Goal: Task Accomplishment & Management: Complete application form

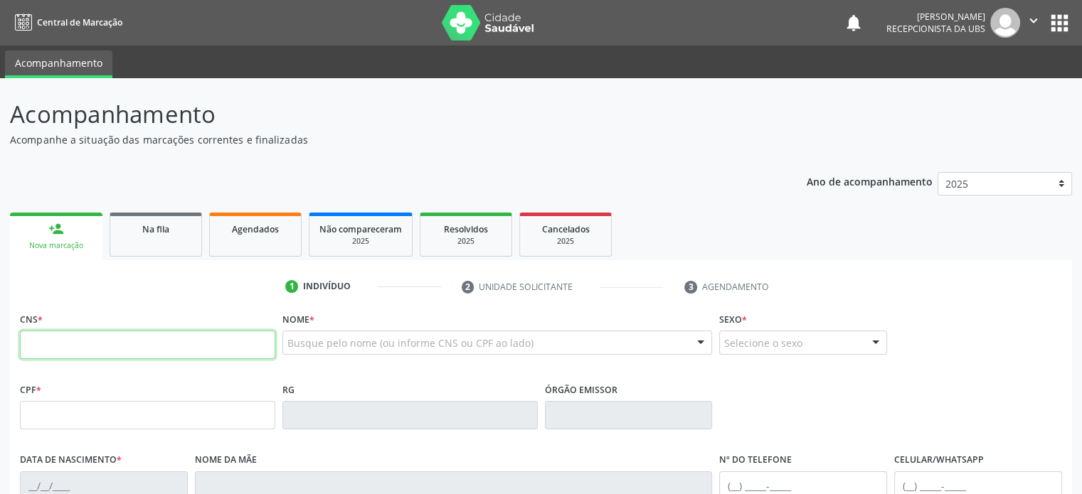
click at [131, 341] on input "text" at bounding box center [147, 345] width 255 height 28
type input "708 2051 1470 0144"
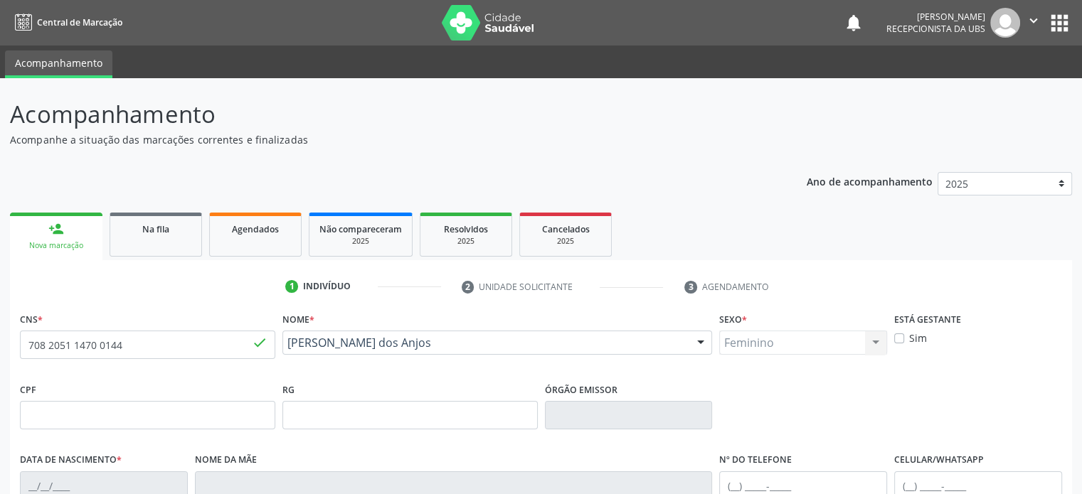
type input "07/10/1979"
type input "Maria de Lourdes"
type input "(74) 99921-0272"
type input "106"
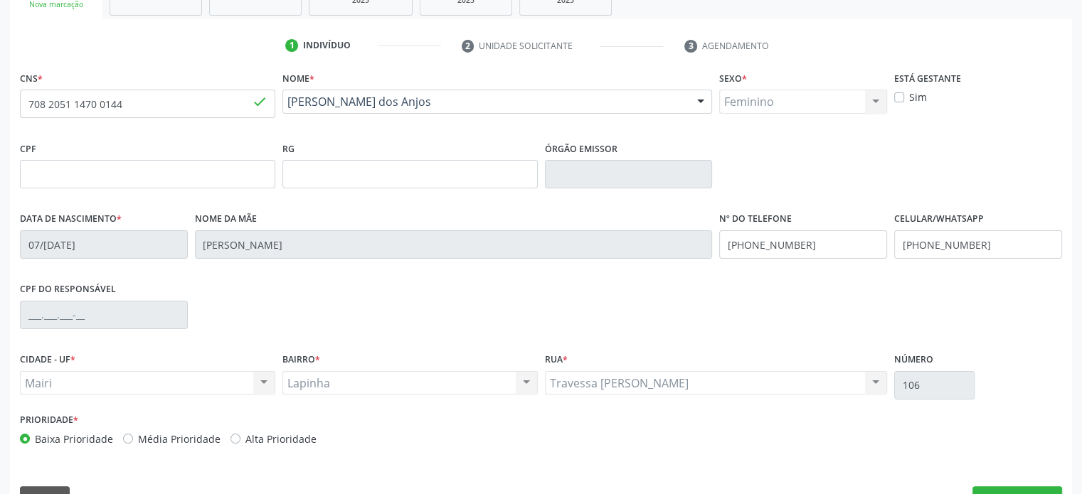
scroll to position [276, 0]
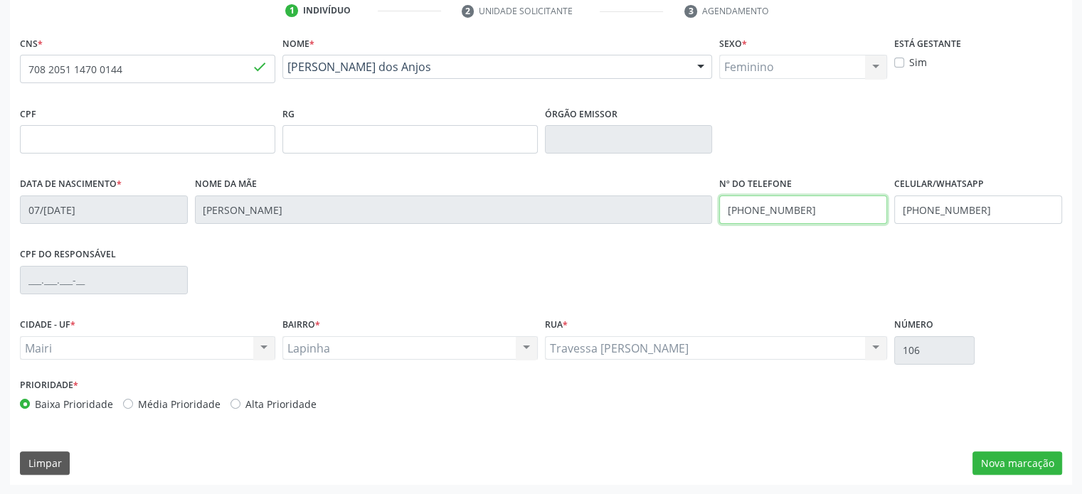
click at [805, 204] on input "(74) 99921-0272" at bounding box center [803, 210] width 168 height 28
type input "(74) 99923-8170"
drag, startPoint x: 983, startPoint y: 208, endPoint x: 939, endPoint y: 205, distance: 44.2
click at [939, 205] on input "(74) 99921-0272" at bounding box center [978, 210] width 168 height 28
type input "(74) 99923-8170"
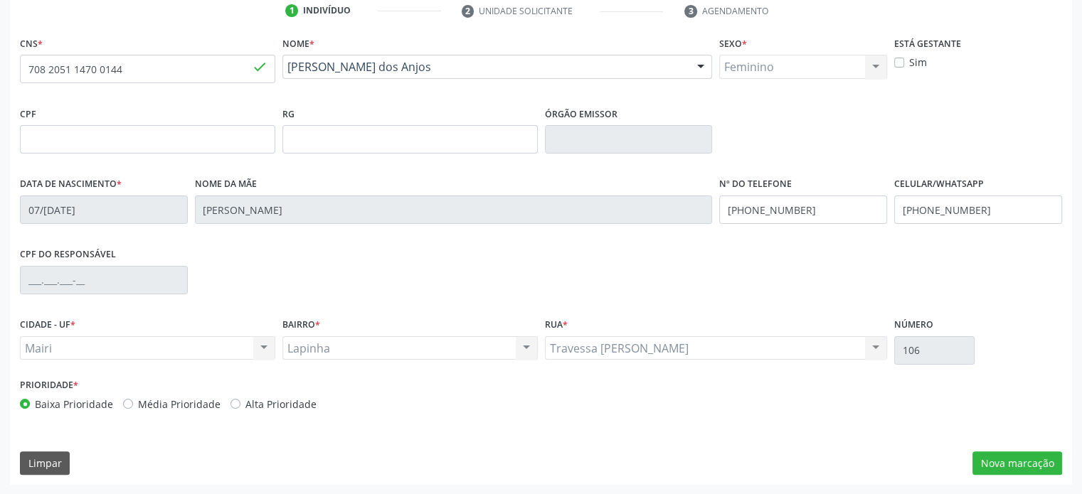
click at [187, 402] on label "Média Prioridade" at bounding box center [179, 404] width 82 height 15
click at [133, 402] on input "Média Prioridade" at bounding box center [128, 403] width 10 height 13
radio input "true"
click at [1007, 462] on button "Nova marcação" at bounding box center [1017, 464] width 90 height 24
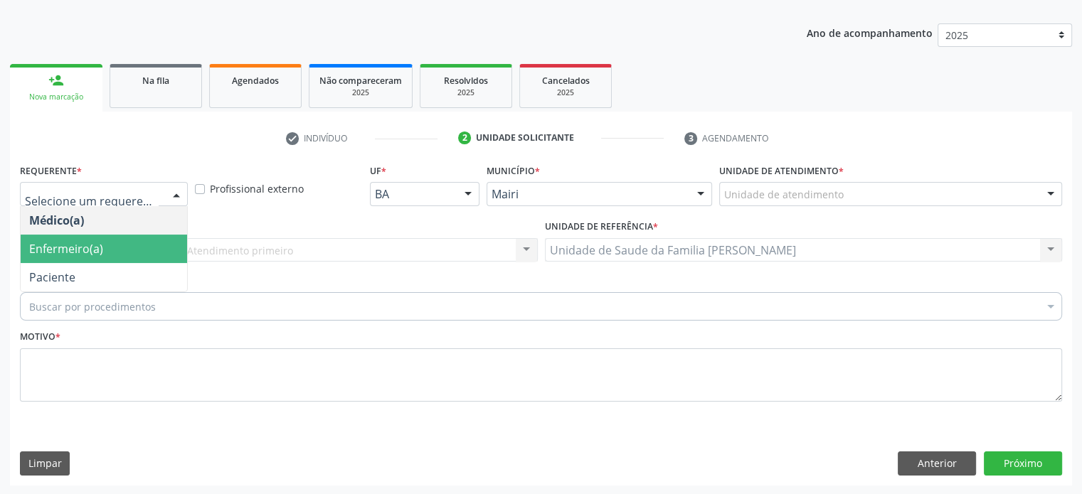
click at [126, 254] on span "Enfermeiro(a)" at bounding box center [104, 249] width 166 height 28
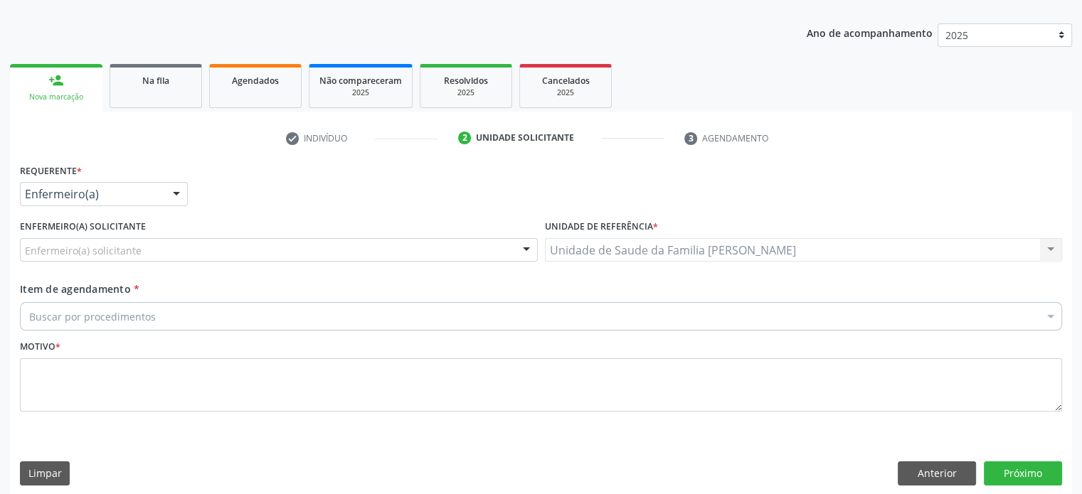
click at [205, 313] on div "Buscar por procedimentos" at bounding box center [541, 316] width 1042 height 28
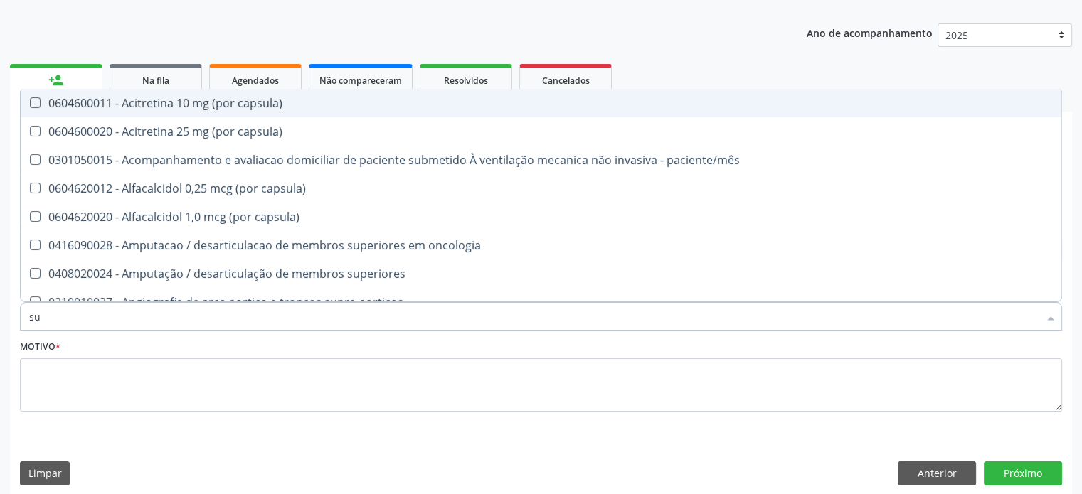
type input "s"
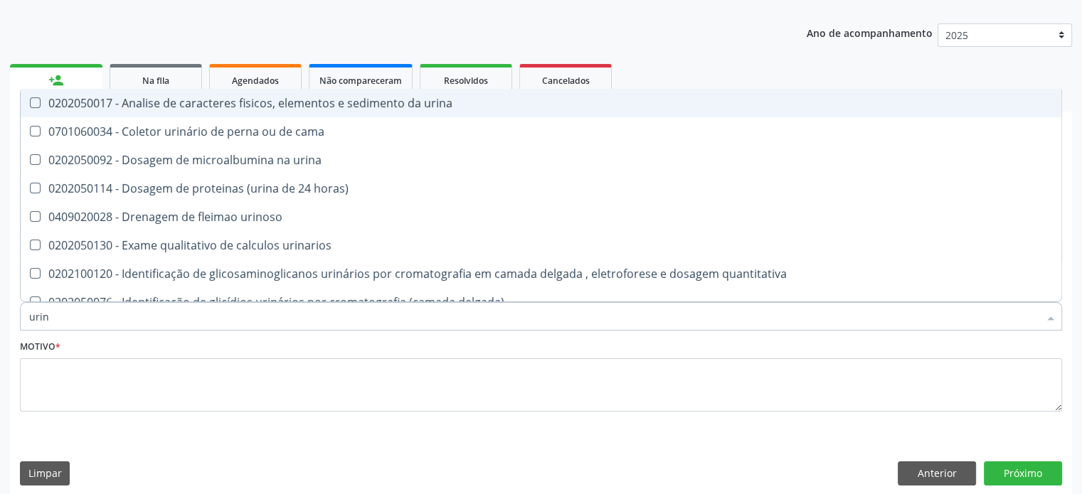
type input "urina"
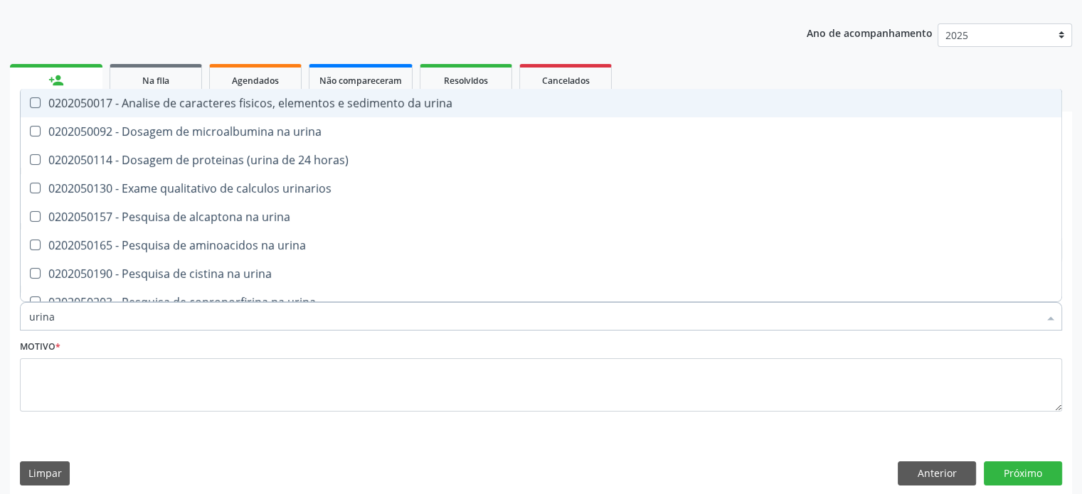
click at [162, 103] on div "0202050017 - Analise de caracteres fisicos, elementos e sedimento da urina" at bounding box center [540, 102] width 1023 height 11
checkbox urina "true"
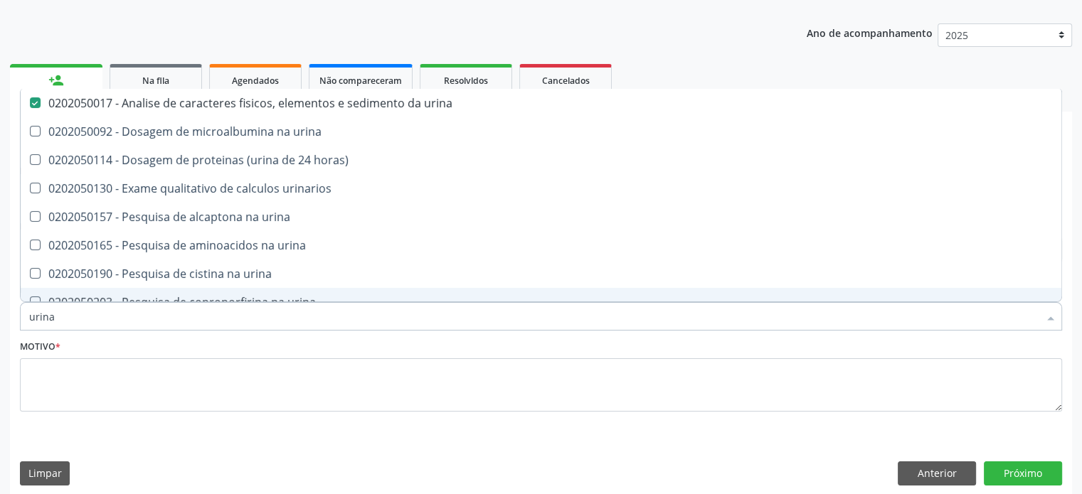
drag, startPoint x: 64, startPoint y: 318, endPoint x: 21, endPoint y: 316, distance: 42.7
click at [21, 316] on div "urina" at bounding box center [541, 316] width 1042 height 28
type input "u"
checkbox urina "false"
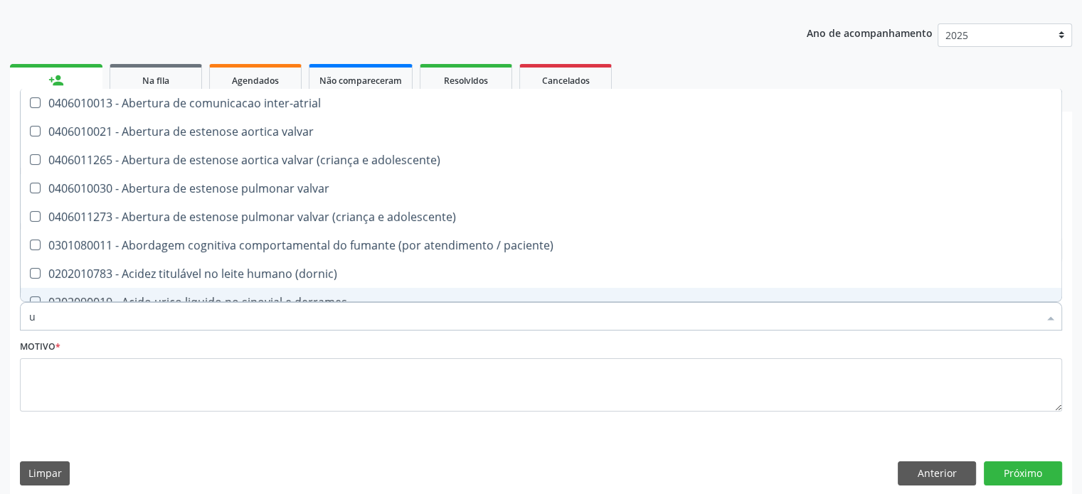
type input "ur"
checkbox fenilcetonuria "true"
checkbox urina "false"
type input "uro"
checkbox urina "false"
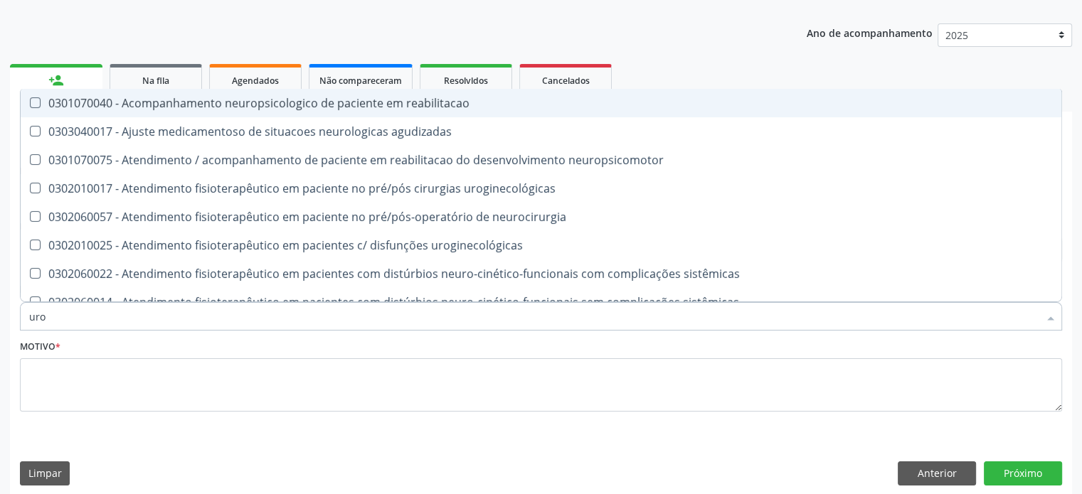
type input "ur"
checkbox urostomizados "true"
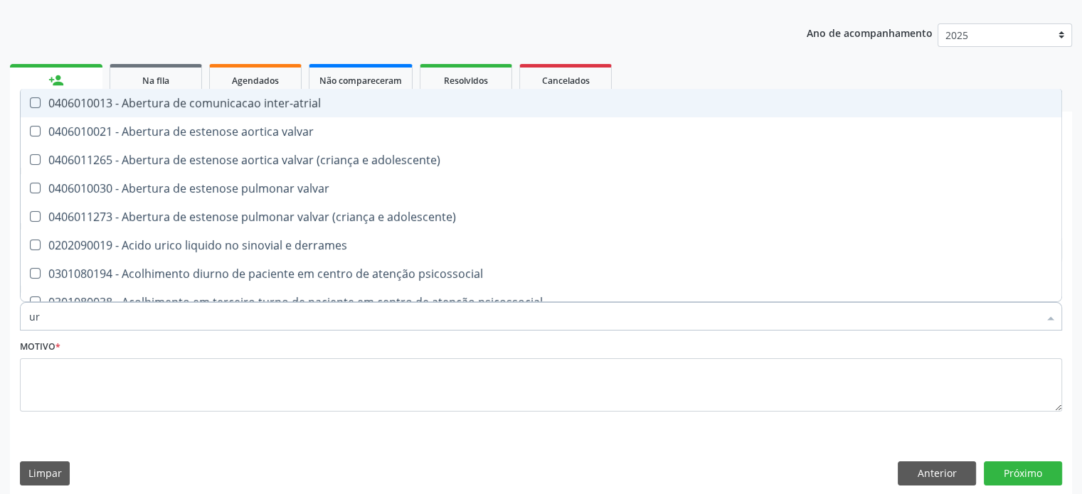
type input "u"
checkbox urina "false"
checkbox urostomizados "true"
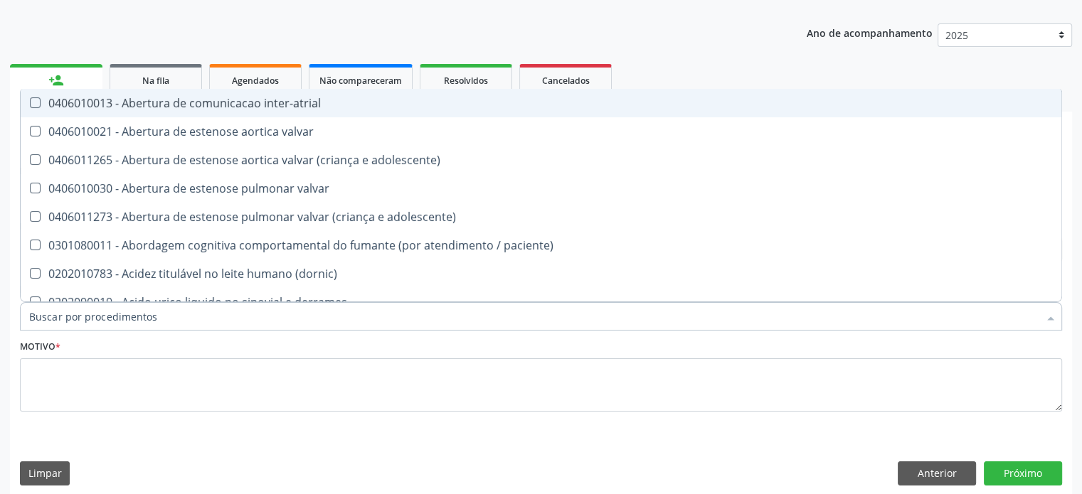
checkbox urina "false"
checkbox pontos "true"
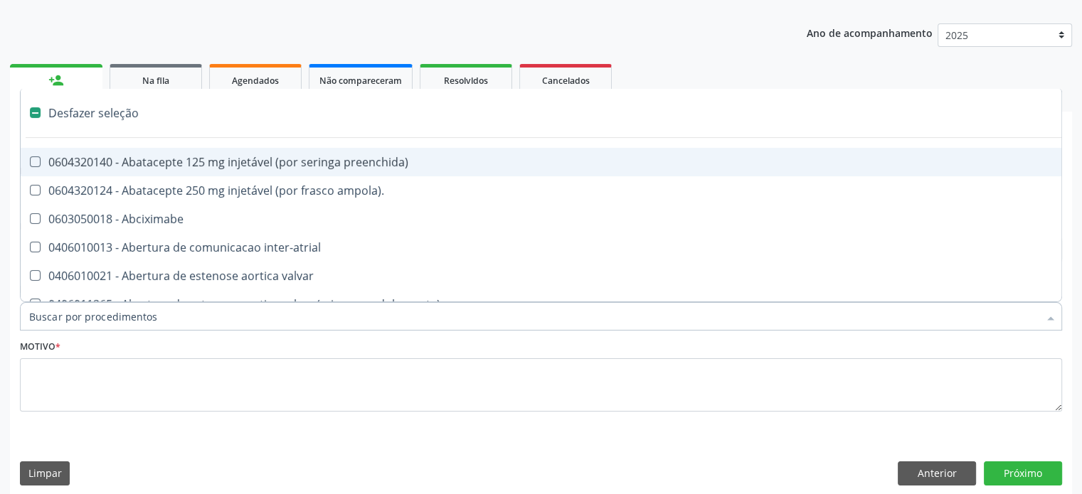
type input "h"
checkbox urina "false"
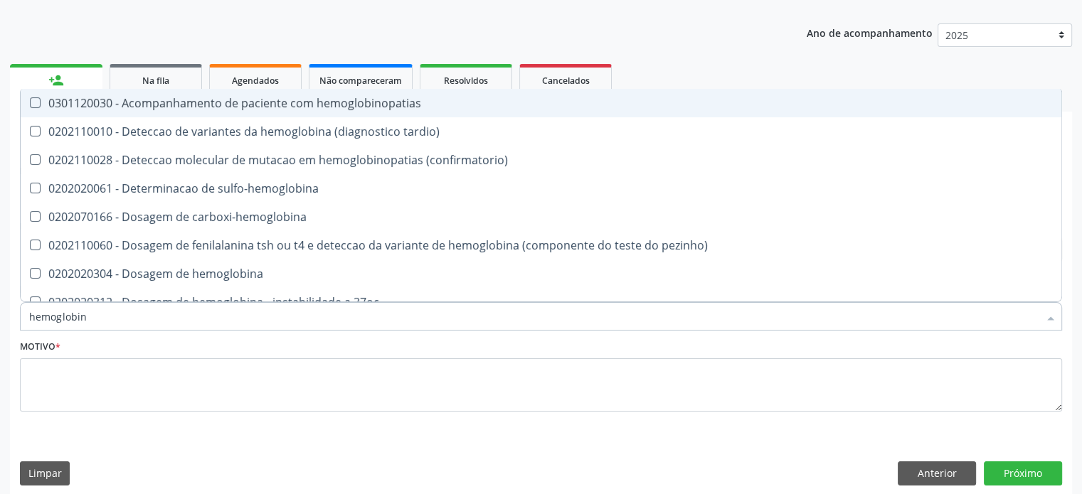
type input "hemoglobina"
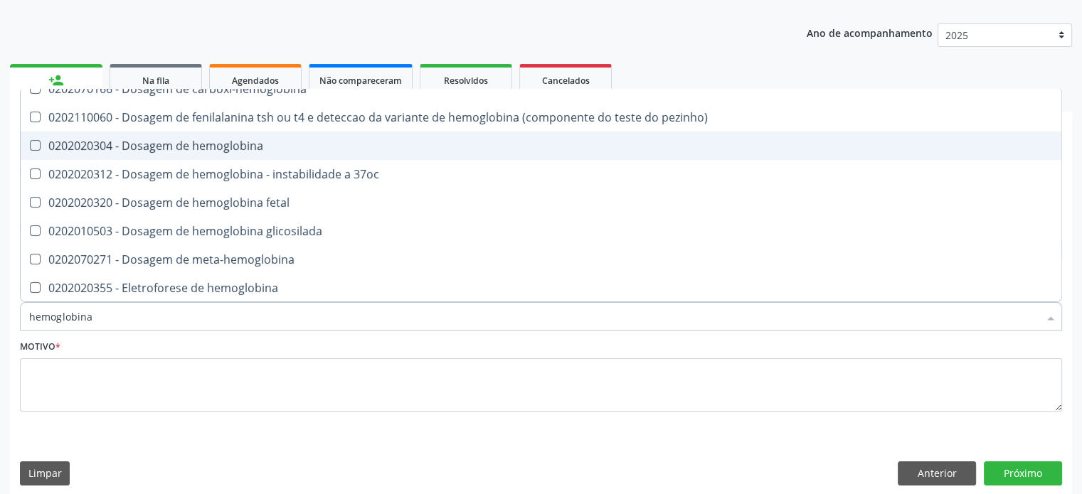
scroll to position [128, 0]
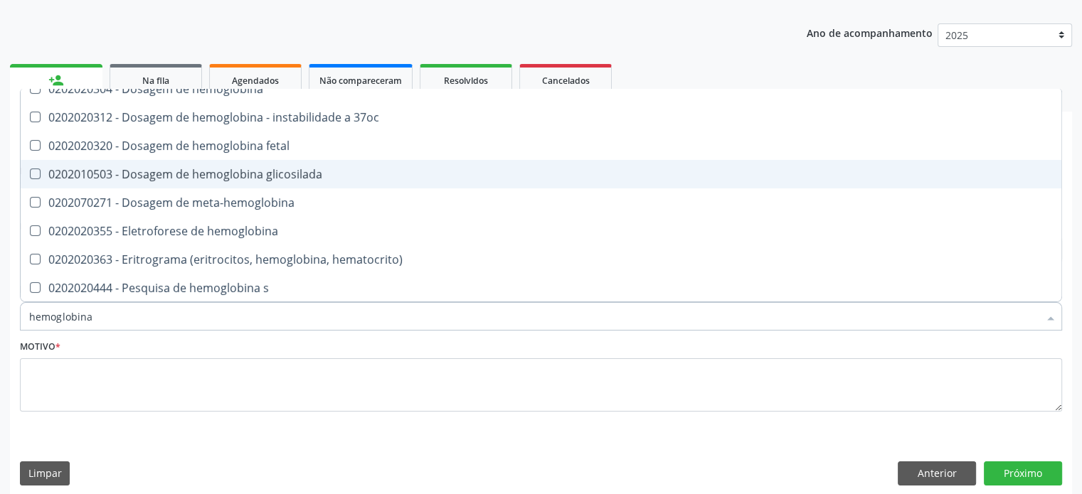
click at [196, 169] on div "0202010503 - Dosagem de hemoglobina glicosilada" at bounding box center [540, 174] width 1023 height 11
checkbox glicosilada "true"
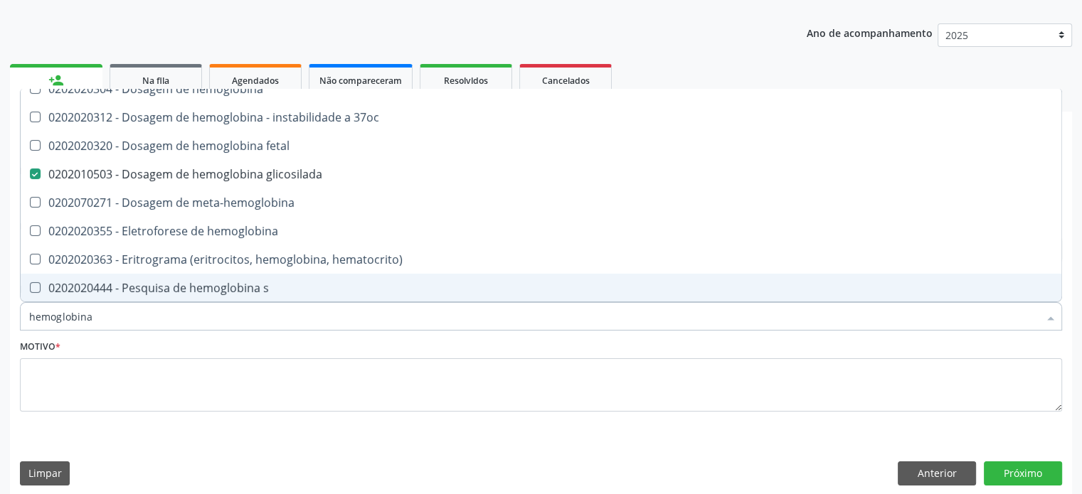
drag, startPoint x: 110, startPoint y: 319, endPoint x: 6, endPoint y: 307, distance: 105.1
click at [6, 307] on div "Acompanhamento Acompanhe a situação das marcações correntes e finalizadas Relat…" at bounding box center [541, 218] width 1082 height 576
type input "co"
checkbox glicosilada "false"
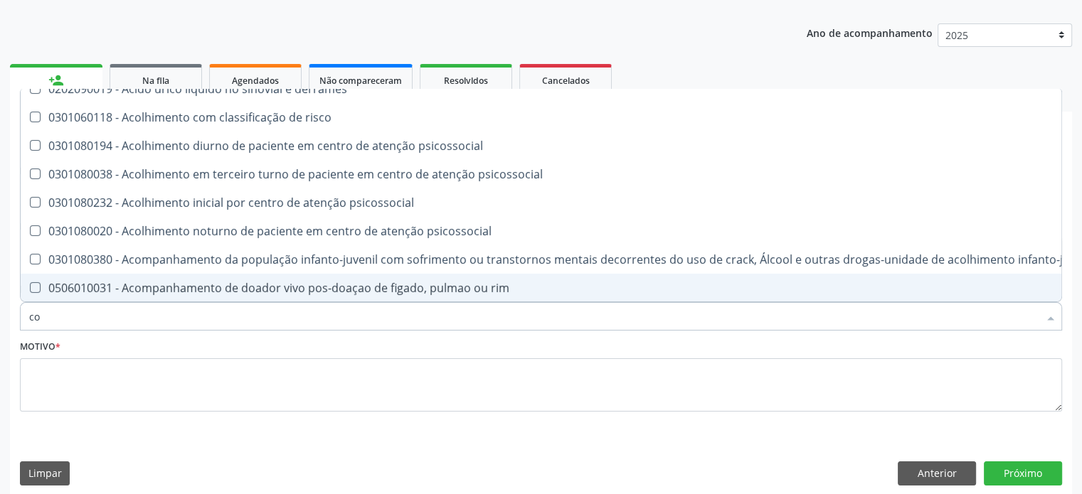
type input "col"
checkbox urina "false"
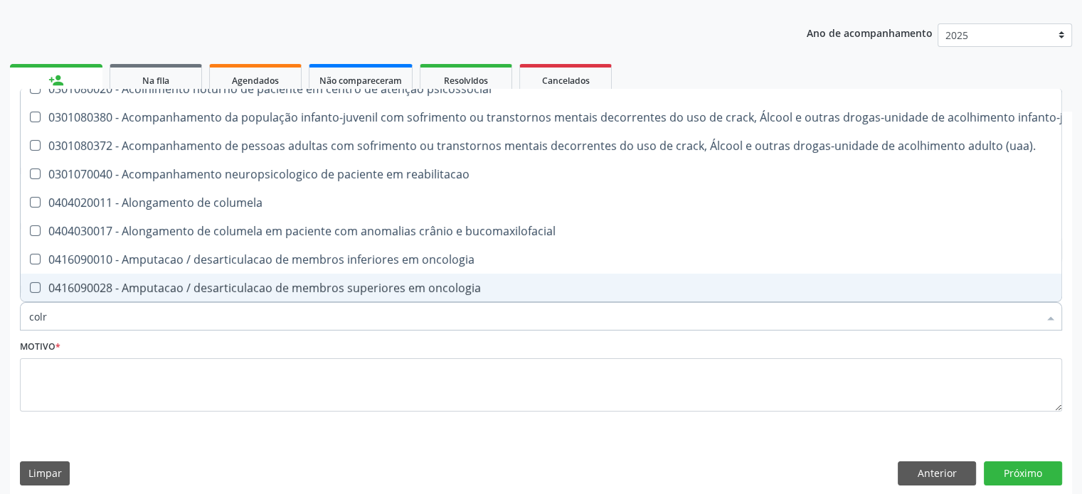
scroll to position [0, 0]
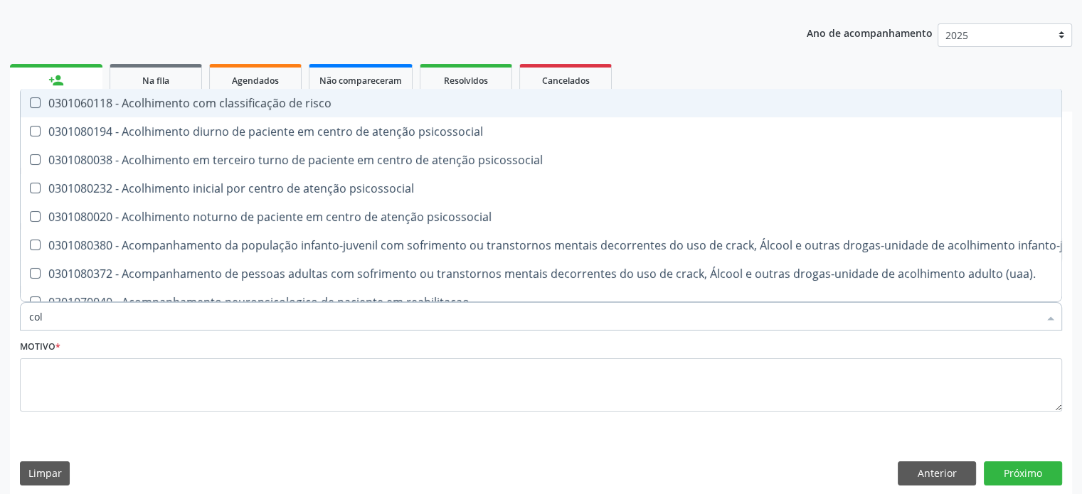
type input "co"
checkbox obstetrica "true"
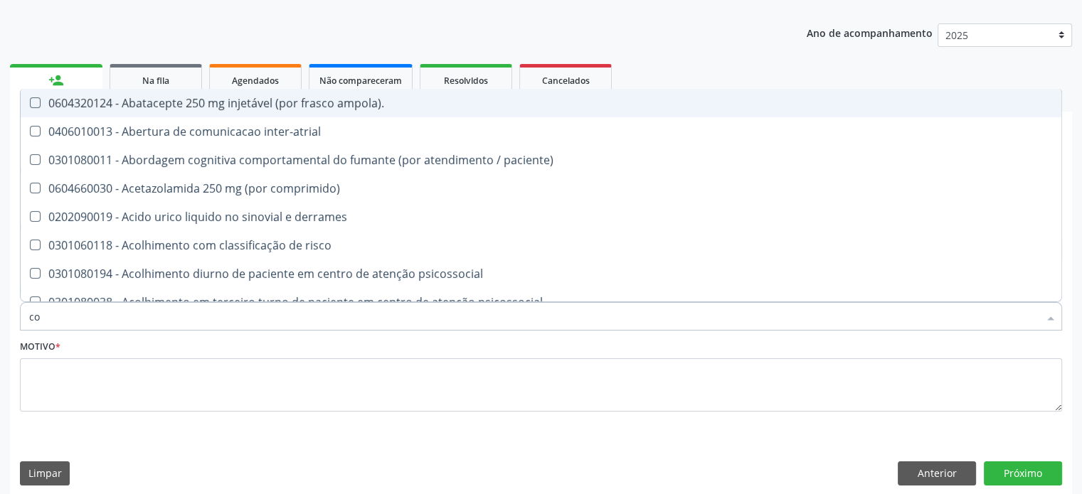
type input "col"
checkbox urina "false"
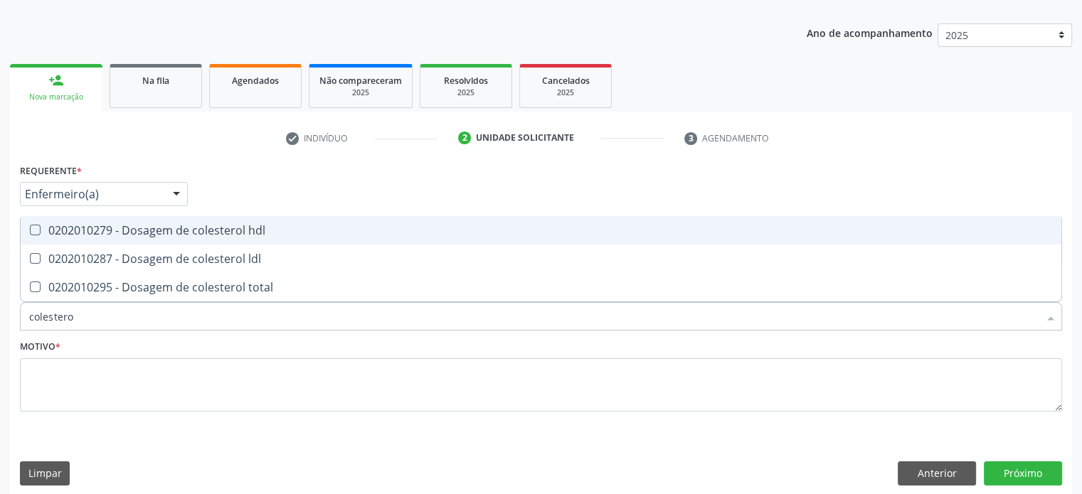
type input "colesterol"
click at [34, 226] on hdl at bounding box center [35, 230] width 11 height 11
click at [30, 226] on hdl "checkbox" at bounding box center [25, 229] width 9 height 9
checkbox hdl "true"
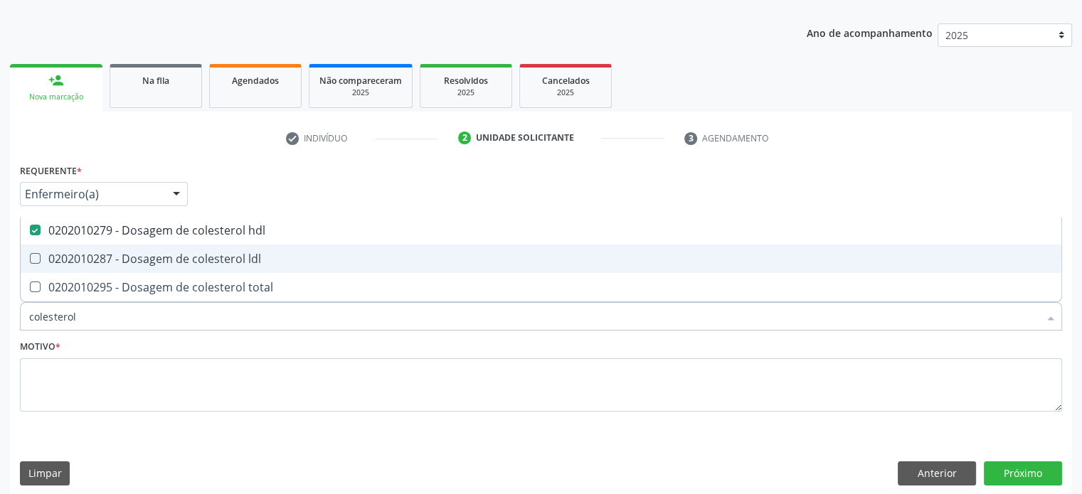
click at [35, 255] on ldl at bounding box center [35, 258] width 11 height 11
click at [30, 255] on ldl "checkbox" at bounding box center [25, 258] width 9 height 9
checkbox ldl "true"
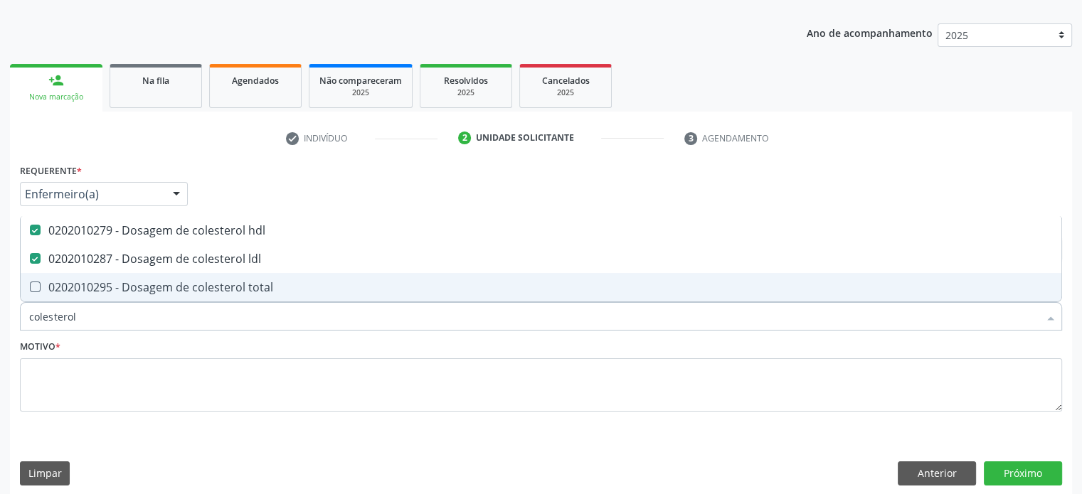
click at [33, 286] on total at bounding box center [35, 287] width 11 height 11
click at [30, 286] on total "checkbox" at bounding box center [25, 286] width 9 height 9
checkbox total "true"
drag, startPoint x: 95, startPoint y: 316, endPoint x: 13, endPoint y: 314, distance: 82.5
click at [13, 314] on div "Requerente * Enfermeiro(a) Médico(a) Enfermeiro(a) Paciente Nenhum resultado en…" at bounding box center [541, 327] width 1062 height 335
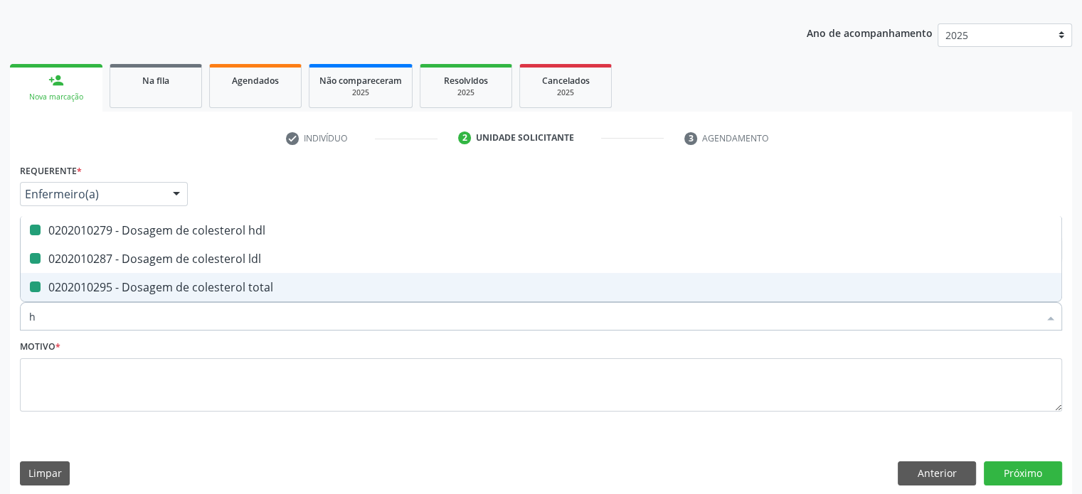
type input "he"
checkbox hdl "false"
checkbox ldl "false"
checkbox total "false"
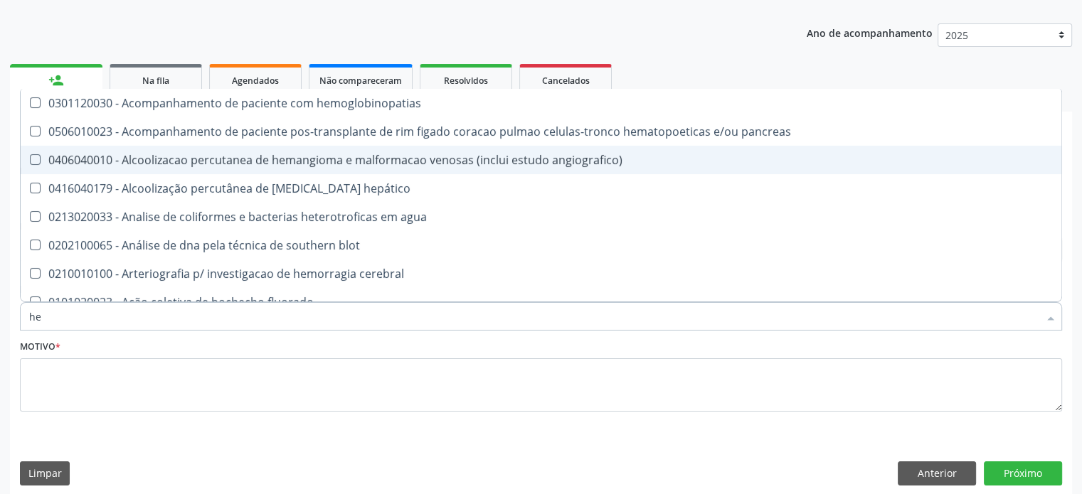
type input "hem"
checkbox radiosotopos\) "true"
checkbox glicosilada "false"
type input "hemo"
checkbox fase "true"
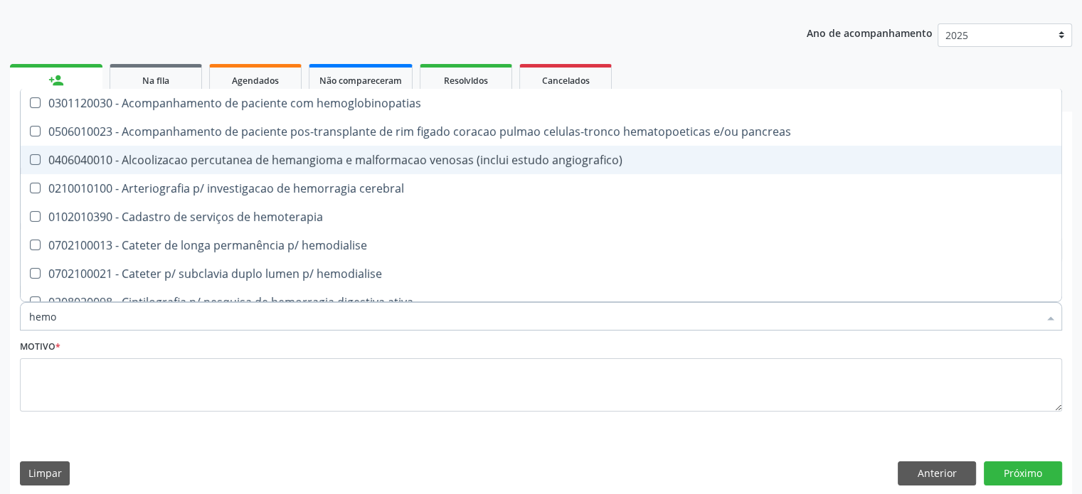
checkbox glicosilada "false"
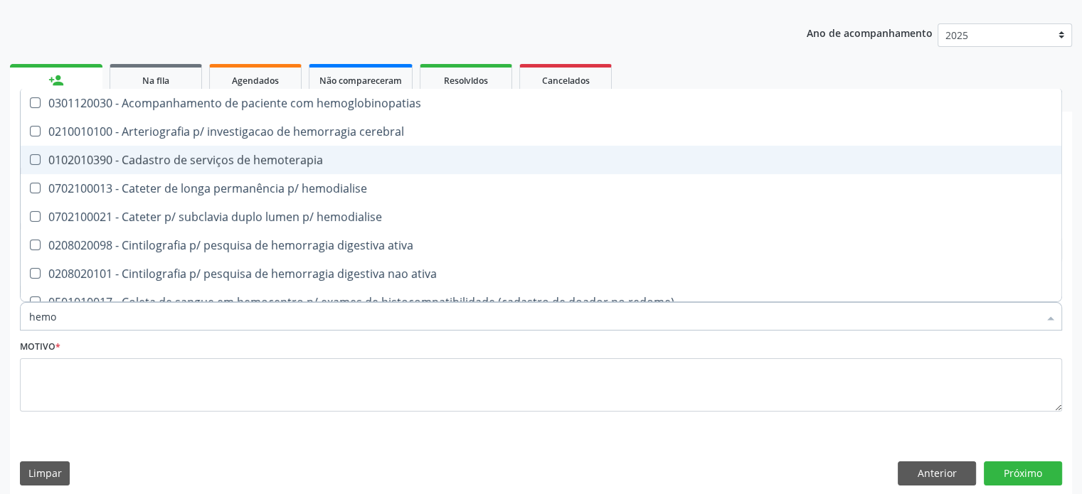
type input "hemog"
checkbox tardio\) "true"
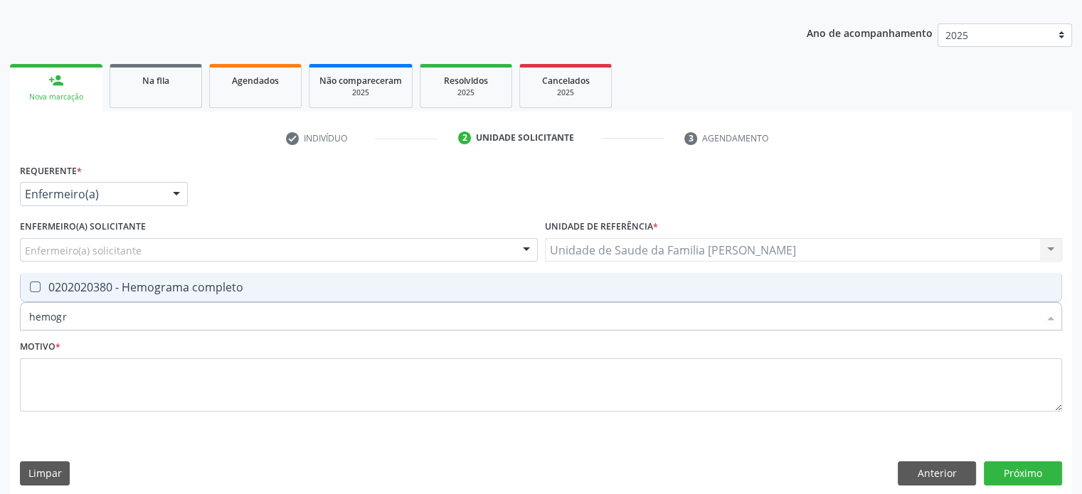
type input "hemogra"
click at [88, 284] on div "0202020380 - Hemograma completo" at bounding box center [540, 287] width 1023 height 11
checkbox completo "true"
type input "h"
checkbox completo "false"
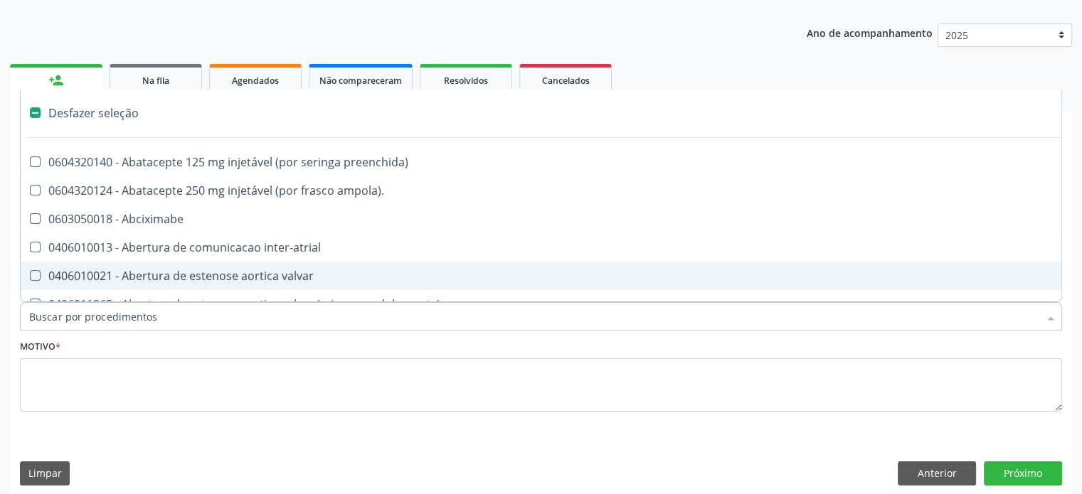
type input "g"
checkbox urina "false"
checkbox inalante\) "true"
checkbox bilateral "true"
checkbox Bursectomia "true"
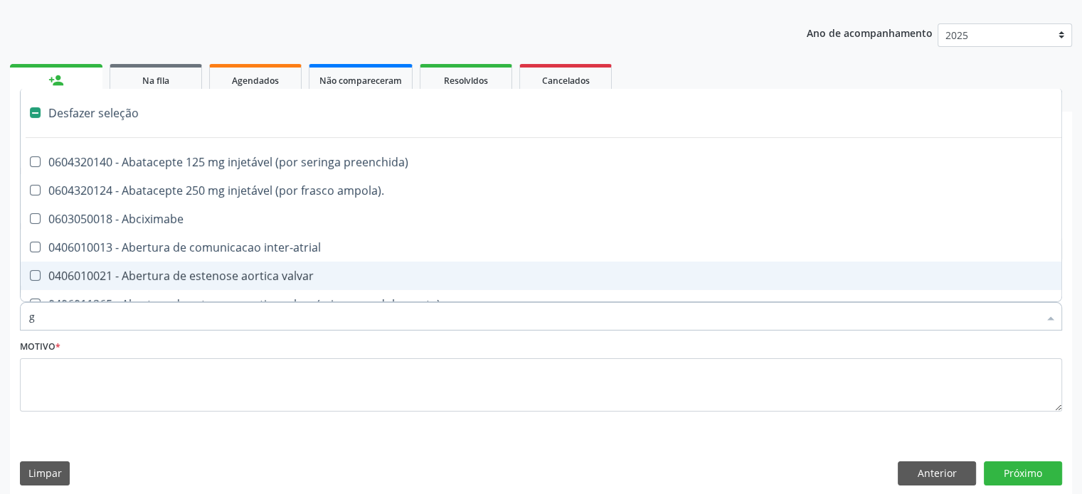
checkbox percutanea "true"
checkbox adolescente\) "true"
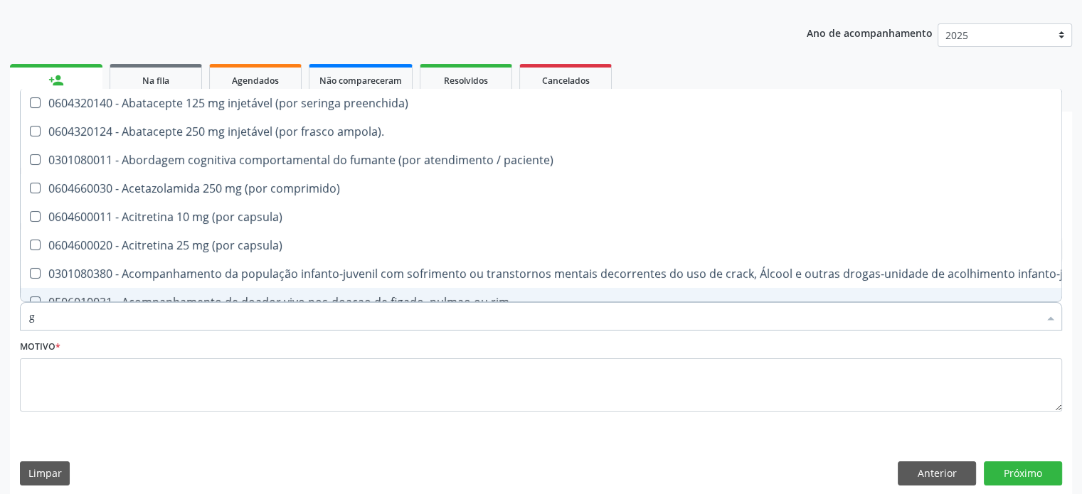
type input "gl"
checkbox frasco-ampola\) "true"
type input "gli"
checkbox pancreas "true"
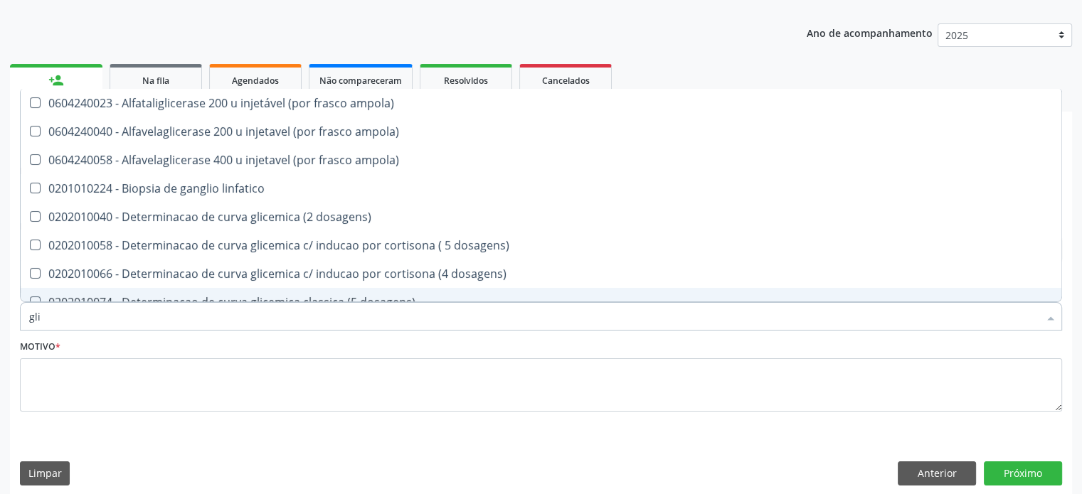
type input "glic"
checkbox desidrogenase "true"
checkbox glicosilada "false"
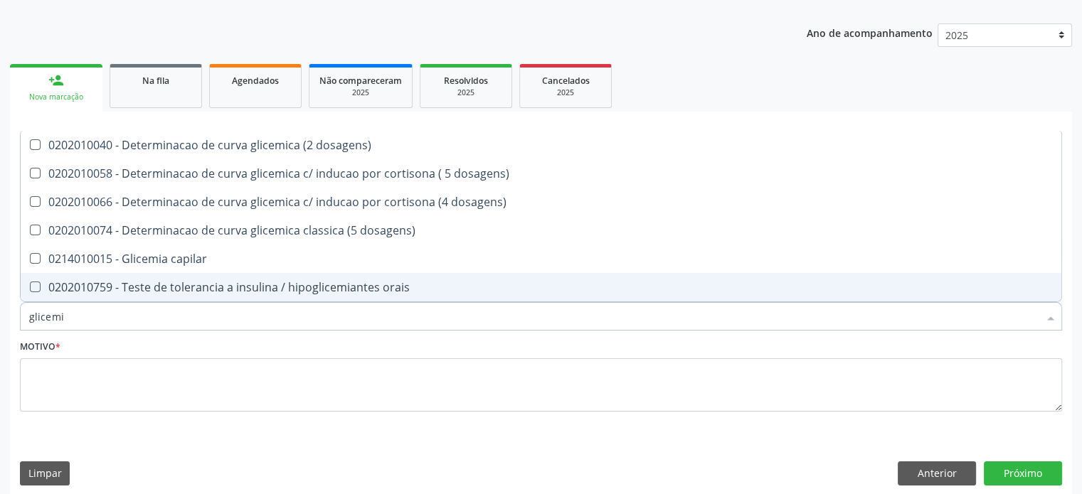
type input "glicemia"
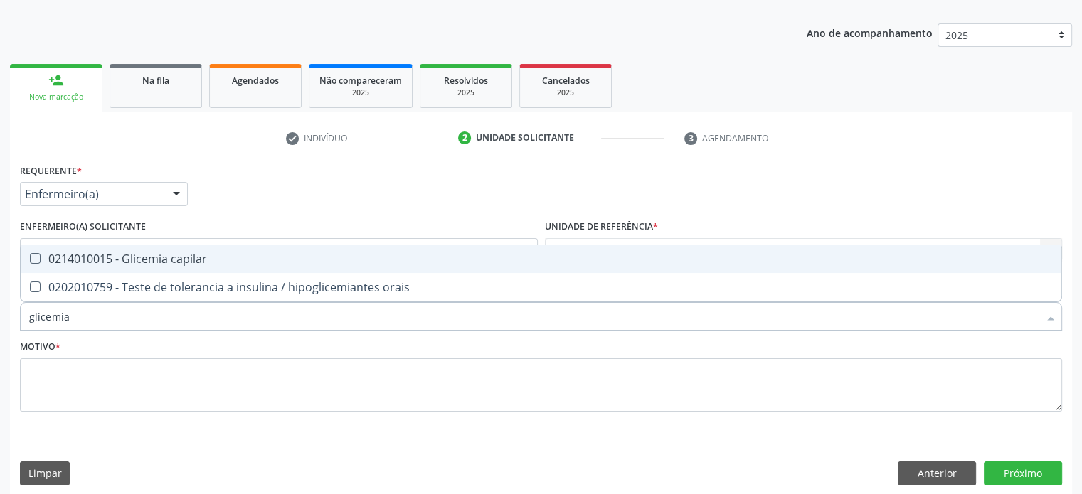
click at [110, 258] on div "0214010015 - Glicemia capilar" at bounding box center [540, 258] width 1023 height 11
checkbox capilar "true"
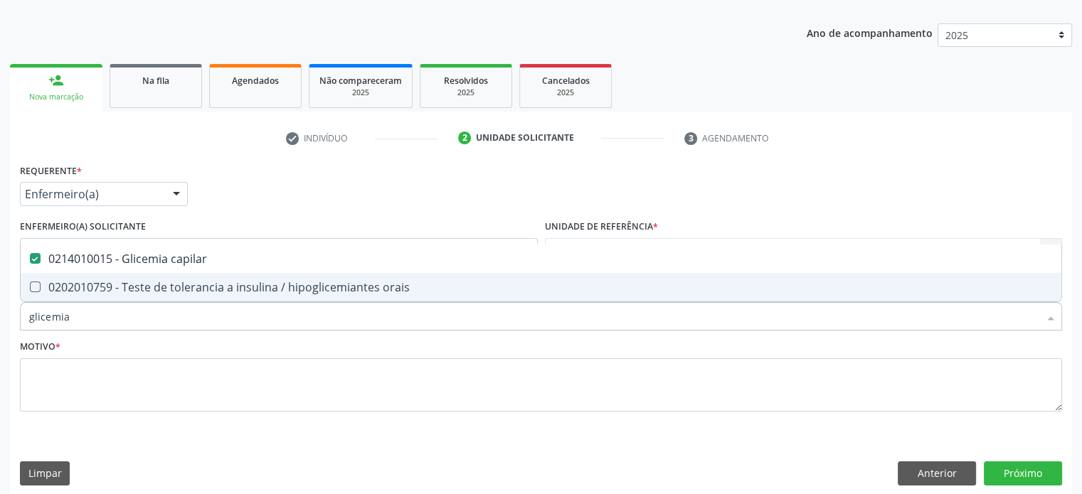
drag, startPoint x: 97, startPoint y: 317, endPoint x: 1, endPoint y: 318, distance: 96.0
click at [1, 318] on div "Acompanhamento Acompanhe a situação das marcações correntes e finalizadas Relat…" at bounding box center [541, 218] width 1082 height 576
type input "t"
checkbox capilar "false"
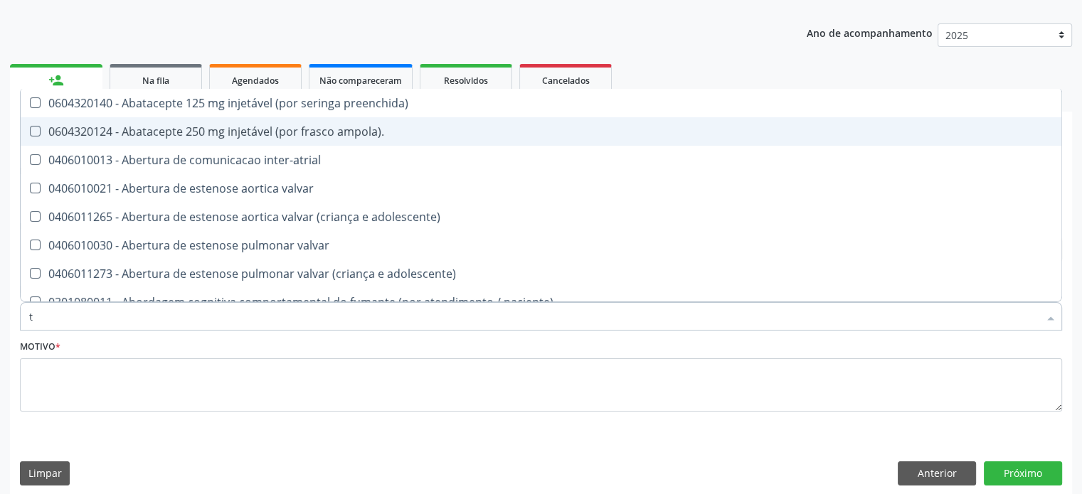
type input "tg"
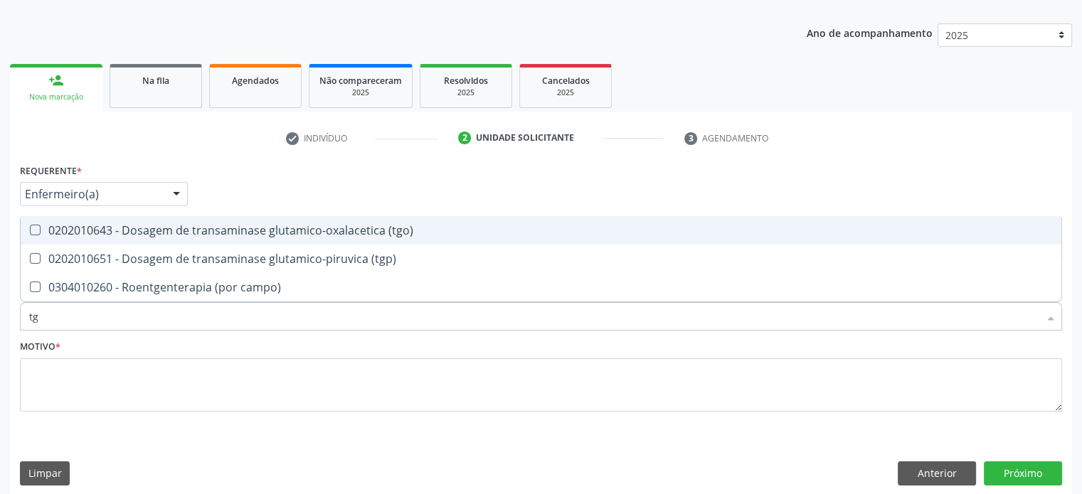
click at [105, 227] on div "0202010643 - Dosagem de transaminase glutamico-oxalacetica (tgo)" at bounding box center [540, 230] width 1023 height 11
checkbox \(tgo\) "true"
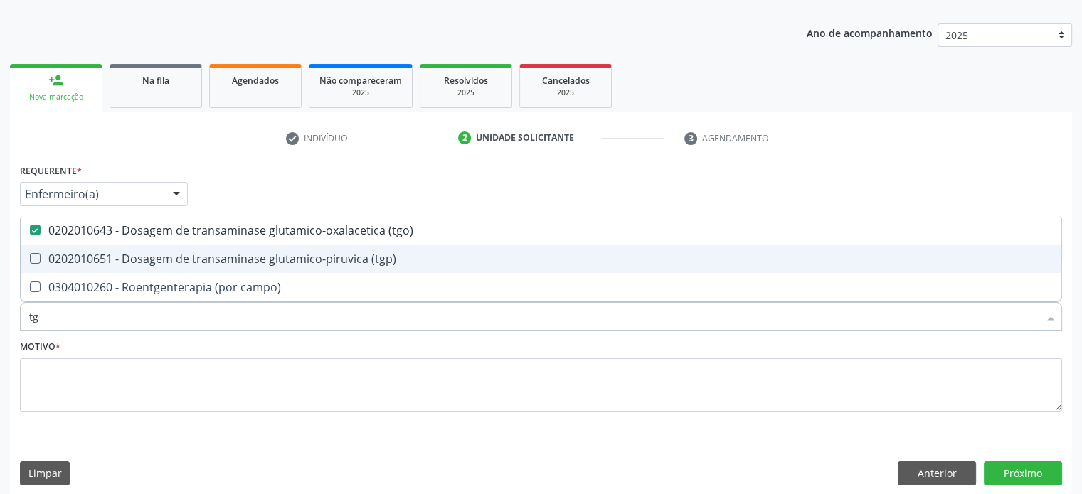
click at [100, 258] on div "0202010651 - Dosagem de transaminase glutamico-piruvica (tgp)" at bounding box center [540, 258] width 1023 height 11
checkbox \(tgp\) "true"
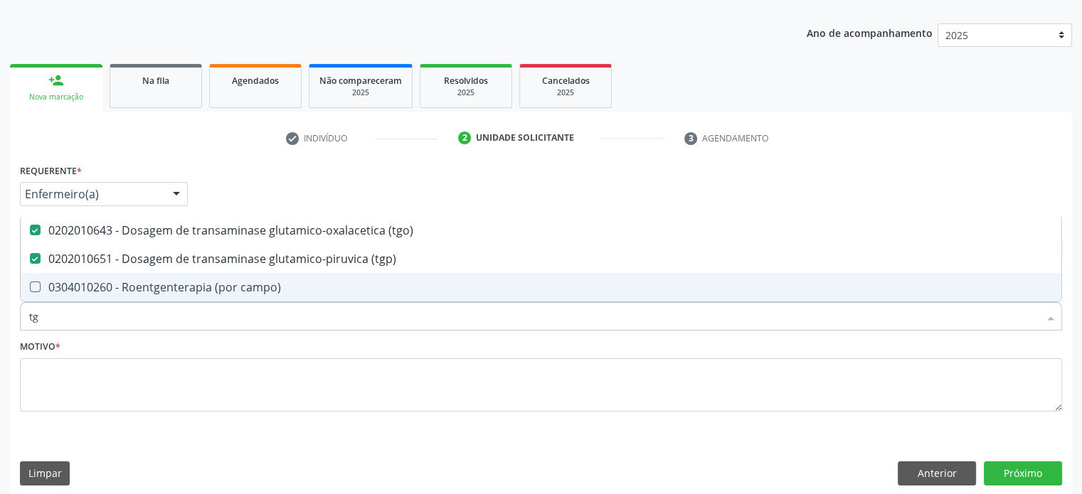
drag, startPoint x: 43, startPoint y: 317, endPoint x: 14, endPoint y: 317, distance: 29.9
click at [14, 317] on div "Requerente * Enfermeiro(a) Médico(a) Enfermeiro(a) Paciente Nenhum resultado en…" at bounding box center [541, 327] width 1062 height 335
type input "tr"
checkbox \(tgo\) "false"
checkbox \(tgp\) "false"
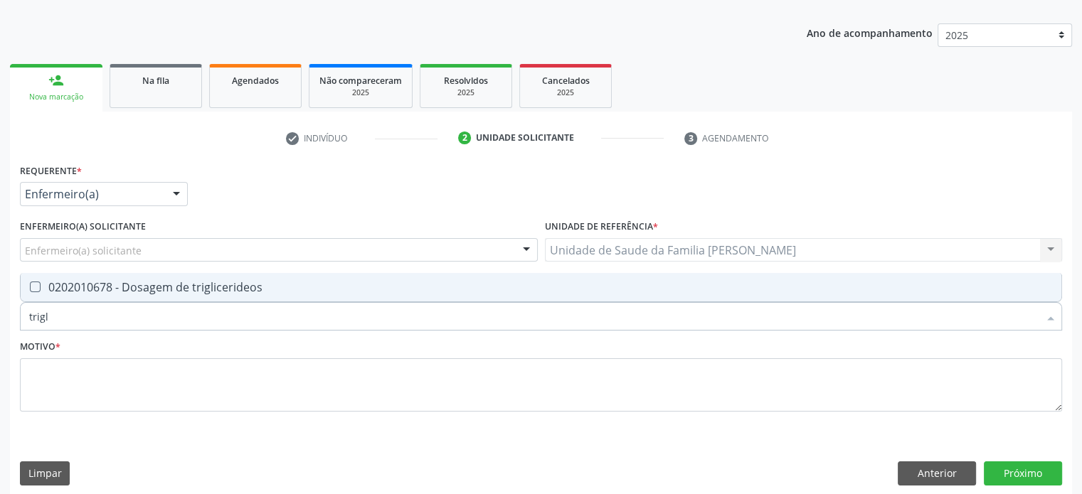
type input "trigli"
click at [71, 282] on div "0202010678 - Dosagem de triglicerideos" at bounding box center [540, 287] width 1023 height 11
checkbox triglicerideos "true"
type input "trigli"
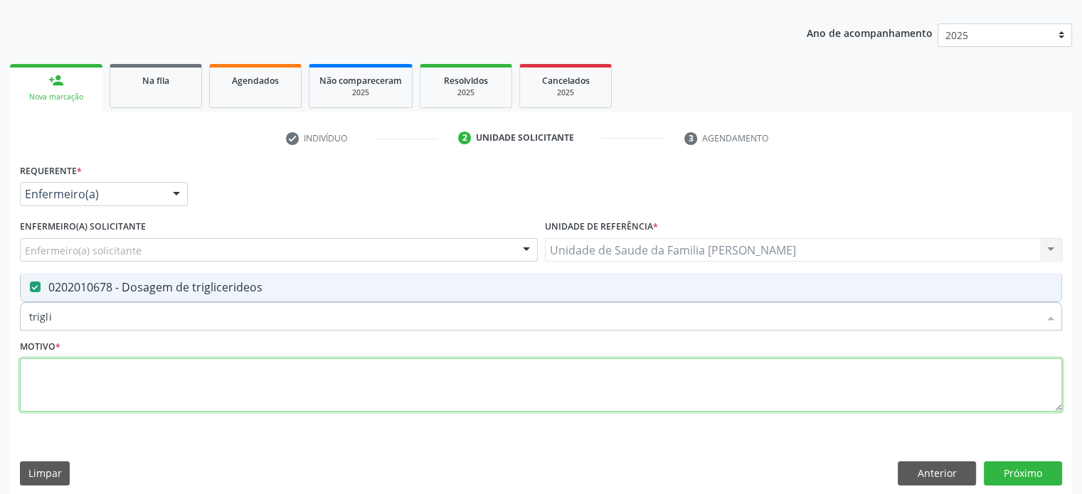
click at [45, 371] on textarea at bounding box center [541, 385] width 1042 height 54
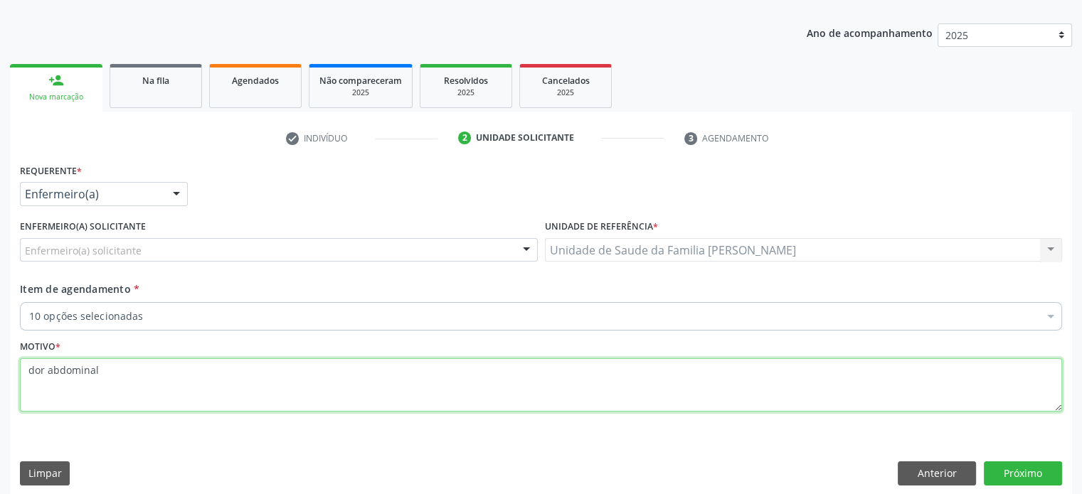
type textarea "dor abdominal"
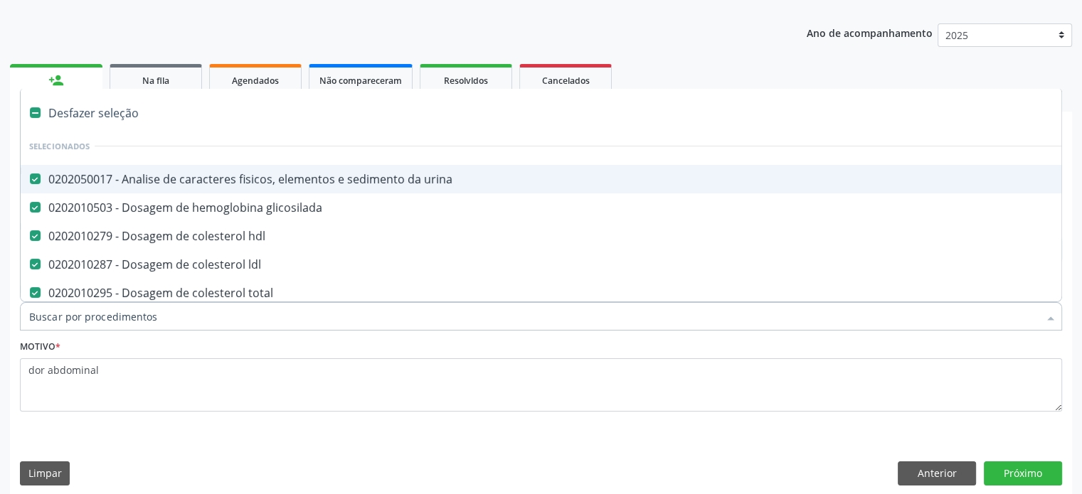
type input "t"
checkbox triglicerideos "false"
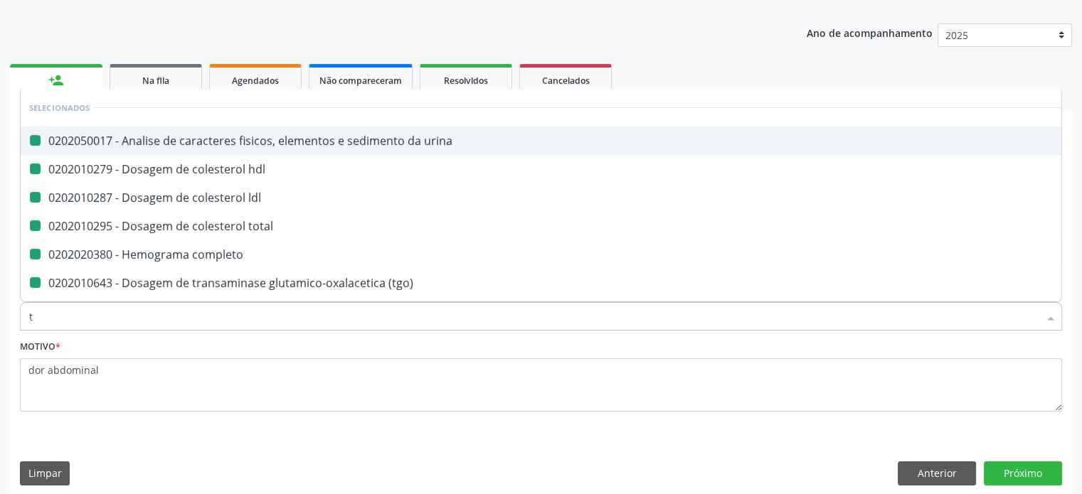
type input "ts"
checkbox urina "false"
checkbox hdl "false"
checkbox ldl "false"
checkbox total "false"
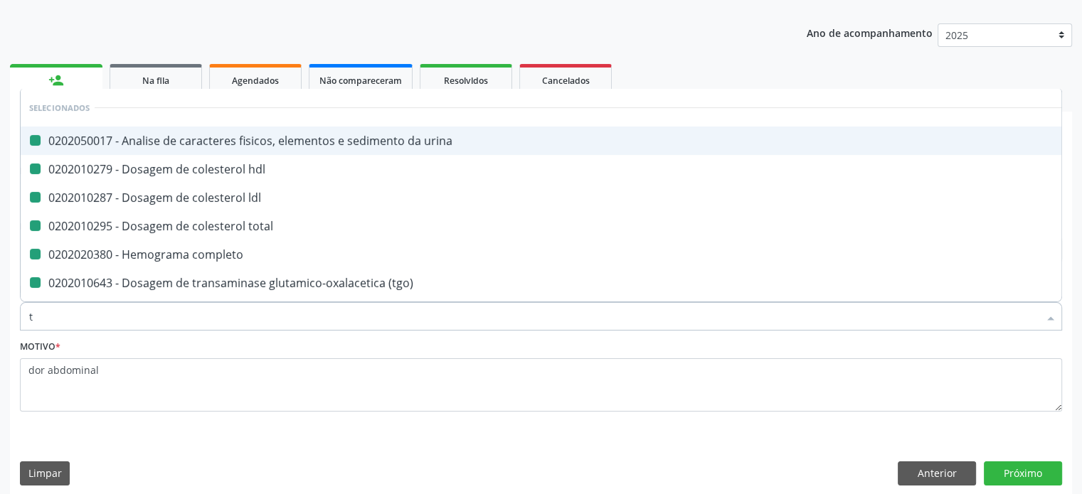
checkbox completo "false"
checkbox \(tgo\) "false"
checkbox \(tgp\) "false"
checkbox triglicerideos "false"
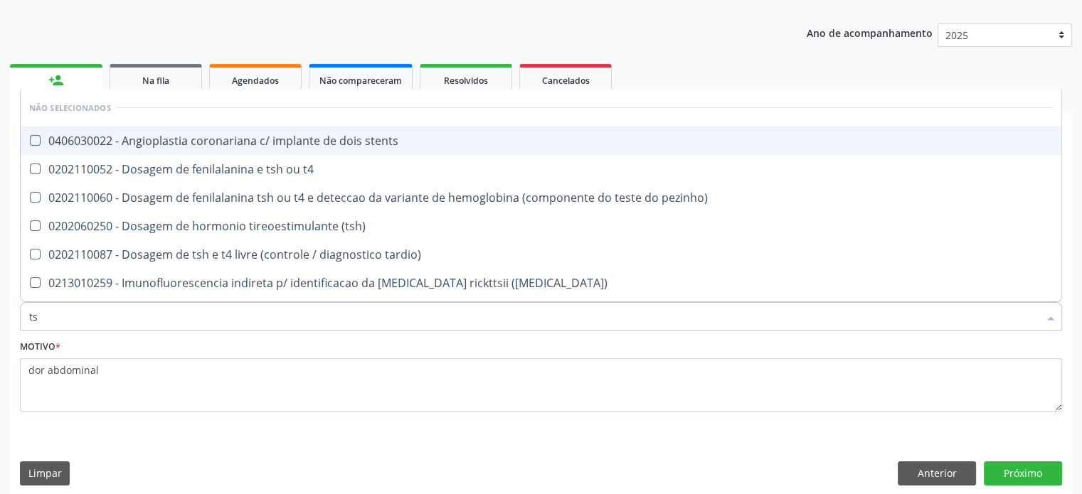
type input "tsh"
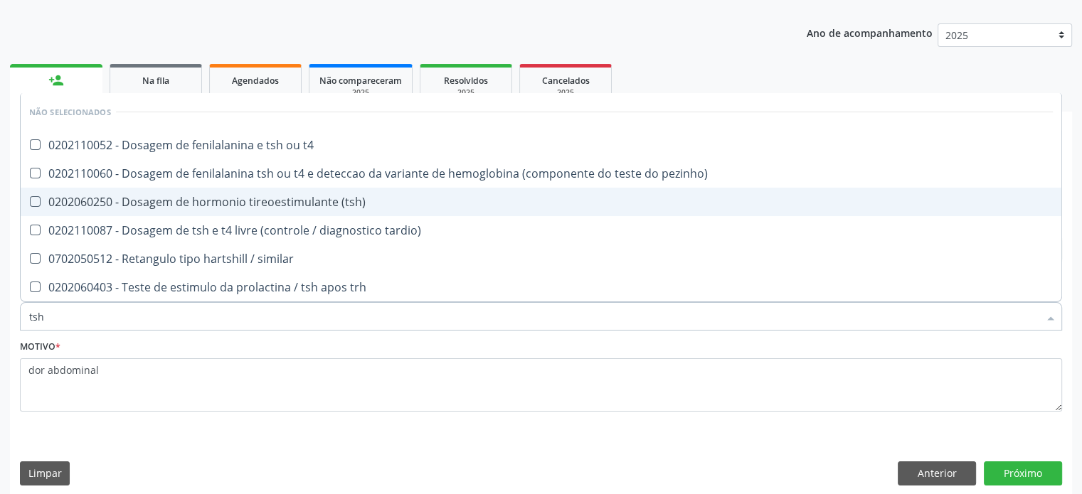
click at [142, 198] on div "0202060250 - Dosagem de hormonio tireoestimulante (tsh)" at bounding box center [540, 201] width 1023 height 11
checkbox \(tsh\) "true"
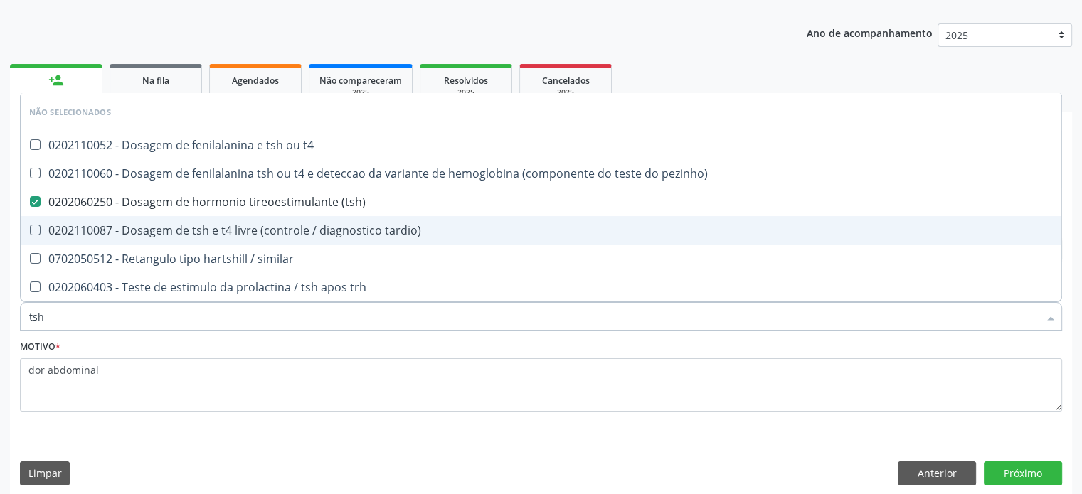
click at [131, 230] on div "0202110087 - Dosagem de tsh e t4 livre (controle / diagnostico tardio)" at bounding box center [540, 230] width 1023 height 11
checkbox tardio\) "true"
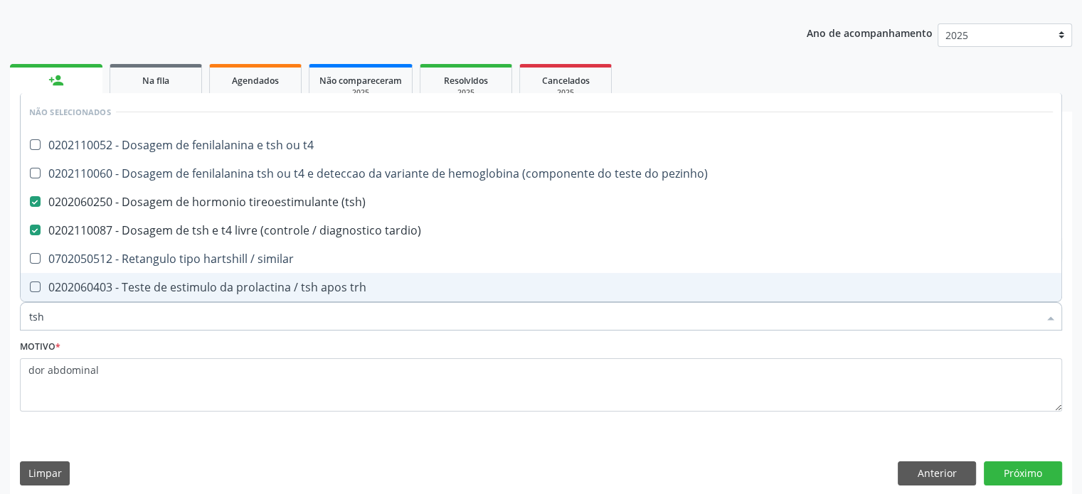
drag, startPoint x: 74, startPoint y: 312, endPoint x: 14, endPoint y: 311, distance: 59.7
click at [14, 311] on div "Requerente * Enfermeiro(a) Médico(a) Enfermeiro(a) Paciente Nenhum resultado en…" at bounding box center [541, 327] width 1062 height 335
type input "p"
checkbox t4 "true"
checkbox pezinho\) "true"
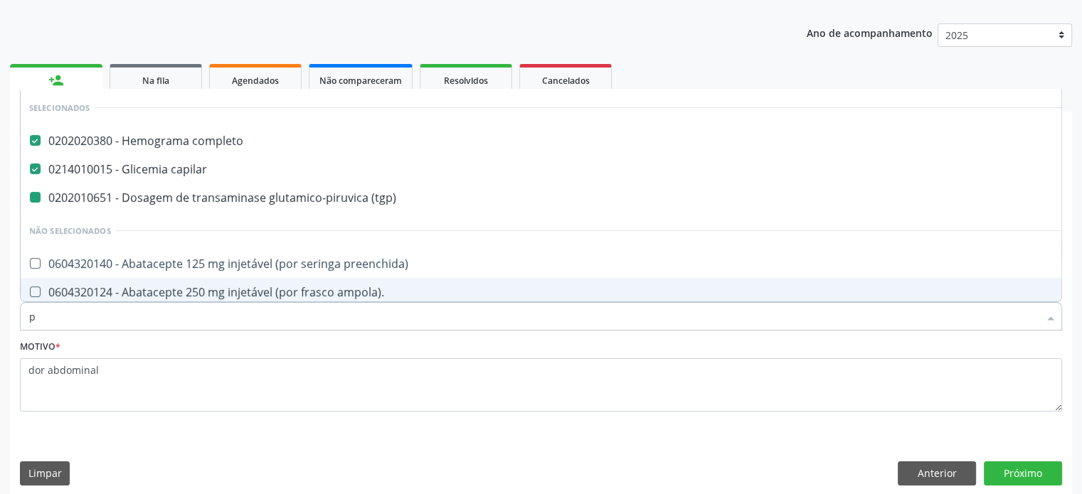
type input "pr"
checkbox completo "false"
checkbox capilar "false"
checkbox \(tgp\) "false"
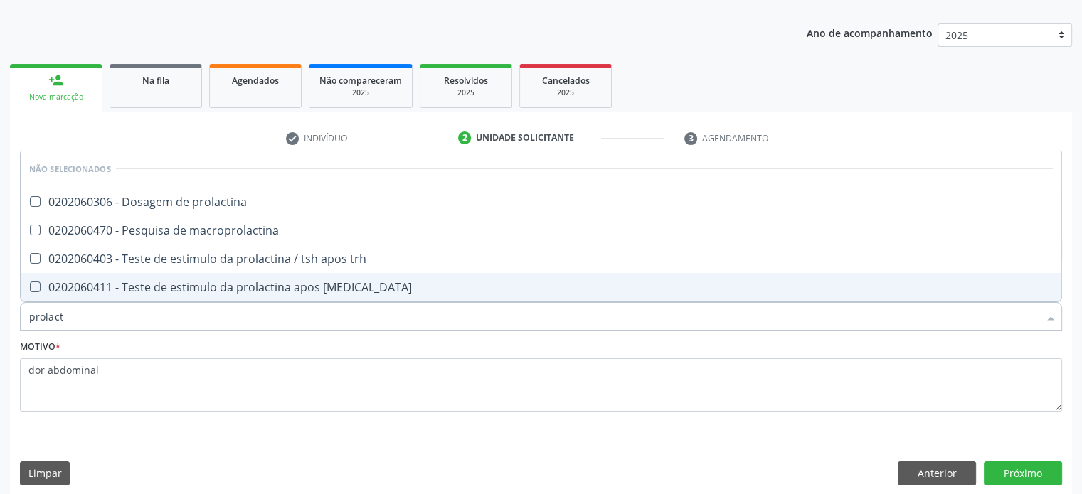
type input "prolacti"
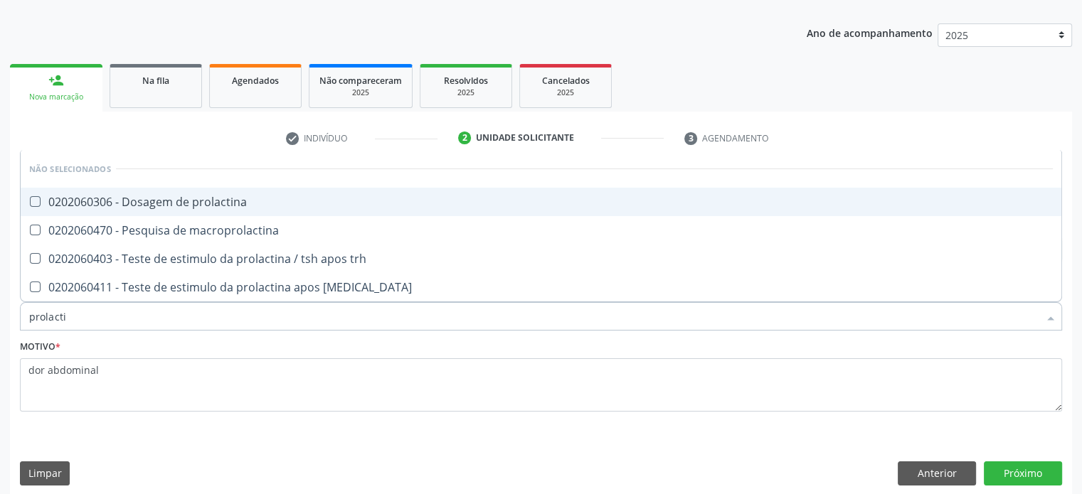
click at [89, 203] on div "0202060306 - Dosagem de prolactina" at bounding box center [540, 201] width 1023 height 11
checkbox prolactina "true"
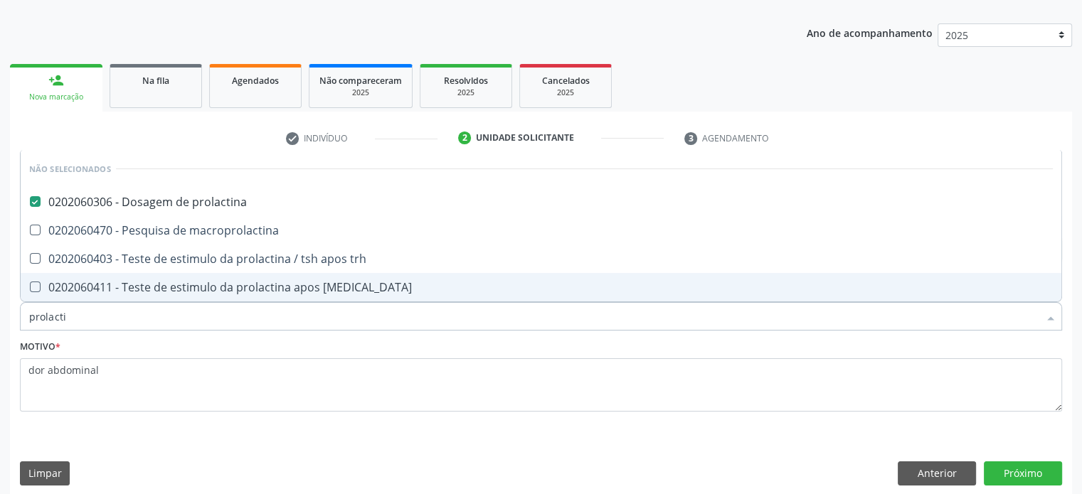
drag, startPoint x: 84, startPoint y: 318, endPoint x: 11, endPoint y: 312, distance: 72.8
click at [11, 312] on div "Requerente * Enfermeiro(a) Médico(a) Enfermeiro(a) Paciente Nenhum resultado en…" at bounding box center [541, 327] width 1062 height 335
type input "p"
checkbox macroprolactina "true"
checkbox trh "true"
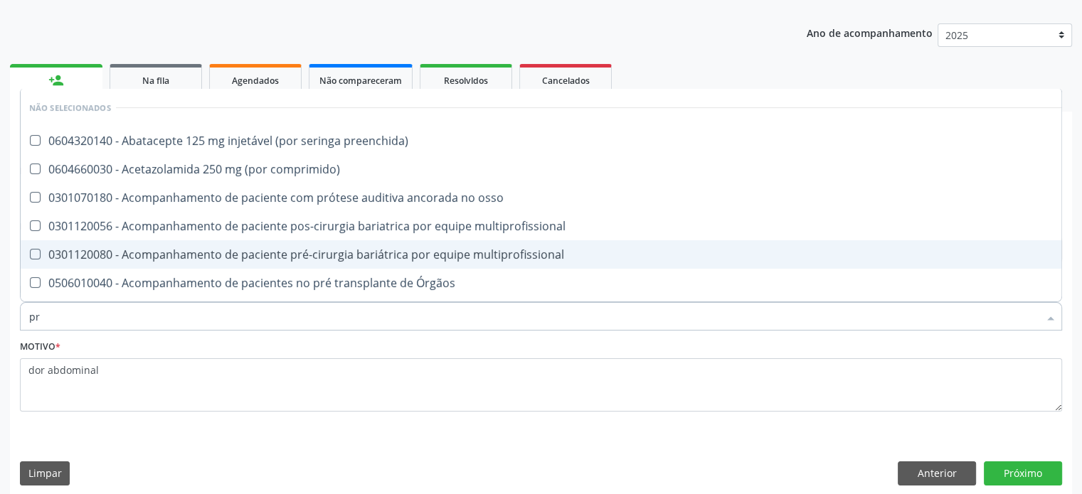
type input "pro"
checkbox preenchida\) "false"
checkbox comprimido\) "false"
checkbox osso "false"
checkbox lenta\) "true"
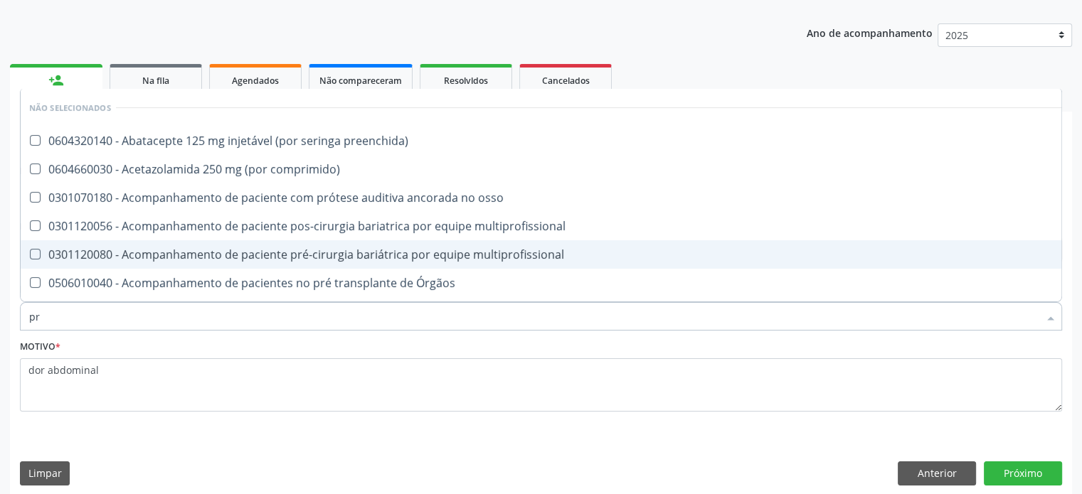
checkbox prolactina "false"
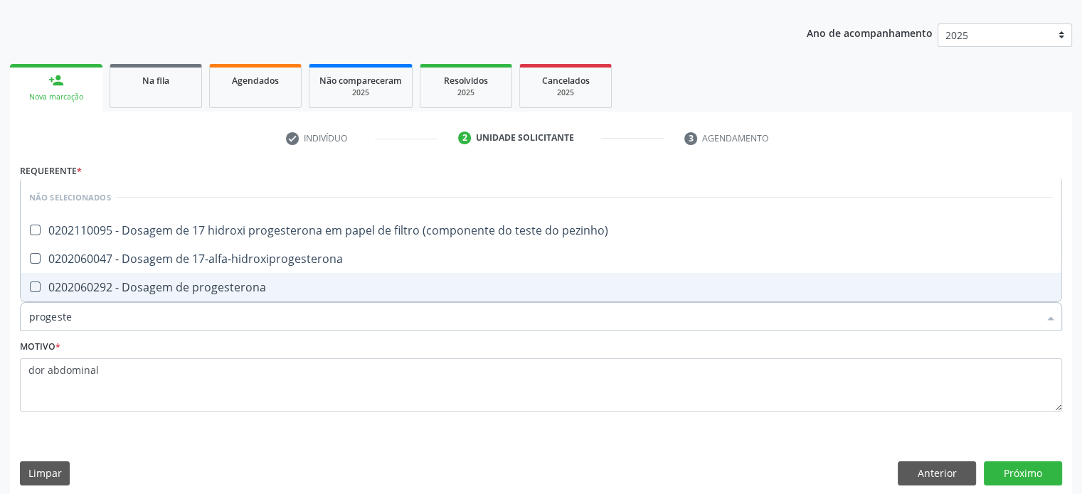
type input "progester"
click at [94, 287] on div "0202060292 - Dosagem de progesterona" at bounding box center [540, 287] width 1023 height 11
checkbox progesterona "true"
drag, startPoint x: 86, startPoint y: 321, endPoint x: 16, endPoint y: 320, distance: 69.7
click at [16, 320] on div "Item de agendamento * progester Desfazer seleção Não selecionados 0202110095 - …" at bounding box center [540, 309] width 1049 height 55
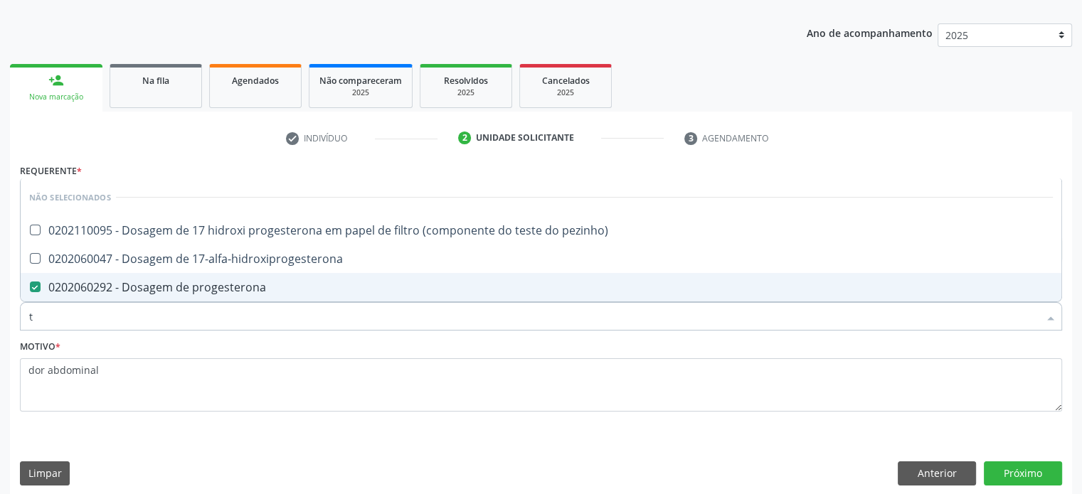
type input "te"
checkbox pezinho\) "true"
checkbox 17-alfa-hidroxiprogesterona "true"
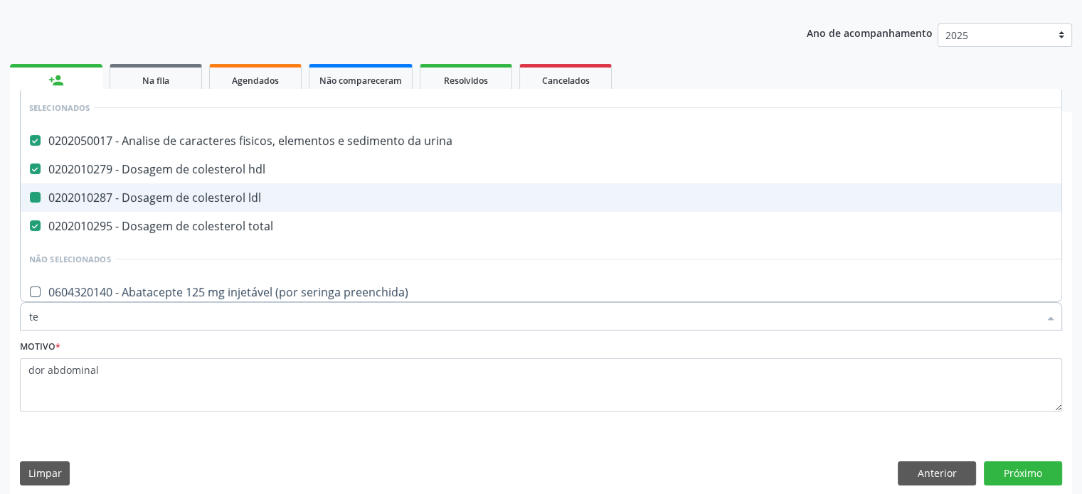
type input "tes"
checkbox urina "false"
checkbox hdl "false"
checkbox ldl "false"
checkbox total "false"
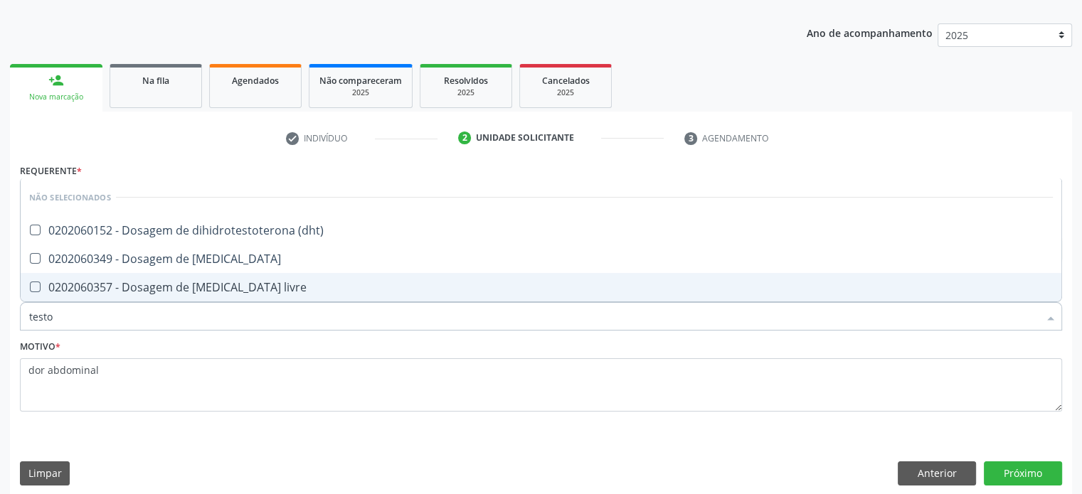
type input "testos"
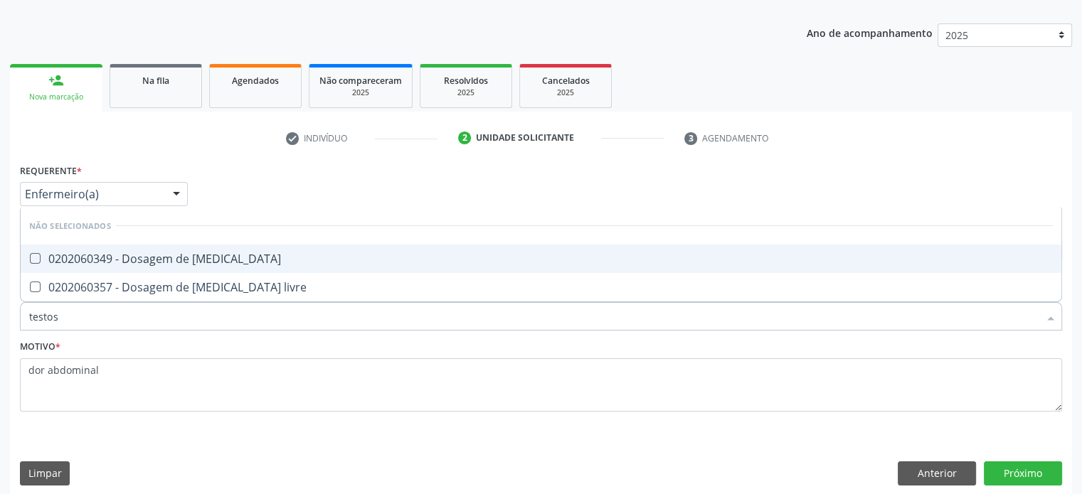
click at [108, 256] on div "0202060349 - Dosagem de [MEDICAL_DATA]" at bounding box center [540, 258] width 1023 height 11
checkbox testosterona "true"
type input "testo"
checkbox testosterona "false"
checkbox livre "true"
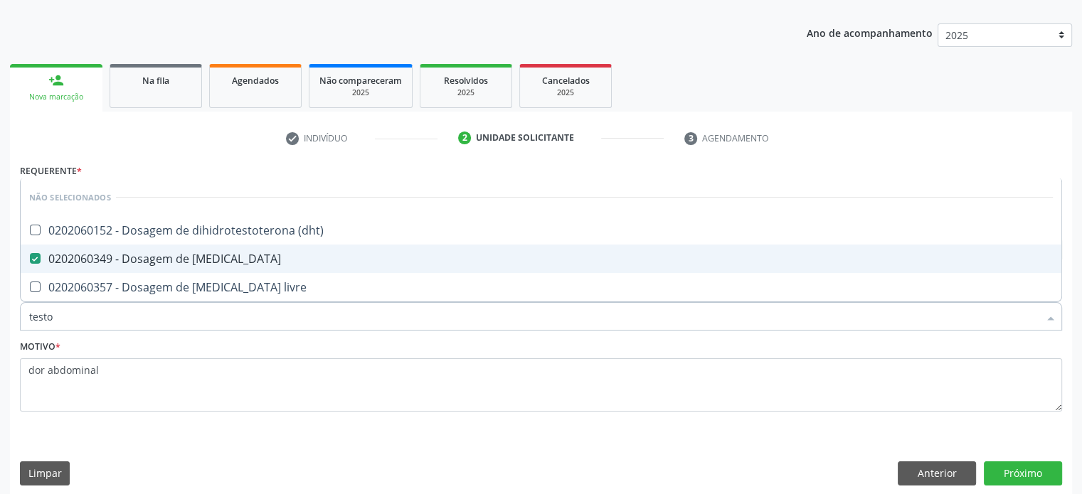
type input "test"
checkbox testosterona "false"
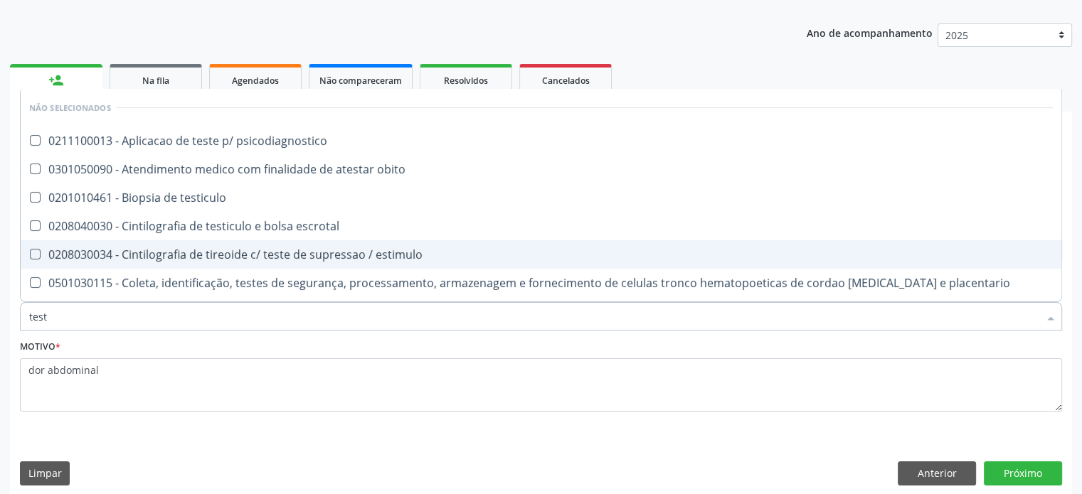
type input "tes"
checkbox testosterona "false"
checkbox wada "true"
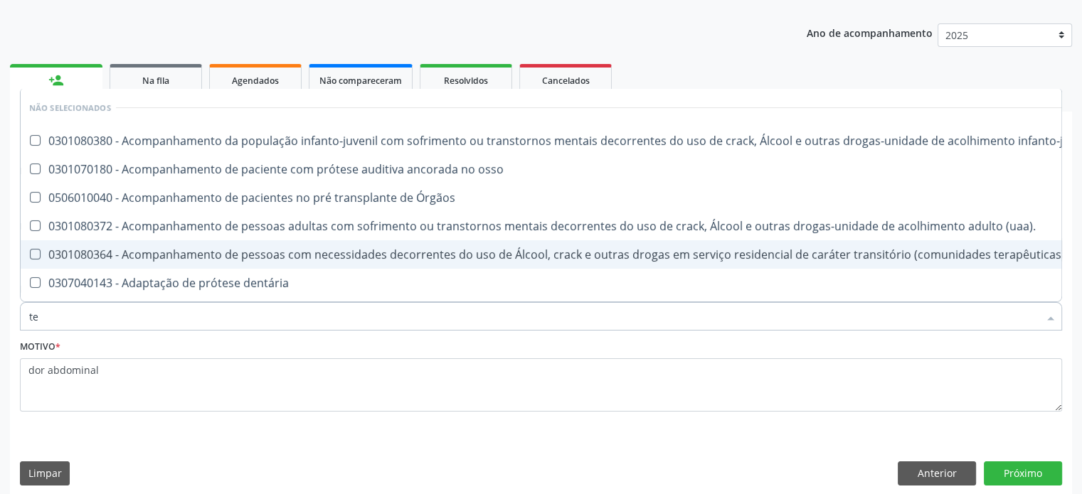
type input "t"
checkbox \(uai\)\ "true"
checkbox osso "true"
checkbox Órgãos "true"
checkbox \(uaa\)\ "true"
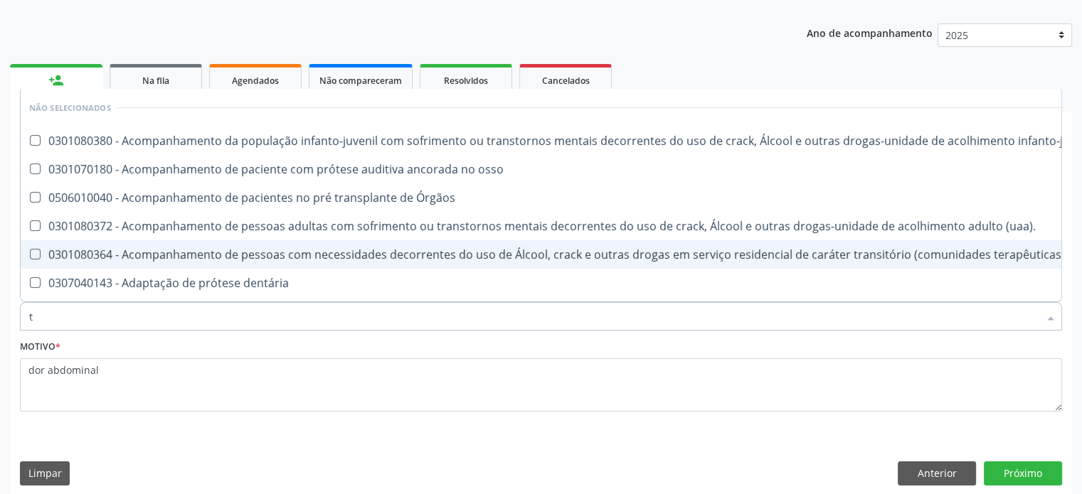
checkbox dentária "true"
checkbox Amniocentese "true"
checkbox geral "true"
checkbox testosterona "false"
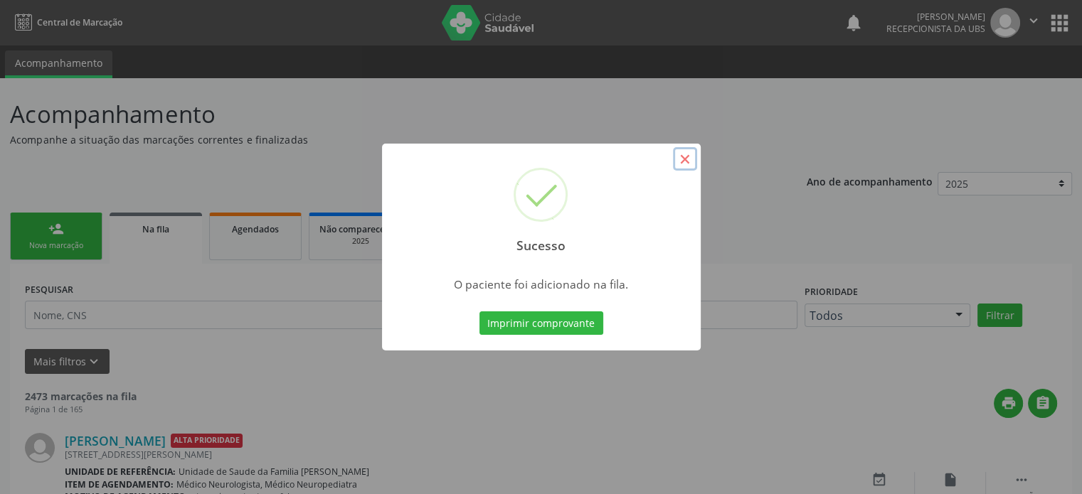
click at [686, 158] on button "×" at bounding box center [685, 159] width 24 height 24
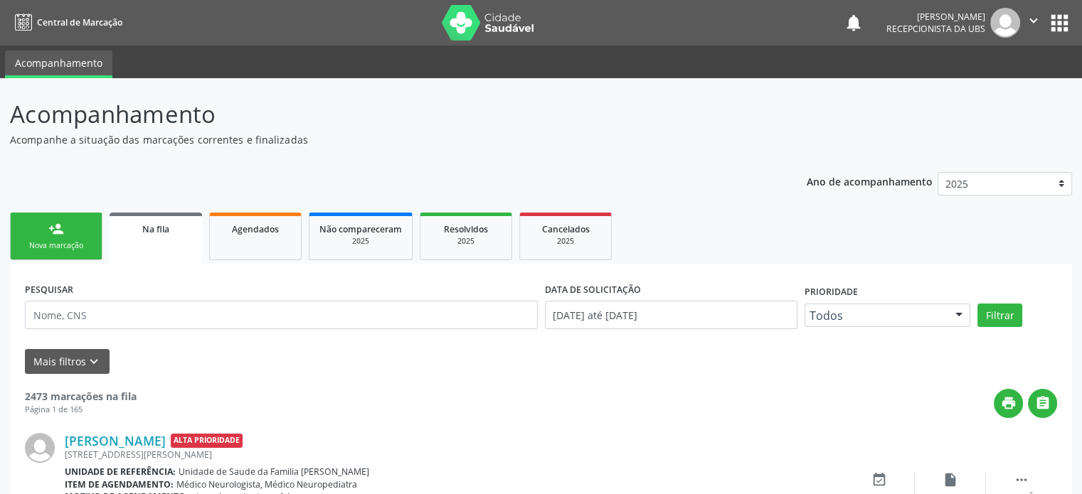
click at [51, 225] on div "person_add" at bounding box center [56, 229] width 16 height 16
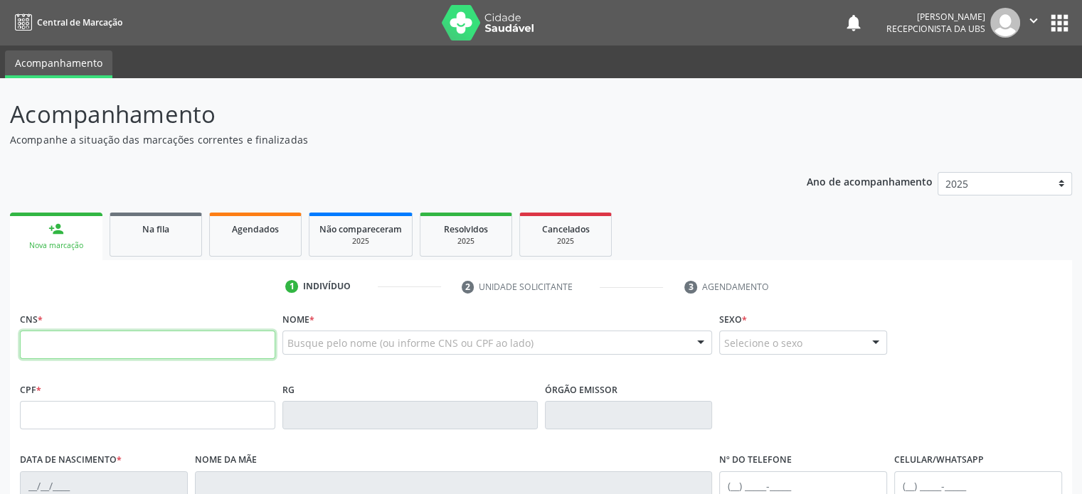
click at [68, 346] on input "text" at bounding box center [147, 345] width 255 height 28
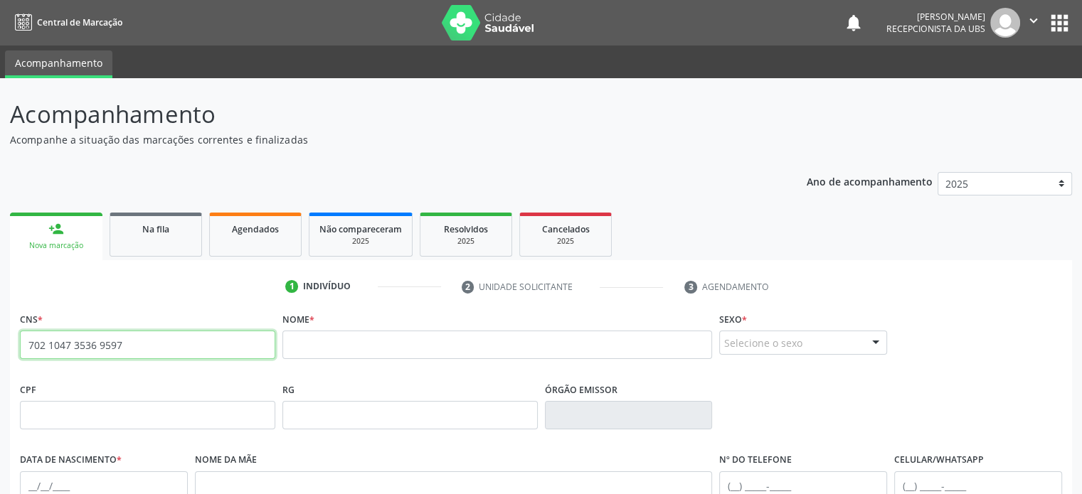
click at [93, 343] on input "702 1047 3536 9597" at bounding box center [147, 345] width 255 height 28
click at [88, 341] on input "702 1047 3536 9597" at bounding box center [147, 345] width 255 height 28
type input "702 1047 3856 9597"
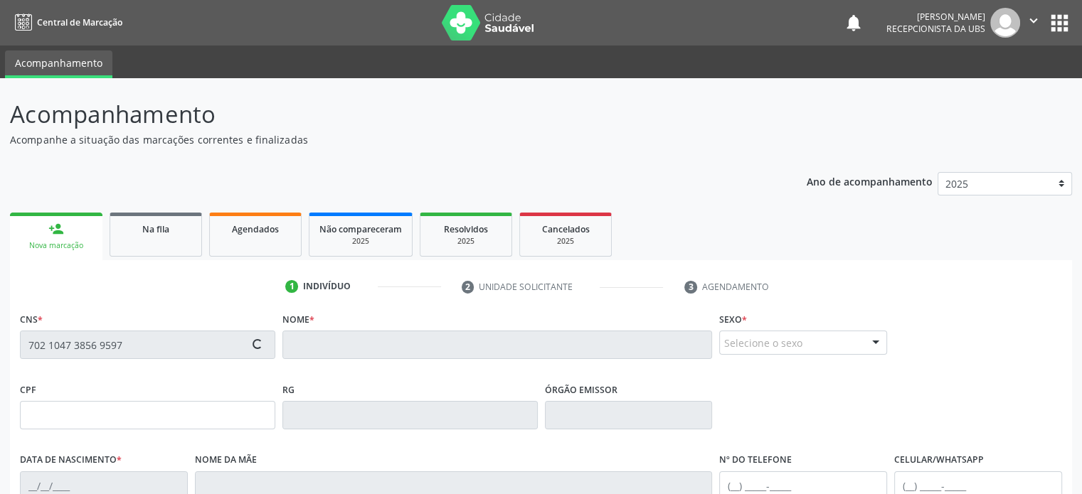
type input "020.101.145-07"
type input "[DATE]"
type input "Elizete Conceição Cerqueira"
type input "[PHONE_NUMBER]"
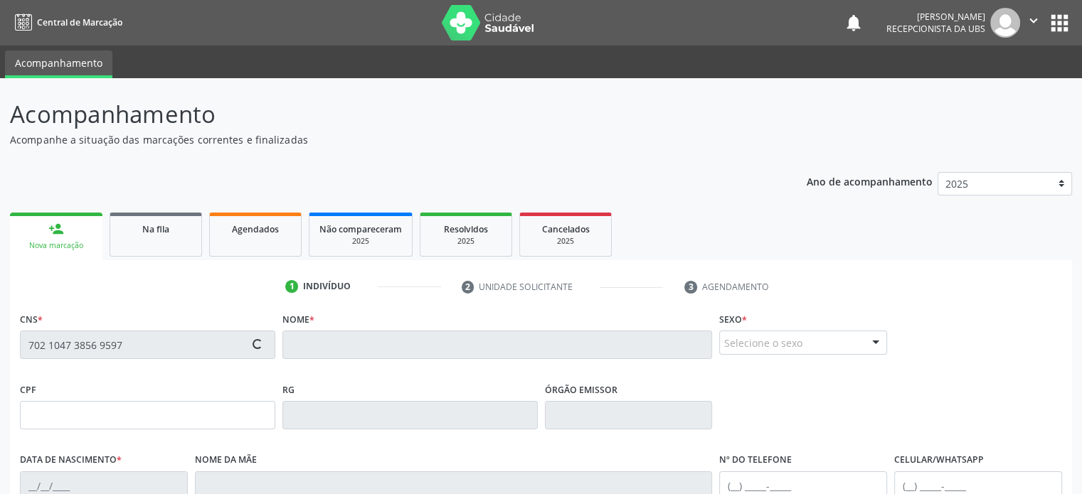
type input "020.282.755-02"
type input "177"
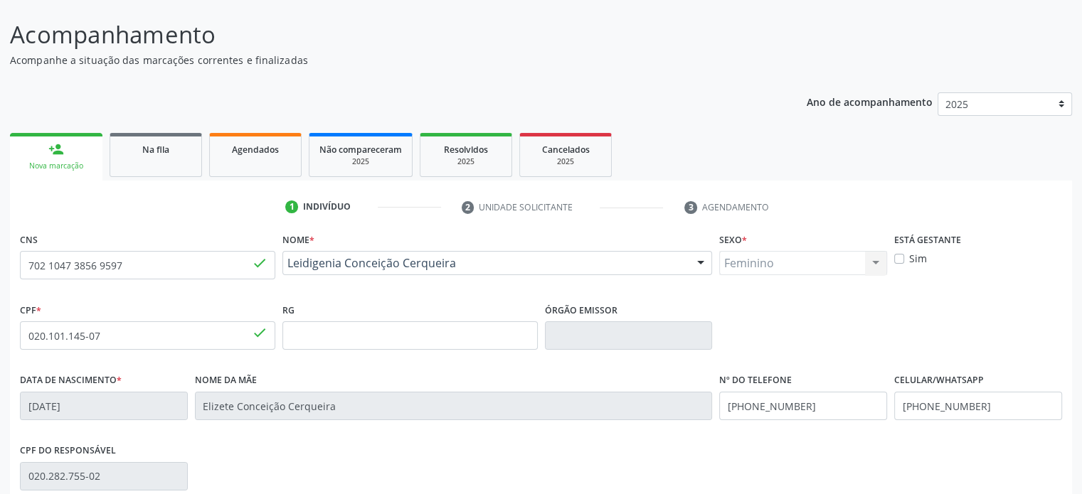
scroll to position [276, 0]
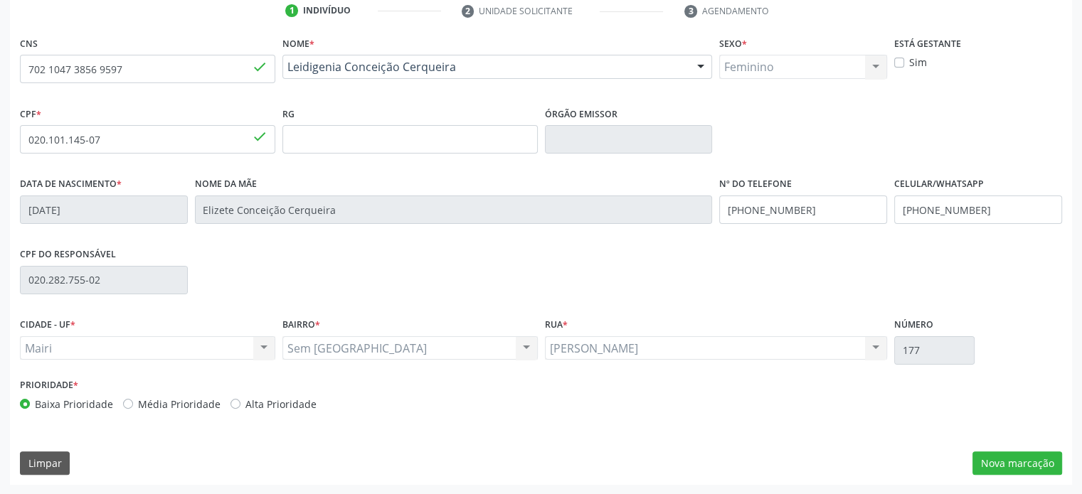
click at [179, 400] on label "Média Prioridade" at bounding box center [179, 404] width 82 height 15
click at [133, 400] on input "Média Prioridade" at bounding box center [128, 403] width 10 height 13
radio input "true"
click at [1021, 460] on button "Nova marcação" at bounding box center [1017, 464] width 90 height 24
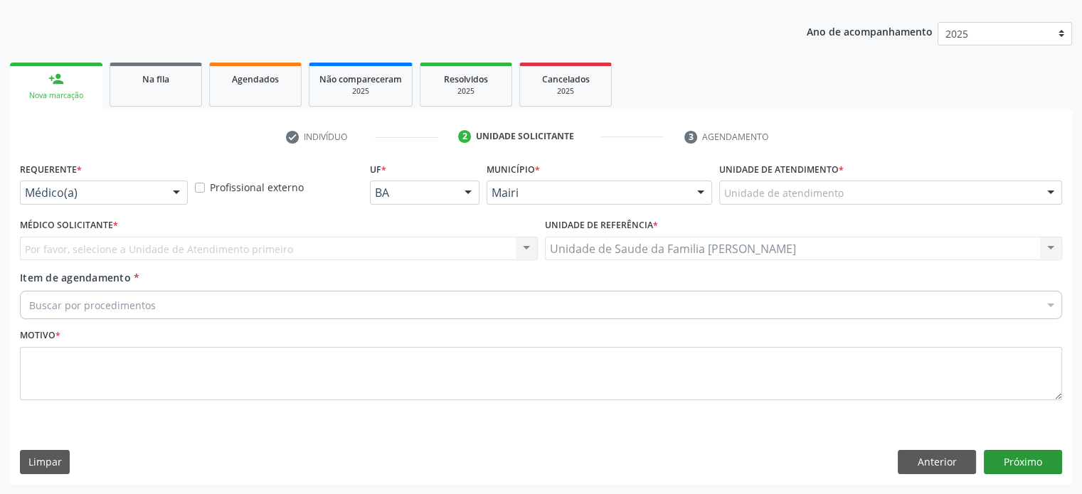
scroll to position [149, 0]
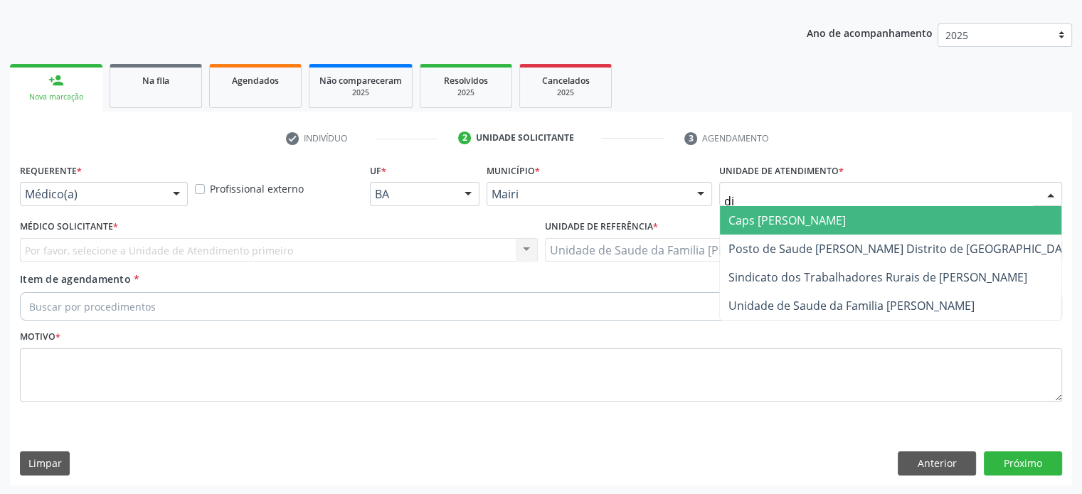
type input "dil"
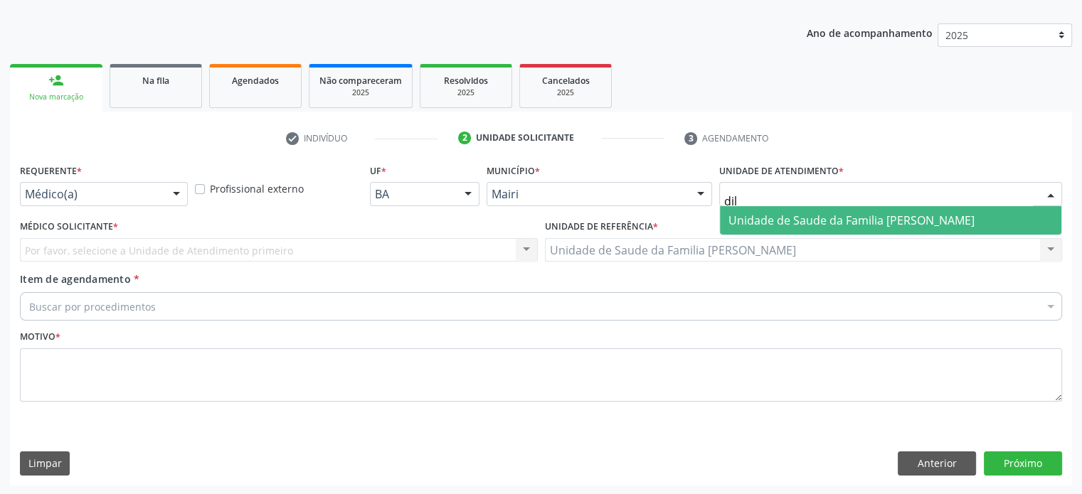
click at [772, 216] on span "Unidade de Saude da Familia [PERSON_NAME]" at bounding box center [851, 221] width 246 height 16
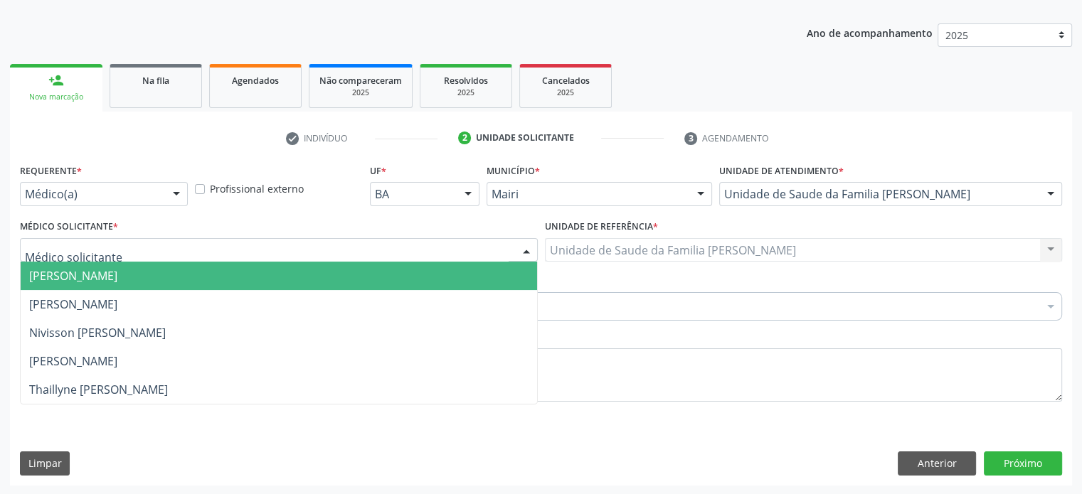
click at [108, 253] on div at bounding box center [279, 250] width 518 height 24
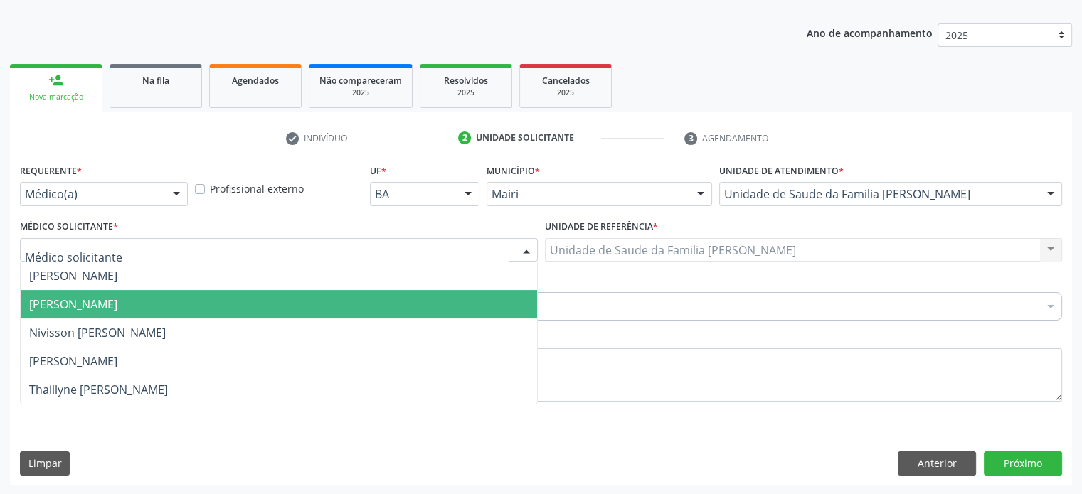
click at [85, 298] on span "[PERSON_NAME]" at bounding box center [73, 305] width 88 height 16
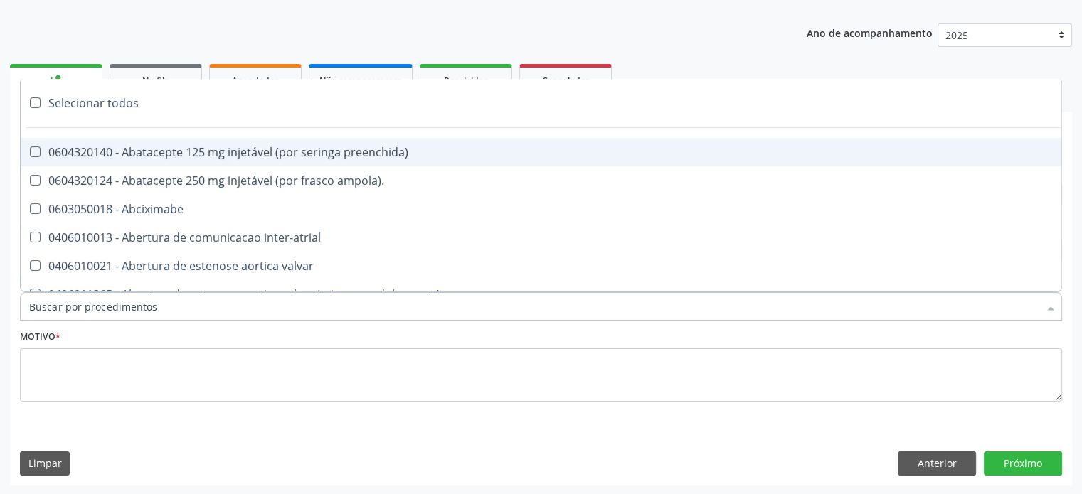
paste input "0205020186"
type input "0205020186"
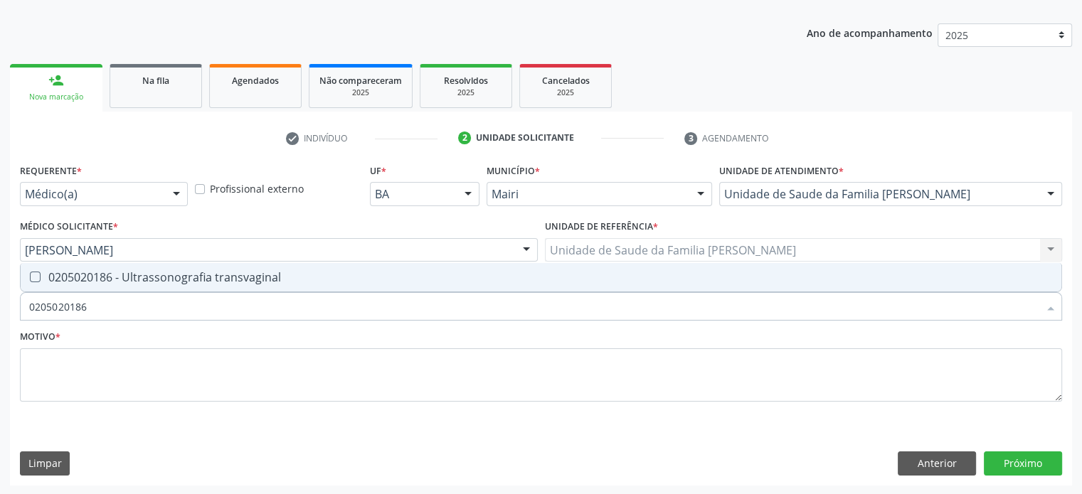
click at [107, 277] on div "0205020186 - Ultrassonografia transvaginal" at bounding box center [540, 277] width 1023 height 11
checkbox transvaginal "true"
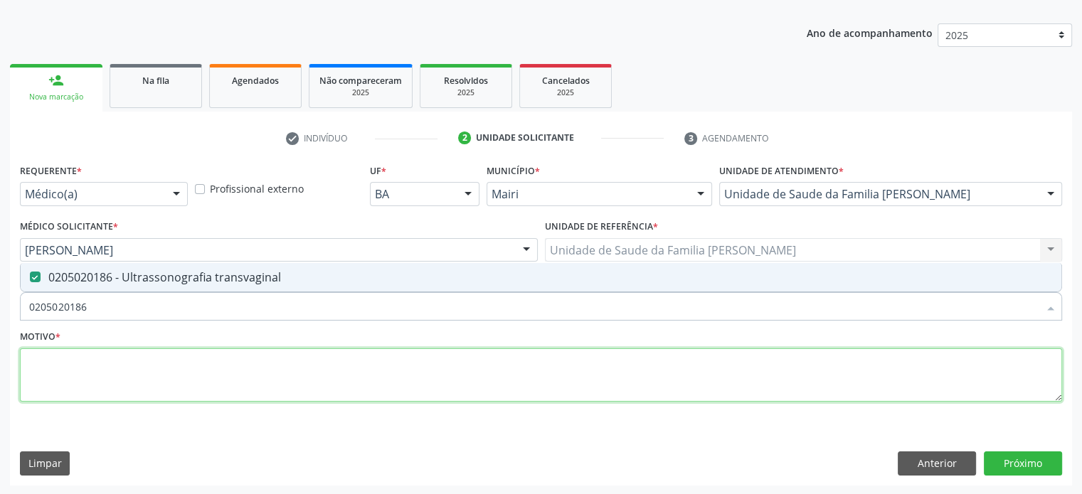
click at [78, 366] on textarea at bounding box center [541, 375] width 1042 height 54
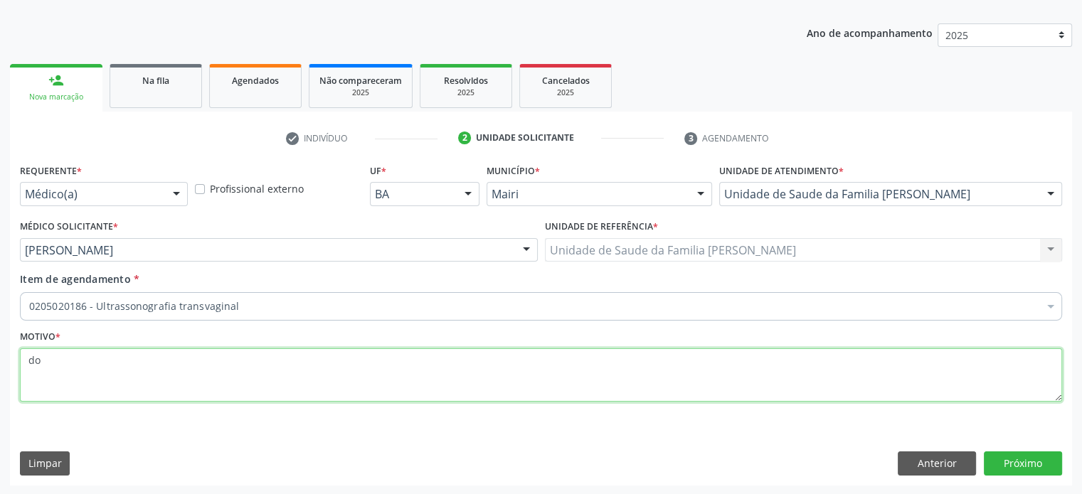
type textarea "d"
type textarea "DORES PELVICAS SEM MELHORAS"
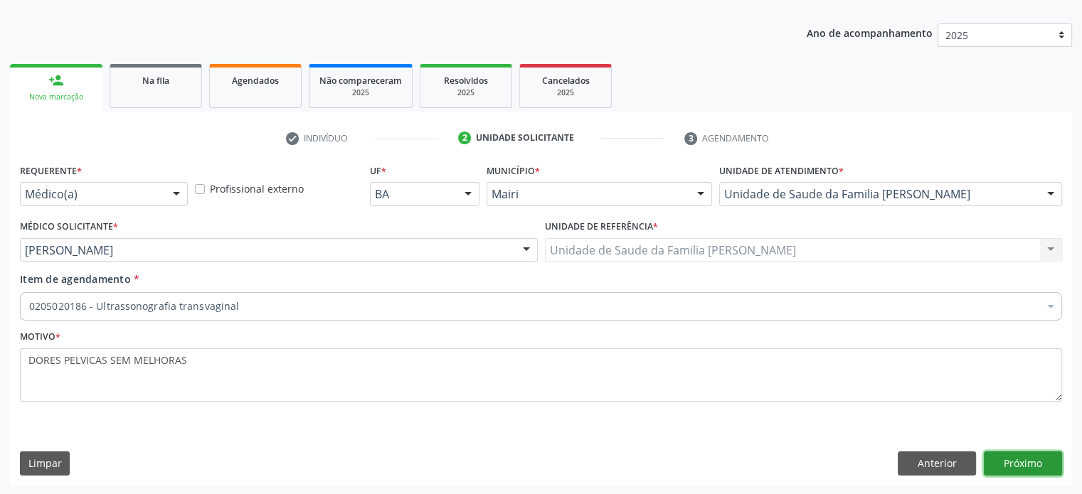
click at [1042, 460] on button "Próximo" at bounding box center [1022, 464] width 78 height 24
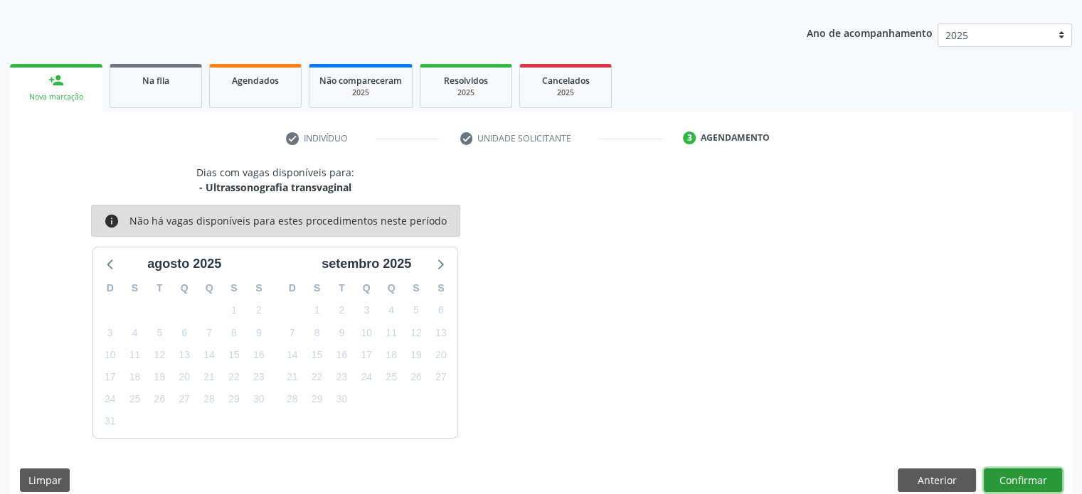
click at [1029, 480] on button "Confirmar" at bounding box center [1022, 481] width 78 height 24
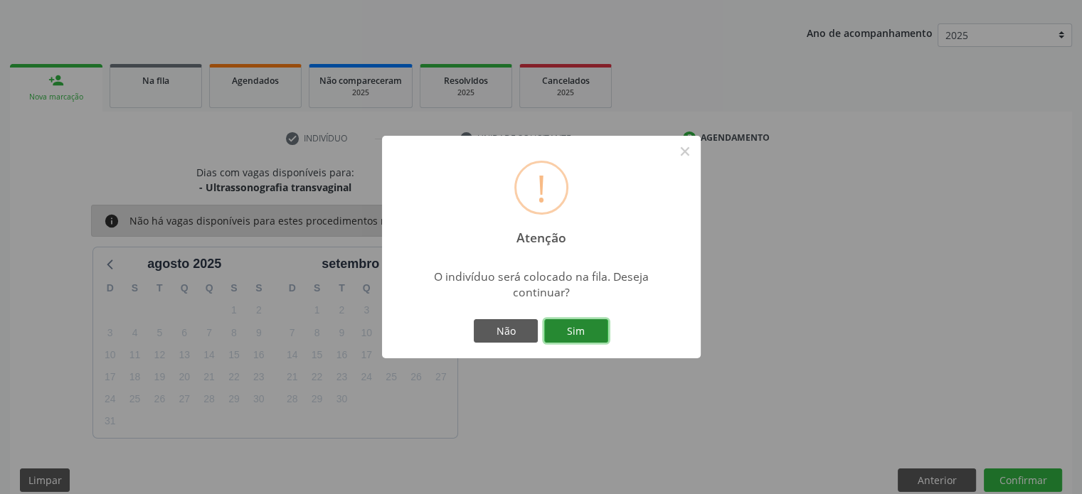
click at [592, 338] on button "Sim" at bounding box center [576, 331] width 64 height 24
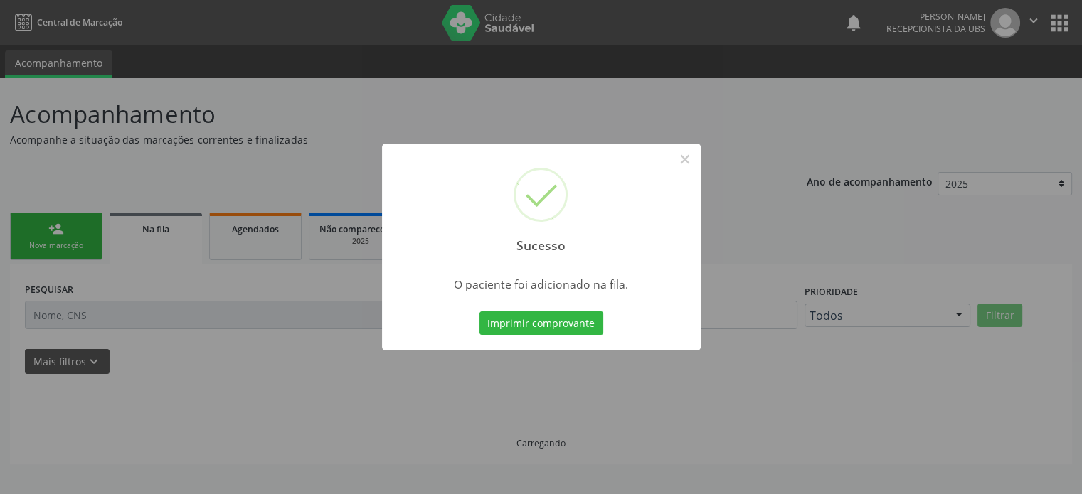
scroll to position [0, 0]
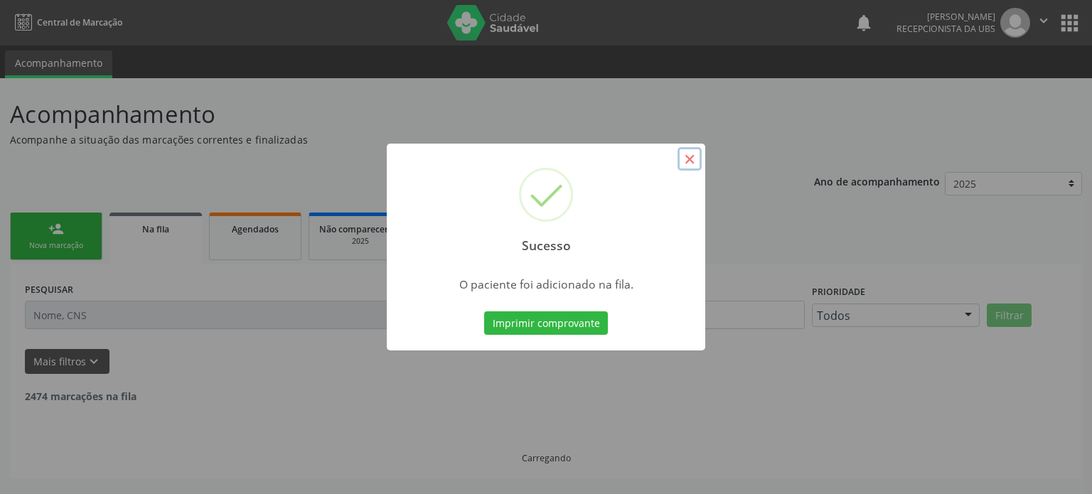
click at [691, 157] on button "×" at bounding box center [690, 159] width 24 height 24
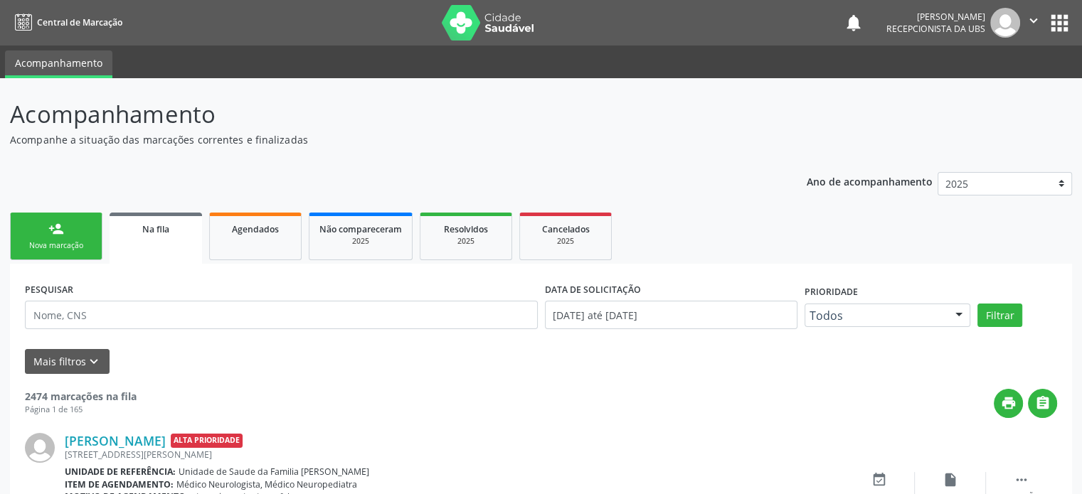
click at [64, 235] on link "person_add Nova marcação" at bounding box center [56, 237] width 92 height 48
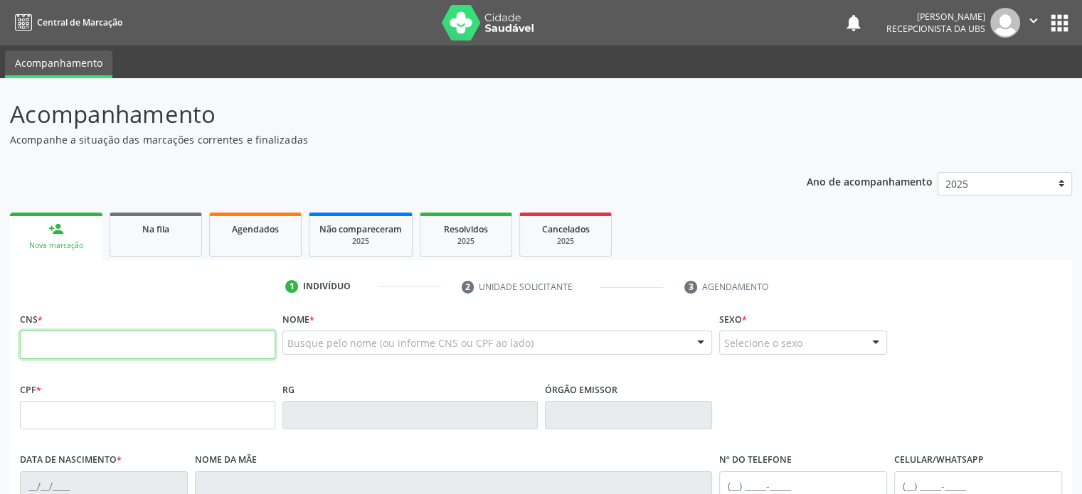
click at [65, 341] on input "text" at bounding box center [147, 345] width 255 height 28
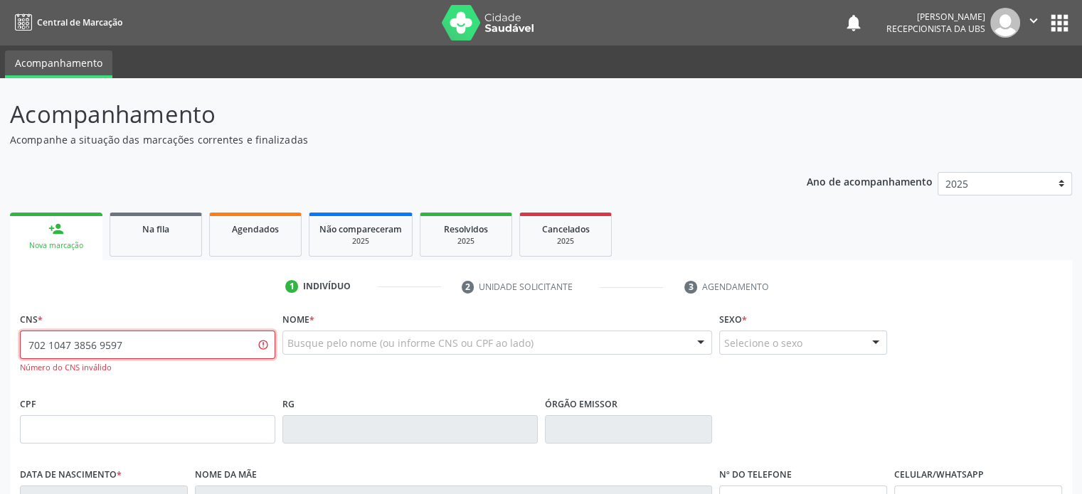
type input "702 1047 3856 9597"
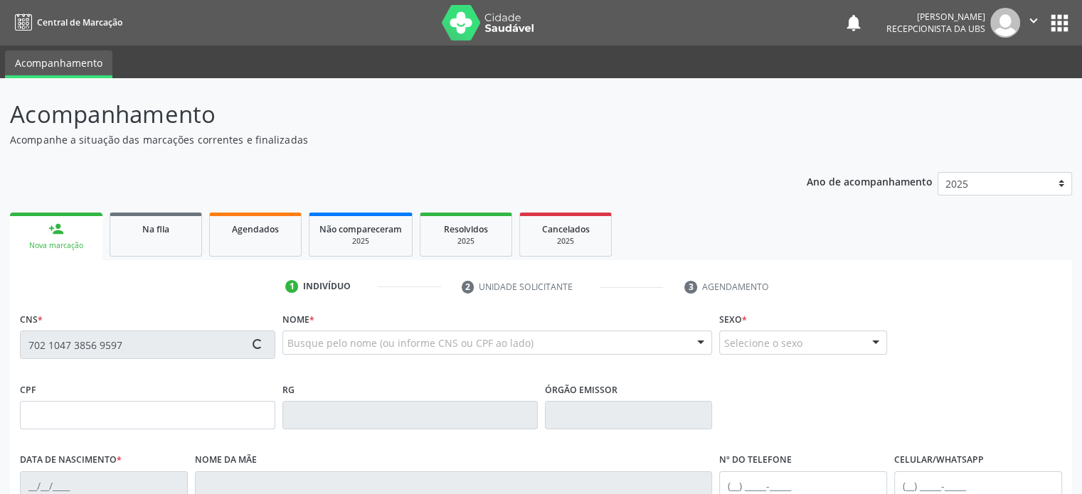
type input "020.101.145-07"
type input "[DATE]"
type input "Elizete Conceição Cerqueira"
type input "[PHONE_NUMBER]"
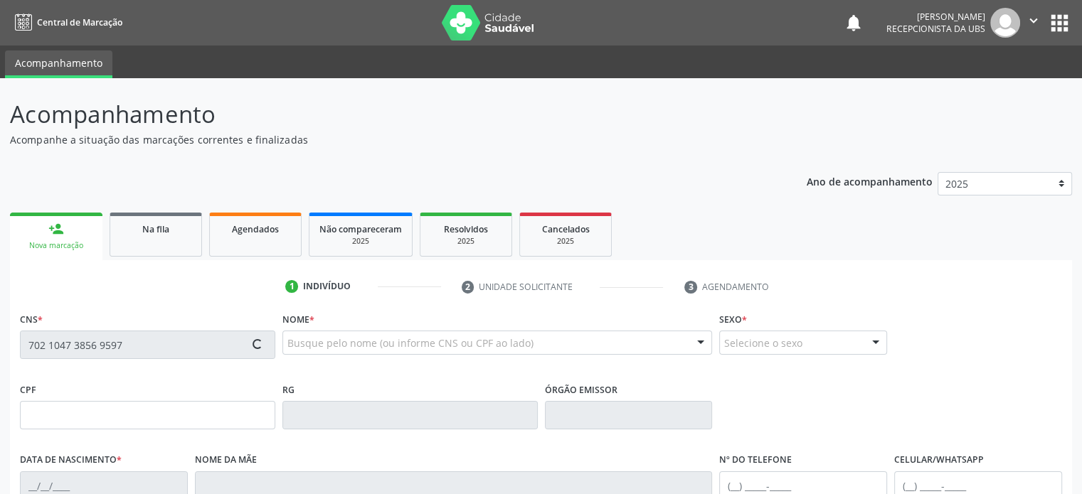
type input "020.282.755-02"
type input "177"
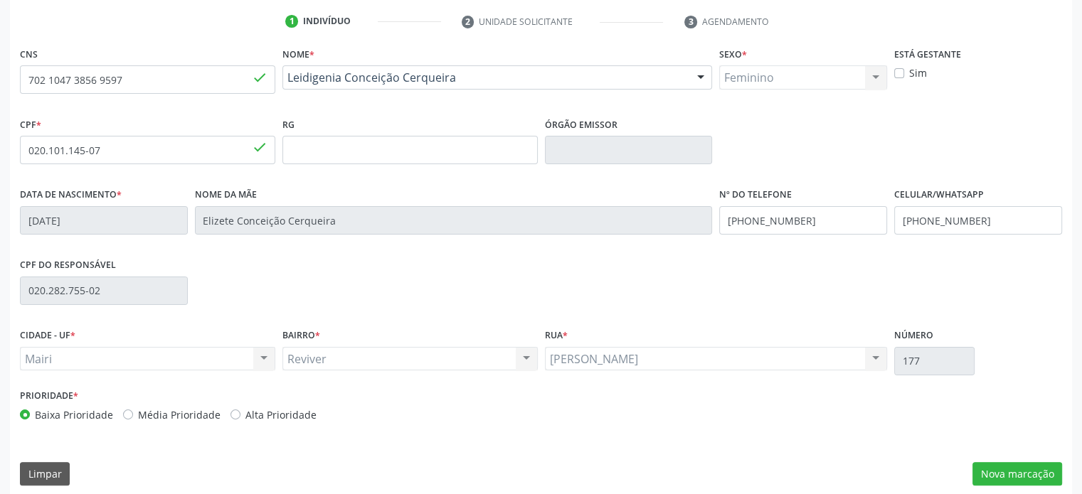
scroll to position [276, 0]
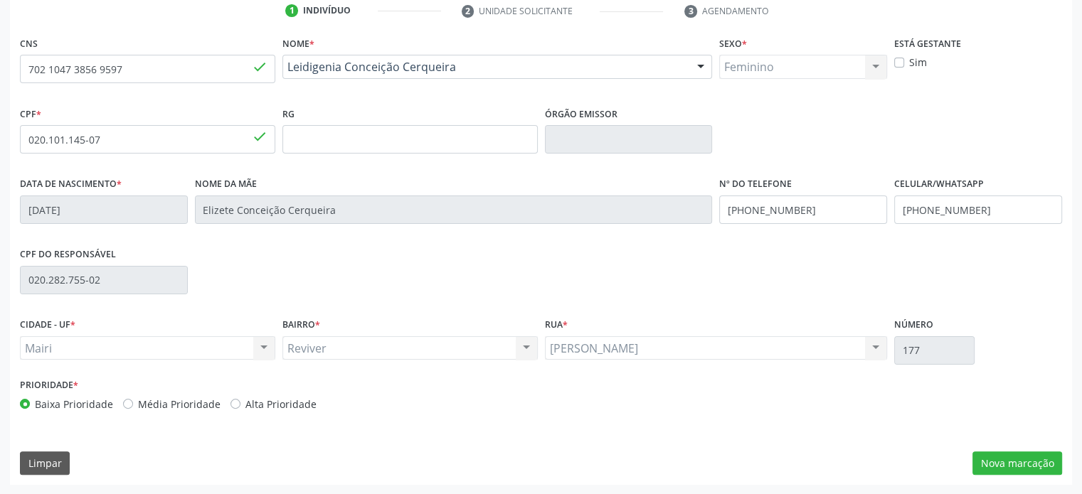
click at [177, 405] on label "Média Prioridade" at bounding box center [179, 404] width 82 height 15
click at [133, 405] on input "Média Prioridade" at bounding box center [128, 403] width 10 height 13
radio input "true"
click at [1034, 459] on button "Nova marcação" at bounding box center [1017, 464] width 90 height 24
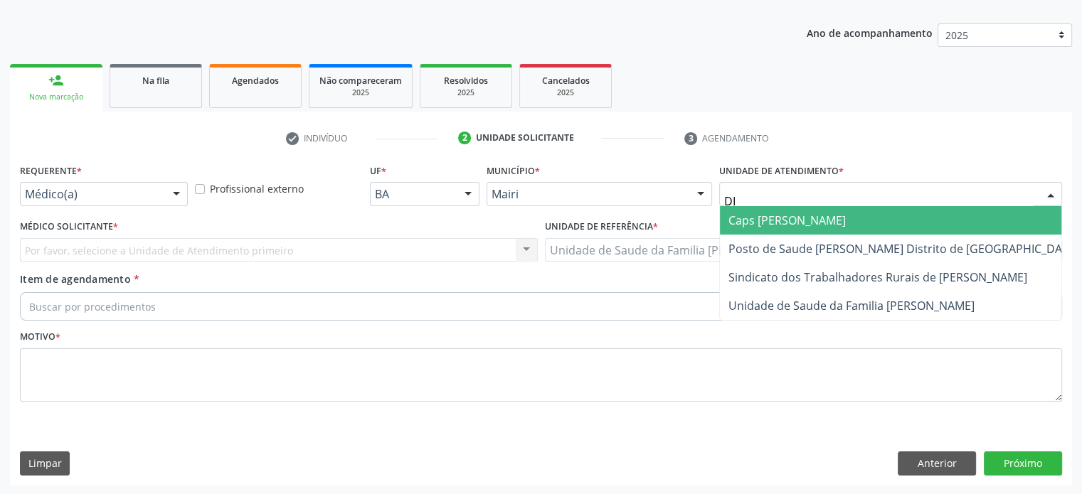
type input "DIL"
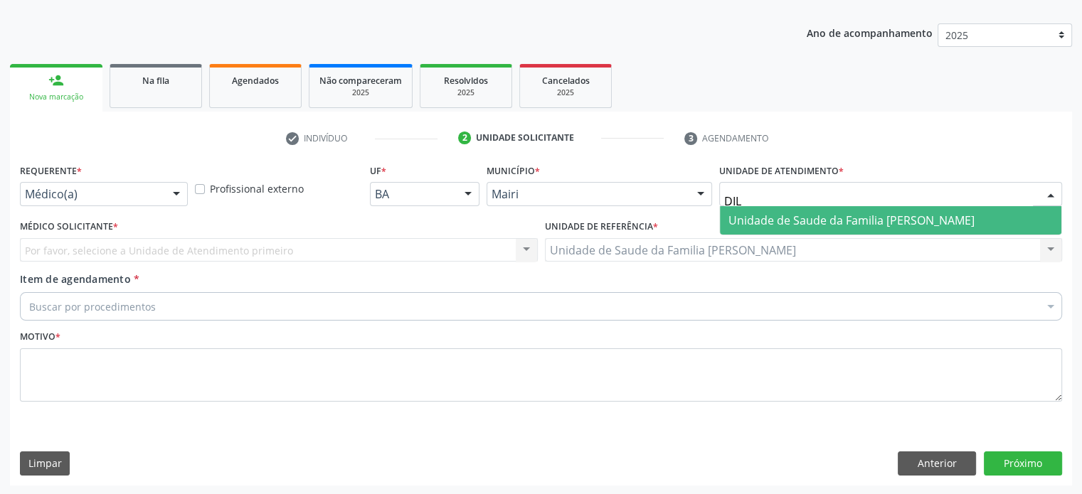
click at [823, 218] on span "Unidade de Saude da Familia [PERSON_NAME]" at bounding box center [851, 221] width 246 height 16
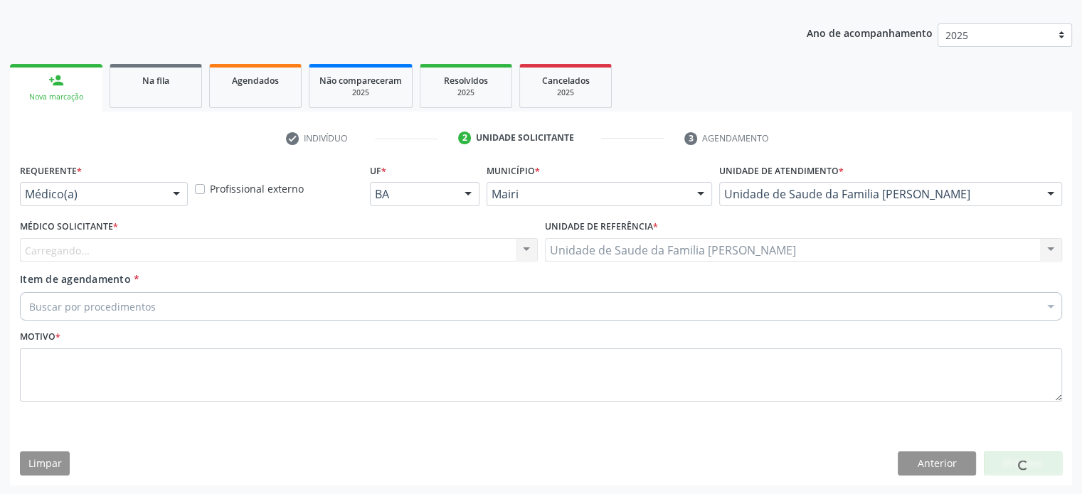
click at [256, 255] on div "Carregando... Nenhum resultado encontrado para: " " Não há nenhuma opção para s…" at bounding box center [279, 250] width 518 height 24
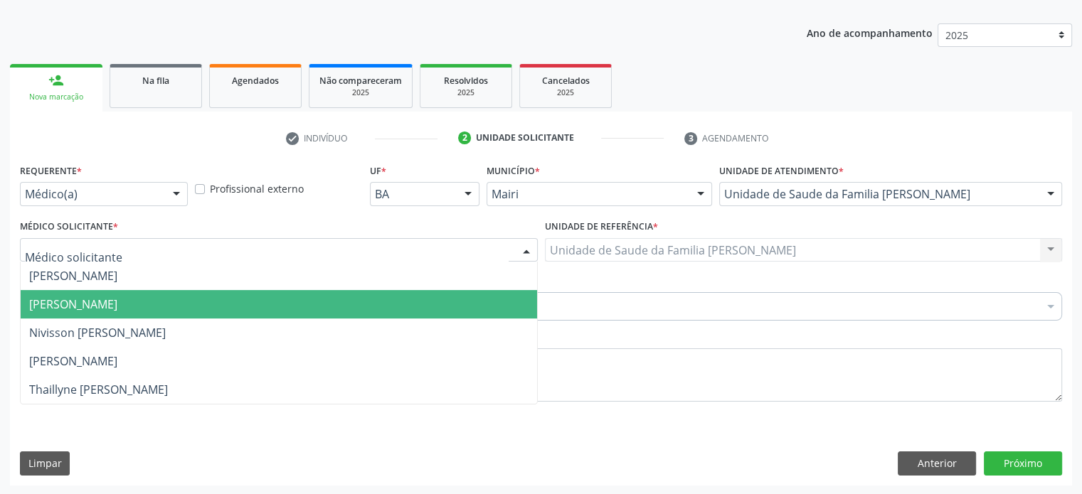
click at [68, 297] on span "[PERSON_NAME]" at bounding box center [73, 305] width 88 height 16
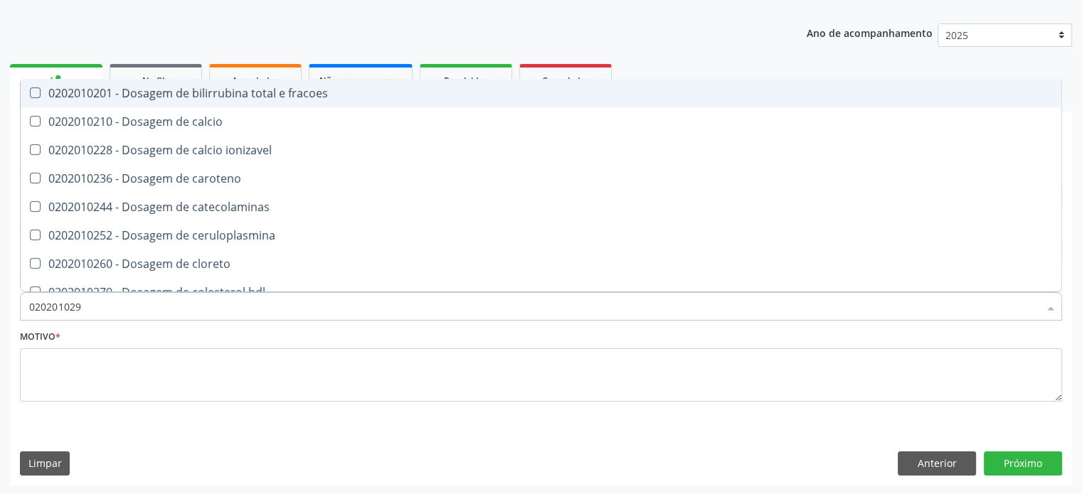
type input "0202010295"
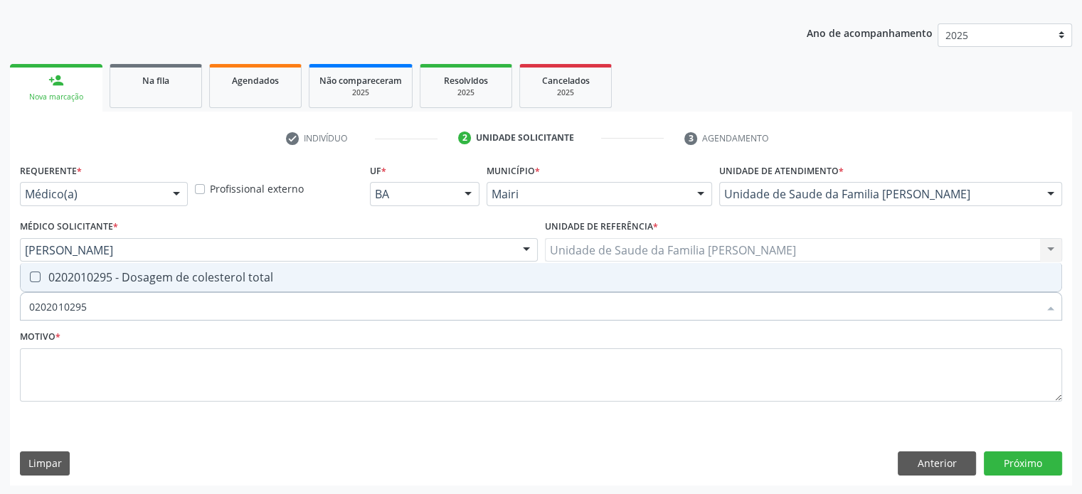
click at [79, 279] on div "0202010295 - Dosagem de colesterol total" at bounding box center [540, 277] width 1023 height 11
checkbox total "true"
type input "02020102"
checkbox total "false"
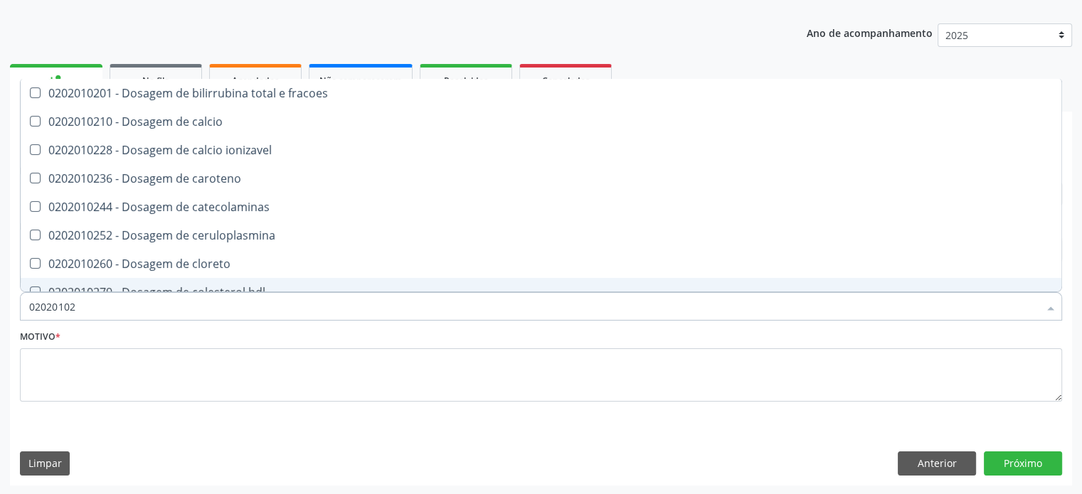
type input "0202010"
checkbox total "false"
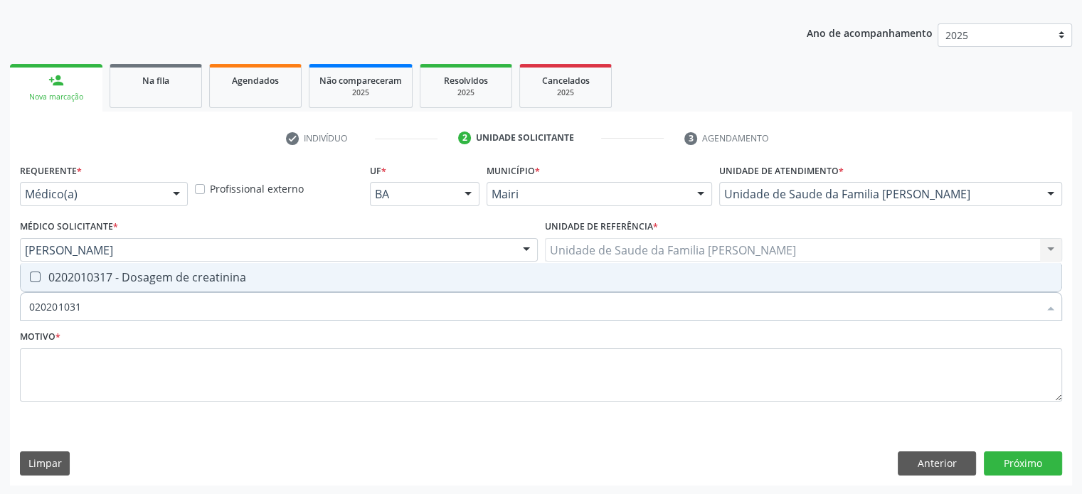
type input "0202010317"
click at [79, 279] on div "0202010317 - Dosagem de creatinina" at bounding box center [540, 277] width 1023 height 11
checkbox creatinina "true"
type input "02020103"
checkbox creatinina "false"
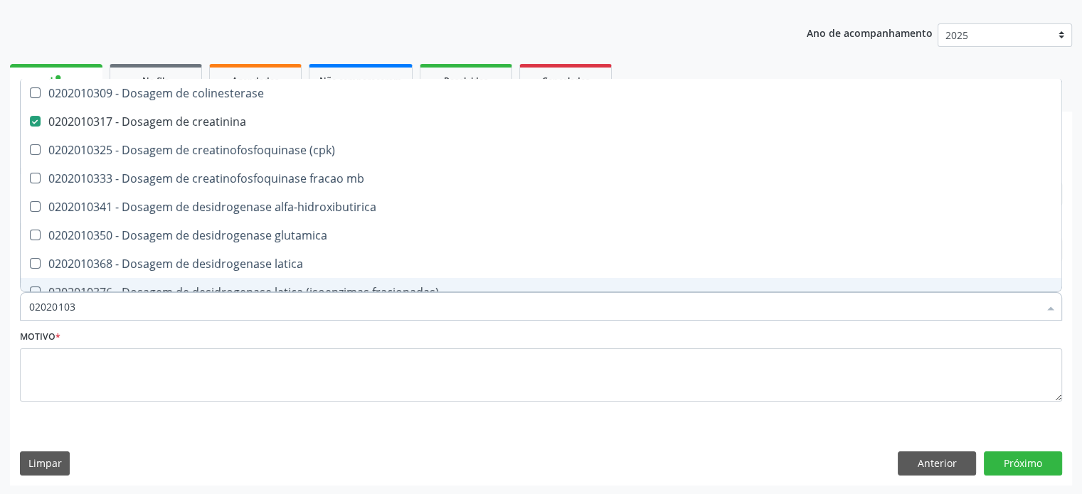
type input "0202010"
checkbox creatinina "false"
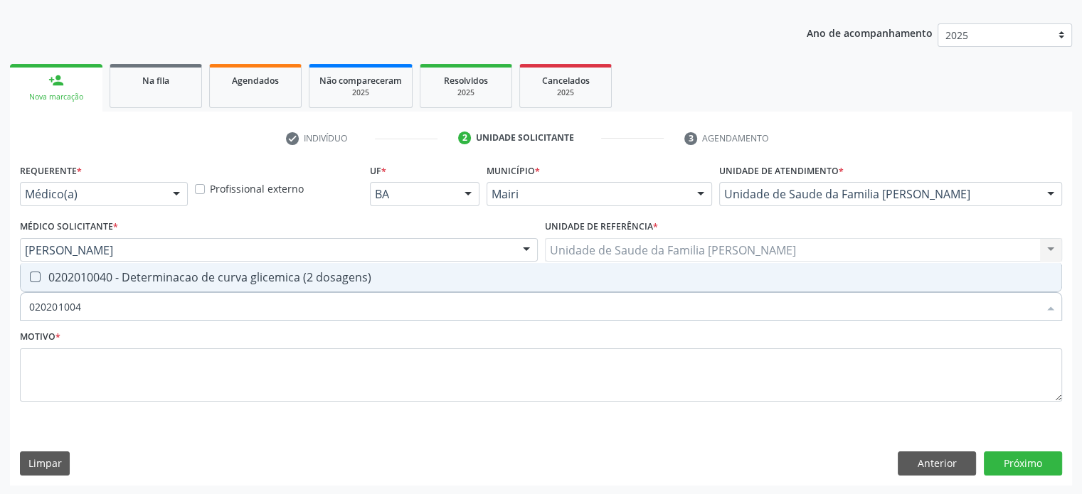
type input "0202010040"
click at [79, 279] on div "0202010040 - Determinacao de curva glicemica (2 dosagens)" at bounding box center [540, 277] width 1023 height 11
checkbox dosagens\) "true"
type input "02020100"
checkbox dosagens\) "false"
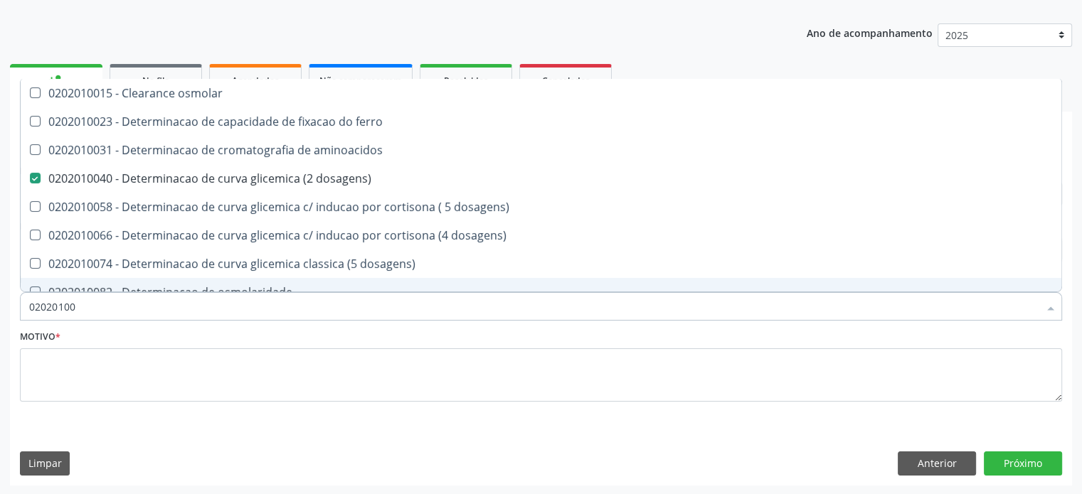
type input "0202010"
checkbox dosagens\) "false"
checkbox dosagens\) "true"
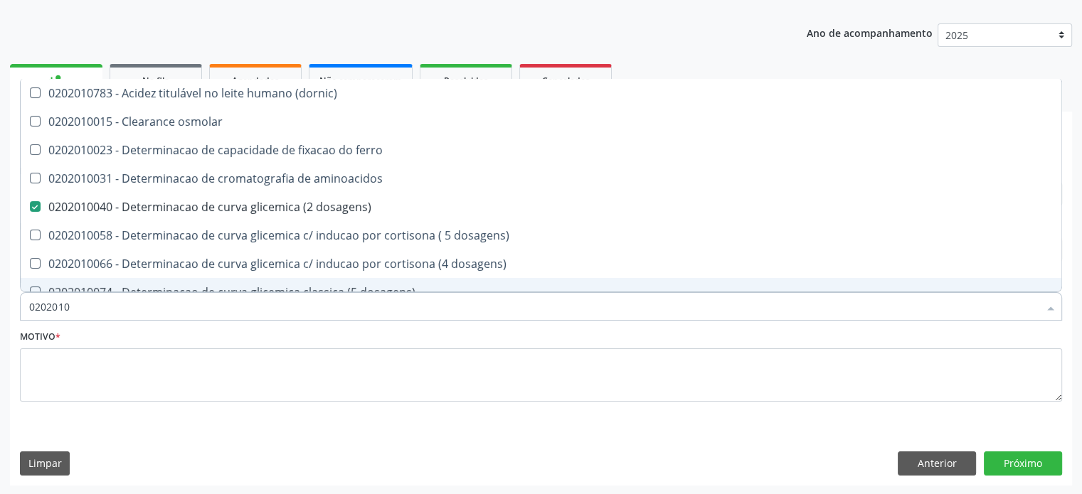
type input "02020106"
checkbox dosagens\) "false"
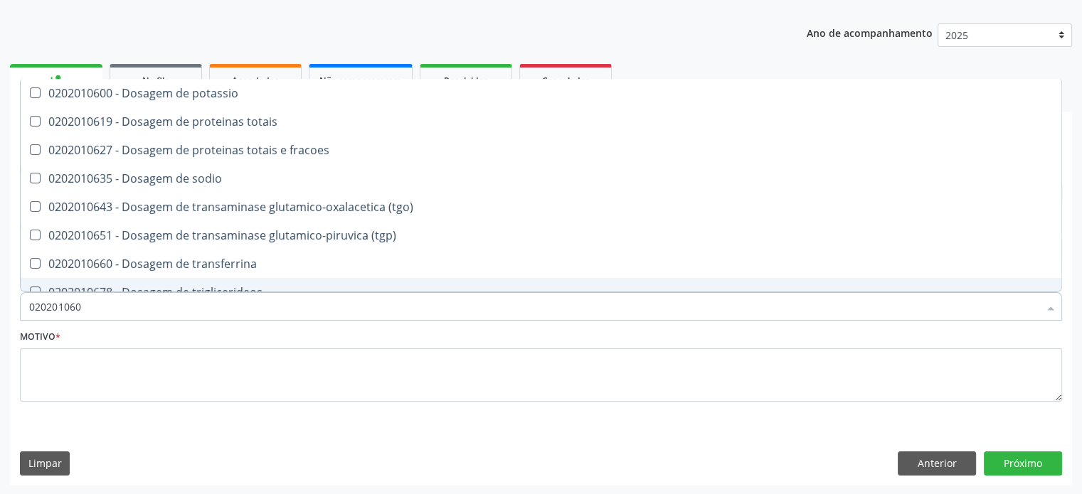
type input "0202010600"
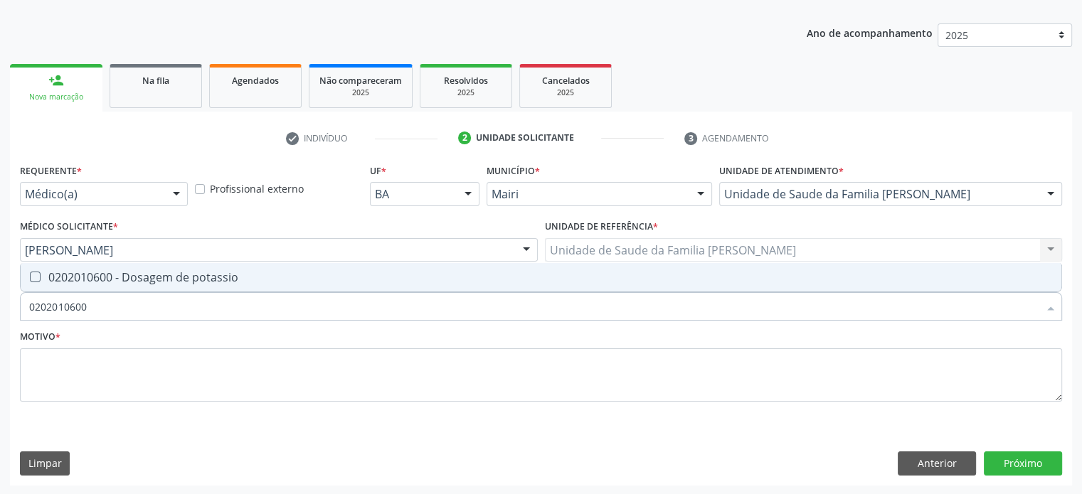
click at [79, 279] on div "0202010600 - Dosagem de potassio" at bounding box center [540, 277] width 1023 height 11
checkbox potassio "true"
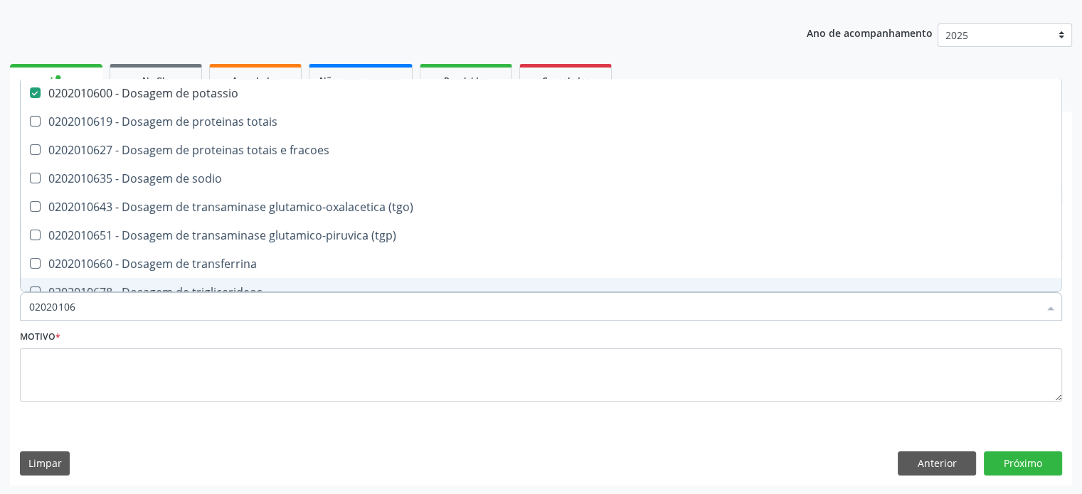
type input "020201067"
checkbox potassio "false"
type input "0202010678"
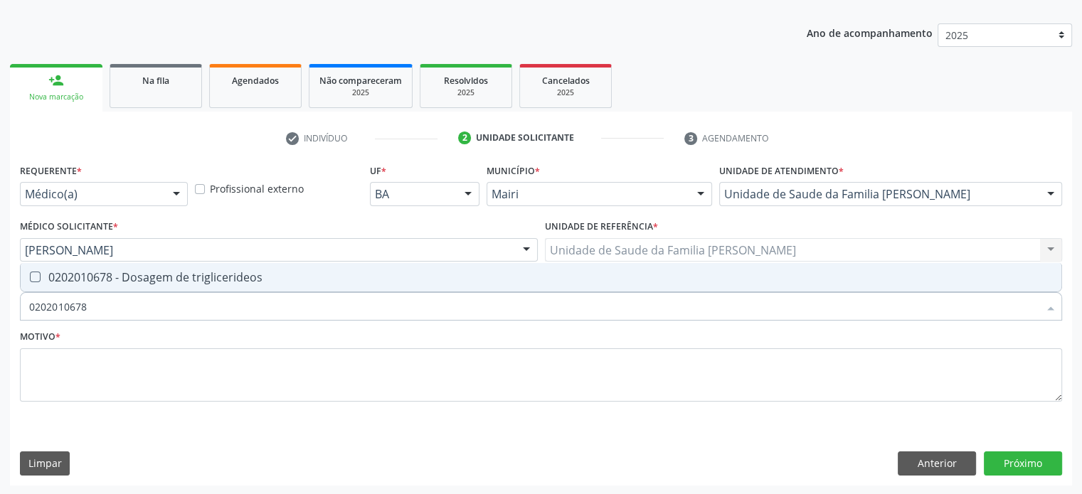
click at [79, 279] on div "0202010678 - Dosagem de triglicerideos" at bounding box center [540, 277] width 1023 height 11
checkbox triglicerideos "true"
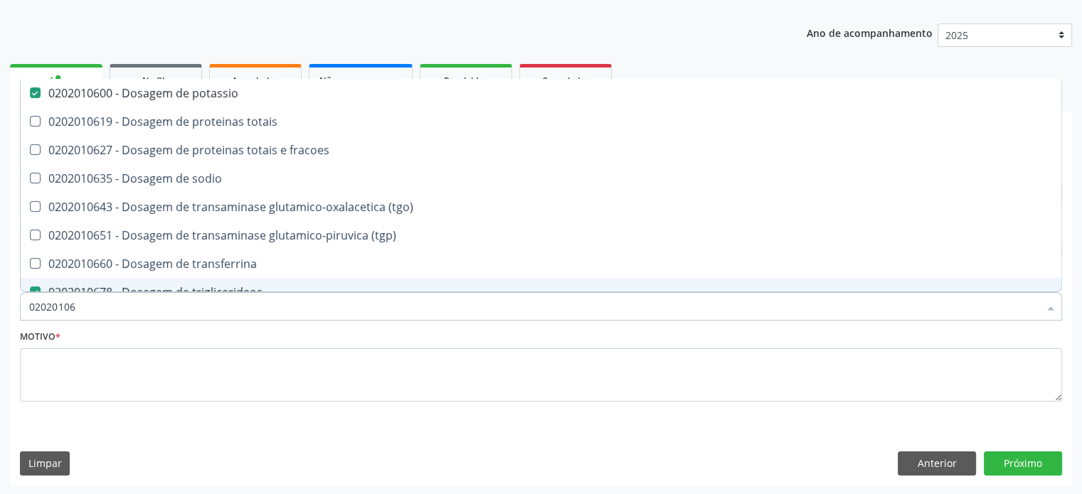
type input "0202010"
checkbox potassio "false"
checkbox \(tgo\) "true"
checkbox triglicerideos "false"
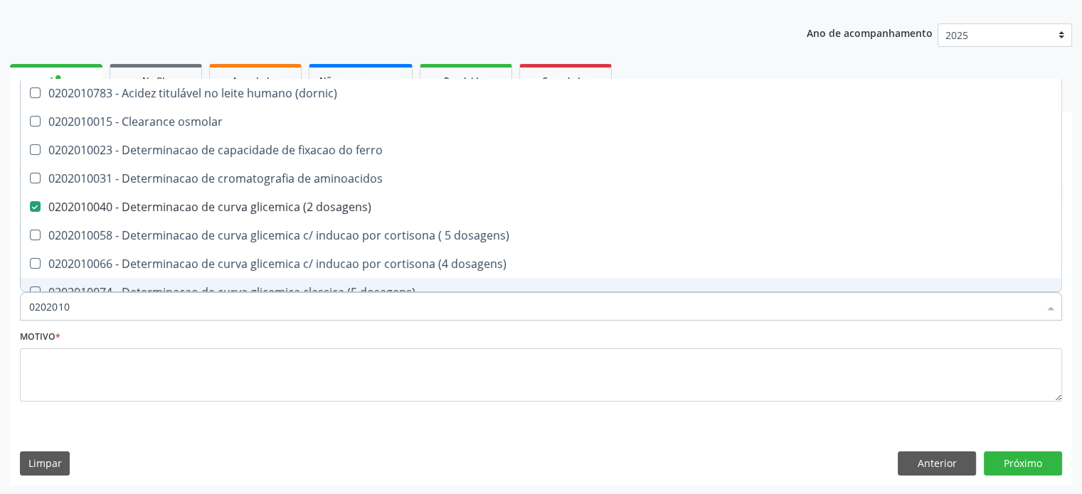
type input "020201"
checkbox total "false"
checkbox creatinina "false"
checkbox latica "true"
checkbox ferritina "true"
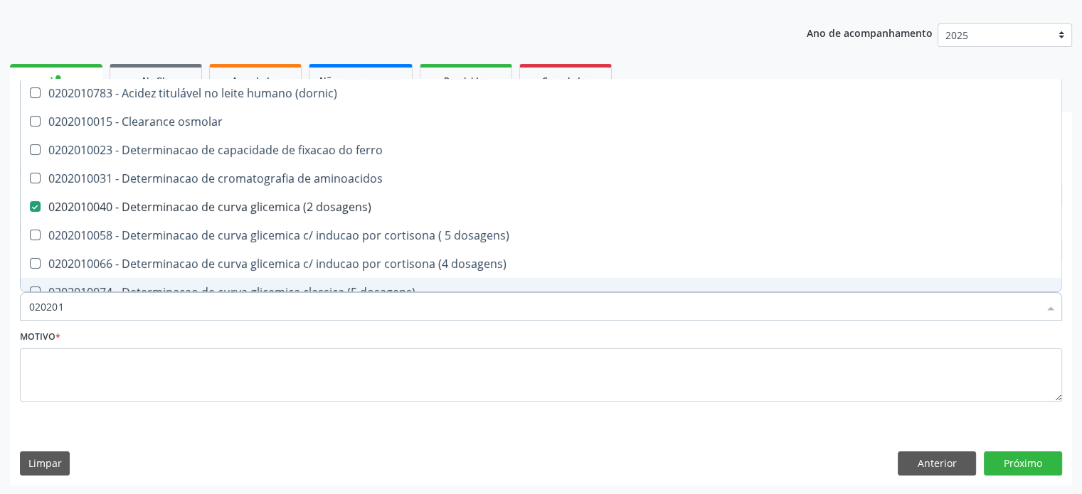
checkbox potassio "false"
checkbox triglicerideos "false"
checkbox ureia "true"
type input "02020"
checkbox dosagens\) "false"
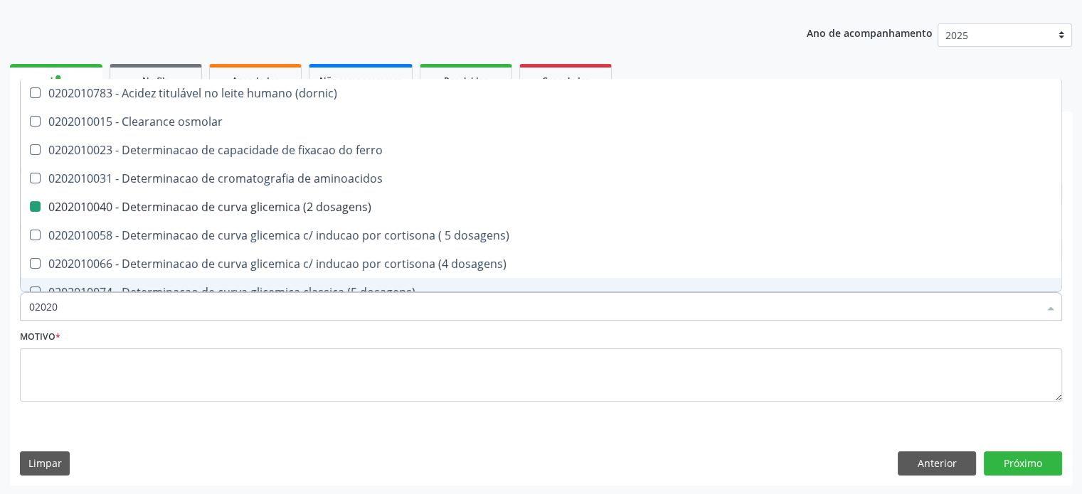
checkbox total "false"
checkbox creatinina "false"
checkbox alfa-hidroxibutirica "true"
checkbox potassio "false"
checkbox triglicerideos "false"
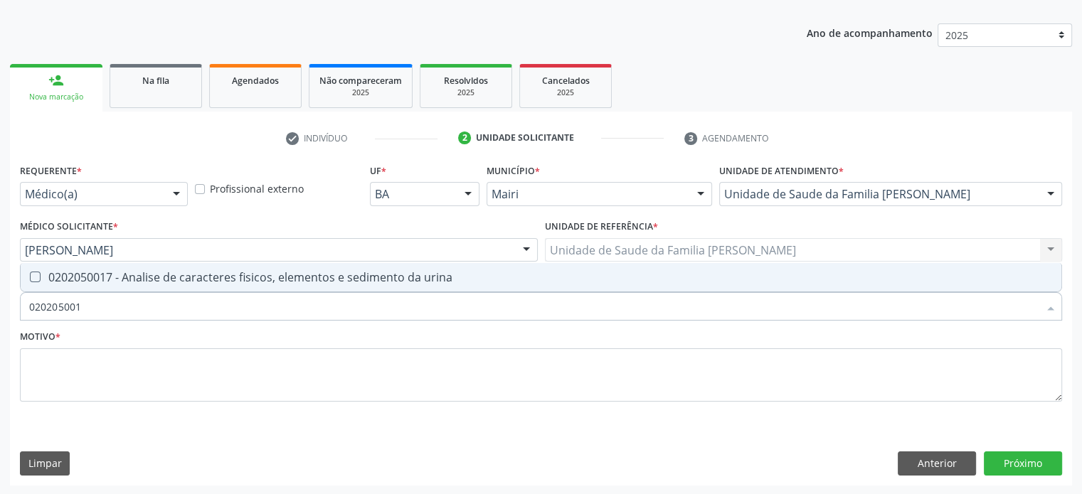
type input "0202050017"
click at [79, 279] on div "0202050017 - Analise de caracteres fisicos, elementos e sedimento da urina" at bounding box center [540, 277] width 1023 height 11
checkbox urina "true"
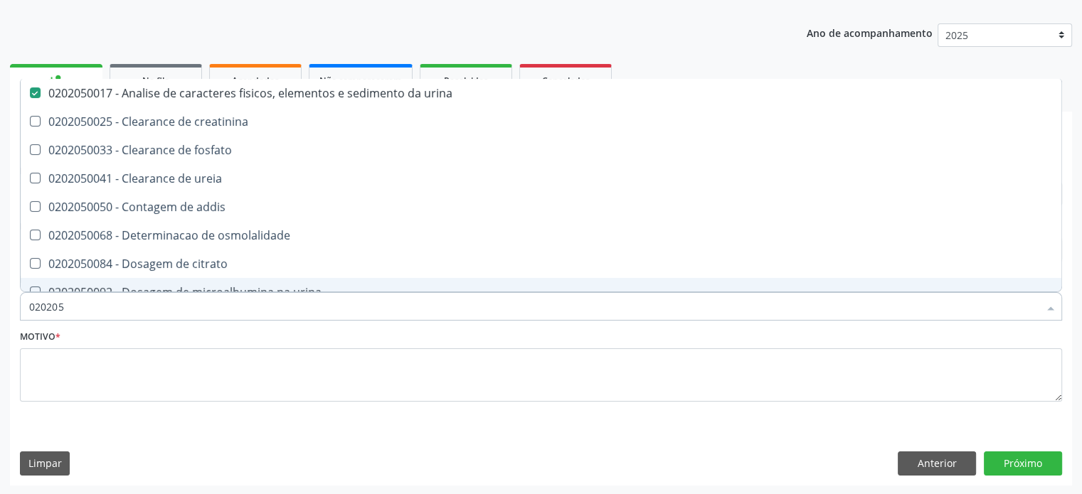
type input "02020"
checkbox urina "false"
checkbox ureia "true"
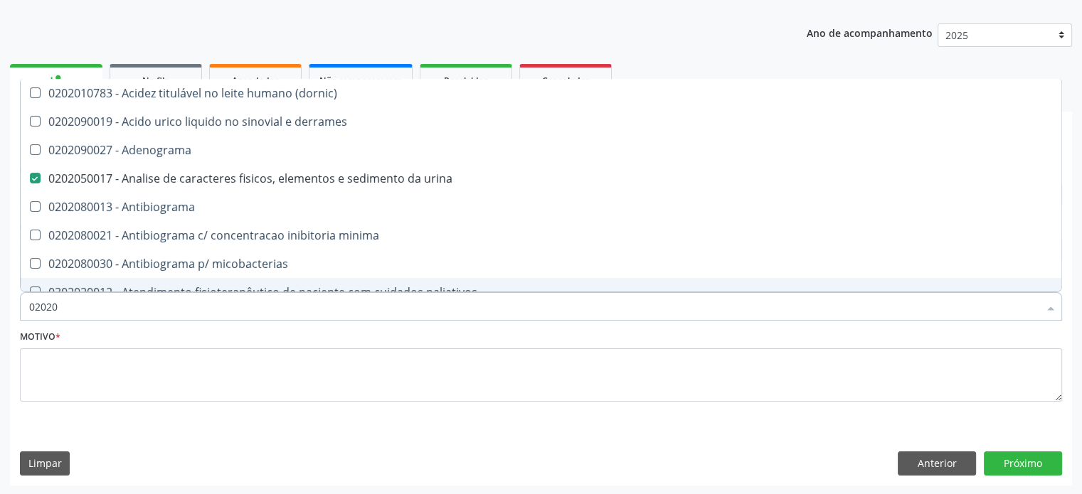
type input "020201"
checkbox urina "false"
checkbox Antibiograma "true"
checkbox htlv-1 "true"
checkbox \(ch50\) "true"
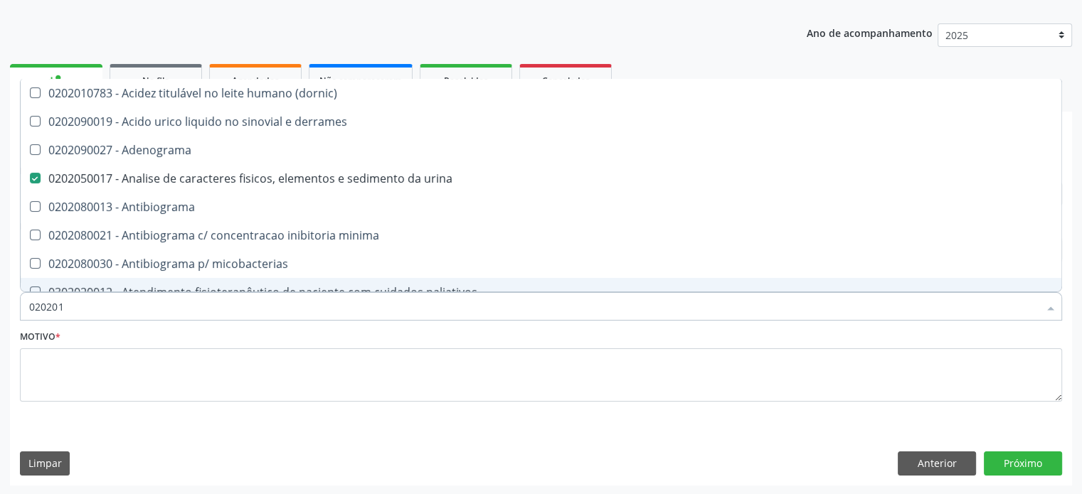
checkbox dosagens\) "false"
checkbox d "true"
checkbox mandelico "true"
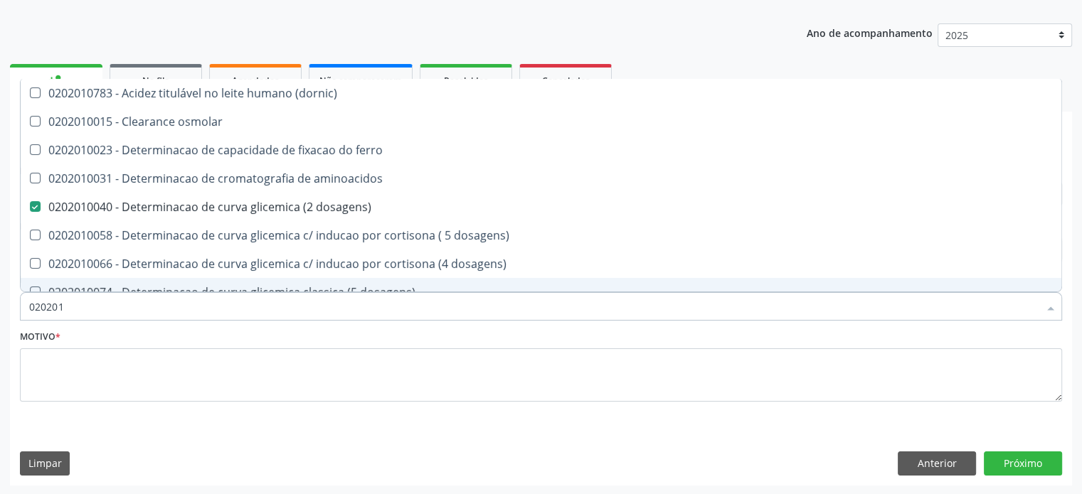
type input "0202010"
checkbox ionizavel "true"
checkbox catecolaminas "true"
checkbox total "false"
checkbox creatinina "false"
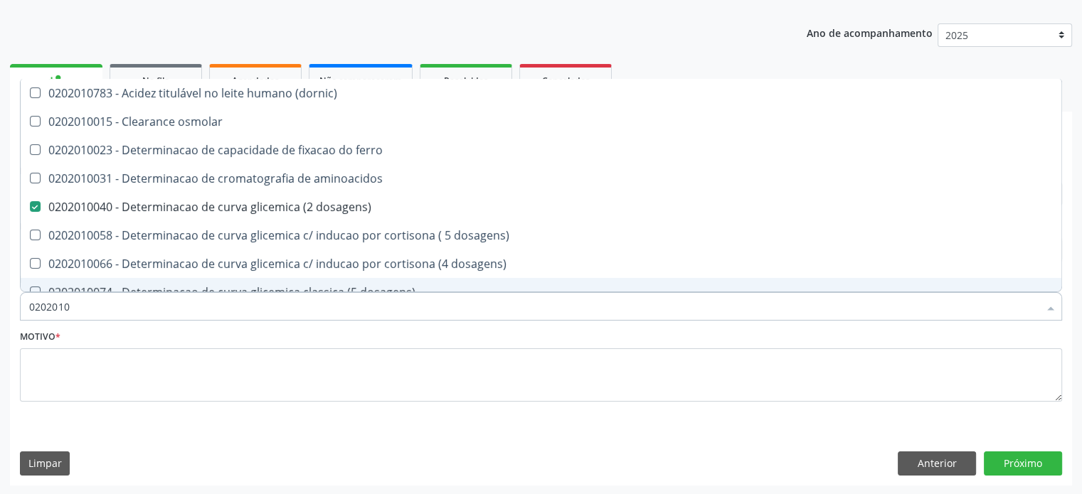
checkbox hidroxiprolina "true"
checkbox piruvato "true"
checkbox potassio "false"
type input "02020104"
checkbox dosagens\) "false"
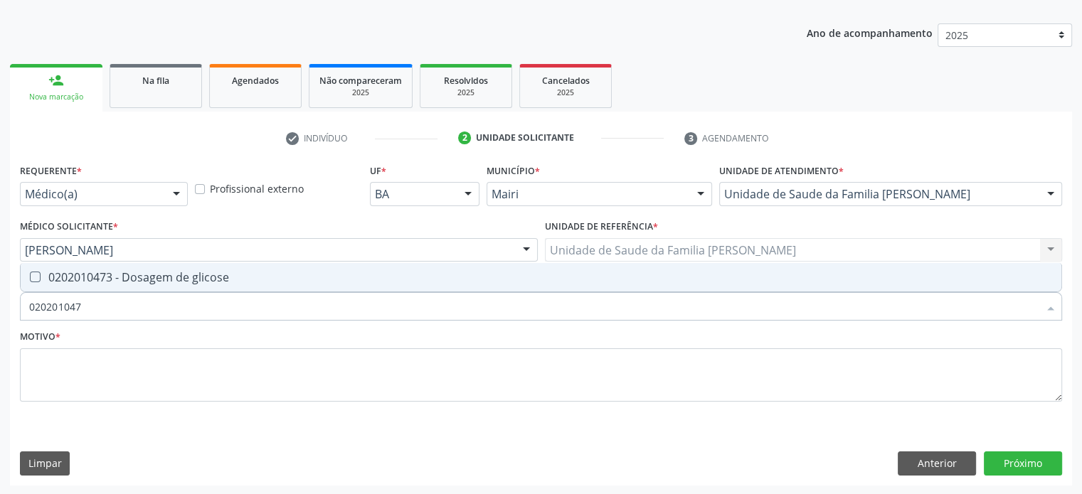
type input "0202010473"
click at [79, 279] on div "0202010473 - Dosagem de glicose" at bounding box center [540, 277] width 1023 height 11
checkbox glicose "true"
type input "02020104"
checkbox glicose "false"
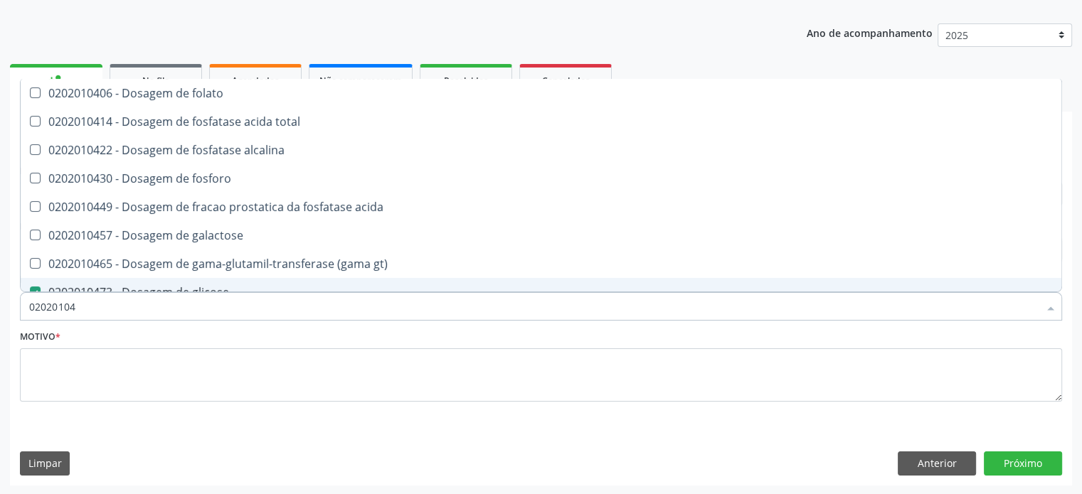
type input "0202010"
checkbox acida "true"
checkbox glicose "false"
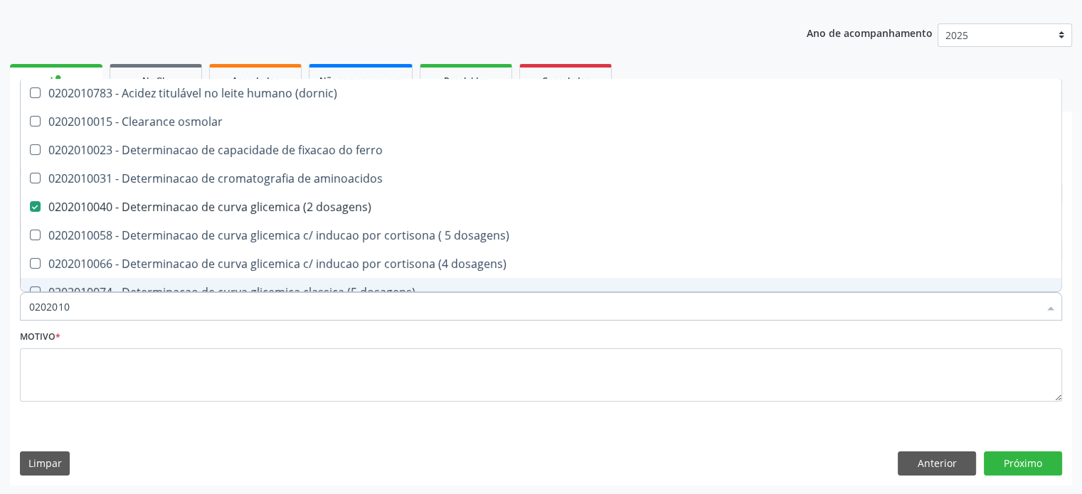
type input "02020102"
checkbox dosagens\) "false"
checkbox ivy "true"
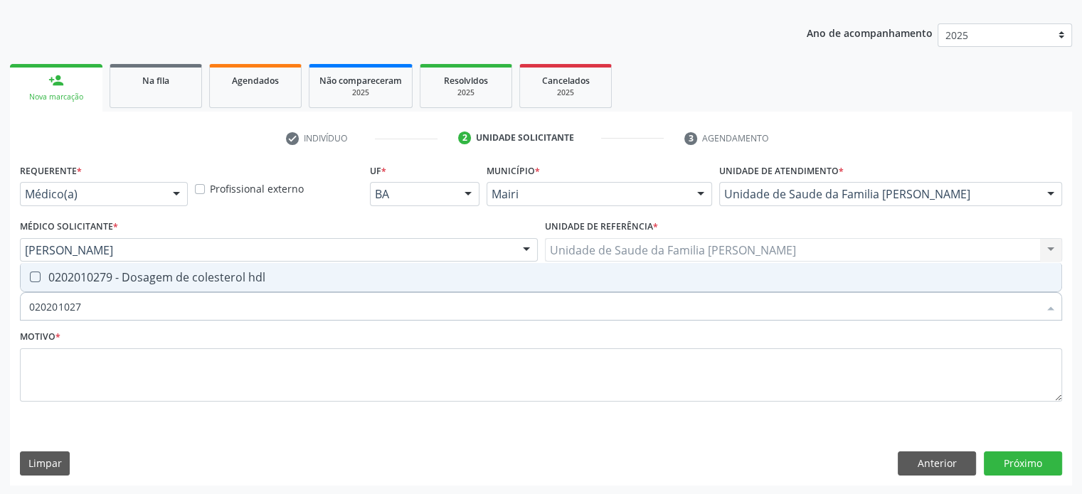
type input "0202010279"
click at [79, 279] on div "0202010279 - Dosagem de colesterol hdl" at bounding box center [540, 277] width 1023 height 11
checkbox hdl "true"
type input "02020102"
checkbox hdl "false"
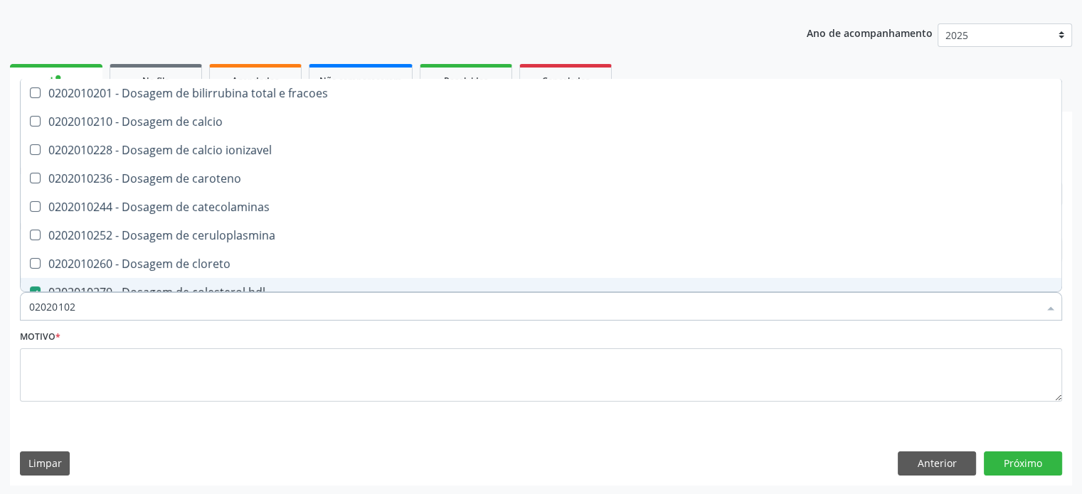
type input "0202010"
checkbox catecolaminas "true"
checkbox hdl "false"
checkbox total "false"
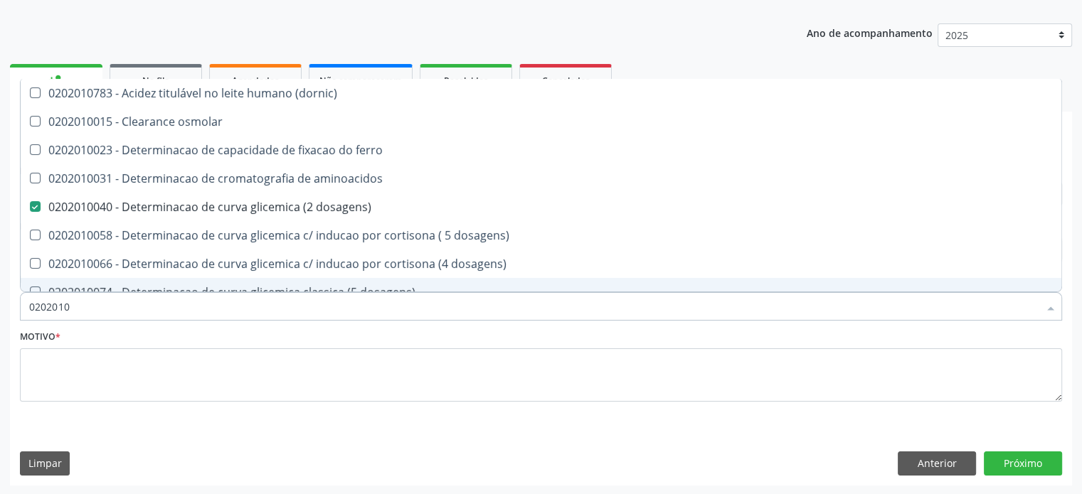
type input "02020105"
checkbox dosagens\) "false"
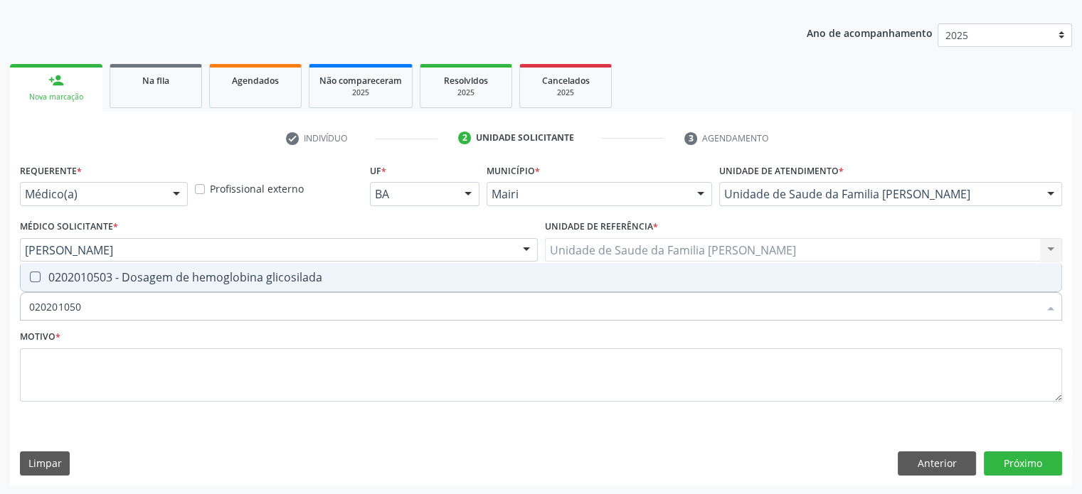
type input "0202010503"
click at [79, 279] on div "0202010503 - Dosagem de hemoglobina glicosilada" at bounding box center [540, 277] width 1023 height 11
checkbox glicosilada "true"
type input "0202010"
checkbox glicosilada "false"
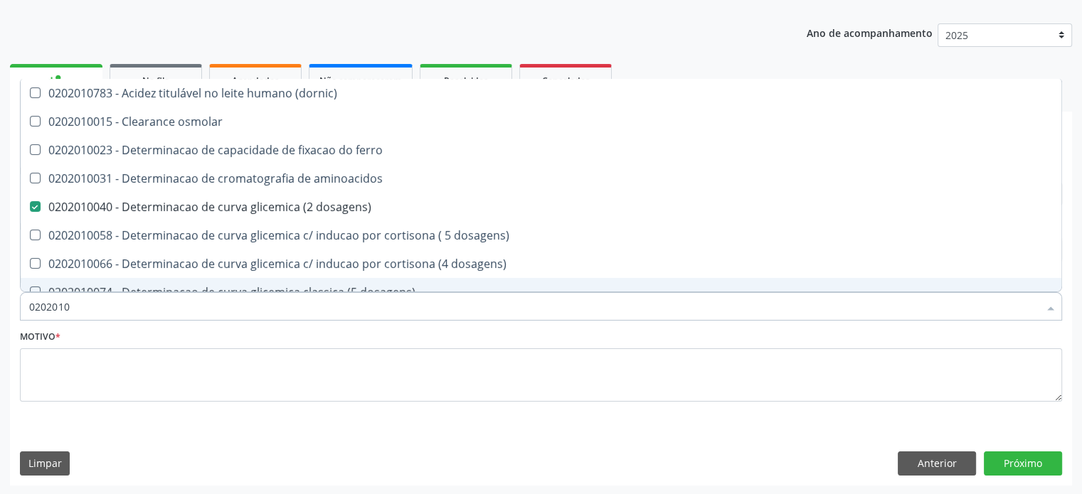
type input "02020102"
checkbox dosagens\) "false"
checkbox dosagens\) "true"
checkbox ivy "true"
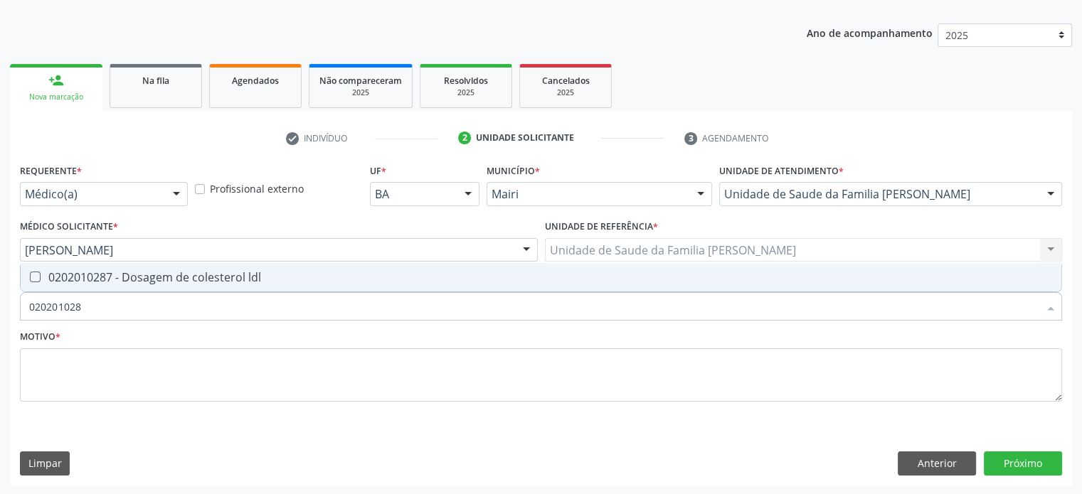
type input "0202010287"
click at [82, 279] on div "0202010287 - Dosagem de colesterol ldl" at bounding box center [540, 277] width 1023 height 11
checkbox ldl "true"
type input "02020102"
checkbox ldl "false"
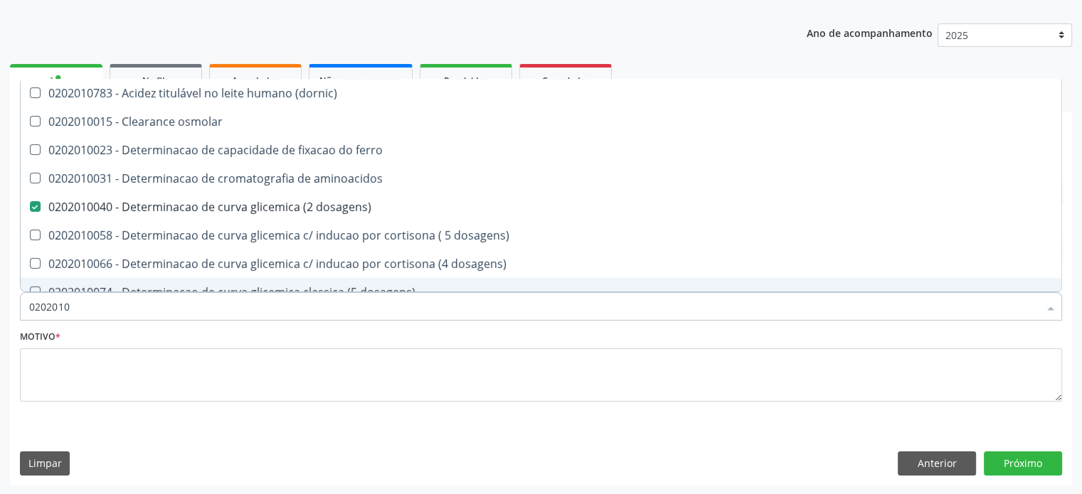
type input "020201"
checkbox hdl "false"
checkbox ldl "false"
checkbox total "false"
checkbox creatinina "false"
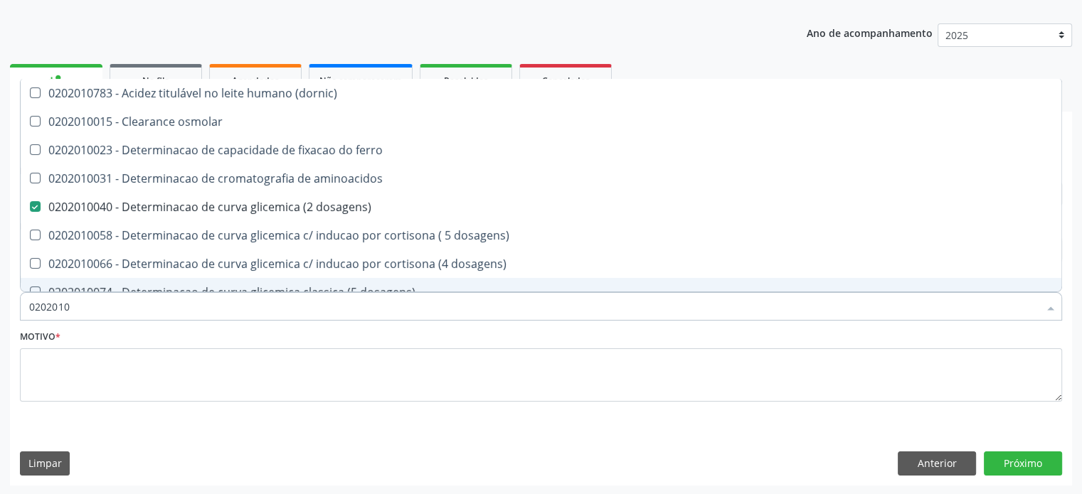
checkbox alfa-hidroxibutirica "true"
checkbox glutamica "true"
checkbox latica "true"
checkbox ferritina "true"
checkbox glicose "false"
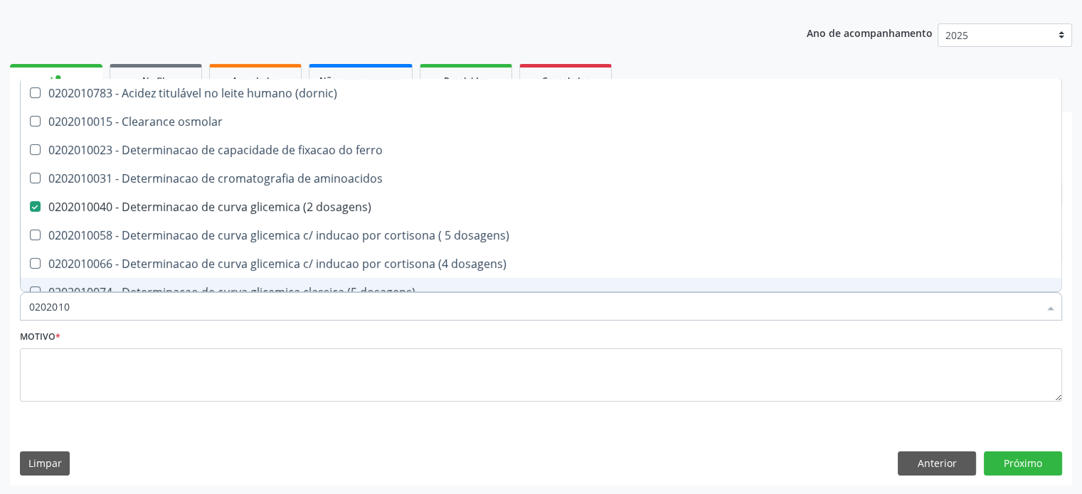
checkbox glicosilada "false"
checkbox magnesio "true"
checkbox porfirinas "true"
checkbox potassio "false"
checkbox triglicerideos "false"
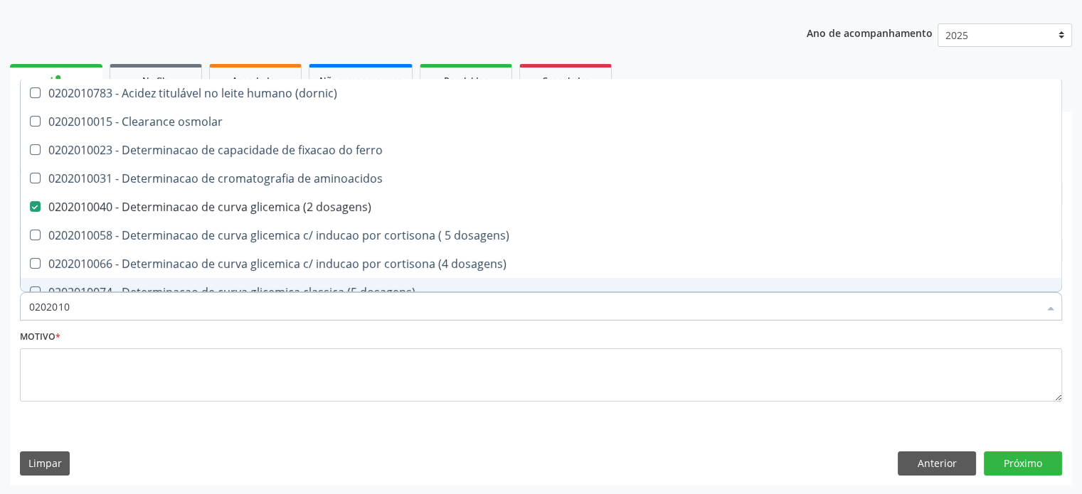
checkbox ureia "true"
type input "02020"
checkbox aminoacidos "true"
checkbox dosagens\) "false"
checkbox hdl "false"
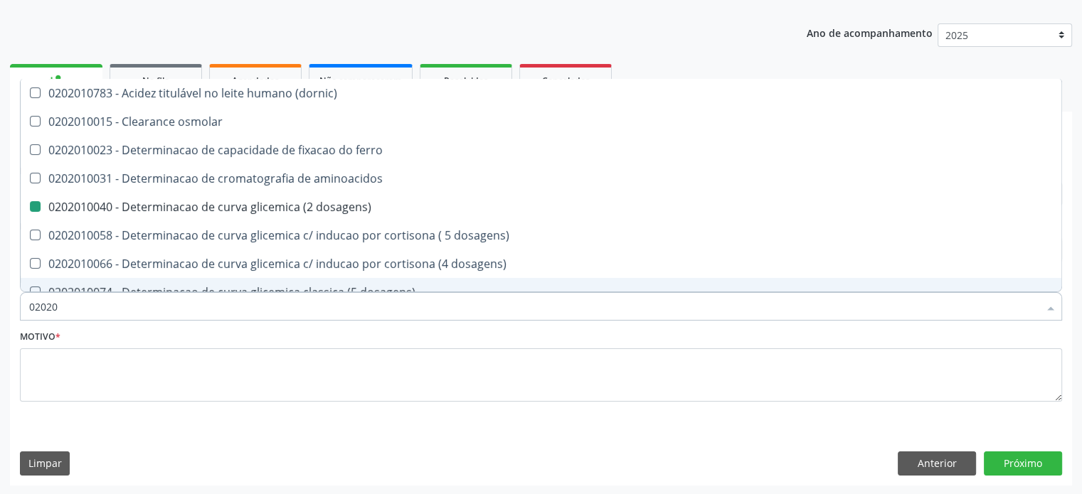
checkbox ldl "false"
checkbox total "false"
checkbox creatinina "false"
checkbox alfa-hidroxibutirica "true"
checkbox glicose "false"
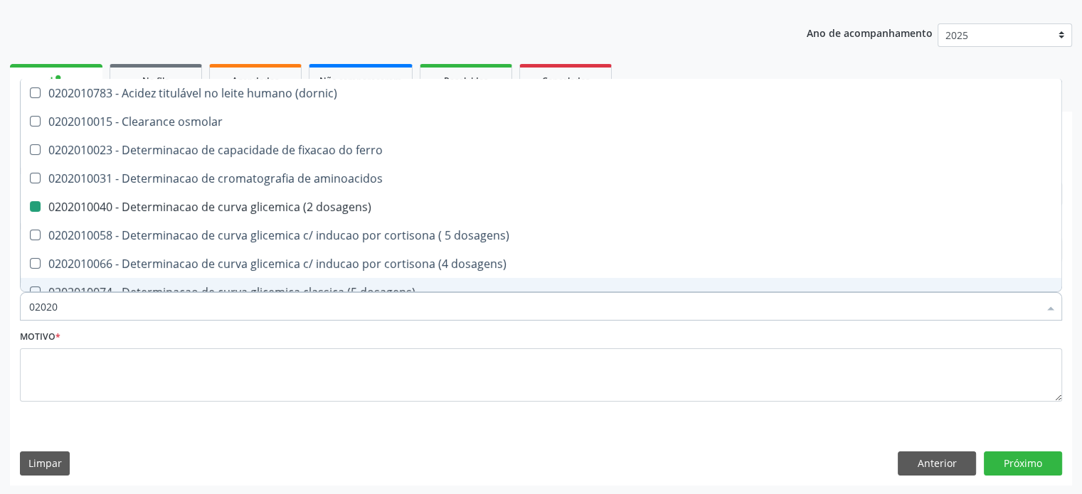
checkbox glicosilada "false"
checkbox potassio "false"
checkbox triglicerideos "false"
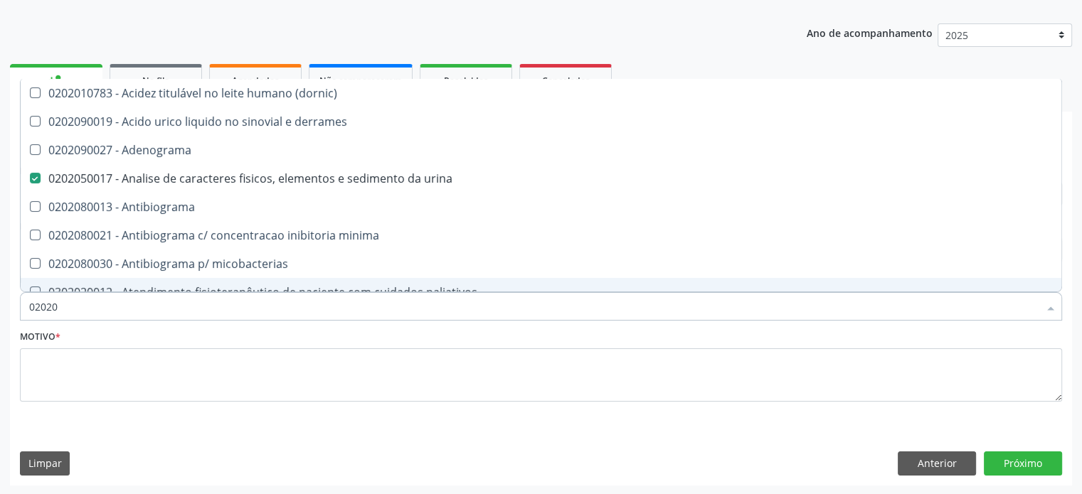
type input "020202"
checkbox urina "false"
checkbox dosagens\) "false"
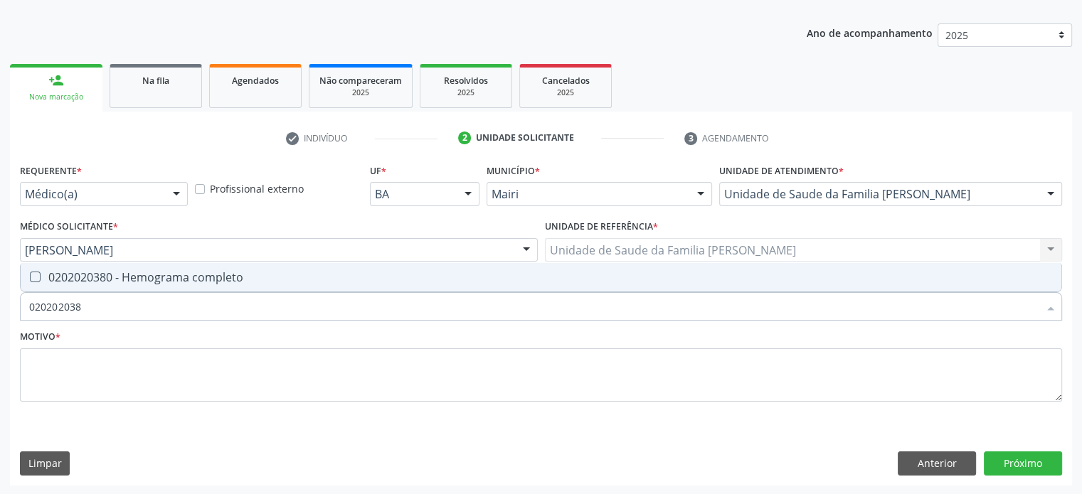
type input "0202020380"
click at [82, 279] on div "0202020380 - Hemograma completo" at bounding box center [540, 277] width 1023 height 11
checkbox completo "true"
type input "02020203"
checkbox completo "false"
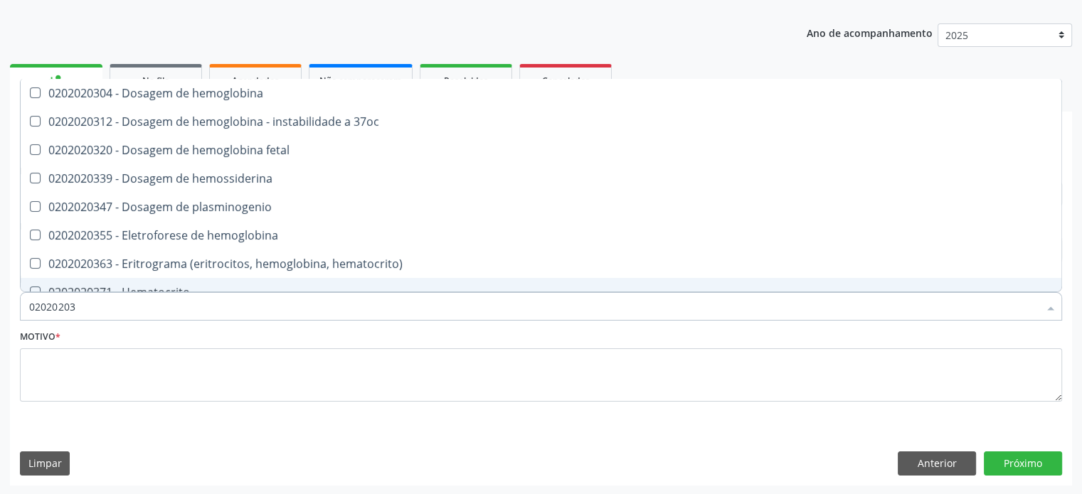
type input "0202020"
checkbox completo "false"
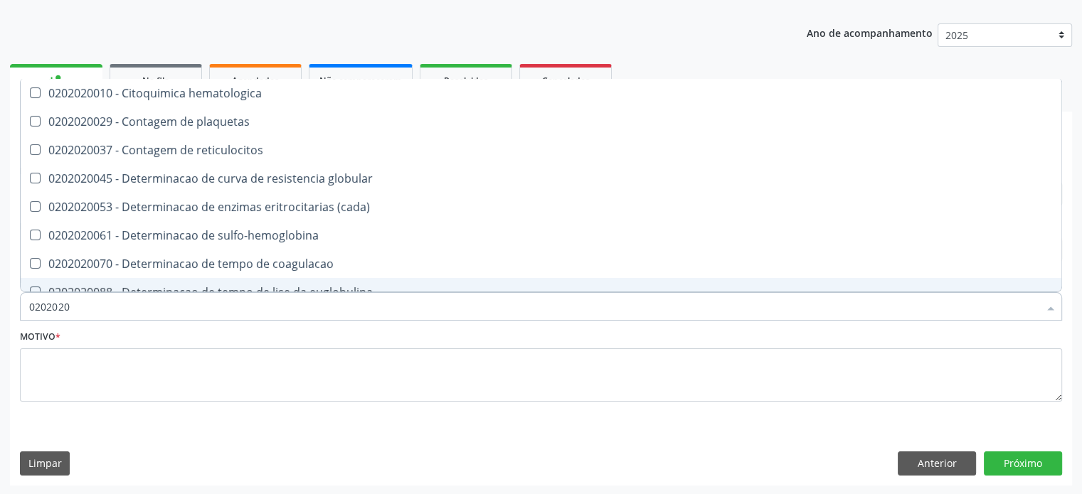
type input "020202"
checkbox completo "false"
checkbox Leucograma "true"
type input "02020"
checkbox globular "true"
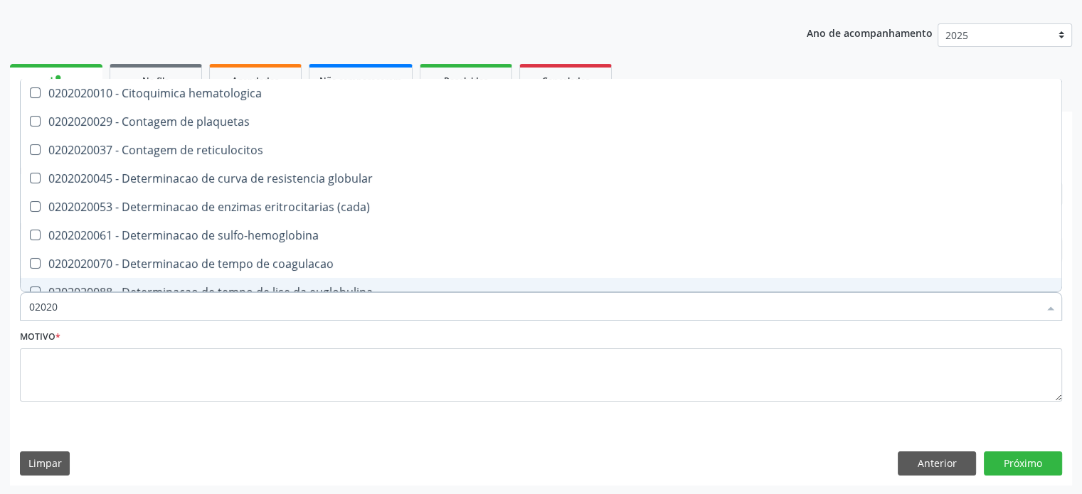
checkbox completo "false"
checkbox s "true"
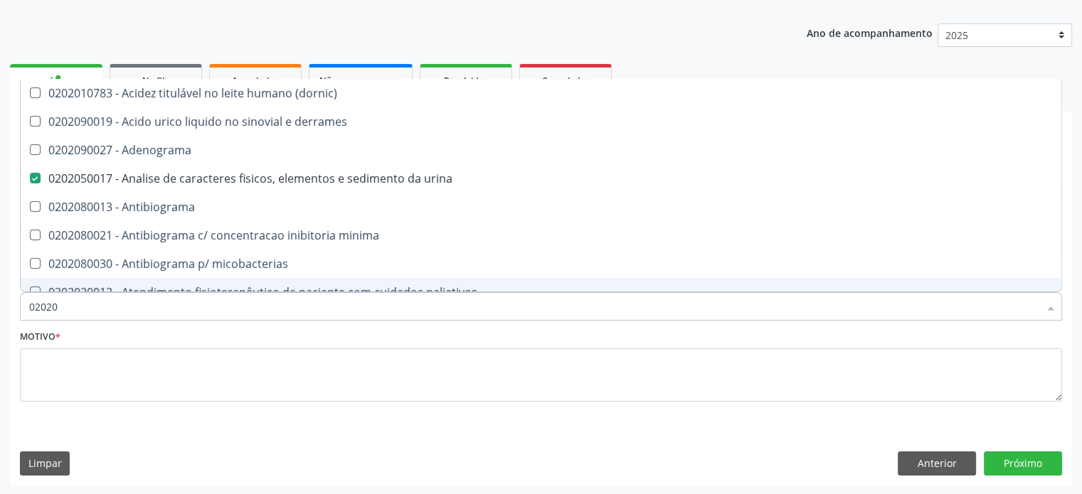
type input "020201"
checkbox urina "false"
checkbox Antibiograma "true"
checkbox \(qualitativo\) "true"
checkbox molecular "true"
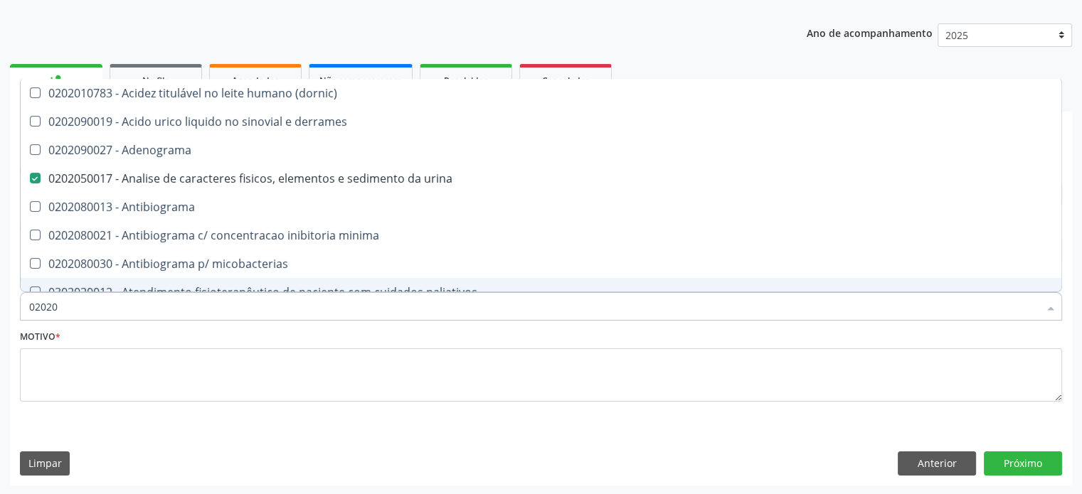
checkbox htlv-1 "true"
checkbox \(ch50\) "true"
checkbox dosagens\) "false"
checkbox -duke "true"
checkbox trombina "true"
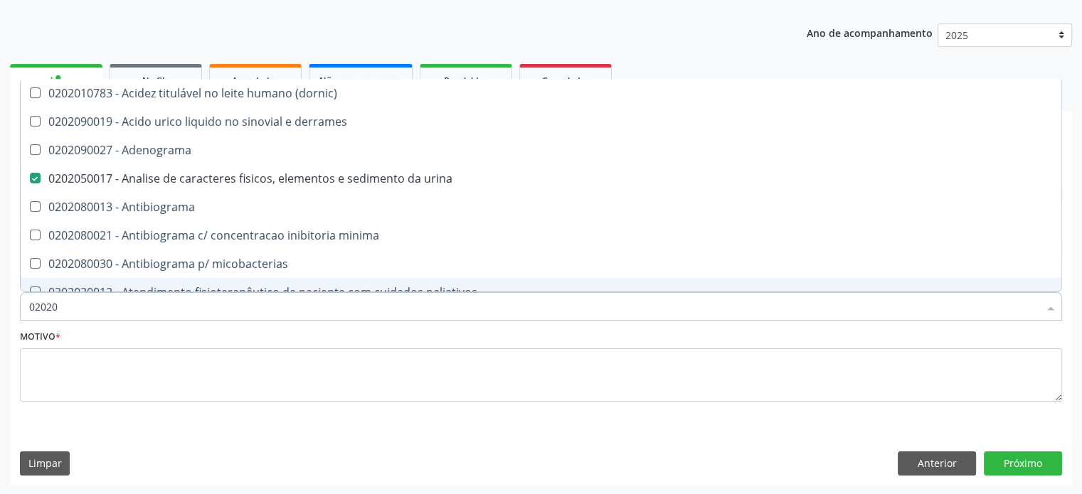
checkbox d "true"
checkbox mandelico "true"
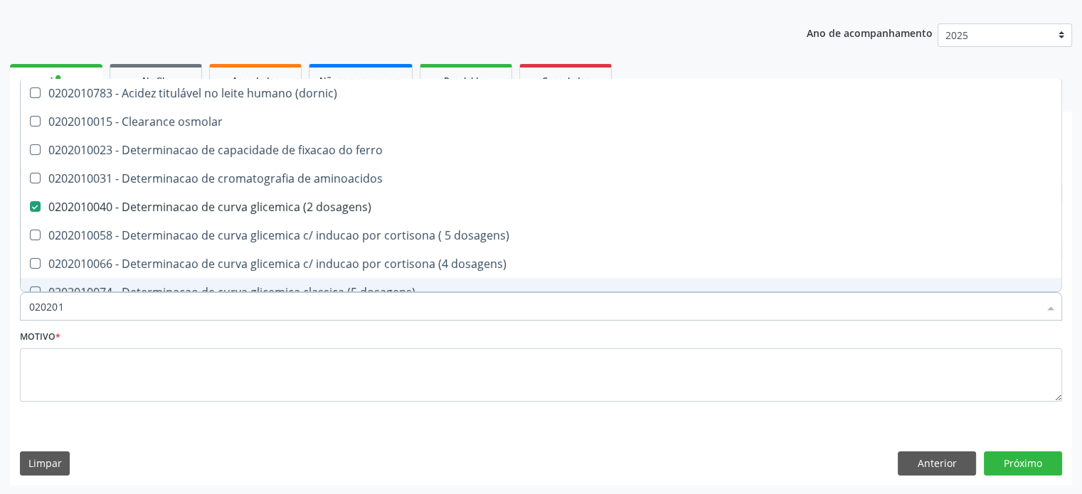
type input "0202010"
checkbox fracoes "true"
checkbox calcio "true"
checkbox ionizavel "true"
checkbox catecolaminas "true"
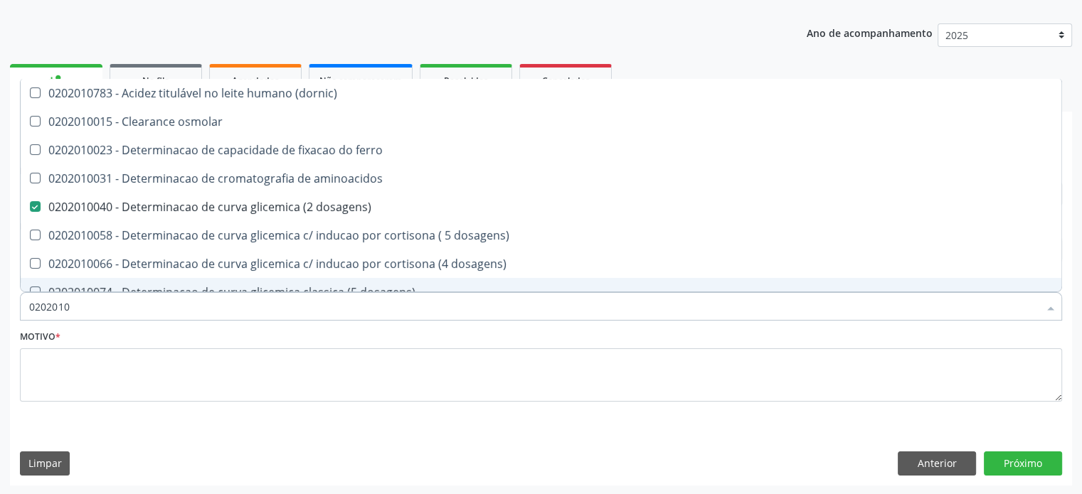
checkbox hdl "false"
checkbox ldl "false"
checkbox total "false"
checkbox creatinina "false"
checkbox ferritina "true"
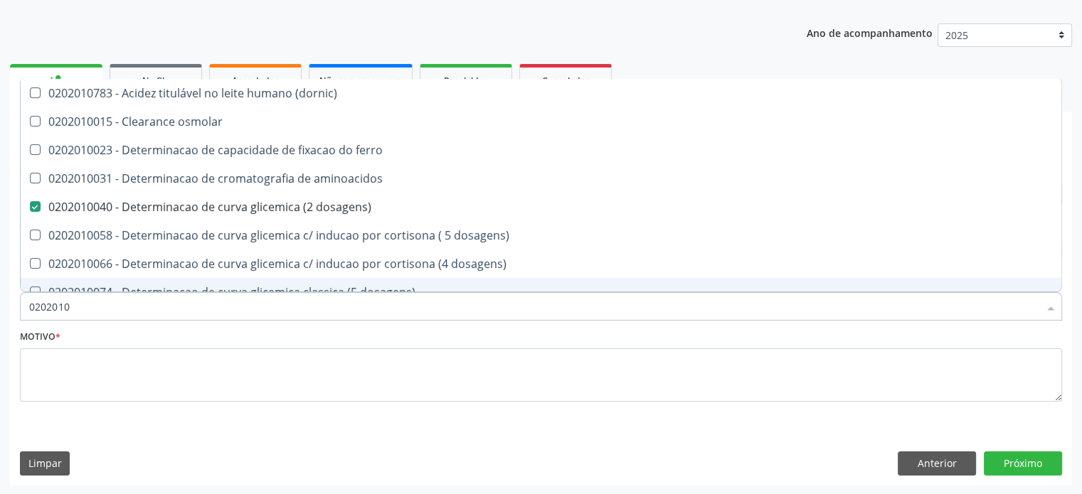
checkbox total "true"
checkbox glicose "false"
checkbox glicosilada "false"
checkbox hidroxiprolina "true"
checkbox piruvato "true"
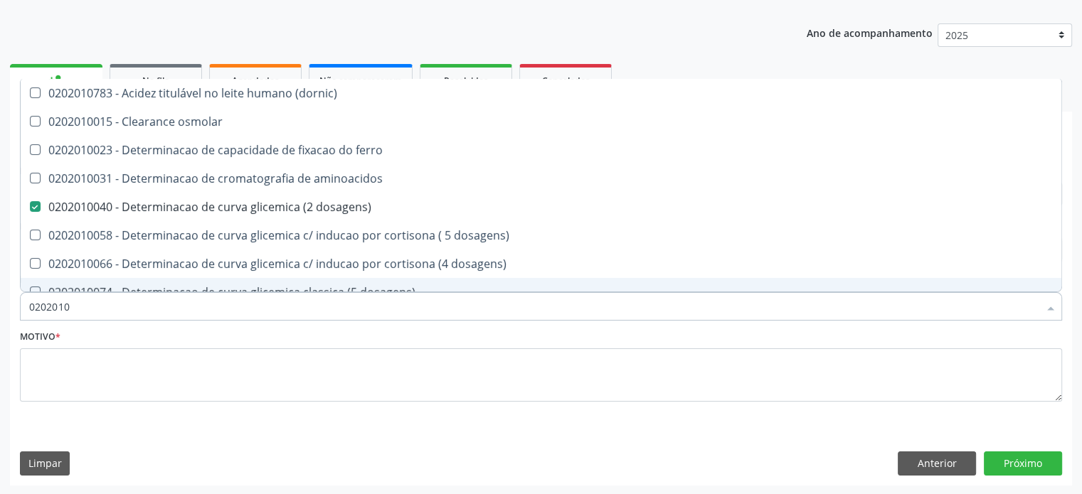
checkbox potassio "false"
type input "02020106"
checkbox \(dornic\) "true"
checkbox dosagens\) "false"
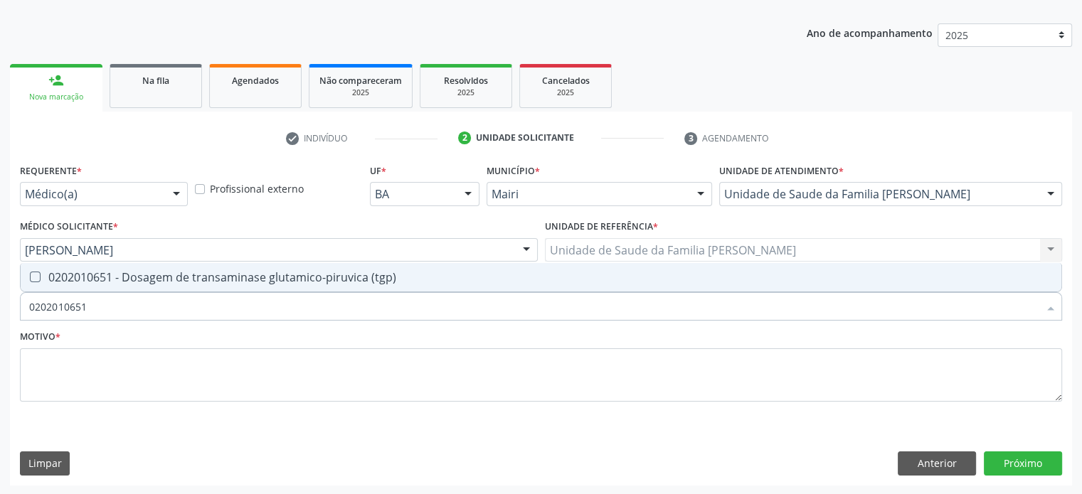
click at [82, 279] on div "0202010651 - Dosagem de transaminase glutamico-piruvica (tgp)" at bounding box center [540, 277] width 1023 height 11
click at [82, 279] on div "0202010643 - Dosagem de transaminase glutamico-oxalacetica (tgo)" at bounding box center [540, 277] width 1023 height 11
click at [82, 279] on div "0202010708 - Dosagem de vitamina b12" at bounding box center [540, 277] width 1023 height 11
click at [82, 279] on div "0202010767 - Dosagem de 25 hidroxivitamina d" at bounding box center [540, 277] width 1023 height 11
click at [82, 279] on div "0202010384 - Dosagem de ferritina" at bounding box center [540, 277] width 1023 height 11
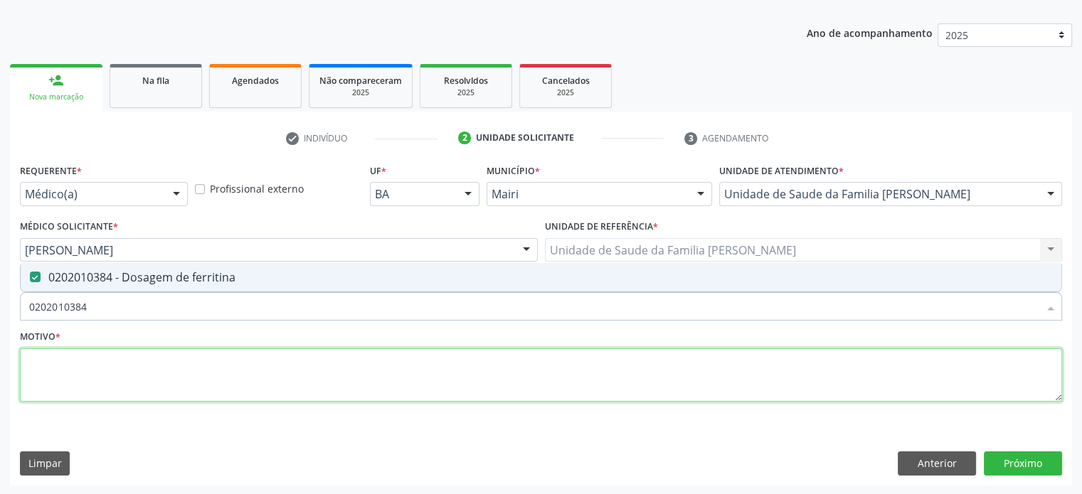
click at [53, 359] on textarea at bounding box center [541, 375] width 1042 height 54
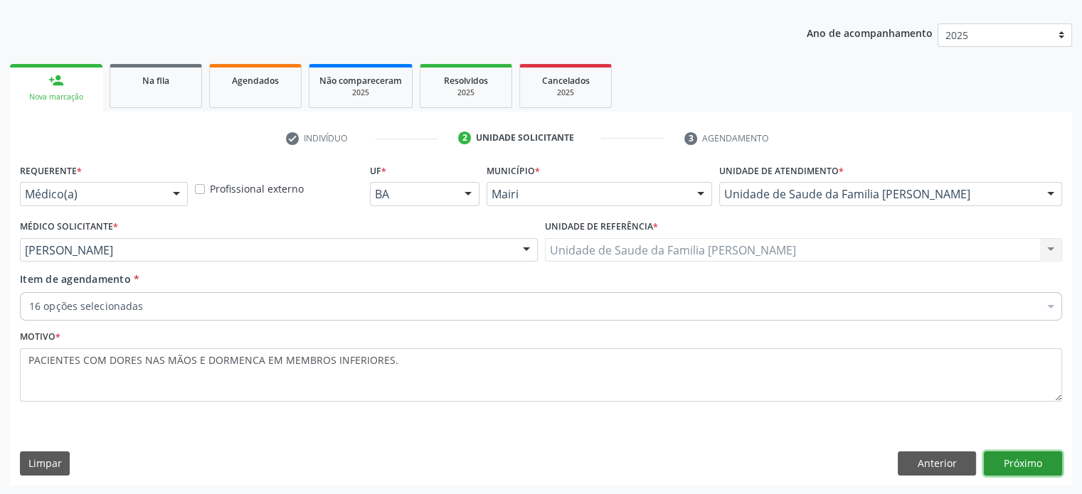
click at [1028, 464] on button "Próximo" at bounding box center [1022, 464] width 78 height 24
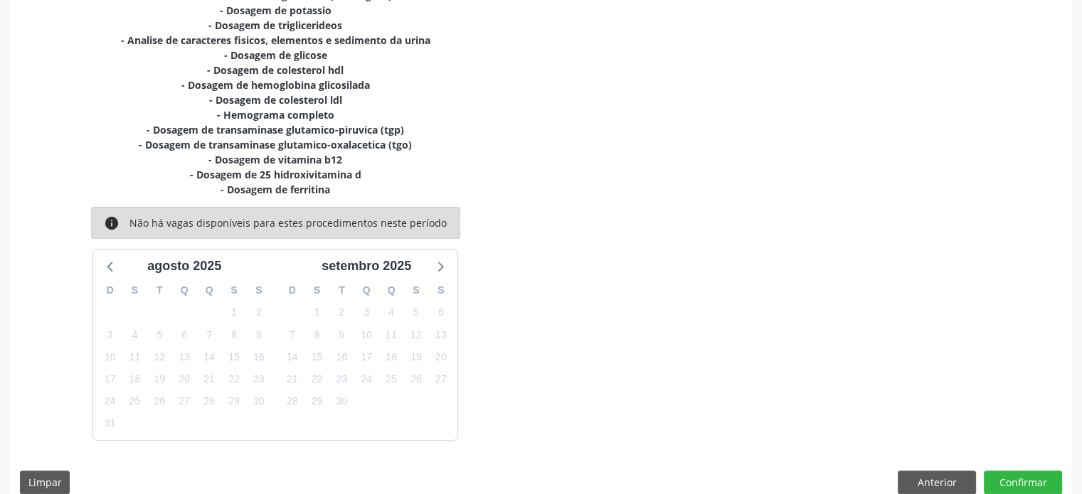
scroll to position [390, 0]
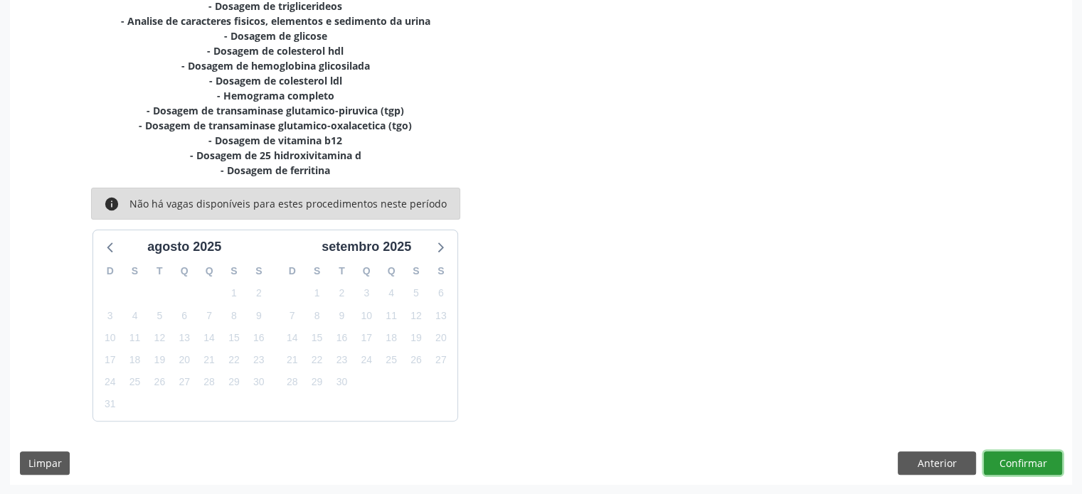
click at [1028, 460] on button "Confirmar" at bounding box center [1022, 464] width 78 height 24
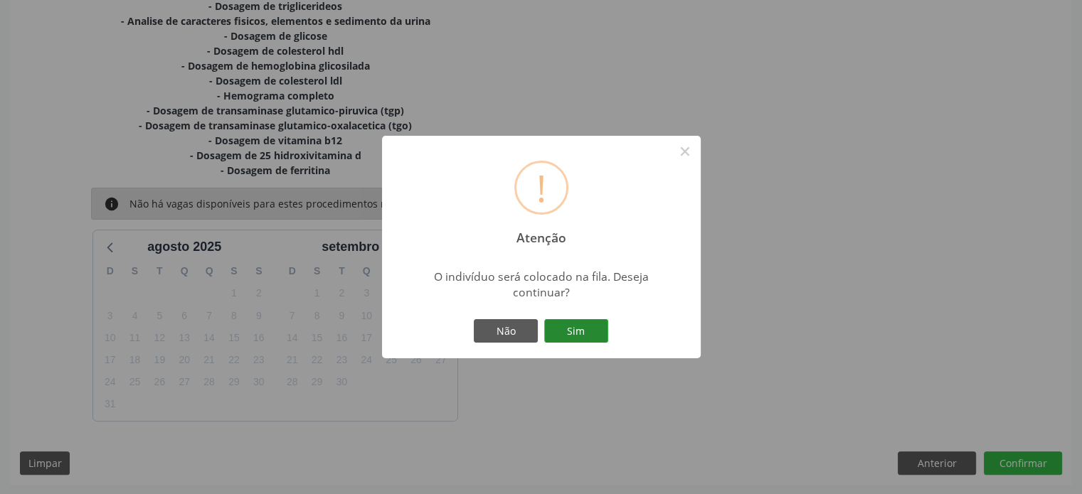
click at [572, 332] on button "Sim" at bounding box center [576, 331] width 64 height 24
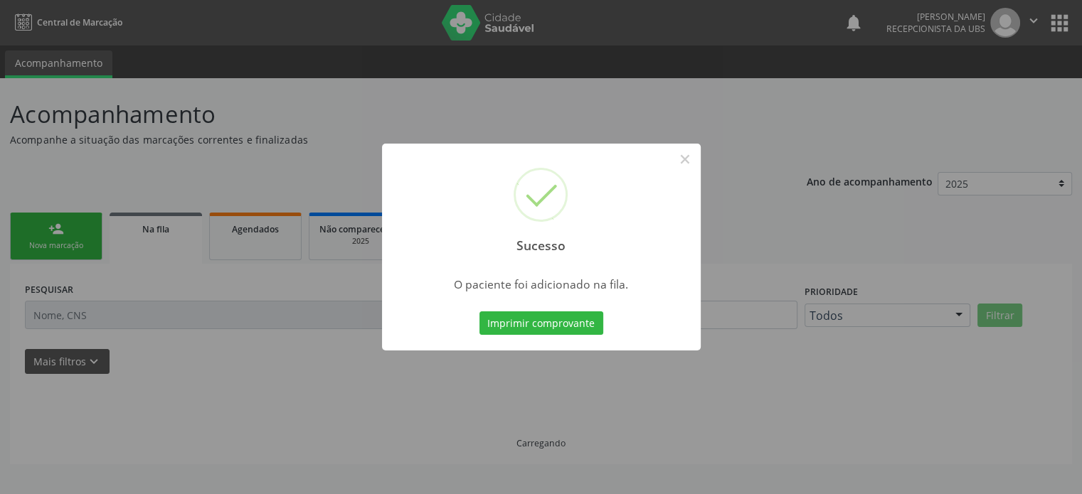
scroll to position [0, 0]
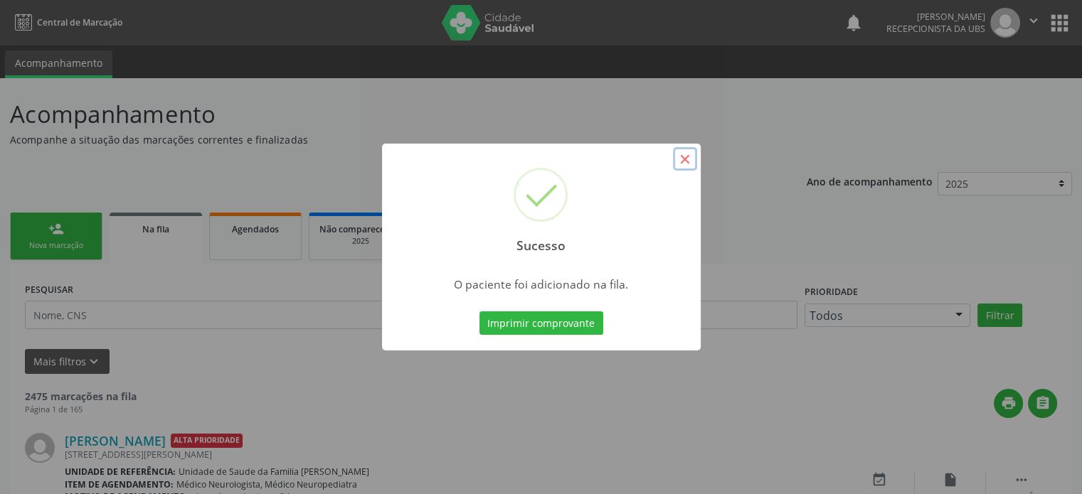
click at [682, 157] on button "×" at bounding box center [685, 159] width 24 height 24
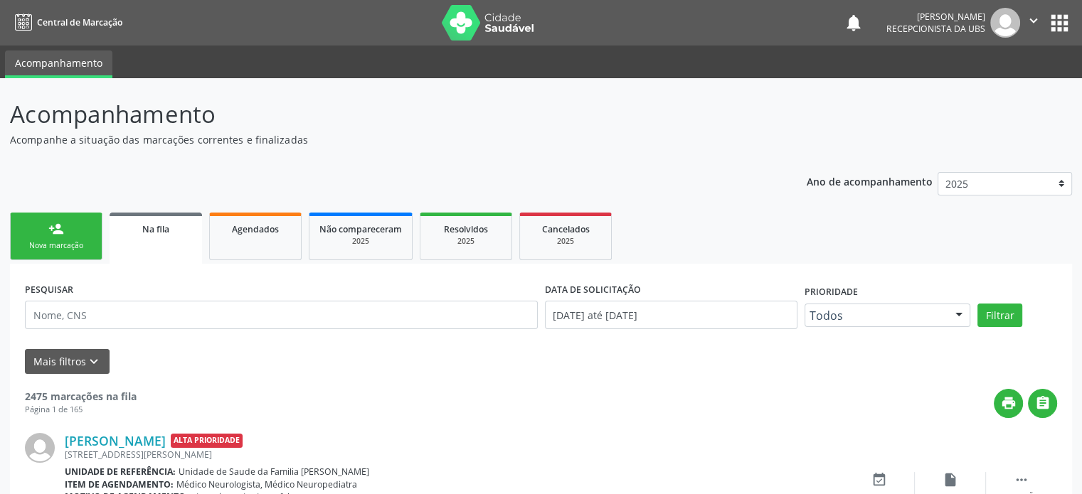
click at [65, 242] on div "Nova marcação" at bounding box center [56, 245] width 71 height 11
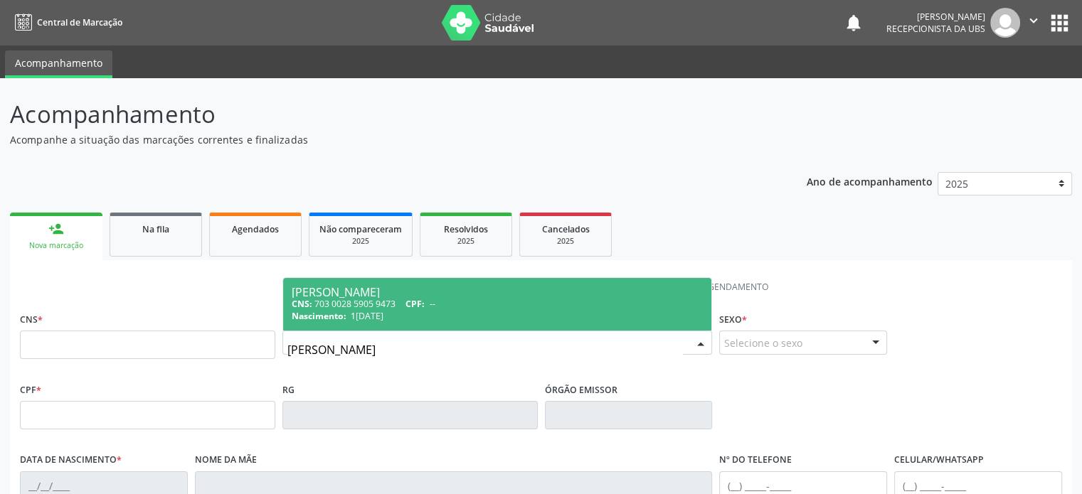
click at [351, 302] on div "CNS: 703 0028 5905 9473 CPF: --" at bounding box center [498, 304] width 412 height 12
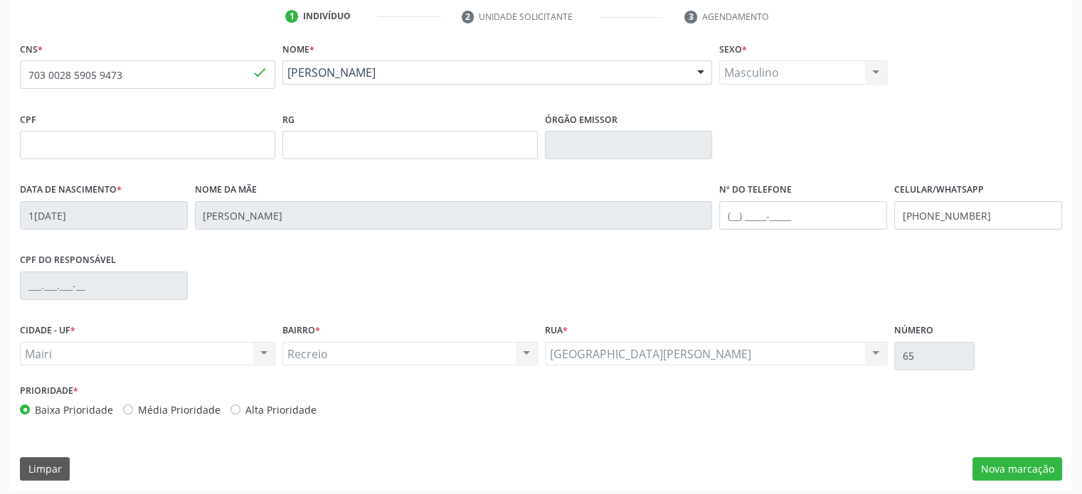
scroll to position [276, 0]
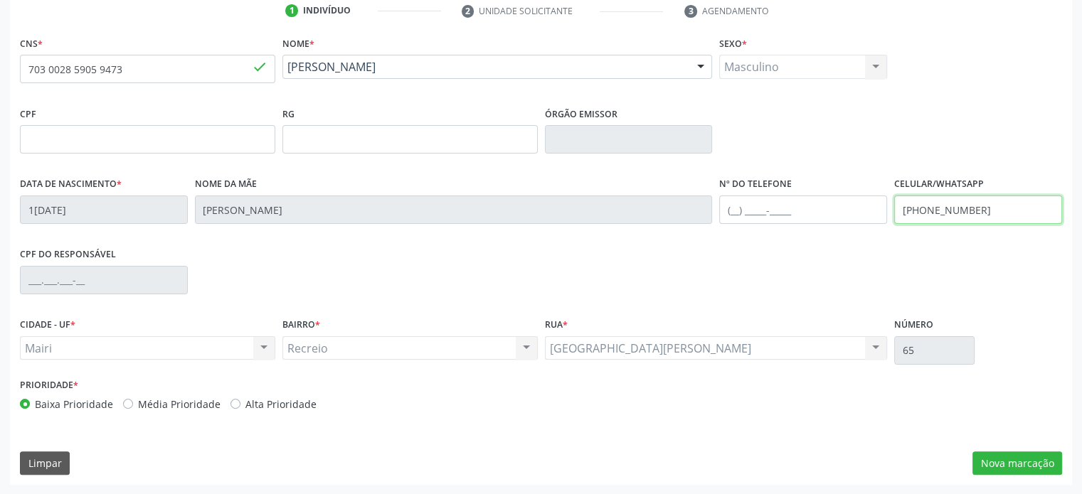
click at [980, 207] on input "[PHONE_NUMBER]" at bounding box center [978, 210] width 168 height 28
click at [727, 206] on input "text" at bounding box center [803, 210] width 168 height 28
drag, startPoint x: 989, startPoint y: 209, endPoint x: 923, endPoint y: 209, distance: 66.1
click at [923, 209] on input "[PHONE_NUMBER]" at bounding box center [978, 210] width 168 height 28
click at [1007, 210] on input "[PHONE_NUMBER]" at bounding box center [978, 210] width 168 height 28
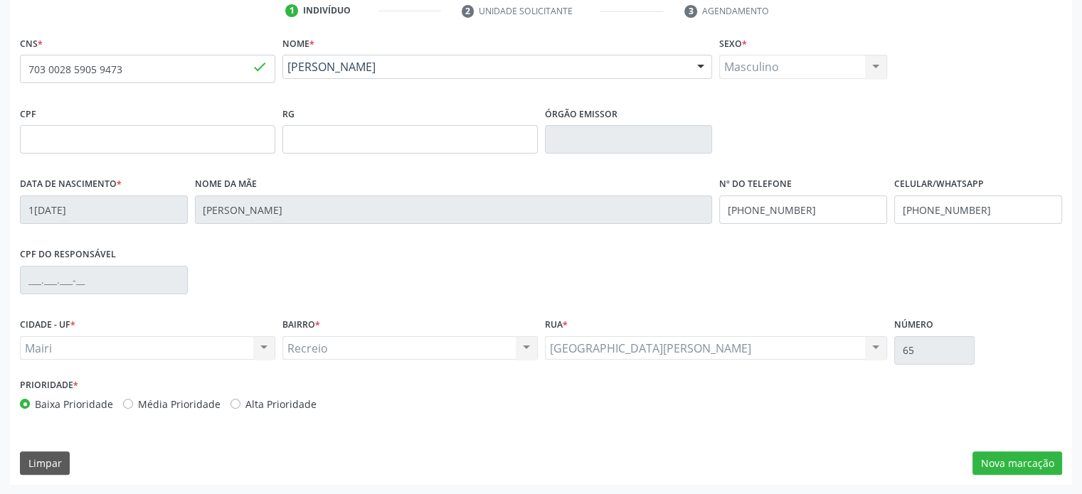
click at [274, 399] on label "Alta Prioridade" at bounding box center [280, 404] width 71 height 15
click at [240, 399] on input "Alta Prioridade" at bounding box center [235, 403] width 10 height 13
click at [1027, 460] on button "Nova marcação" at bounding box center [1017, 464] width 90 height 24
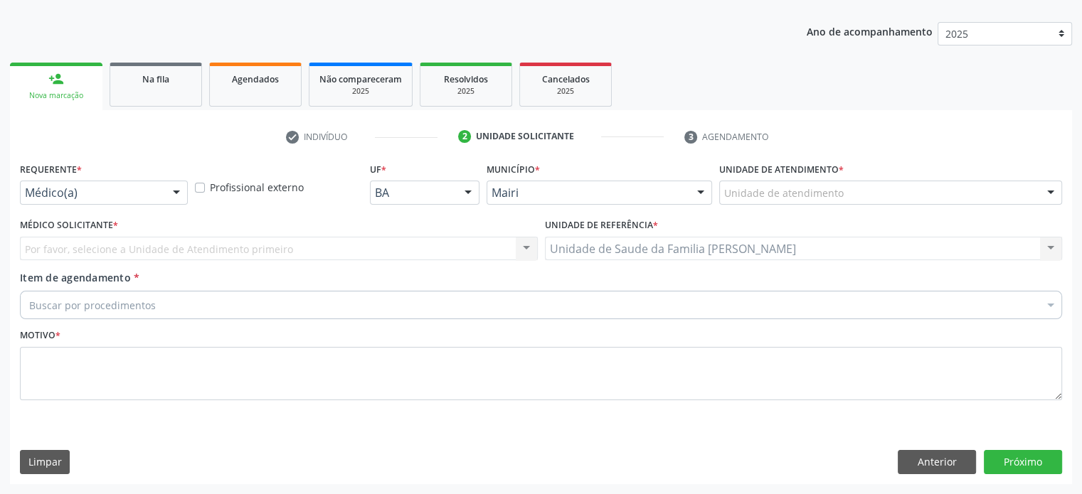
scroll to position [149, 0]
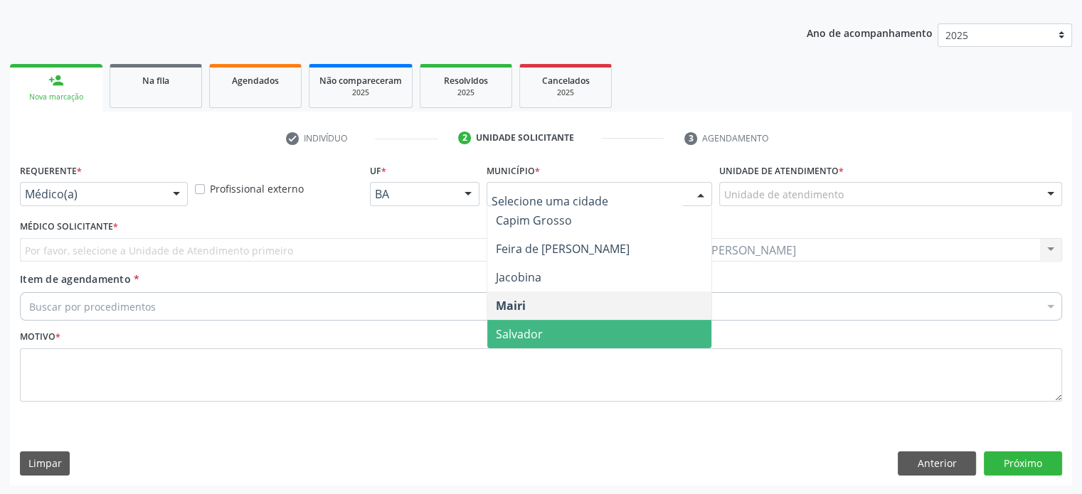
click at [569, 331] on span "Salvador" at bounding box center [599, 334] width 225 height 28
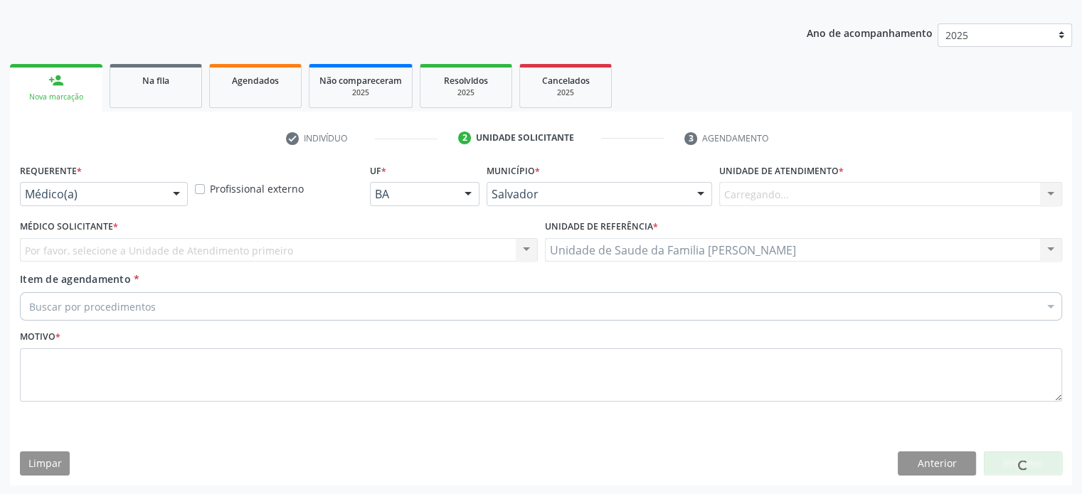
click at [841, 194] on div "Carregando... Academia da Saude de Mairi Academia de Saude do Angico Caf Centro…" at bounding box center [890, 194] width 343 height 24
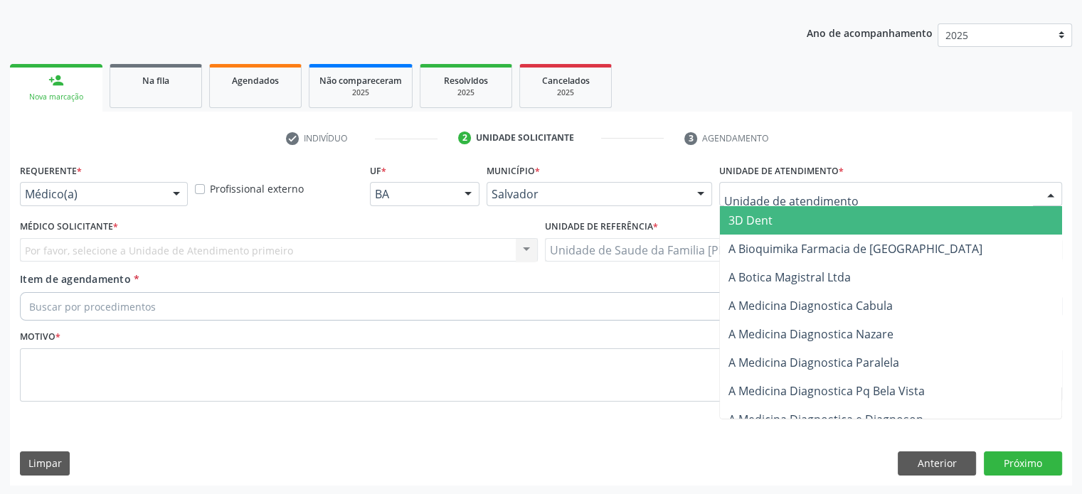
click at [936, 198] on div at bounding box center [890, 194] width 343 height 24
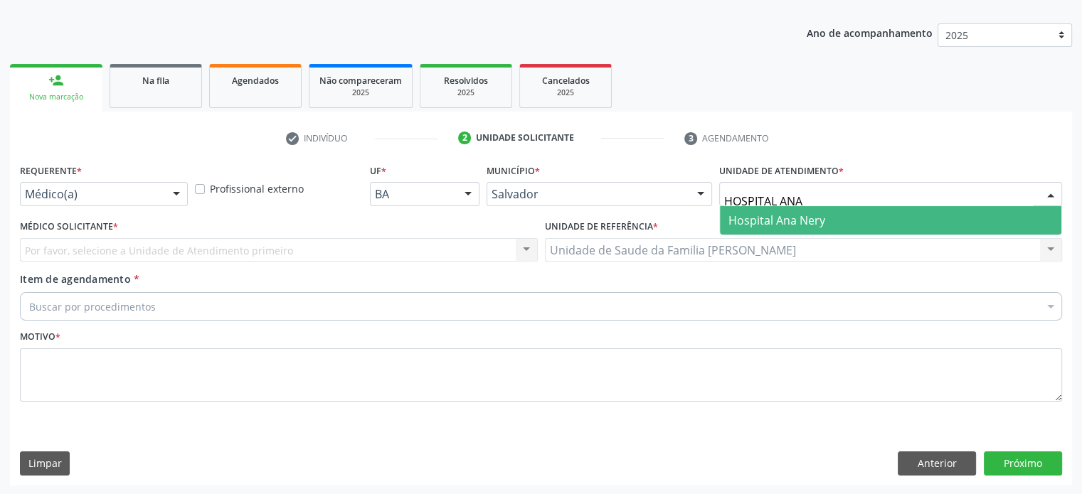
click at [786, 223] on span "Hospital Ana Nery" at bounding box center [776, 221] width 97 height 16
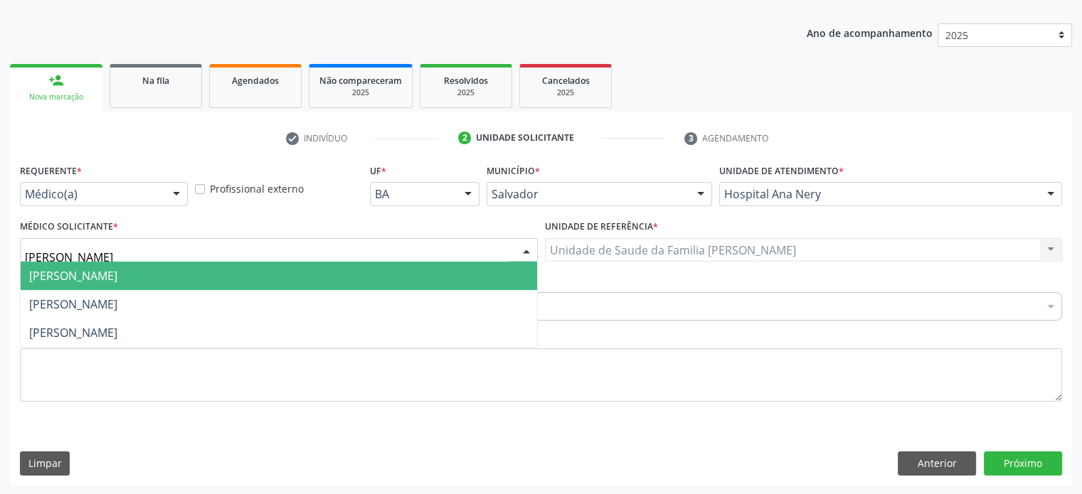
click at [99, 276] on span "[PERSON_NAME]" at bounding box center [73, 276] width 88 height 16
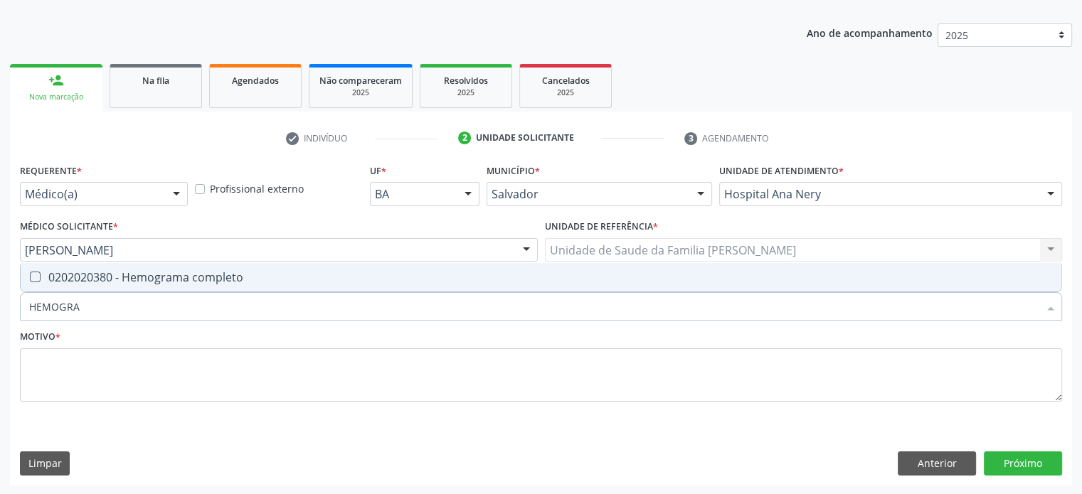
click at [105, 278] on div "0202020380 - Hemograma completo" at bounding box center [540, 277] width 1023 height 11
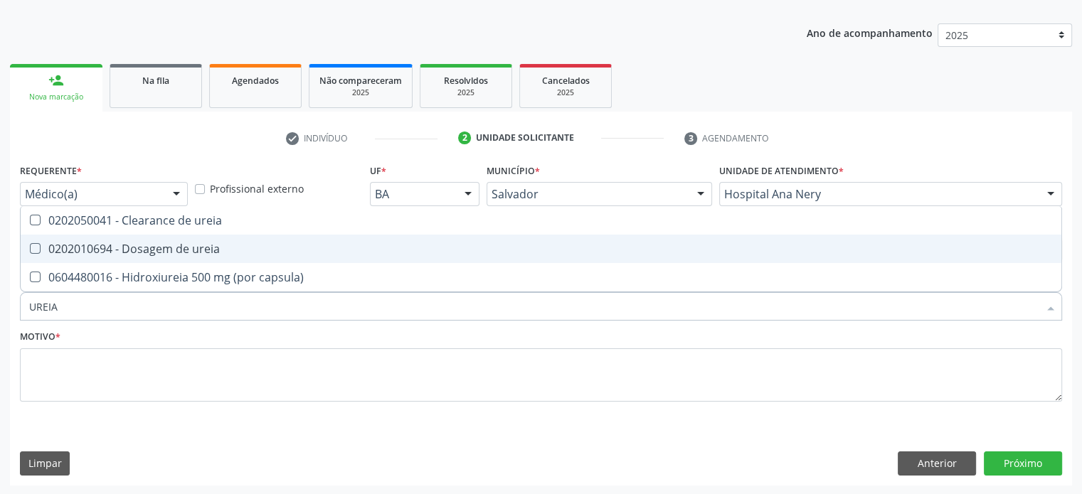
click at [138, 251] on div "0202010694 - Dosagem de ureia" at bounding box center [540, 248] width 1023 height 11
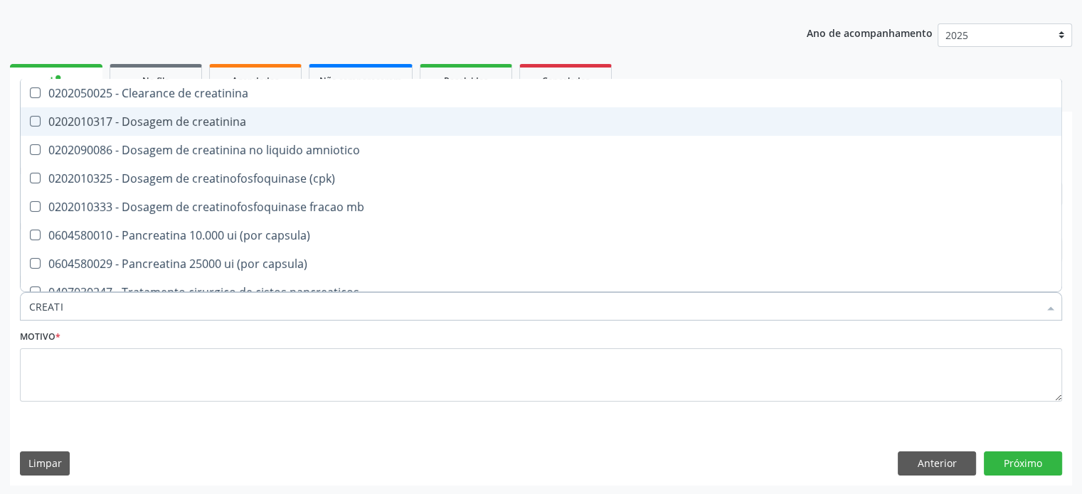
click at [164, 119] on div "0202010317 - Dosagem de creatinina" at bounding box center [540, 121] width 1023 height 11
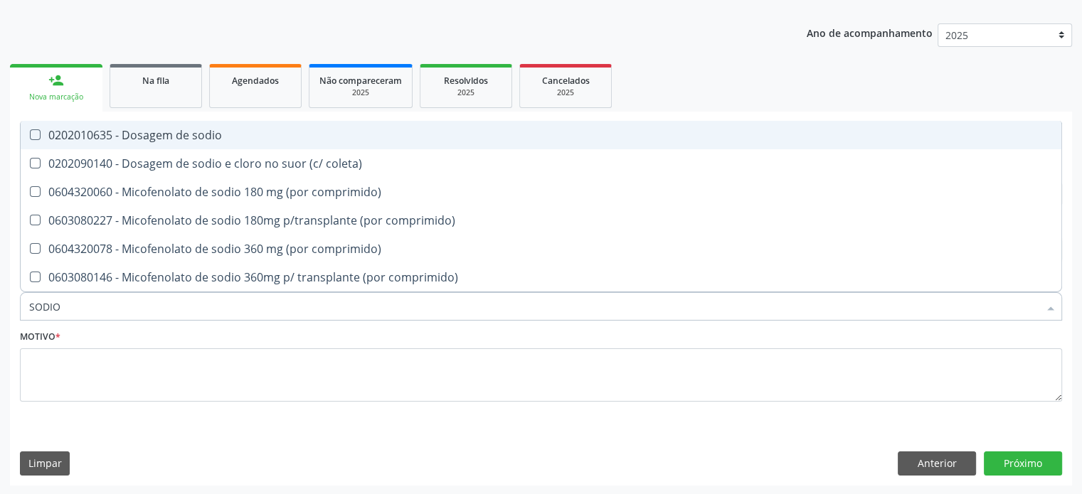
click at [175, 132] on div "0202010635 - Dosagem de sodio" at bounding box center [540, 134] width 1023 height 11
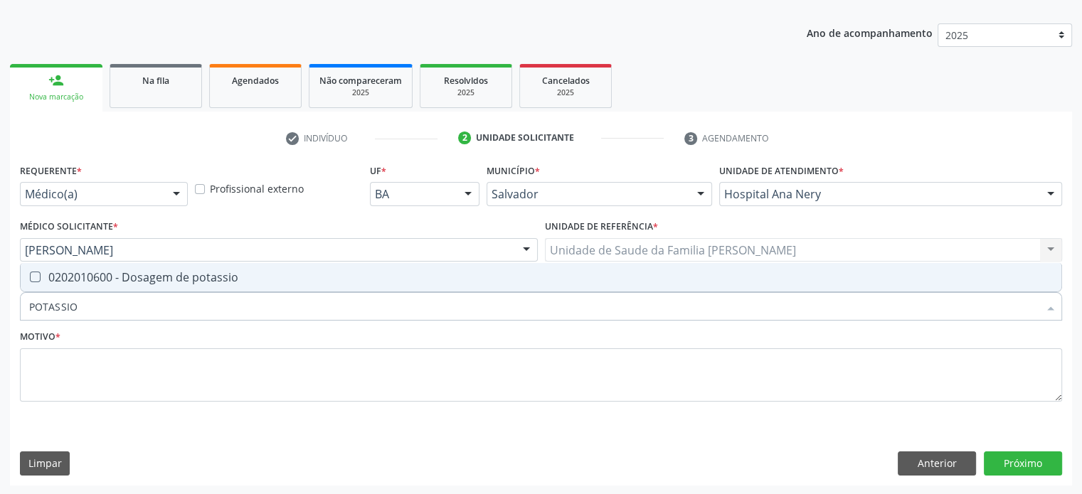
click at [165, 279] on div "0202010600 - Dosagem de potassio" at bounding box center [540, 277] width 1023 height 11
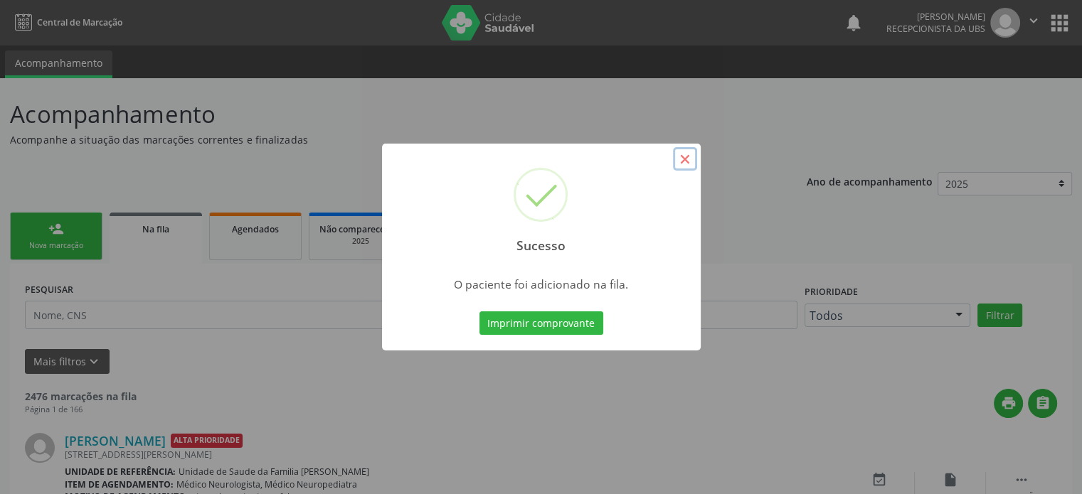
click at [683, 156] on button "×" at bounding box center [685, 159] width 24 height 24
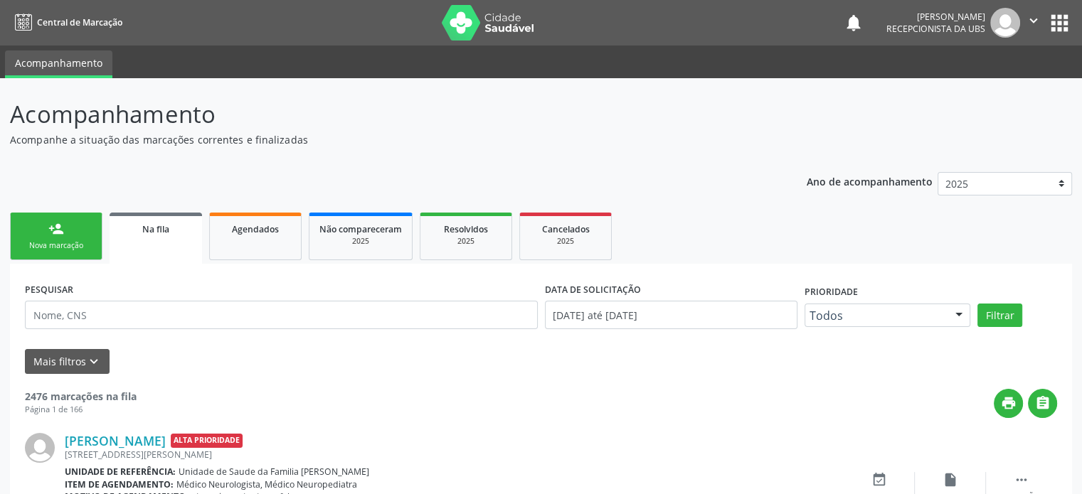
click at [62, 238] on link "person_add Nova marcação" at bounding box center [56, 237] width 92 height 48
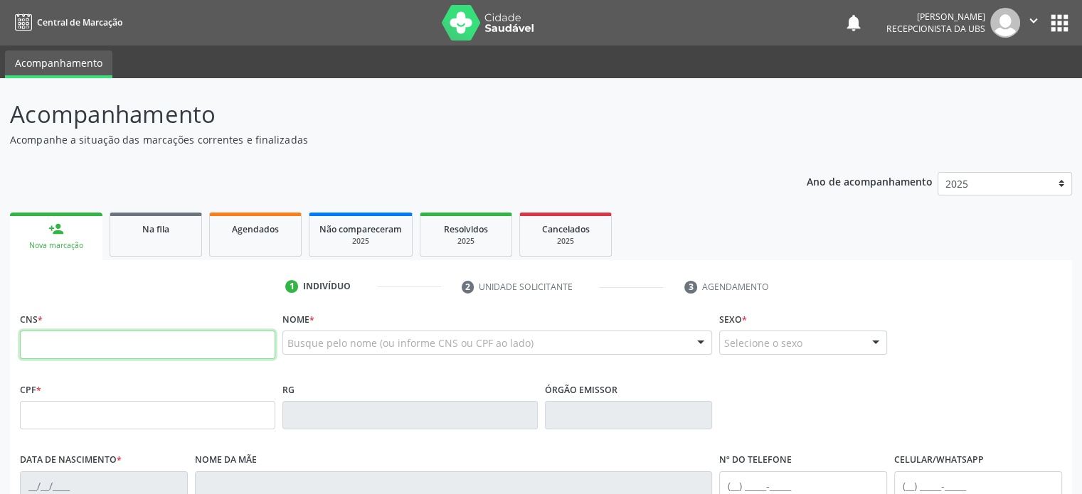
click at [70, 351] on input "text" at bounding box center [147, 345] width 255 height 28
drag, startPoint x: 12, startPoint y: 113, endPoint x: 216, endPoint y: 101, distance: 204.4
click at [216, 101] on p "Acompanhamento" at bounding box center [381, 115] width 743 height 36
click at [238, 110] on p "Acompanhamento" at bounding box center [381, 115] width 743 height 36
click at [221, 123] on p "Acompanhamento" at bounding box center [381, 115] width 743 height 36
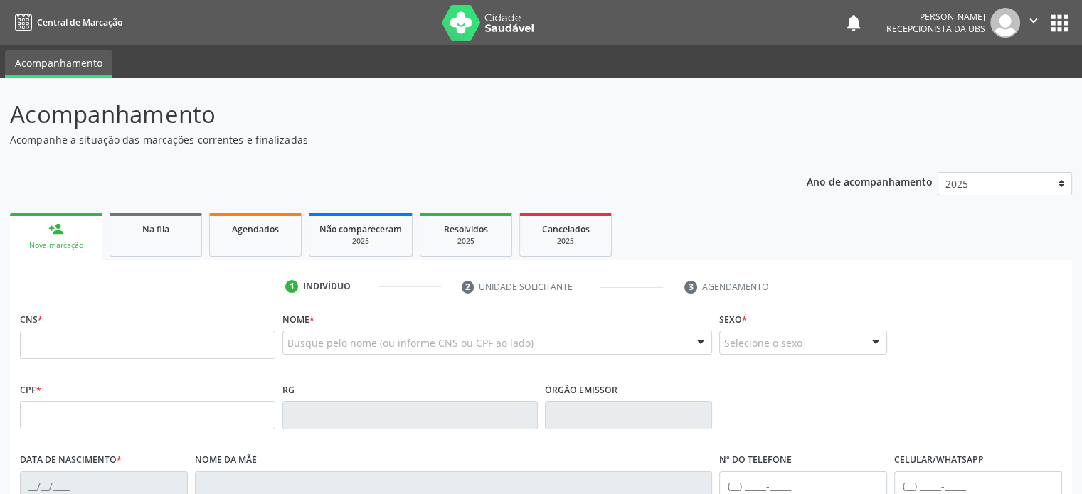
drag, startPoint x: 9, startPoint y: 115, endPoint x: 302, endPoint y: 144, distance: 295.1
click at [302, 144] on div "Acompanhamento Acompanhe a situação das marcações correntes e finalizadas Relat…" at bounding box center [541, 424] width 1082 height 693
click at [293, 107] on p "Acompanhamento" at bounding box center [381, 115] width 743 height 36
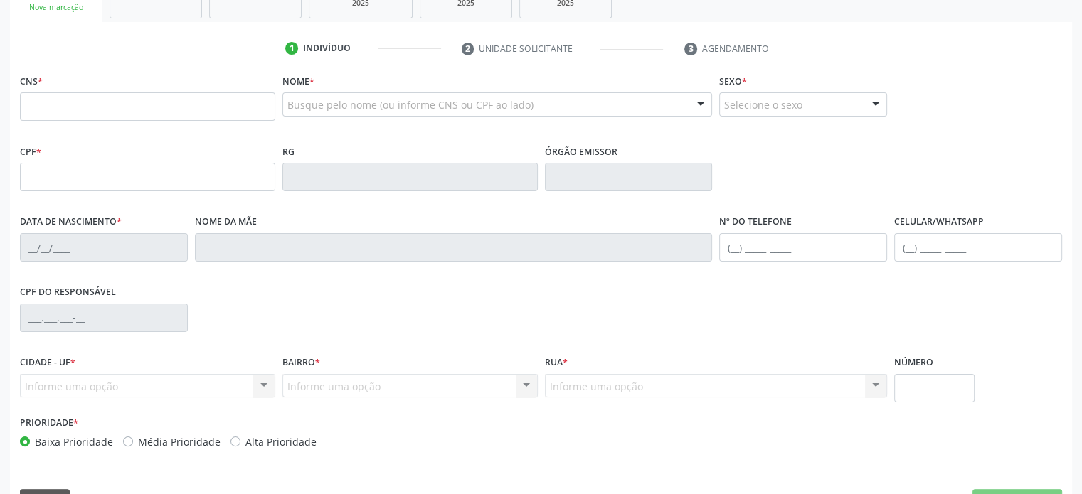
scroll to position [276, 0]
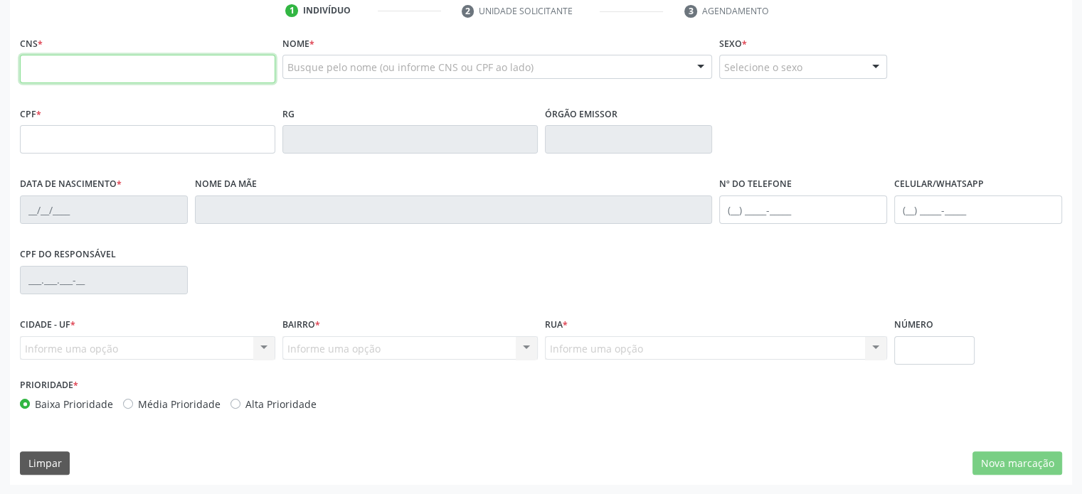
click at [131, 73] on input "text" at bounding box center [147, 69] width 255 height 28
type input "702 6062 8897 2849"
type input "20/01/1984"
type input "Maria de Lourdes Souza Amorim"
type input "(74) 99812-1570"
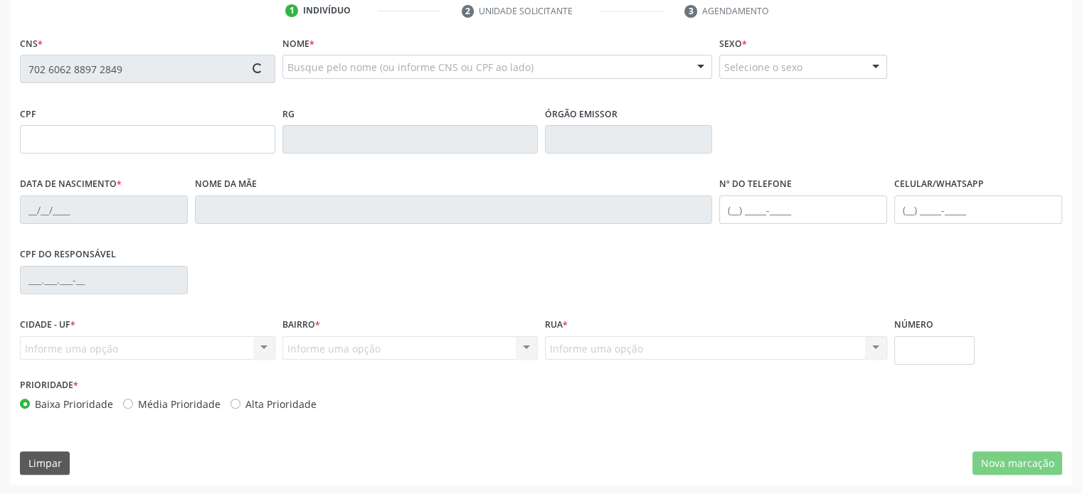
type input "(74) 99913-9571"
type input "S/N"
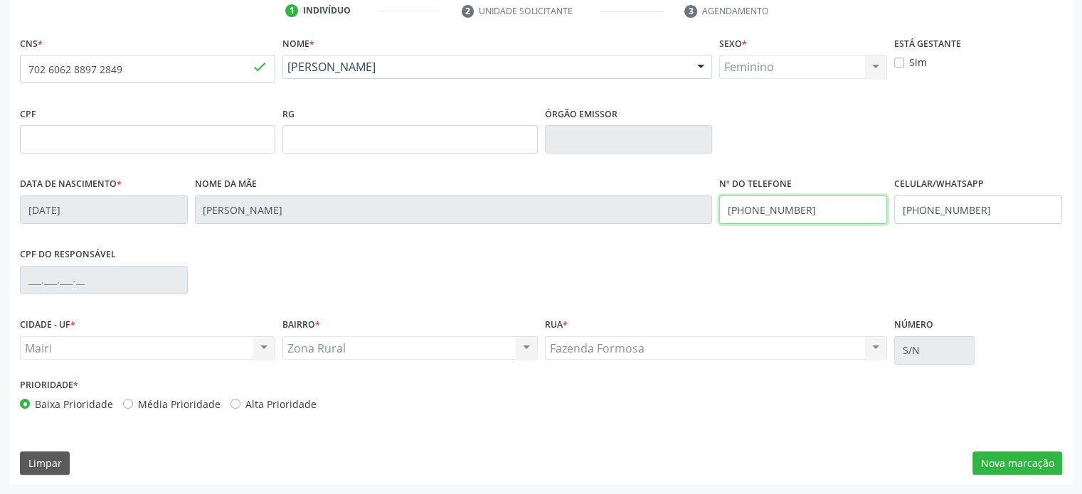
drag, startPoint x: 842, startPoint y: 205, endPoint x: 759, endPoint y: 209, distance: 82.6
click at [759, 209] on input "(74) 99812-1570" at bounding box center [803, 210] width 168 height 28
type input "(74) 99920-0043"
drag, startPoint x: 989, startPoint y: 210, endPoint x: 897, endPoint y: 210, distance: 92.4
click at [897, 210] on input "(74) 99913-9571" at bounding box center [978, 210] width 168 height 28
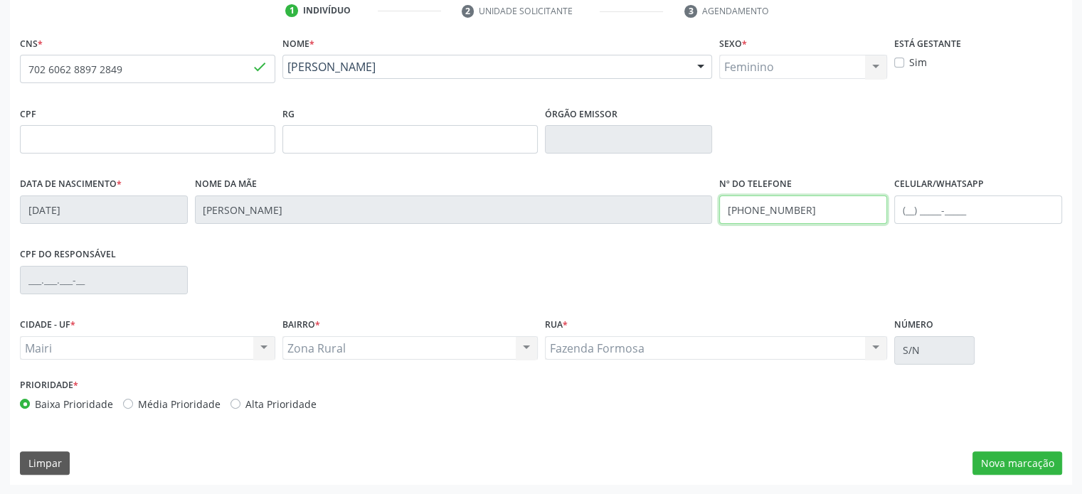
drag, startPoint x: 725, startPoint y: 210, endPoint x: 817, endPoint y: 206, distance: 91.8
click at [817, 206] on input "(74) 99920-0043" at bounding box center [803, 210] width 168 height 28
click at [907, 207] on input "text" at bounding box center [978, 210] width 168 height 28
paste input "(74) 99920-0043"
type input "(74) 99920-0043"
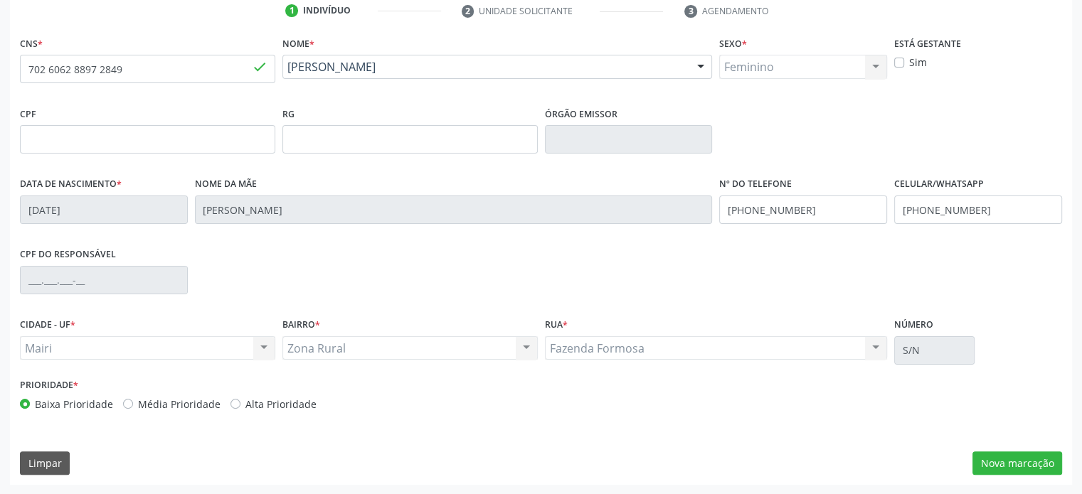
click at [279, 407] on label "Alta Prioridade" at bounding box center [280, 404] width 71 height 15
click at [240, 407] on input "Alta Prioridade" at bounding box center [235, 403] width 10 height 13
radio input "true"
click at [1033, 458] on button "Nova marcação" at bounding box center [1017, 464] width 90 height 24
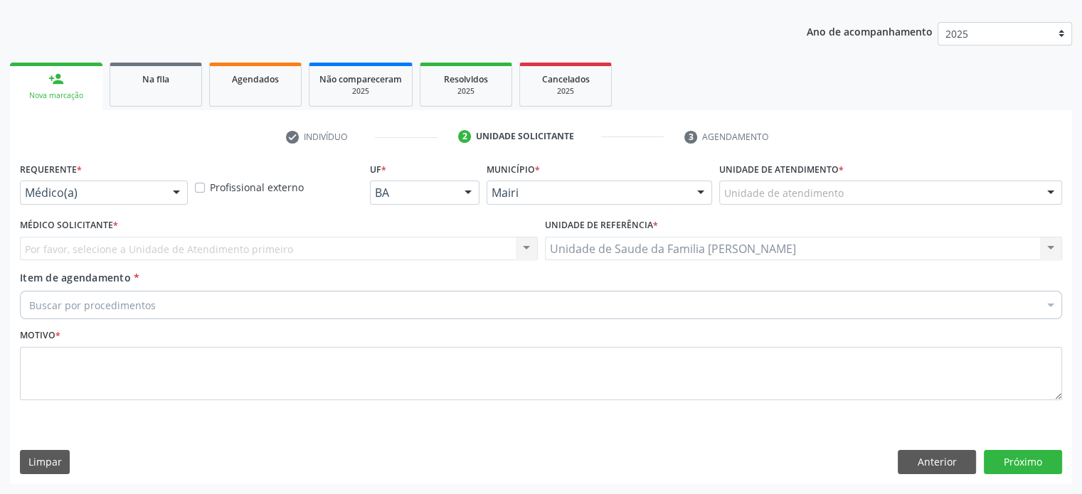
scroll to position [149, 0]
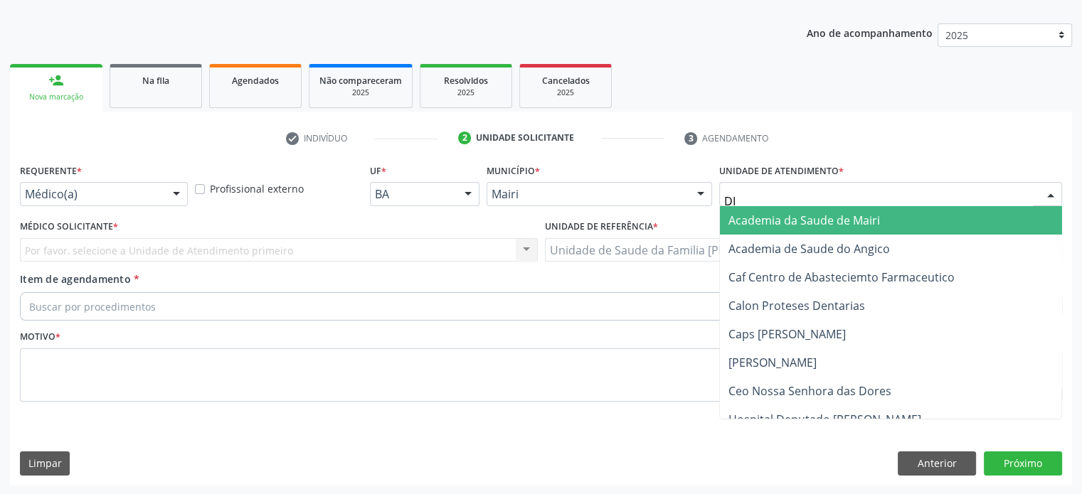
type input "DIL"
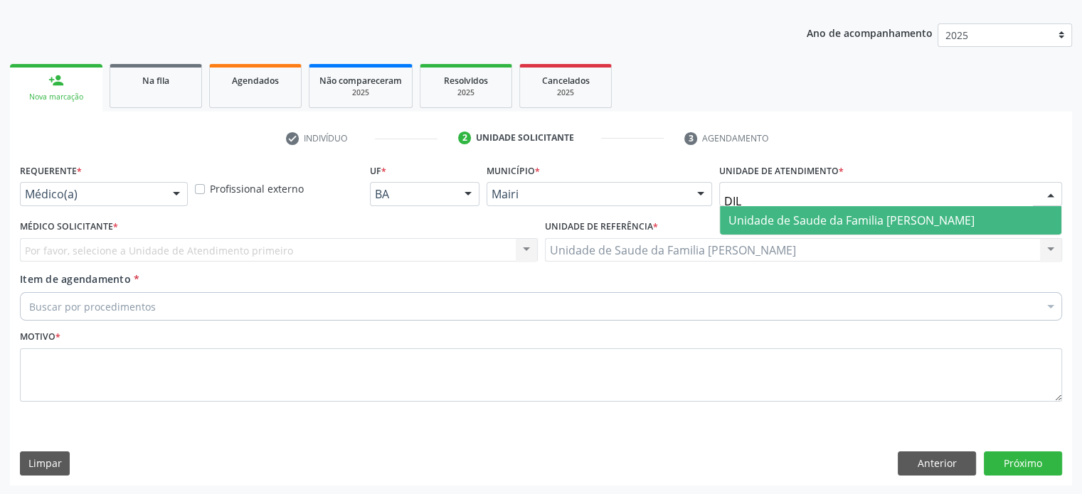
click at [762, 218] on span "Unidade de Saude da Familia [PERSON_NAME]" at bounding box center [851, 221] width 246 height 16
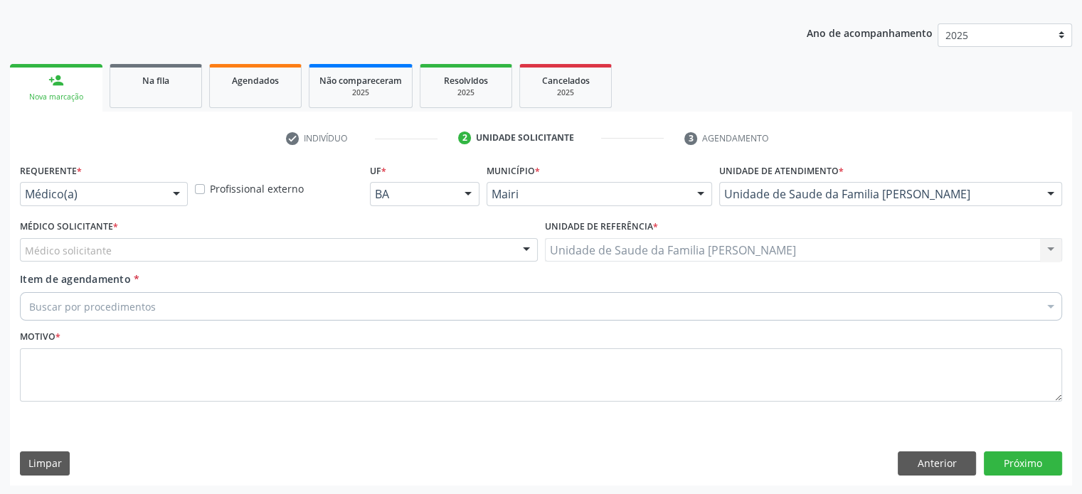
click at [114, 251] on div "Médico solicitante" at bounding box center [279, 250] width 518 height 24
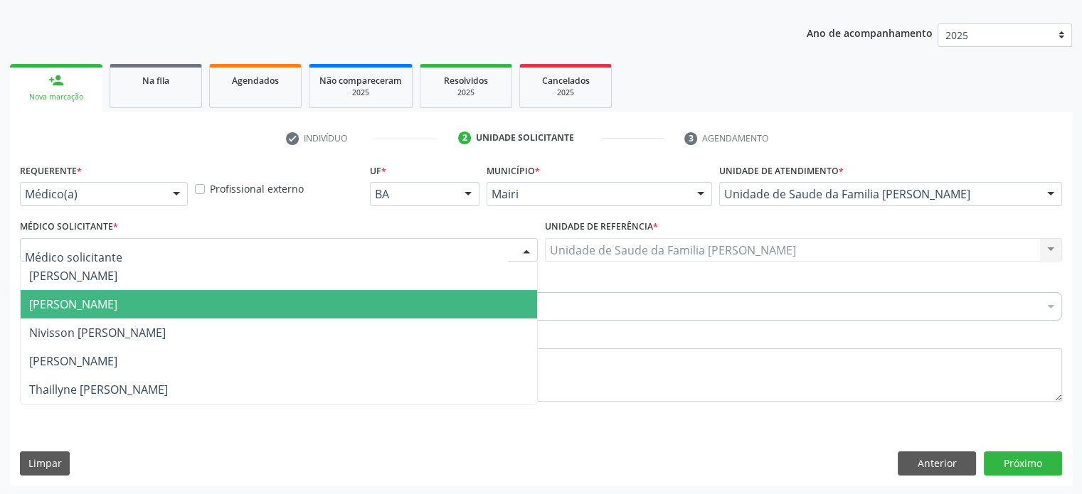
click at [105, 305] on span "[PERSON_NAME]" at bounding box center [73, 305] width 88 height 16
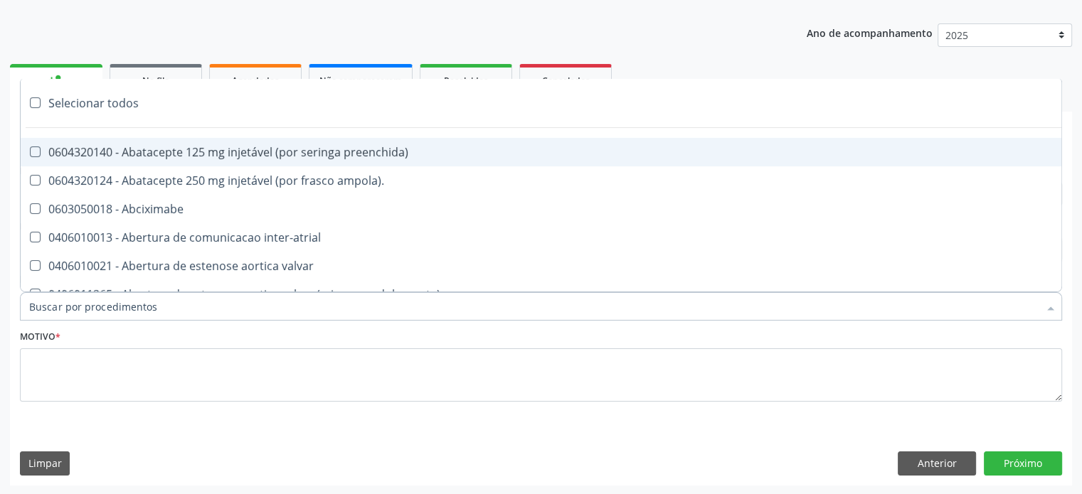
paste input "0205020046"
type input "0205020046"
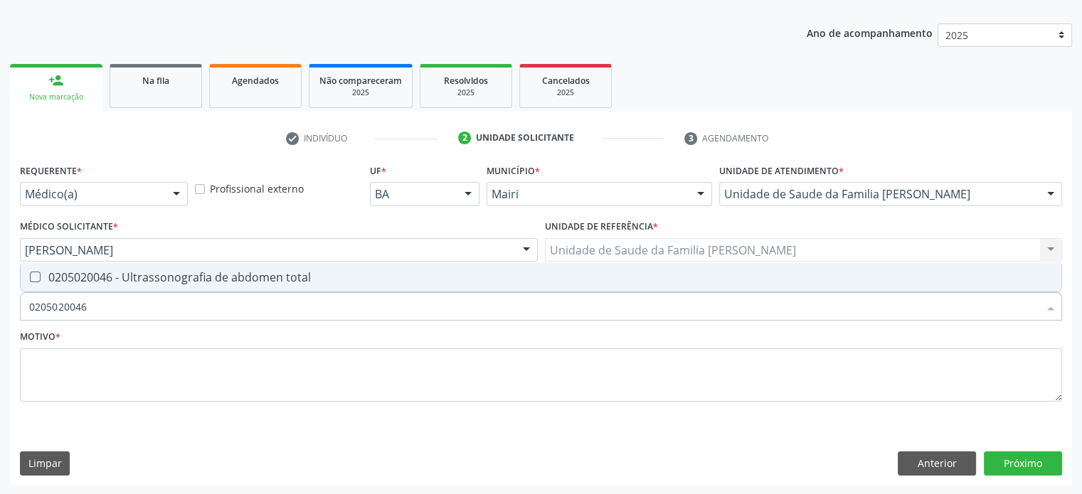
click at [176, 277] on div "0205020046 - Ultrassonografia de abdomen total" at bounding box center [540, 277] width 1023 height 11
checkbox total "true"
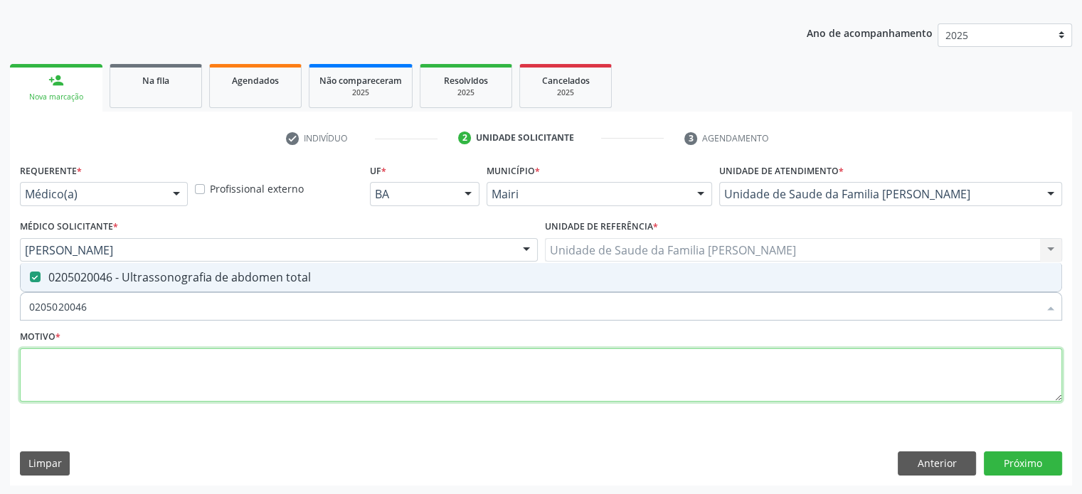
click at [85, 372] on textarea at bounding box center [541, 375] width 1042 height 54
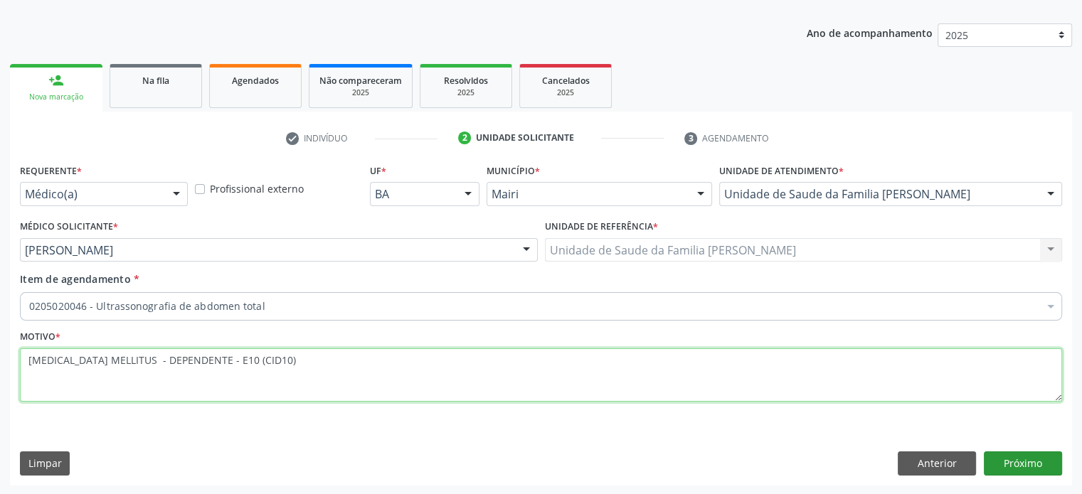
type textarea "DIABETES MELLITUS - DEPENDENTE - E10 (CID10)"
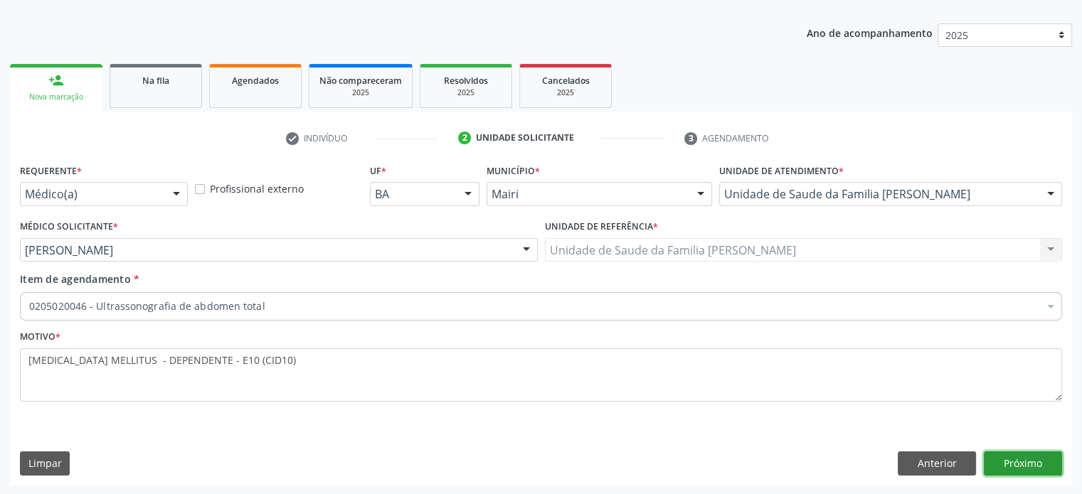
click at [1026, 459] on button "Próximo" at bounding box center [1022, 464] width 78 height 24
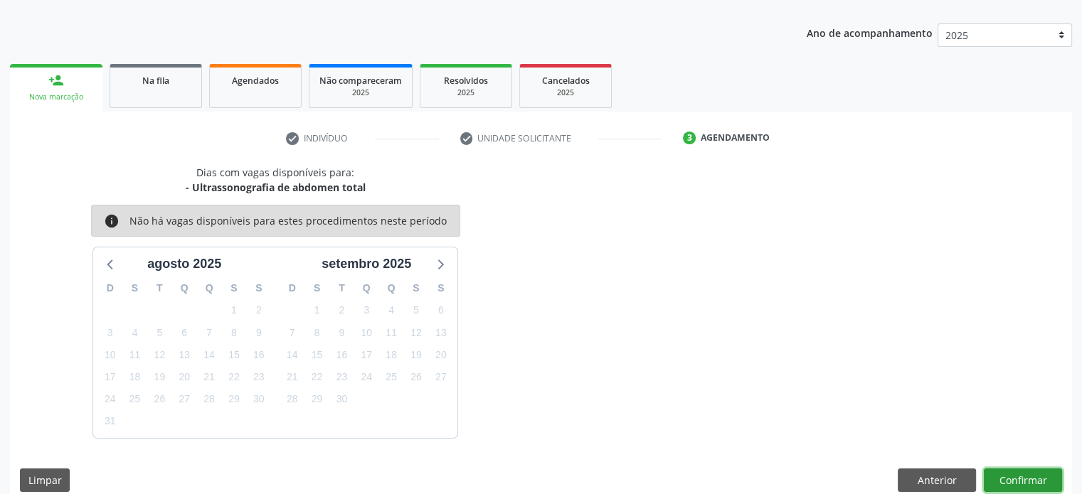
click at [1020, 481] on button "Confirmar" at bounding box center [1022, 481] width 78 height 24
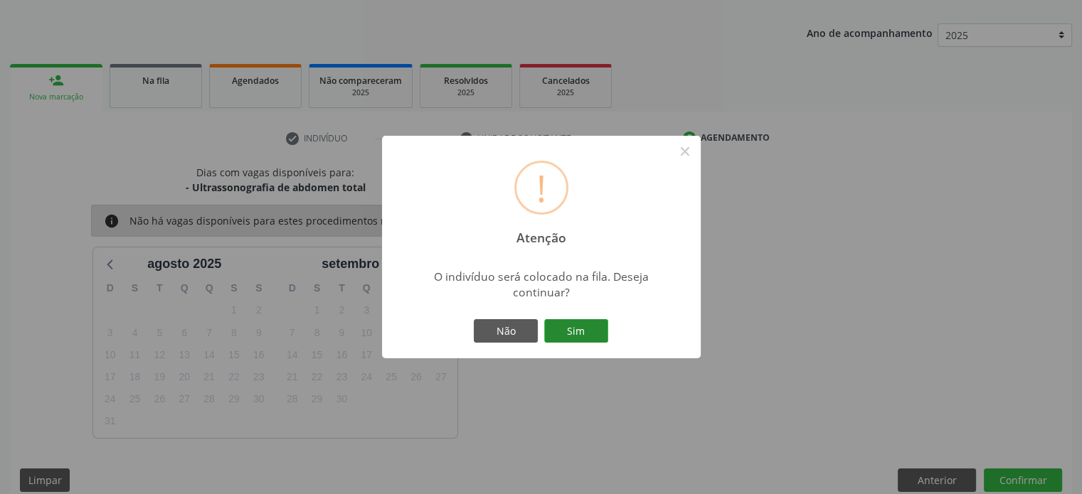
click at [573, 335] on button "Sim" at bounding box center [576, 331] width 64 height 24
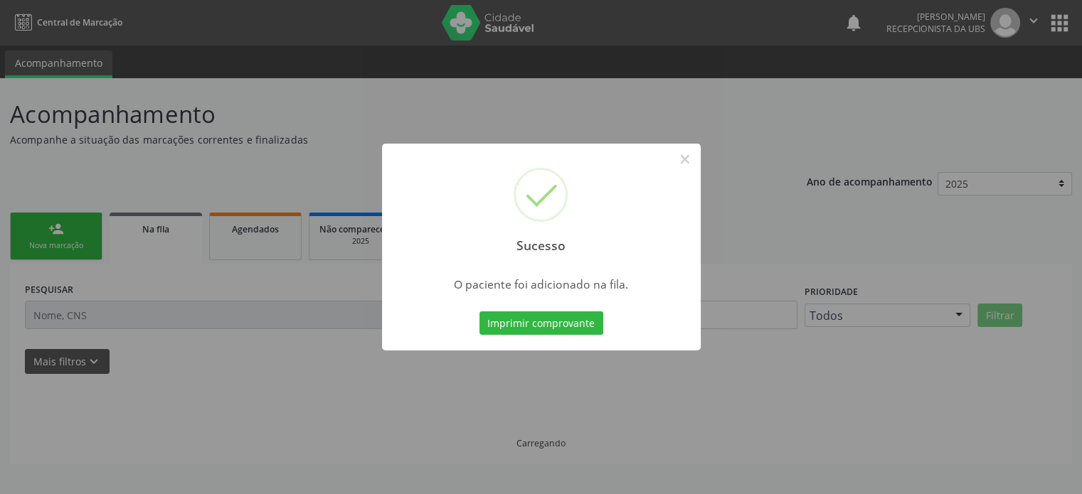
scroll to position [0, 0]
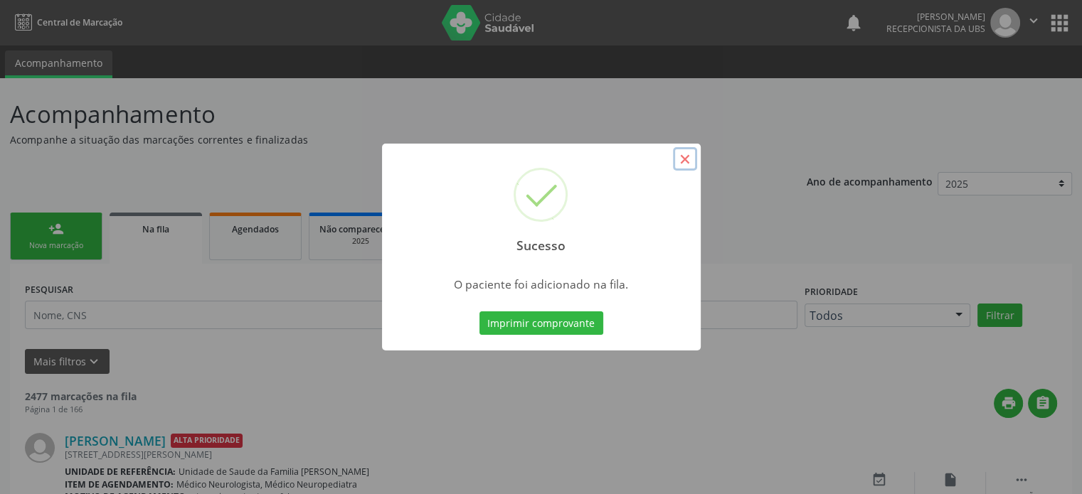
click at [684, 154] on button "×" at bounding box center [685, 159] width 24 height 24
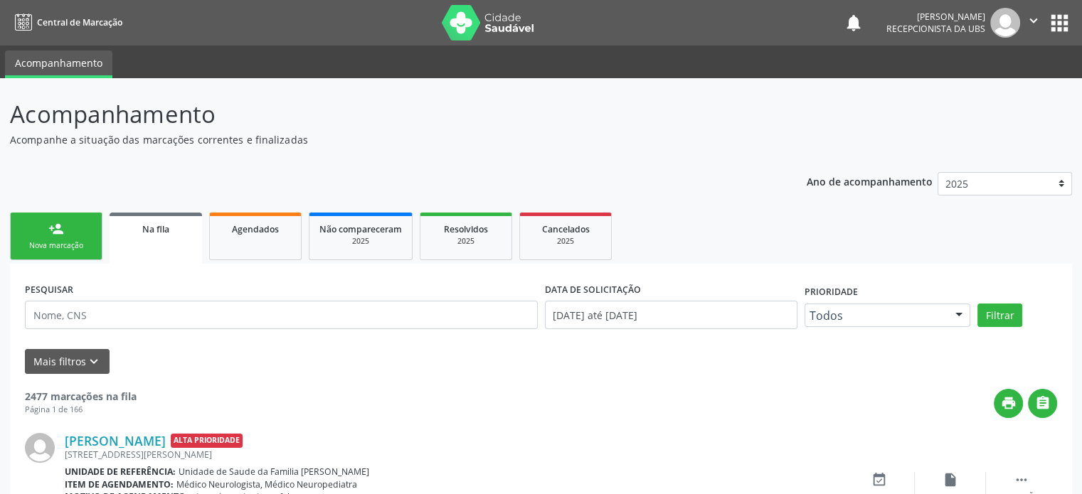
click at [48, 245] on div "Nova marcação" at bounding box center [56, 245] width 71 height 11
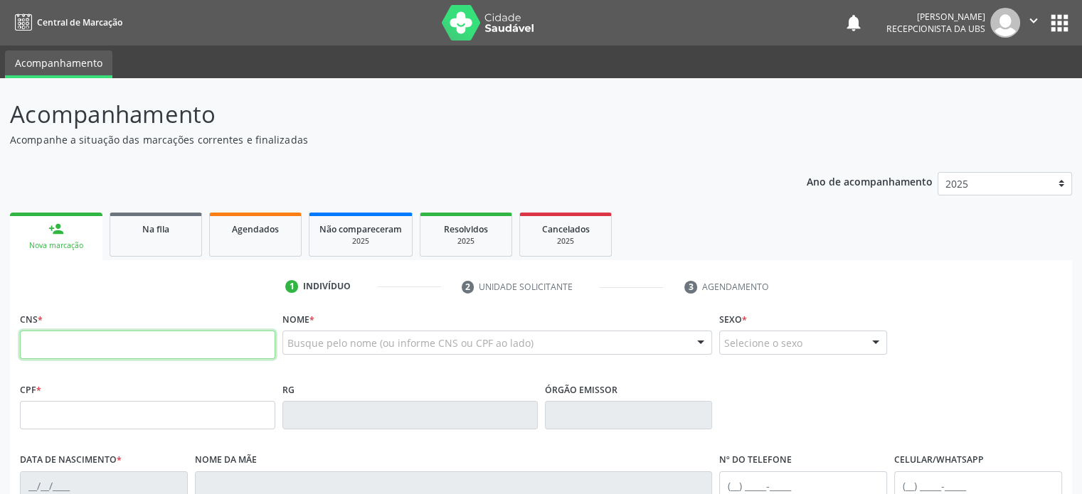
click at [74, 348] on input "text" at bounding box center [147, 345] width 255 height 28
type input "702 6062 8897 2849"
type input "20/01/1984"
type input "Maria de Lourdes Souza Amorim"
type input "(74) 99913-9571"
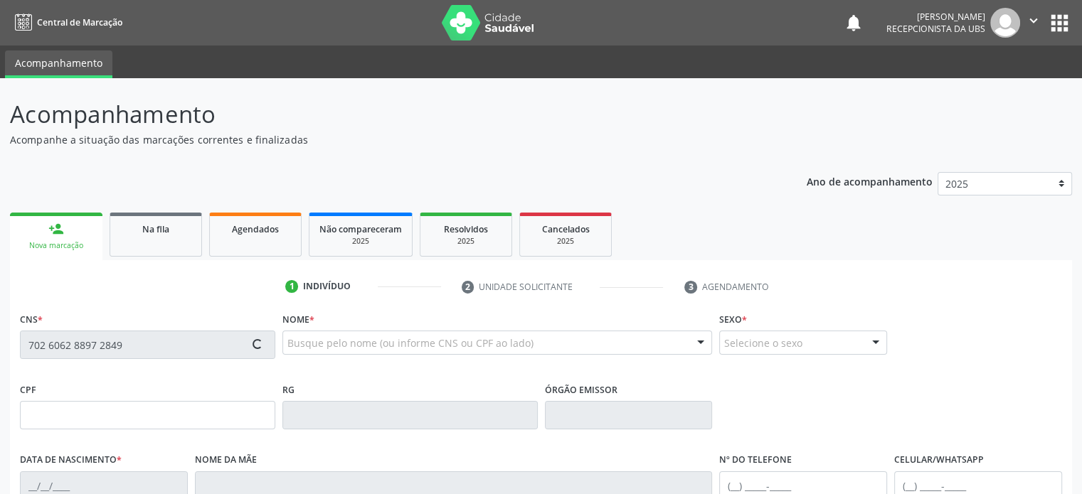
type input "(74) 99920-0043"
type input "S/N"
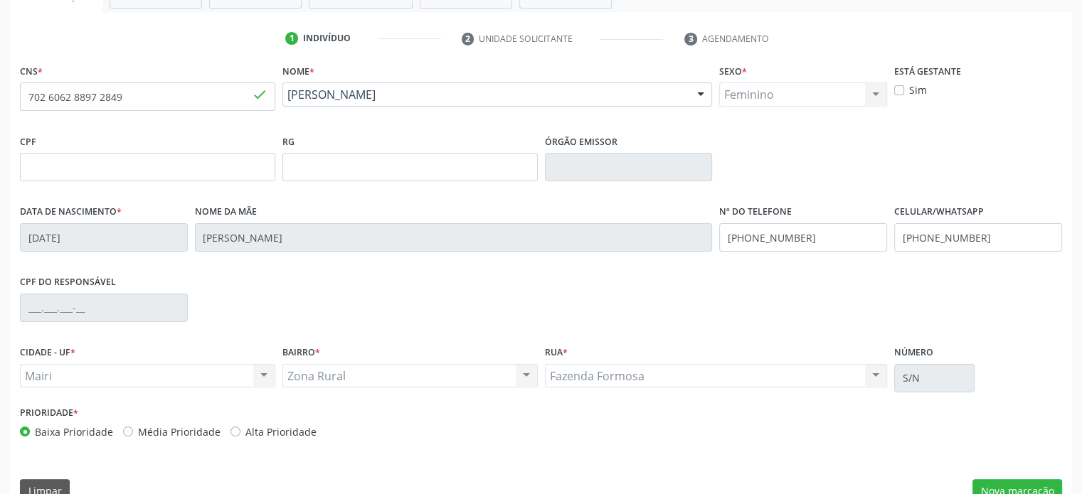
scroll to position [276, 0]
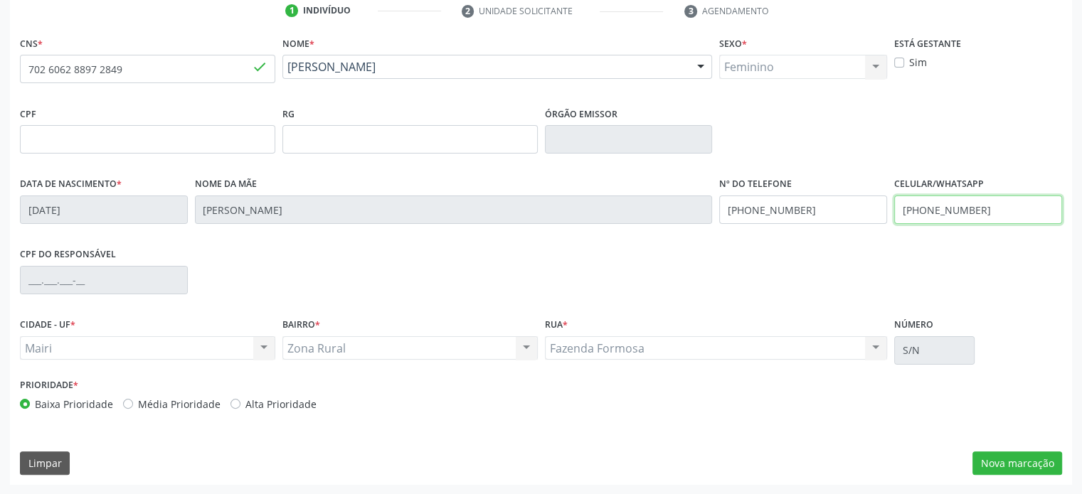
drag, startPoint x: 981, startPoint y: 208, endPoint x: 893, endPoint y: 210, distance: 87.5
click at [894, 210] on input "(74) 99920-0043" at bounding box center [978, 210] width 168 height 28
click at [694, 207] on div "Data de nascimento * 20/01/1984 Nome da mãe Maria de Lourdes Souza Amorim Nº do…" at bounding box center [540, 209] width 1049 height 70
paste input "20-0043"
type input "(74) 99920-0043"
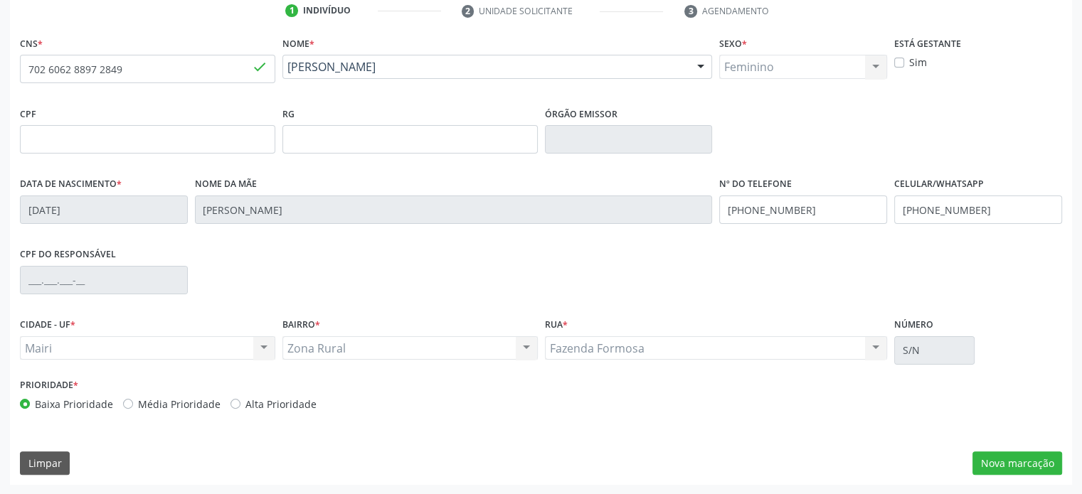
click at [246, 403] on label "Alta Prioridade" at bounding box center [280, 404] width 71 height 15
click at [240, 403] on input "Alta Prioridade" at bounding box center [235, 403] width 10 height 13
radio input "true"
click at [1020, 466] on button "Nova marcação" at bounding box center [1017, 464] width 90 height 24
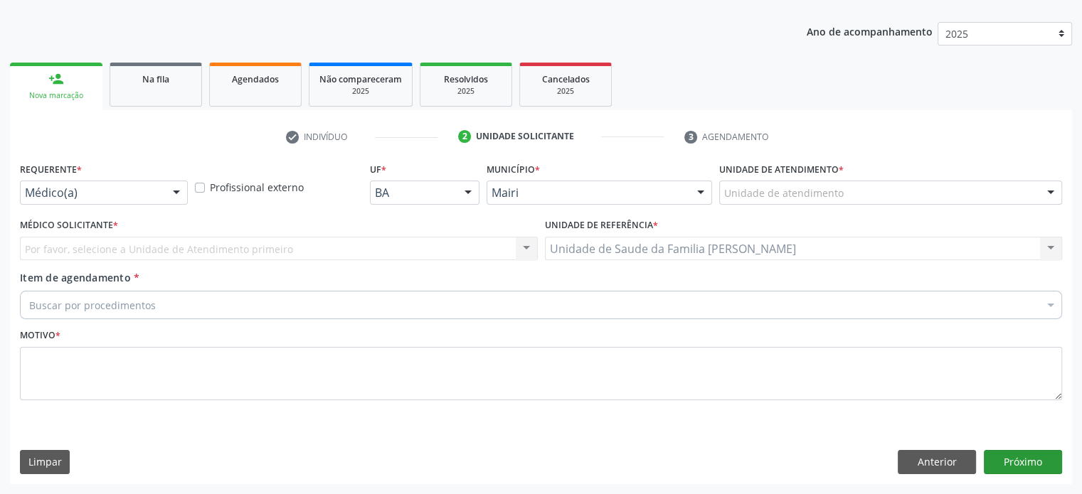
scroll to position [149, 0]
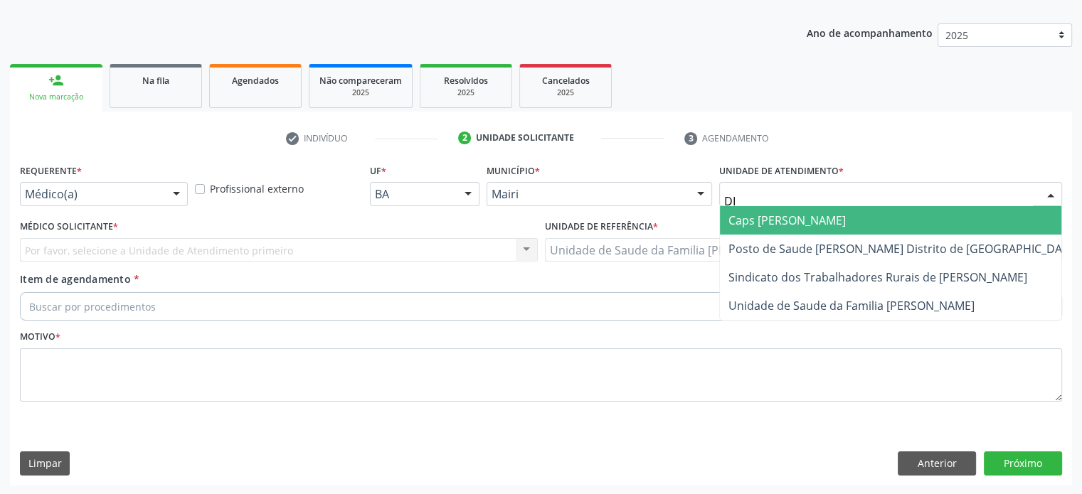
type input "DIL"
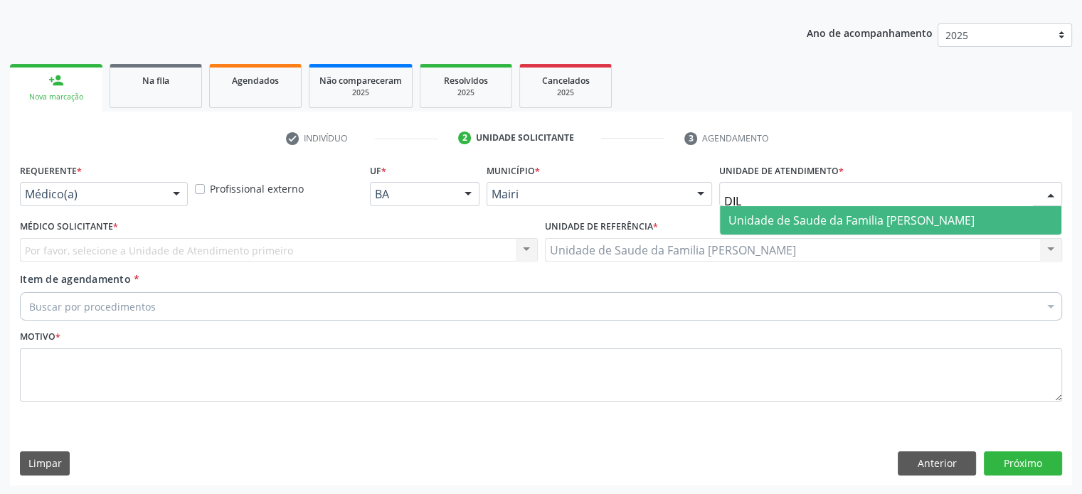
click at [771, 221] on span "Unidade de Saude da Familia [PERSON_NAME]" at bounding box center [851, 221] width 246 height 16
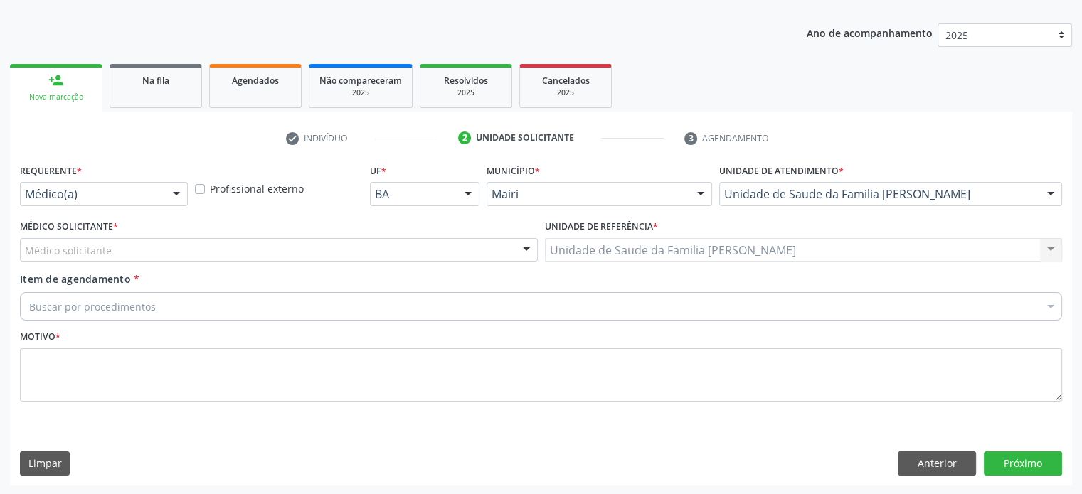
click at [138, 256] on div "Médico solicitante" at bounding box center [279, 250] width 518 height 24
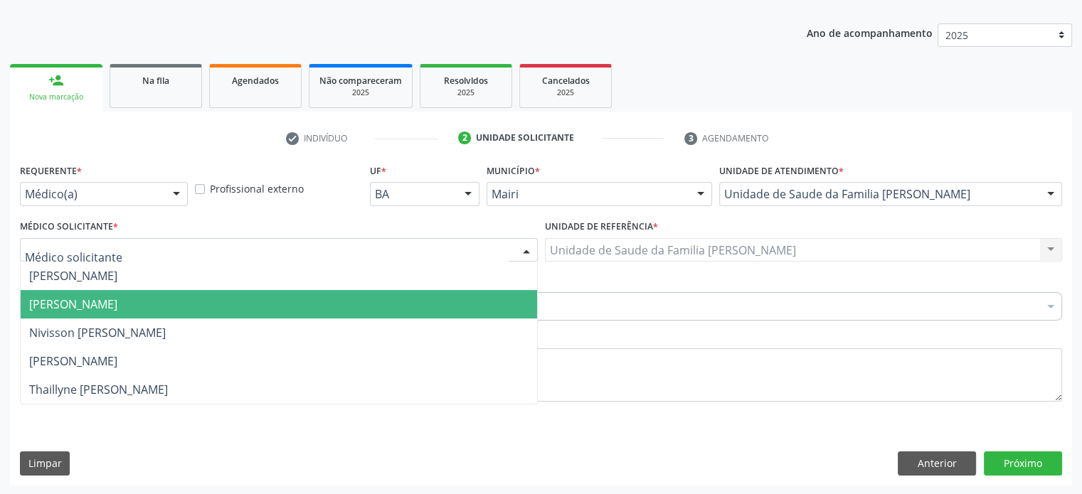
click at [105, 305] on span "[PERSON_NAME]" at bounding box center [73, 305] width 88 height 16
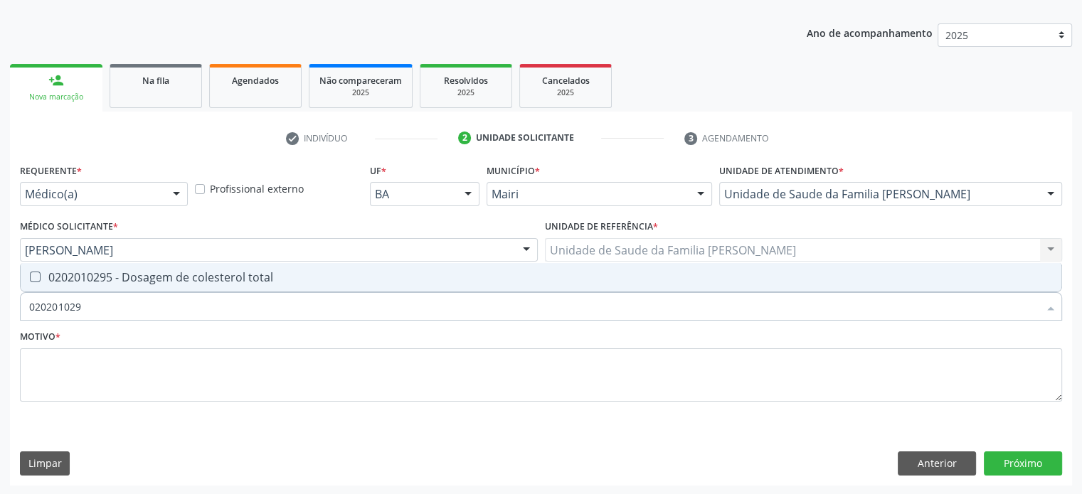
type input "0202010295"
click at [114, 278] on div "0202010295 - Dosagem de colesterol total" at bounding box center [540, 277] width 1023 height 11
checkbox total "true"
type input "02020102"
checkbox total "false"
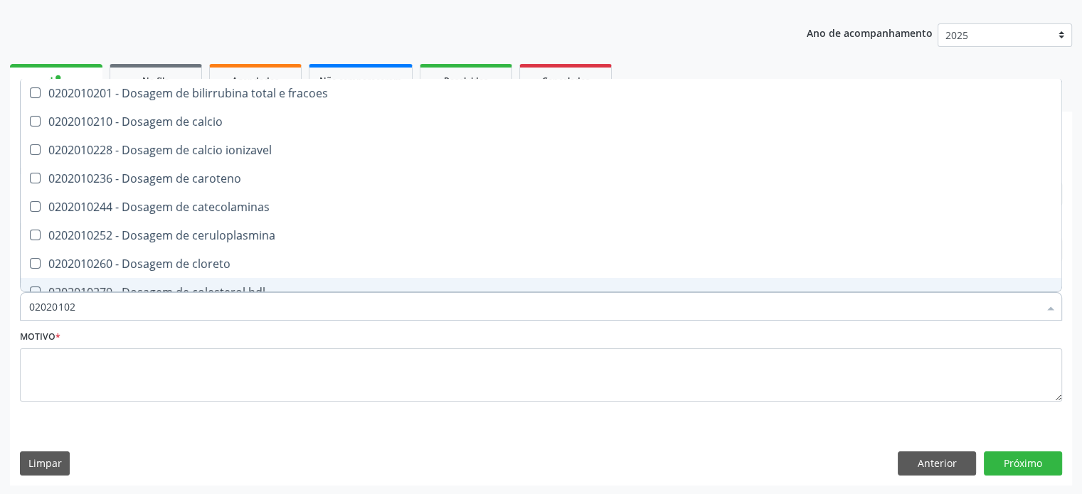
type input "0202010"
checkbox total "false"
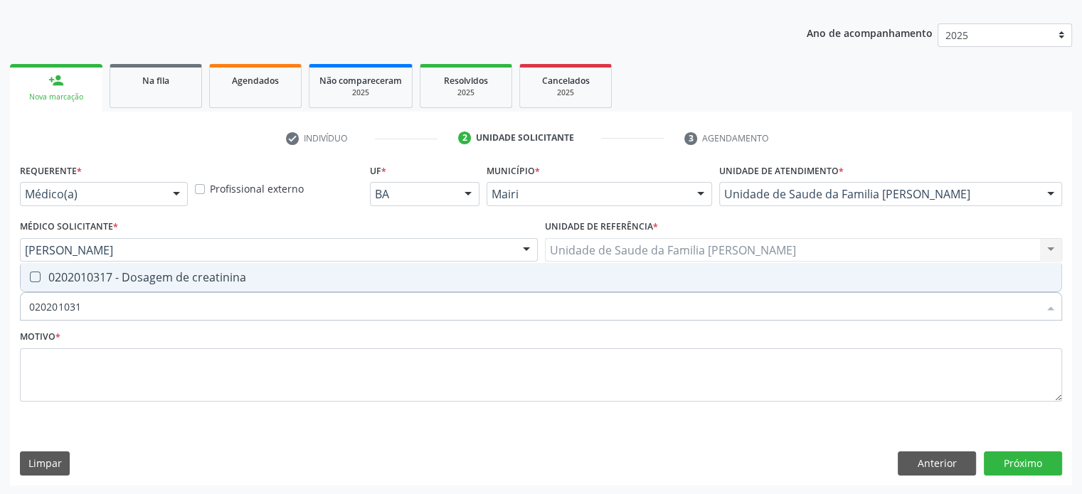
type input "0202010317"
click at [114, 278] on div "0202010317 - Dosagem de creatinina" at bounding box center [540, 277] width 1023 height 11
checkbox creatinina "true"
type input "02020103"
checkbox creatinina "false"
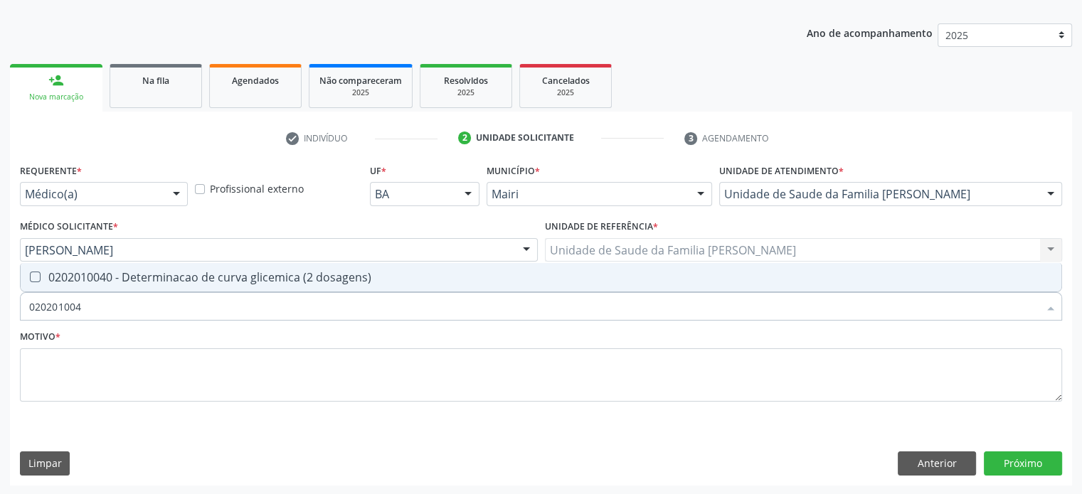
type input "0202010040"
click at [114, 278] on div "0202010040 - Determinacao de curva glicemica (2 dosagens)" at bounding box center [540, 277] width 1023 height 11
checkbox dosagens\) "true"
type input "02020100"
checkbox dosagens\) "false"
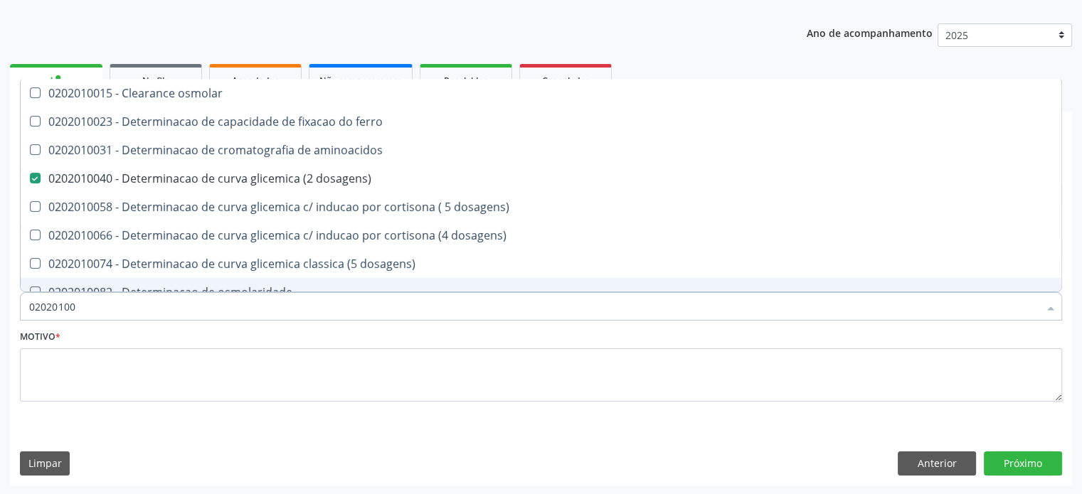
type input "0202010"
checkbox dosagens\) "false"
checkbox dosagens\) "true"
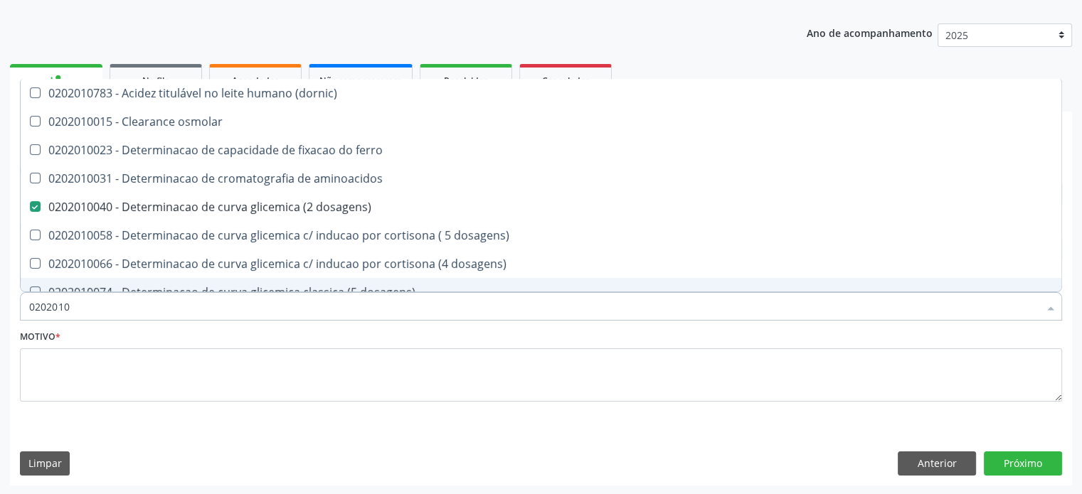
type input "02020106"
checkbox dosagens\) "false"
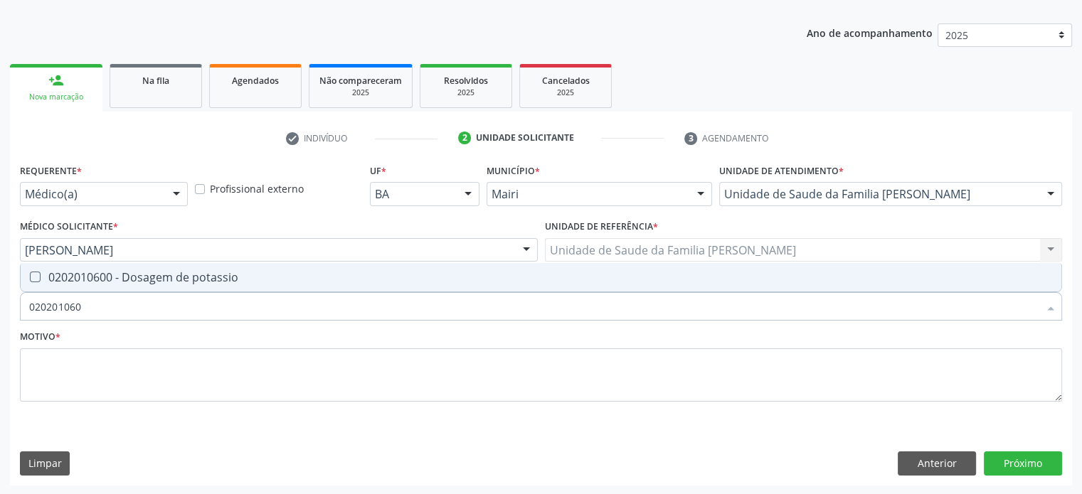
type input "0202010600"
click at [114, 278] on div "0202010600 - Dosagem de potassio" at bounding box center [540, 277] width 1023 height 11
checkbox potassio "true"
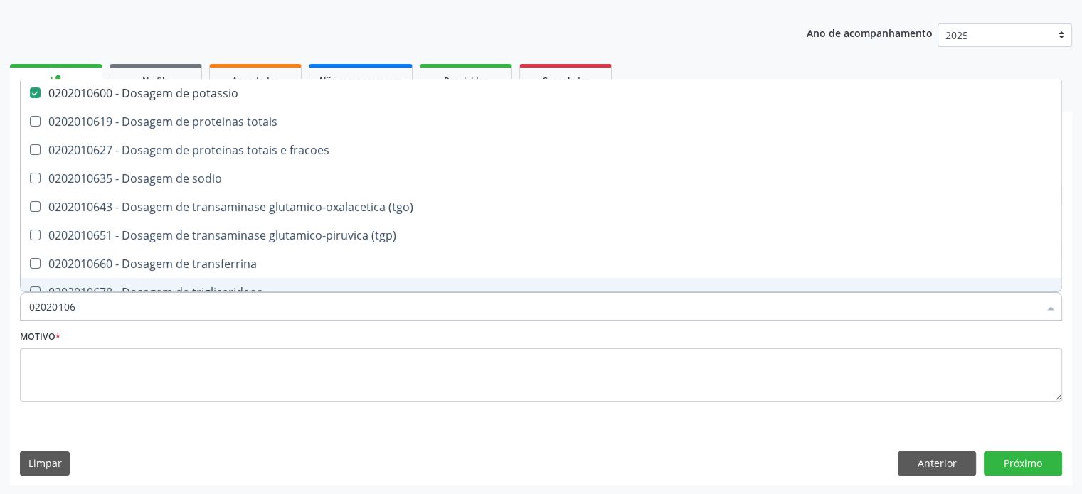
type input "020201067"
checkbox potassio "false"
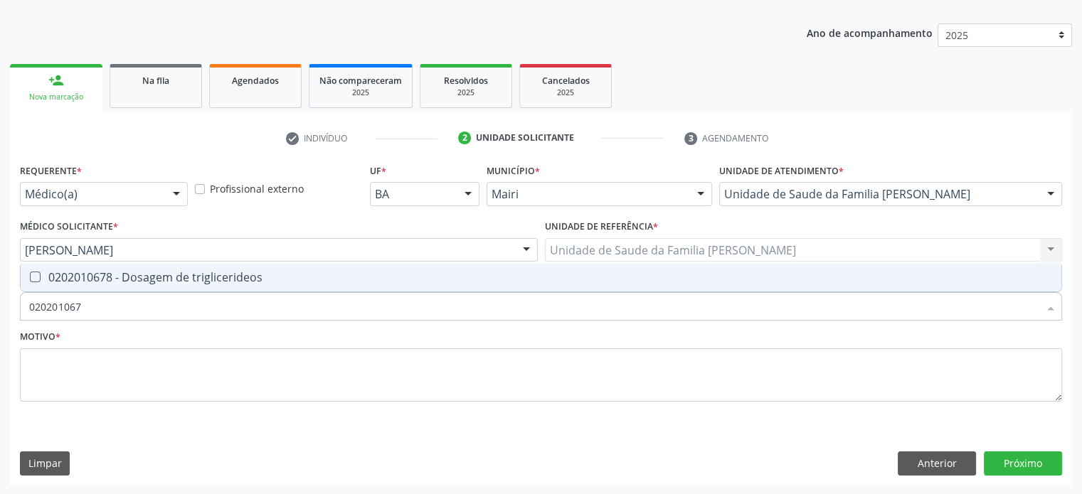
type input "0202010678"
click at [114, 278] on div "0202010678 - Dosagem de triglicerideos" at bounding box center [540, 277] width 1023 height 11
checkbox triglicerideos "true"
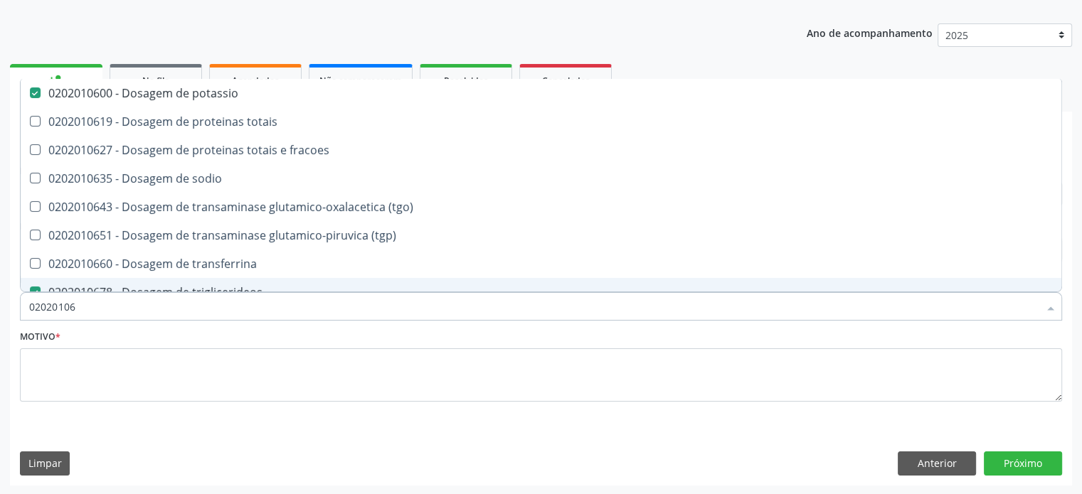
type input "0202010"
checkbox potassio "false"
checkbox \(tgo\) "true"
checkbox triglicerideos "false"
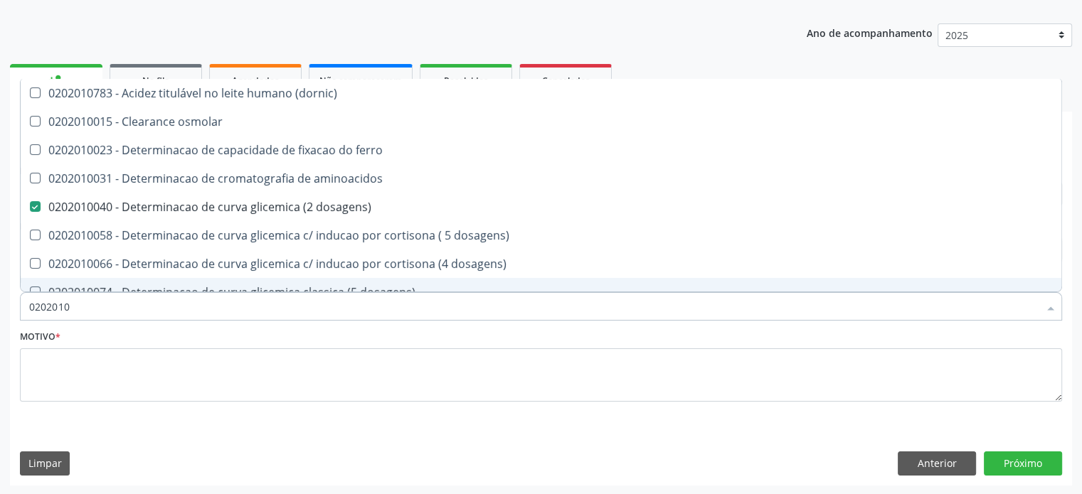
type input "020201"
checkbox total "false"
checkbox creatinina "false"
checkbox latica "true"
checkbox ferritina "true"
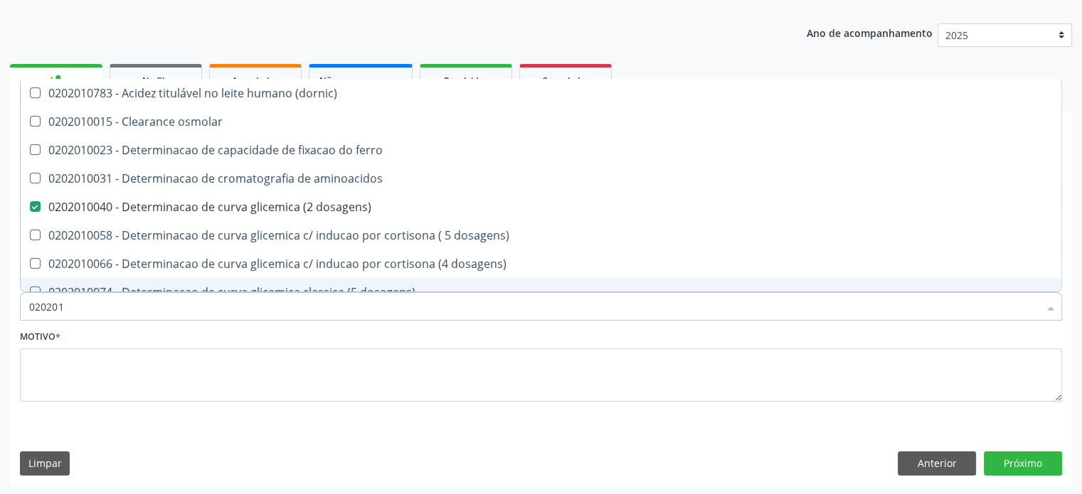
checkbox potassio "false"
checkbox triglicerideos "false"
checkbox ureia "true"
type input "02020"
checkbox dosagens\) "false"
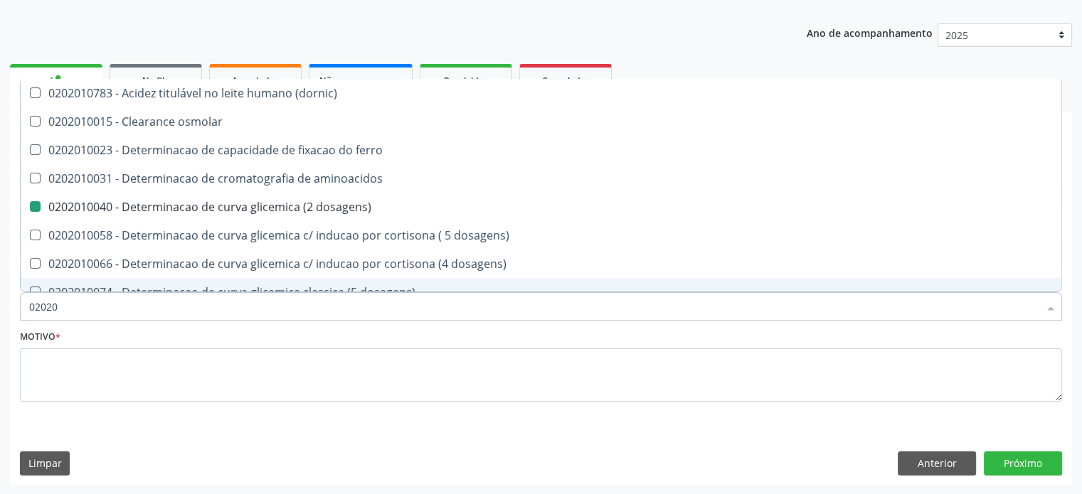
checkbox total "false"
checkbox creatinina "false"
checkbox alfa-hidroxibutirica "true"
checkbox potassio "false"
checkbox triglicerideos "false"
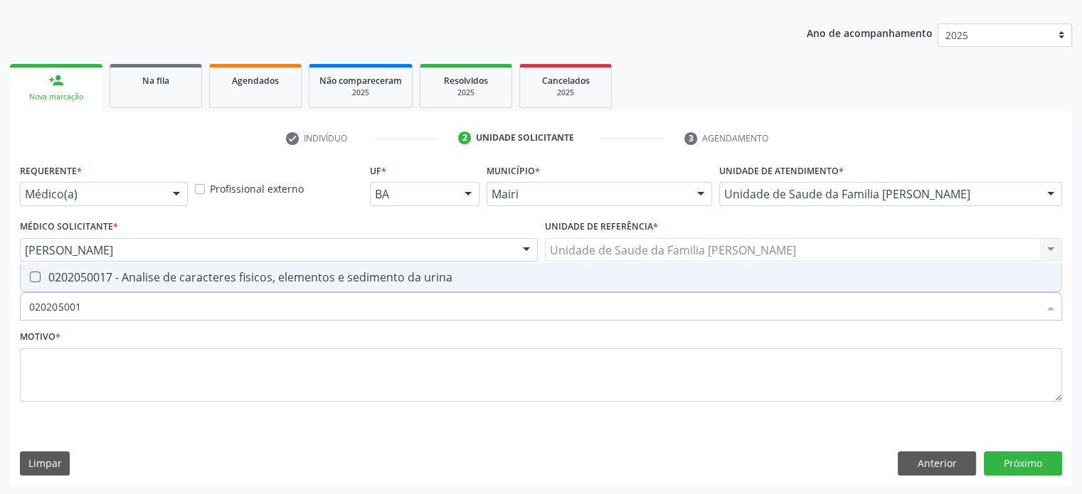
type input "0202050017"
click at [114, 278] on div "0202050017 - Analise de caracteres fisicos, elementos e sedimento da urina" at bounding box center [540, 277] width 1023 height 11
checkbox urina "true"
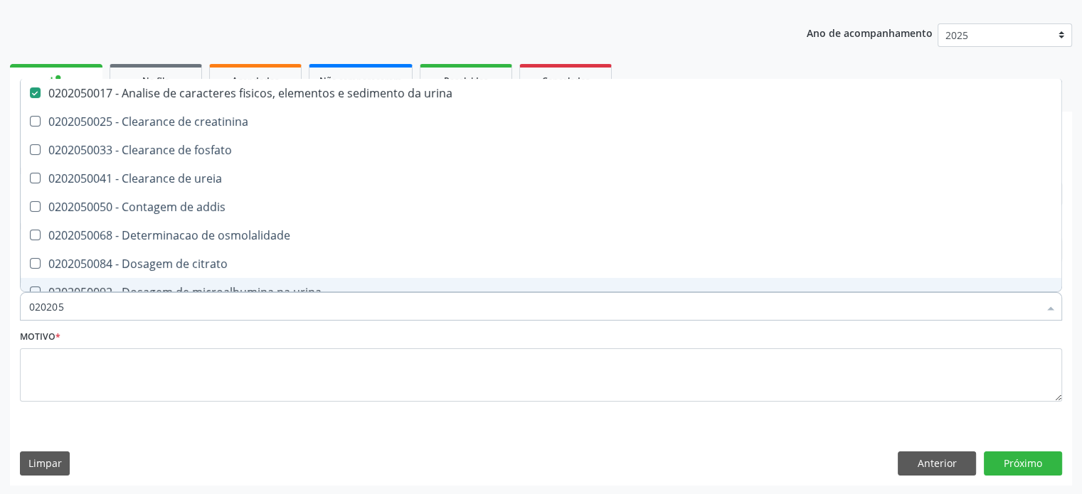
type input "02020"
checkbox urina "false"
checkbox ureia "true"
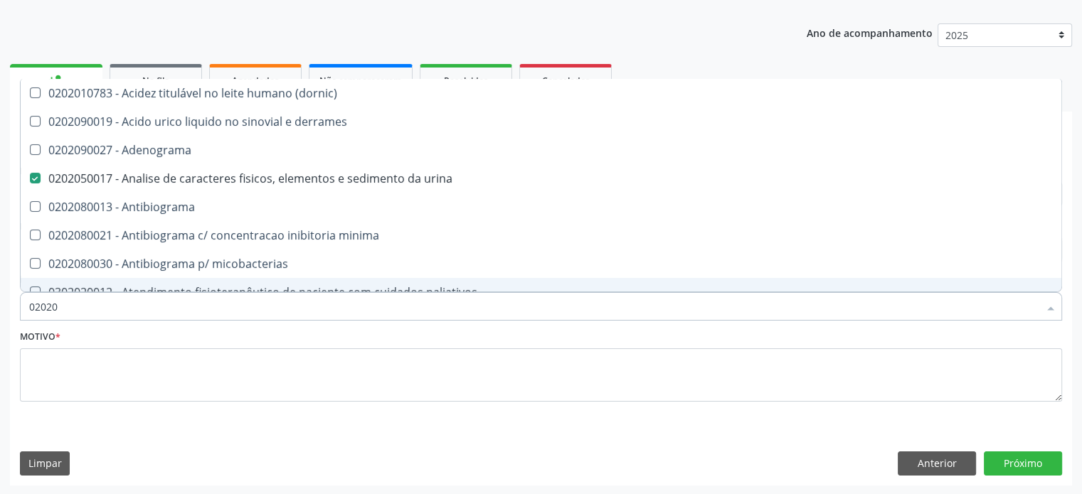
type input "020201"
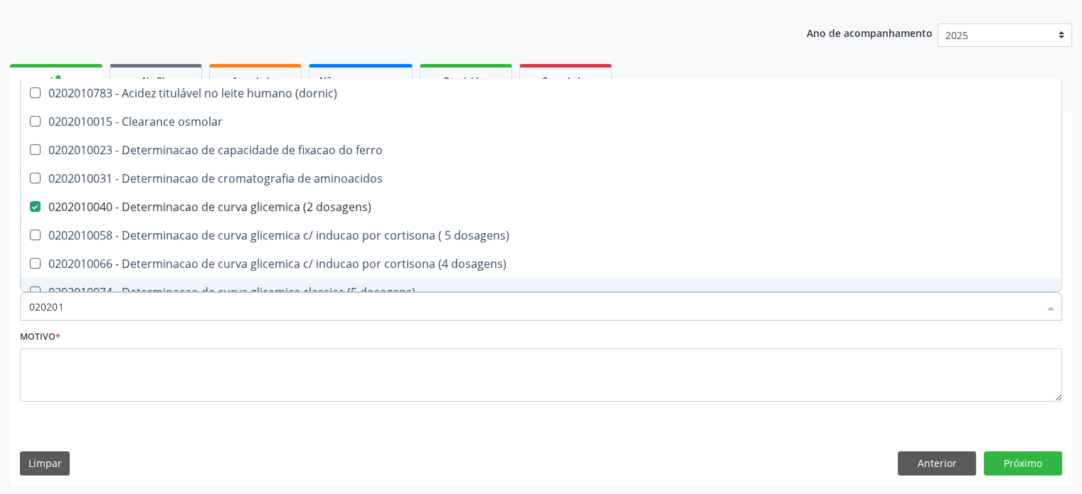
checkbox aminoacidos "false"
checkbox dosagens\) "true"
checkbox total "true"
checkbox creatinina "true"
checkbox alfa-hidroxibutirica "false"
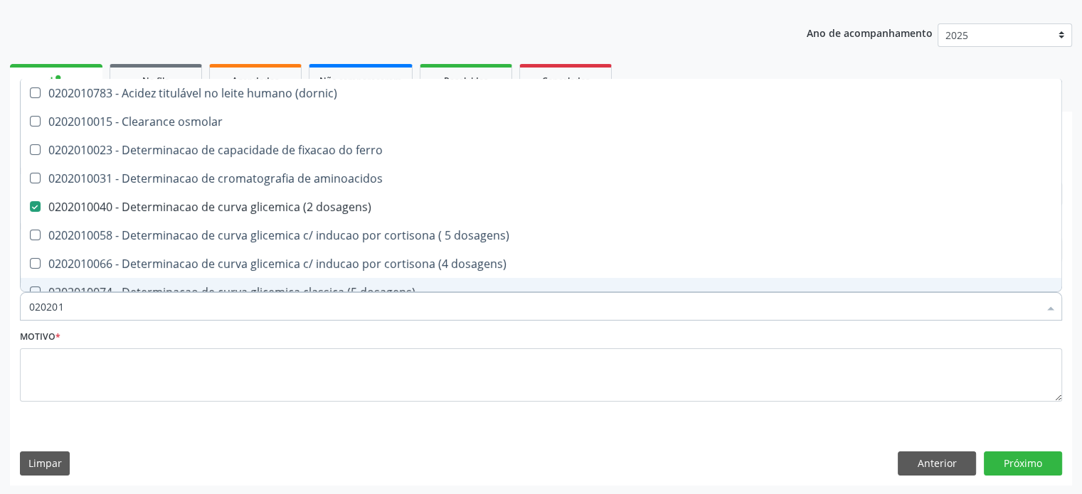
checkbox potassio "true"
checkbox triglicerideos "true"
type input "0202010"
checkbox ionizavel "true"
checkbox catecolaminas "true"
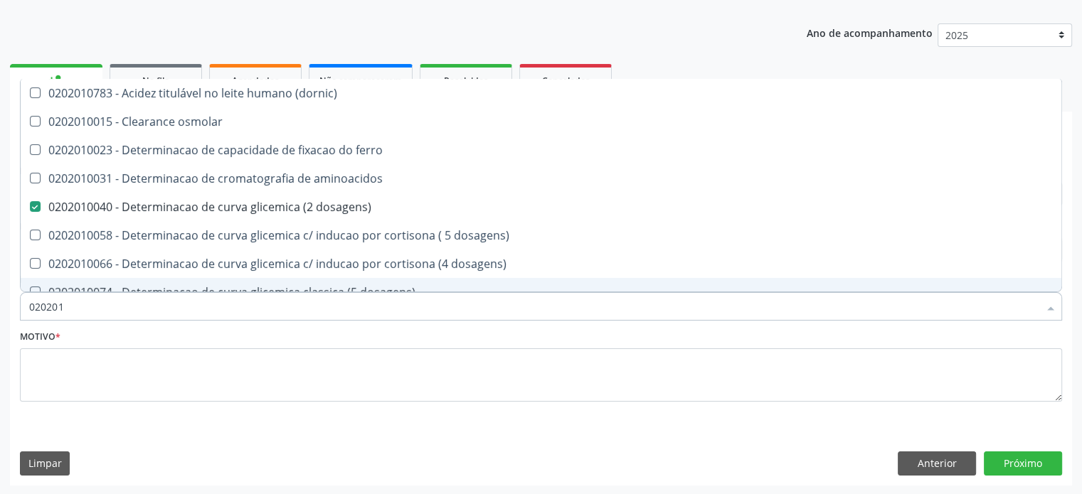
checkbox total "false"
checkbox creatinina "false"
checkbox hidroxiprolina "true"
checkbox piruvato "true"
checkbox potassio "false"
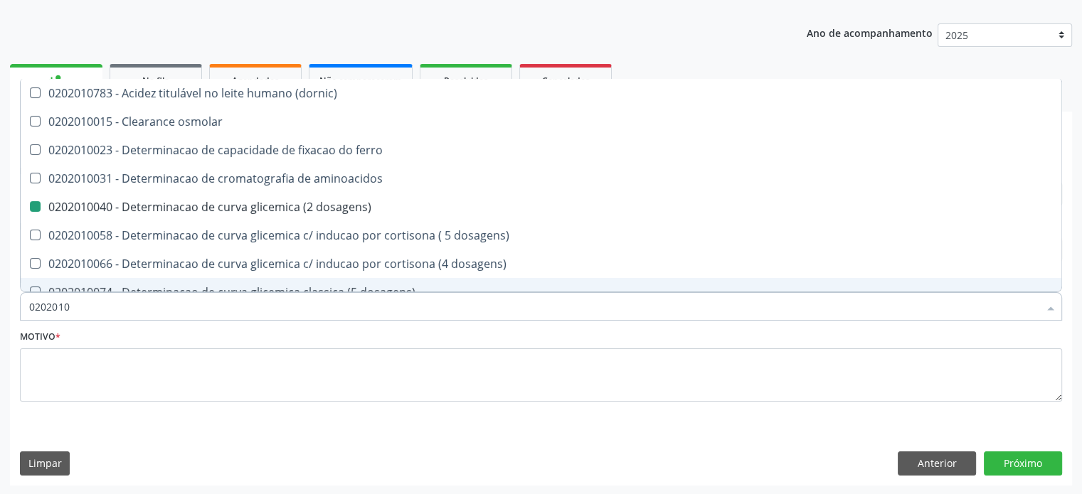
type input "02020104"
checkbox dosagens\) "false"
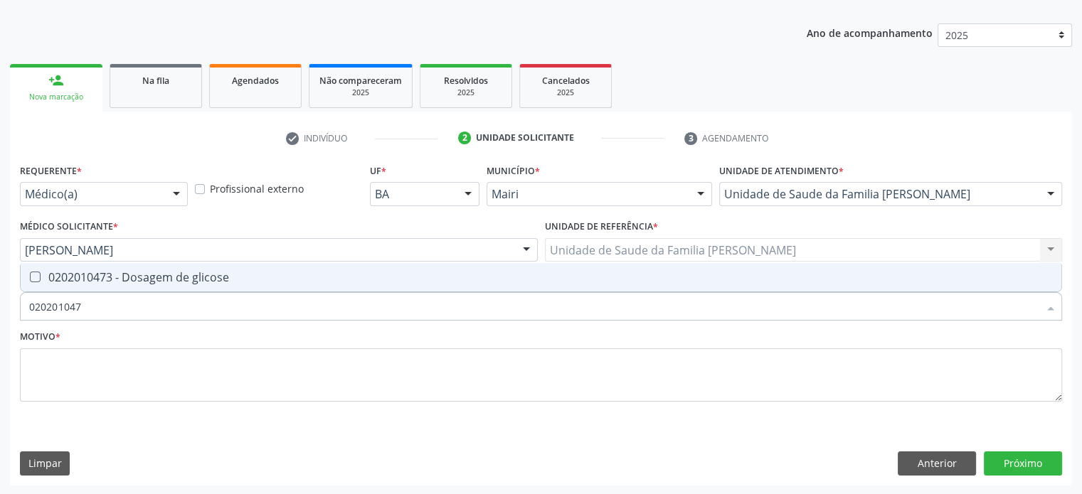
type input "0202010473"
click at [114, 278] on div "0202010473 - Dosagem de glicose" at bounding box center [540, 277] width 1023 height 11
checkbox glicose "true"
type input "02020104"
checkbox glicose "false"
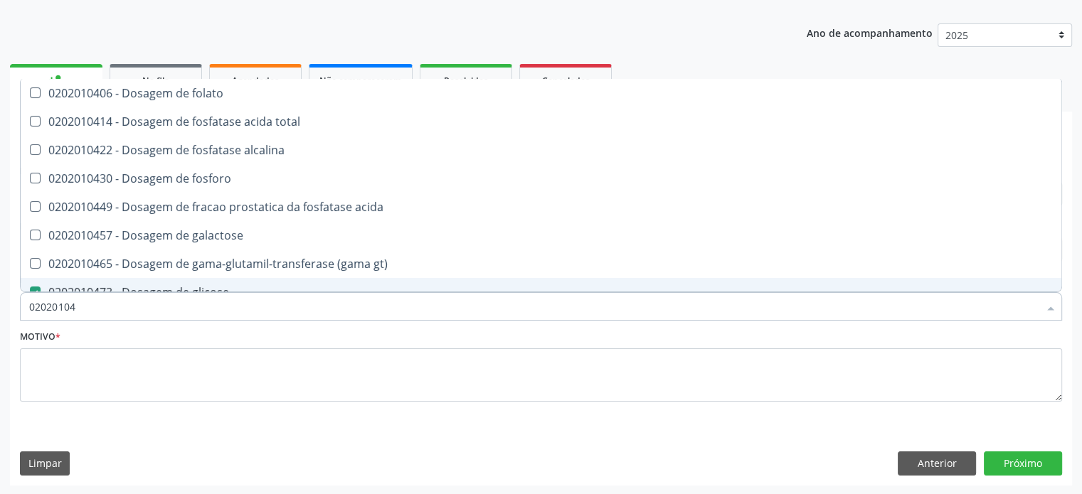
type input "0202010"
checkbox acida "true"
checkbox glicose "false"
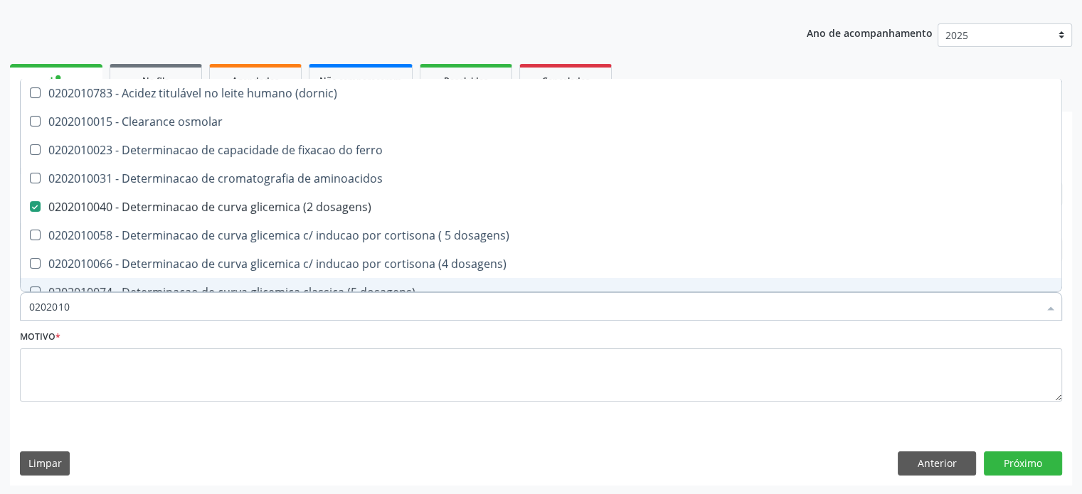
type input "02020102"
checkbox dosagens\) "false"
checkbox ivy "true"
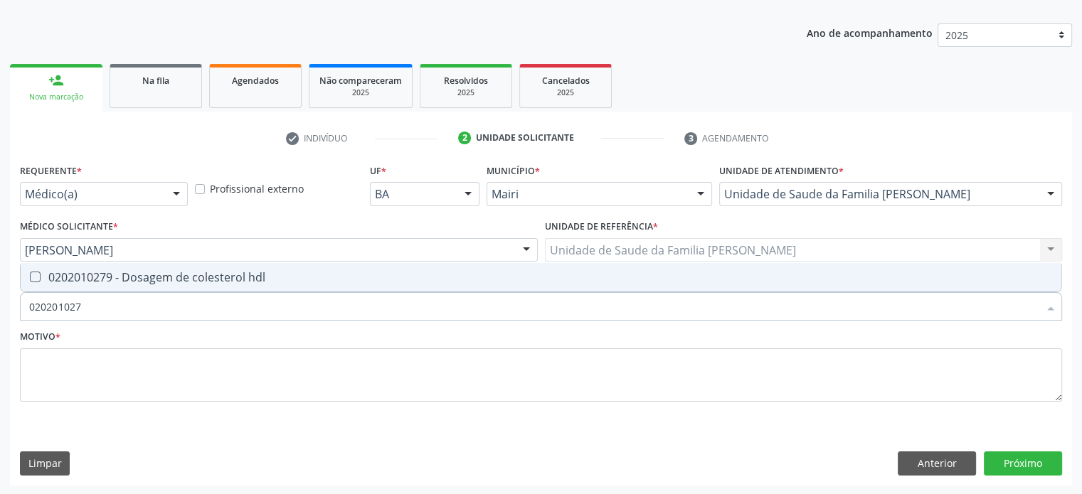
type input "0202010279"
click at [114, 278] on div "0202010279 - Dosagem de colesterol hdl" at bounding box center [540, 277] width 1023 height 11
checkbox hdl "true"
type input "02020102"
checkbox hdl "false"
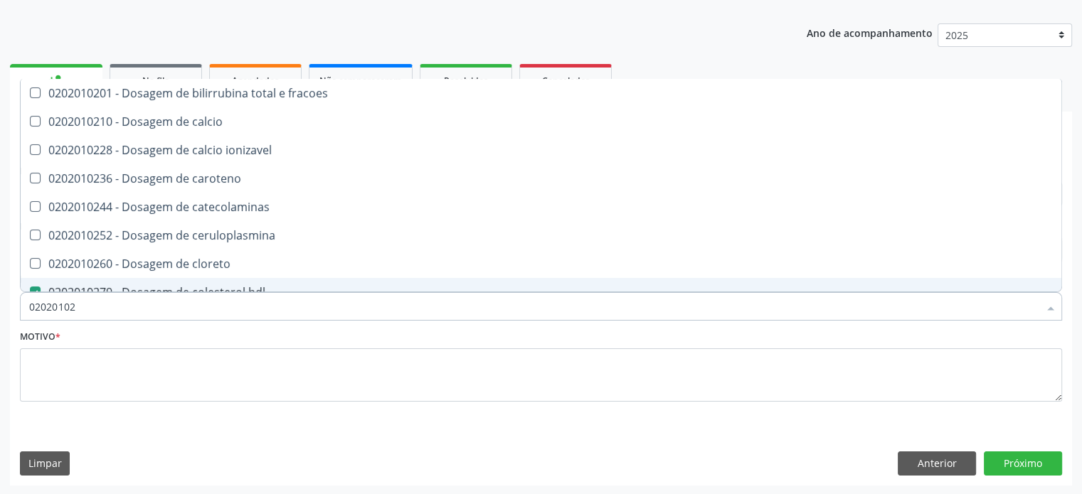
type input "0202010"
checkbox catecolaminas "true"
checkbox hdl "false"
checkbox total "false"
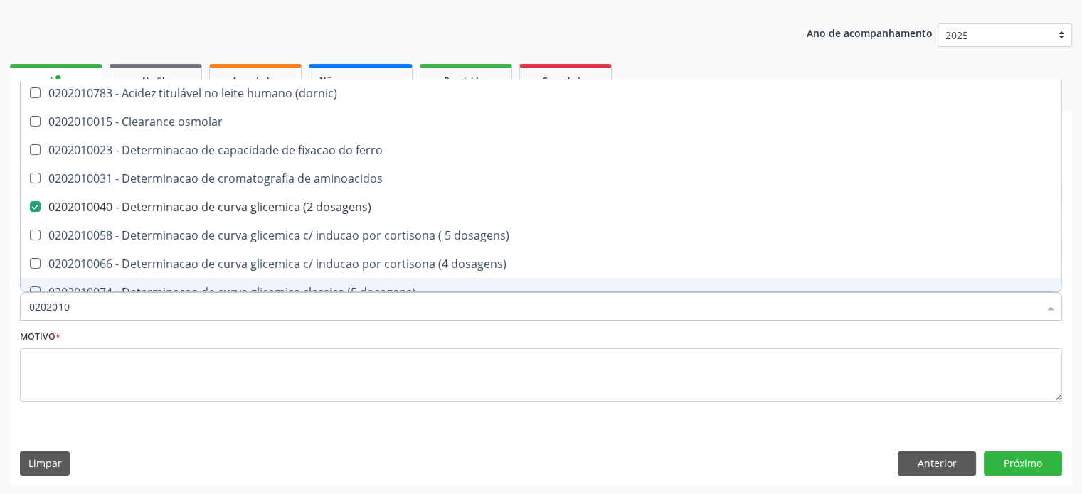
type input "02020105"
checkbox dosagens\) "false"
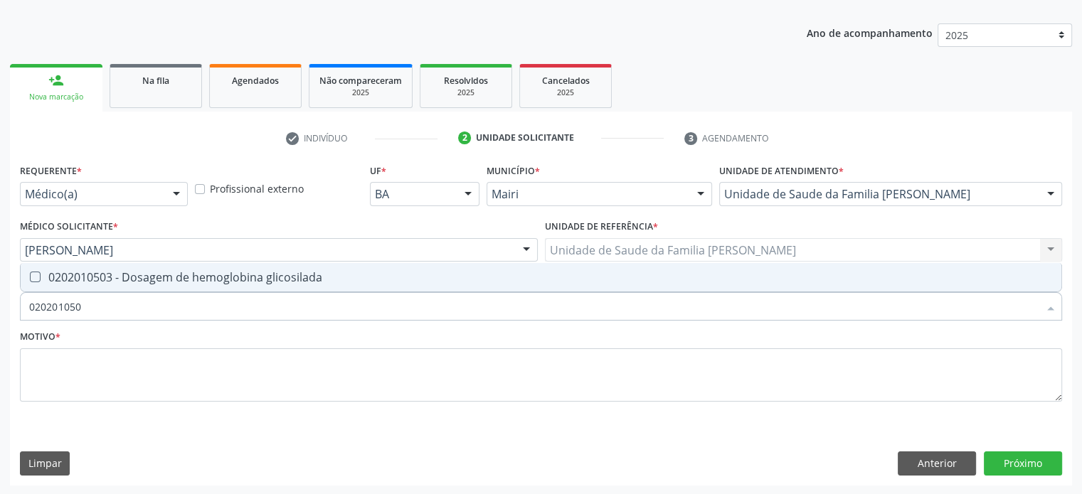
type input "0202010503"
click at [114, 278] on div "0202010503 - Dosagem de hemoglobina glicosilada" at bounding box center [540, 277] width 1023 height 11
checkbox glicosilada "true"
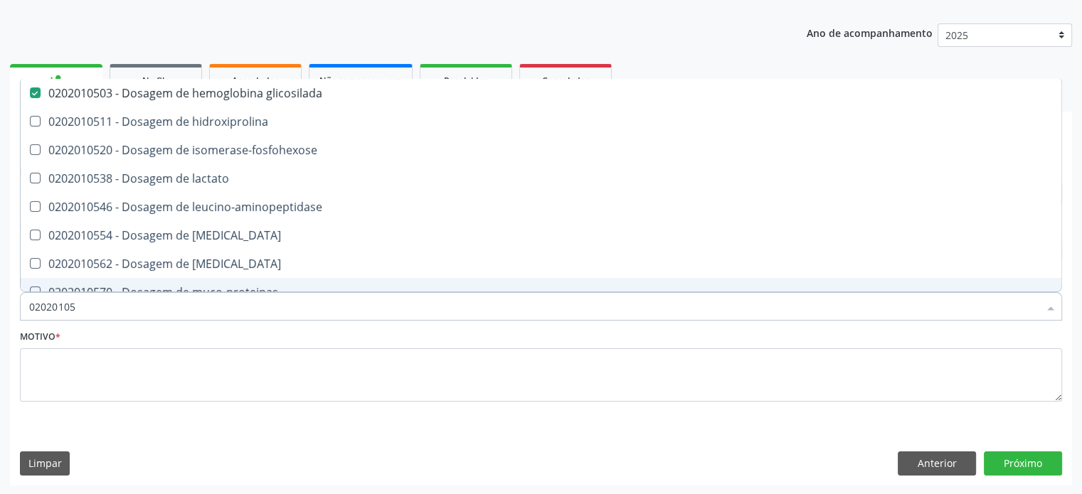
type input "0202010"
checkbox glicosilada "false"
checkbox leucino-aminopeptidase "true"
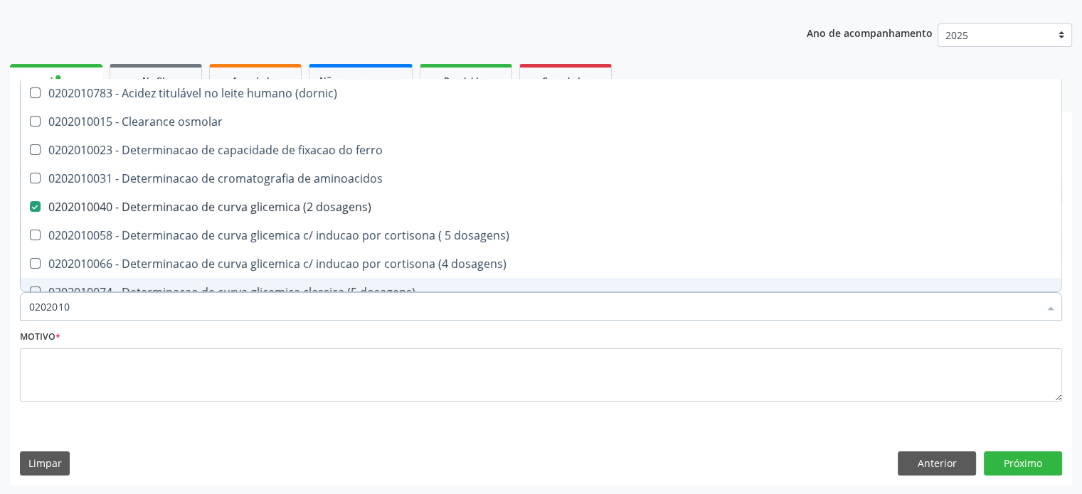
type input "02020102"
checkbox dosagens\) "false"
checkbox dosagens\) "true"
checkbox ivy "true"
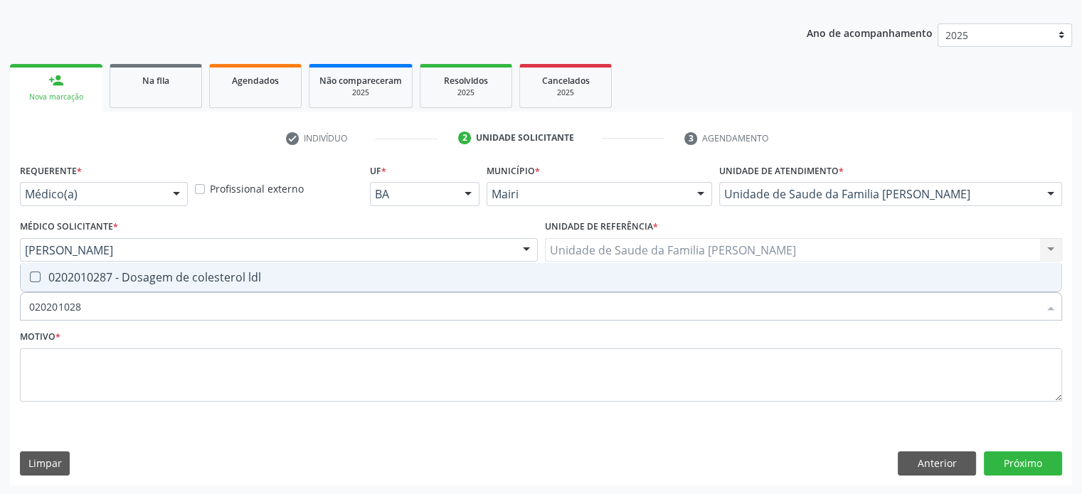
type input "0202010287"
click at [114, 278] on div "0202010287 - Dosagem de colesterol ldl" at bounding box center [540, 277] width 1023 height 11
checkbox ldl "true"
type input "02020102"
checkbox ldl "false"
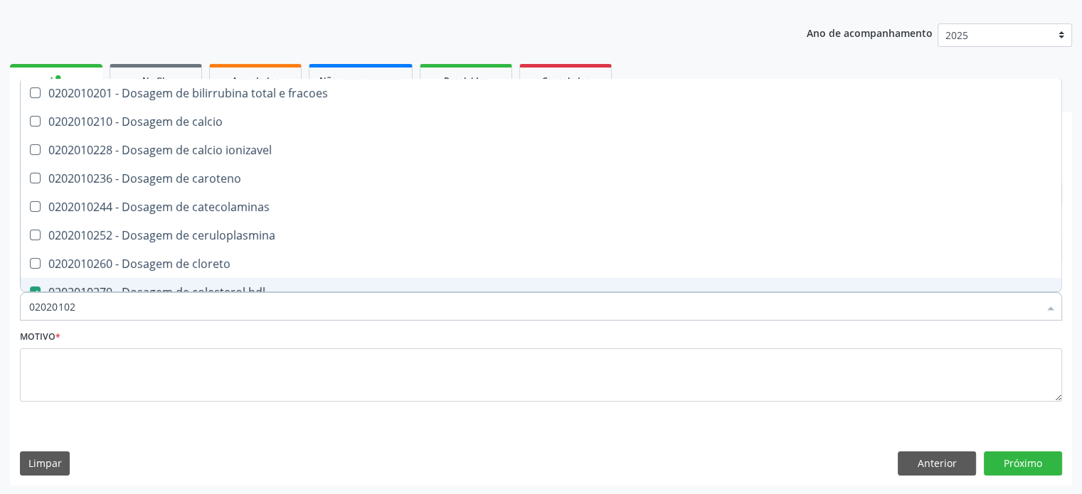
type input "0202010"
checkbox catecolaminas "true"
checkbox hdl "false"
checkbox ldl "false"
checkbox total "false"
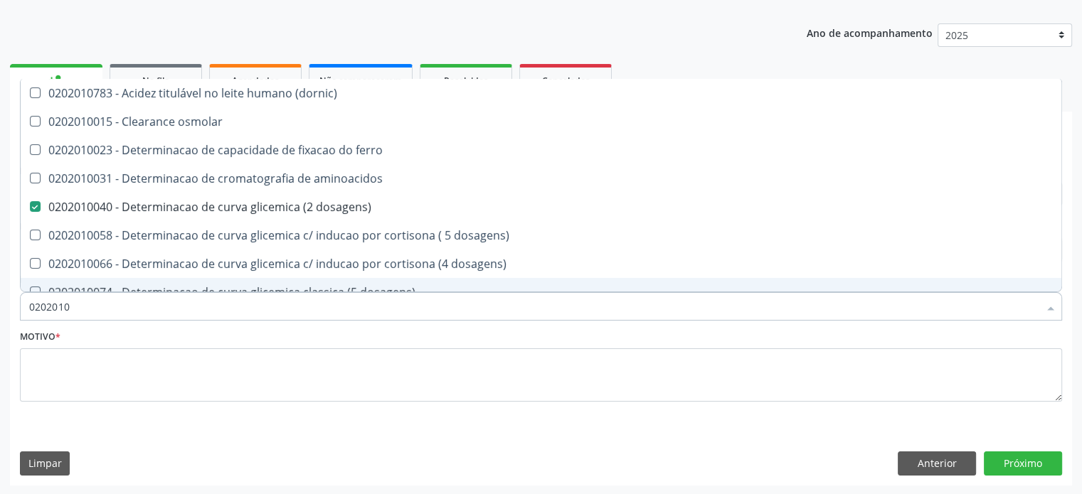
type input "020201"
checkbox hdl "false"
checkbox ldl "false"
checkbox total "false"
checkbox creatinina "false"
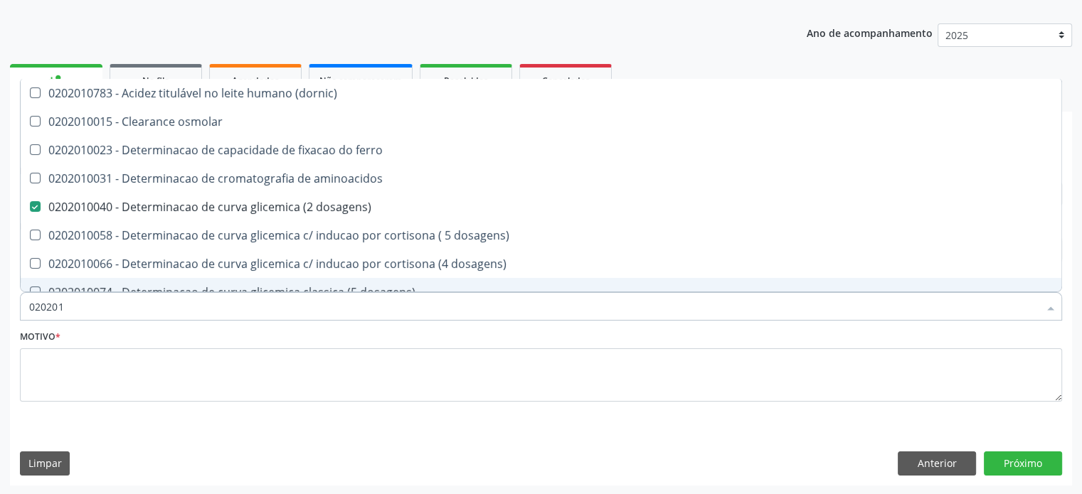
checkbox alfa-hidroxibutirica "true"
checkbox glutamica "true"
checkbox latica "true"
checkbox ferritina "true"
checkbox glicose "false"
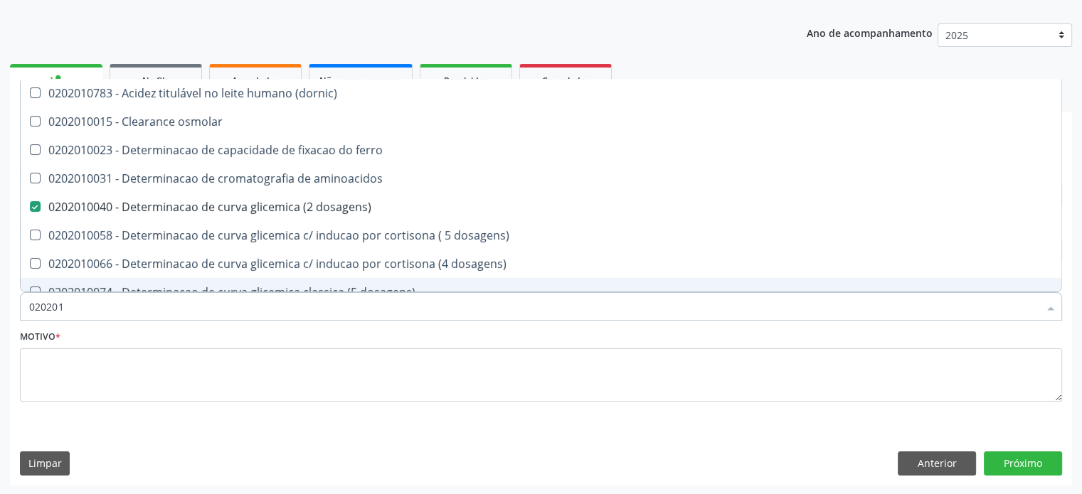
checkbox glicosilada "false"
checkbox magnesio "true"
checkbox porfirinas "true"
checkbox potassio "false"
checkbox triglicerideos "false"
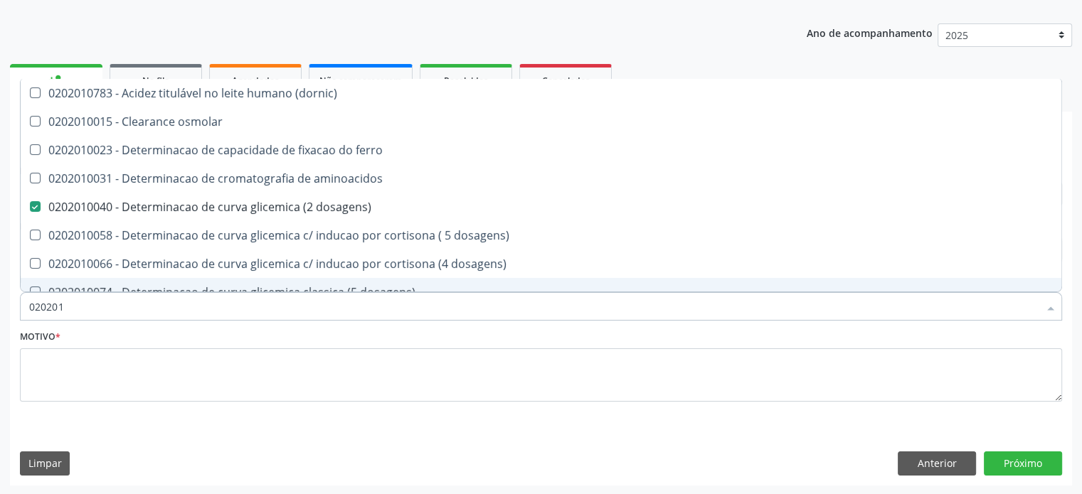
checkbox ureia "true"
type input "02020"
checkbox aminoacidos "true"
checkbox dosagens\) "false"
checkbox hdl "false"
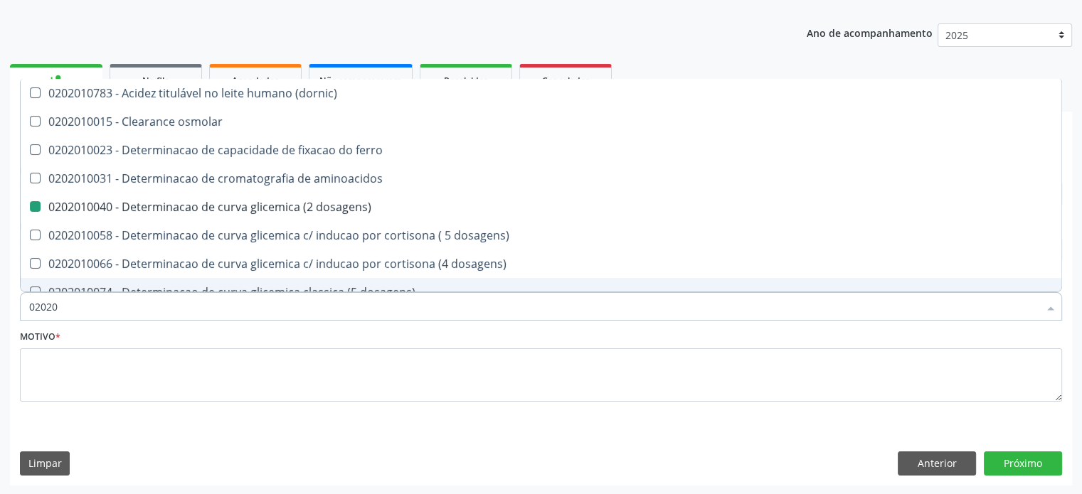
checkbox ldl "false"
checkbox total "false"
checkbox creatinina "false"
checkbox alfa-hidroxibutirica "true"
checkbox glicose "false"
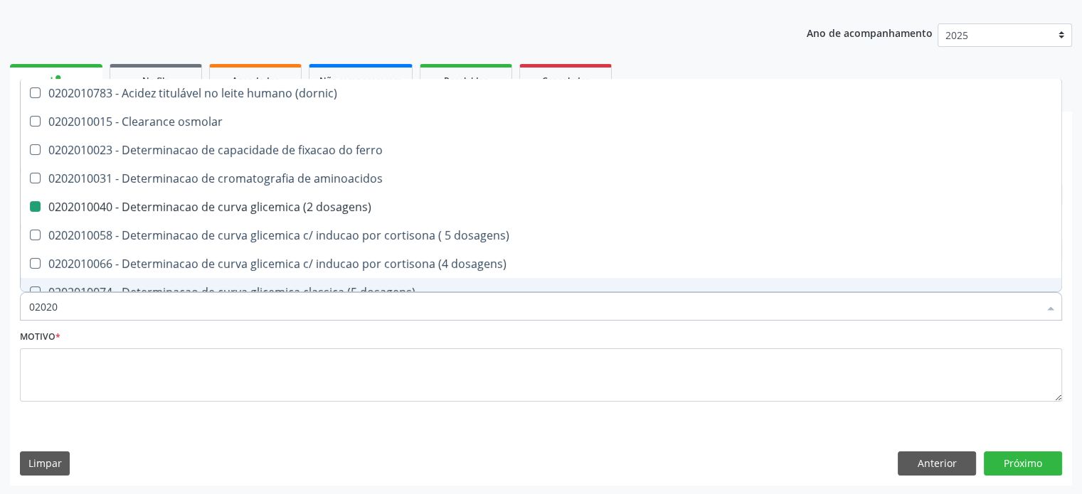
checkbox glicosilada "false"
checkbox potassio "false"
checkbox triglicerideos "false"
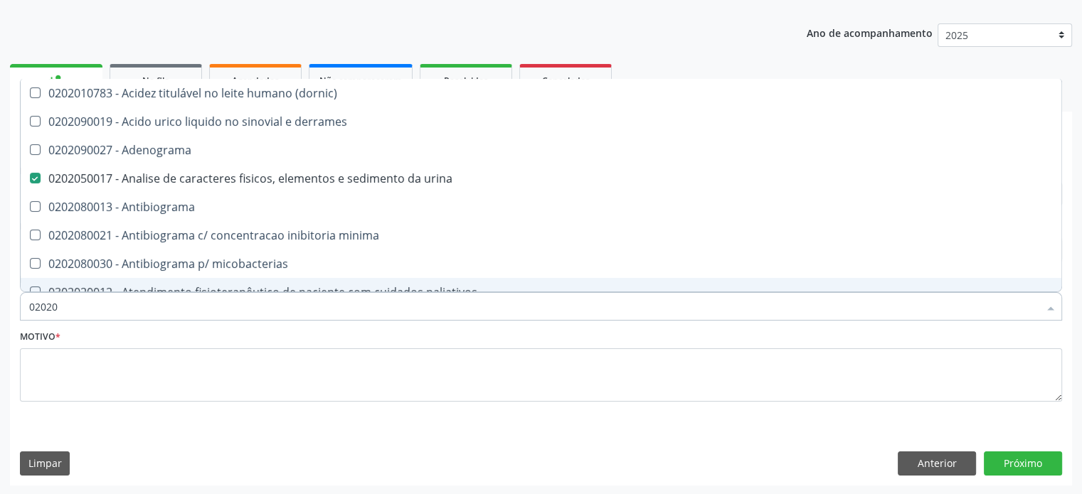
type input "020202"
checkbox urina "false"
checkbox dosagens\) "false"
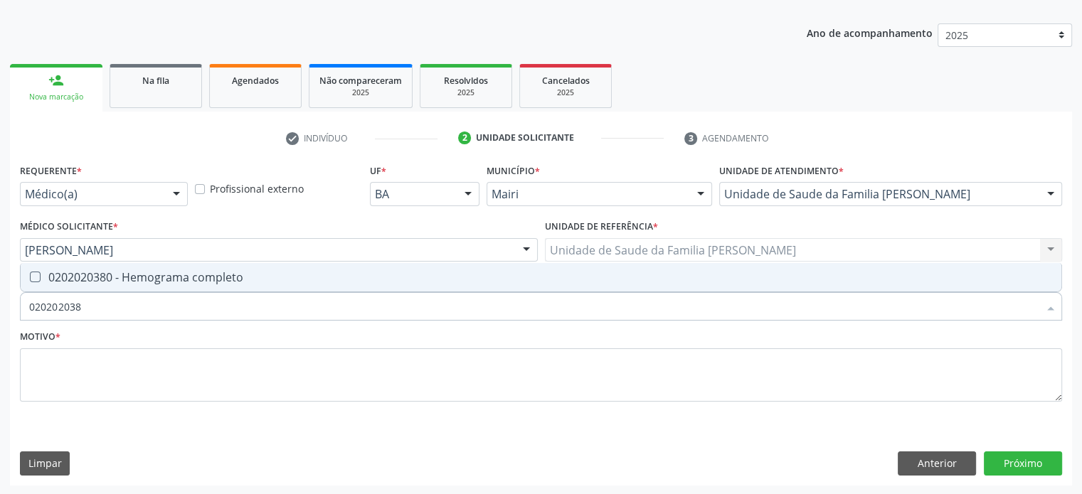
type input "0202020380"
click at [114, 278] on div "0202020380 - Hemograma completo" at bounding box center [540, 277] width 1023 height 11
checkbox completo "true"
type input "02020203"
checkbox completo "false"
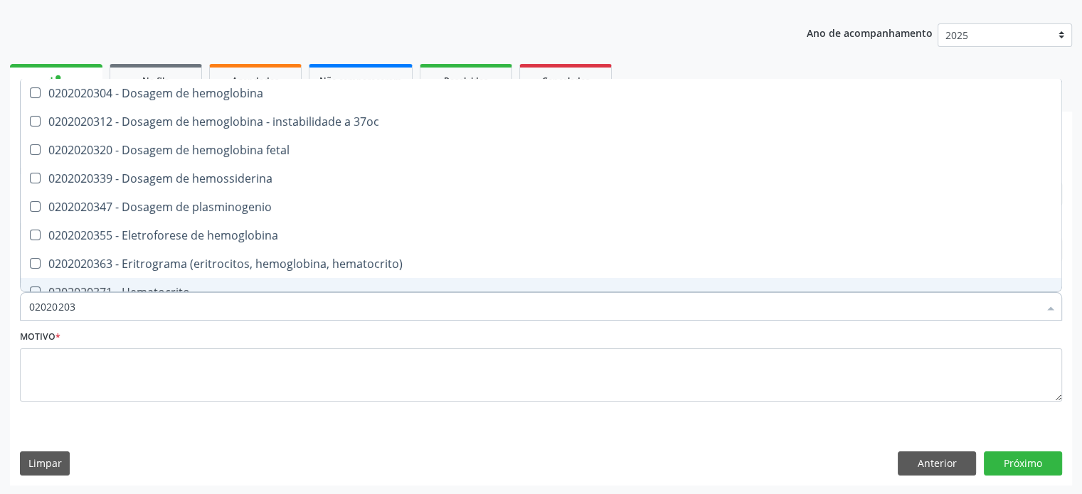
type input "0202020"
checkbox completo "false"
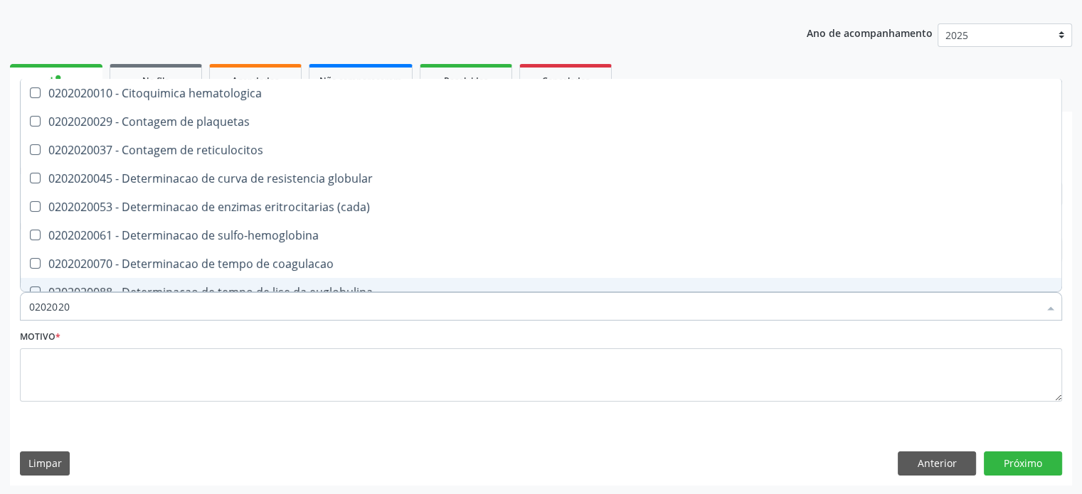
type input "020202"
checkbox completo "false"
checkbox Leucograma "true"
type input "02020"
checkbox globular "true"
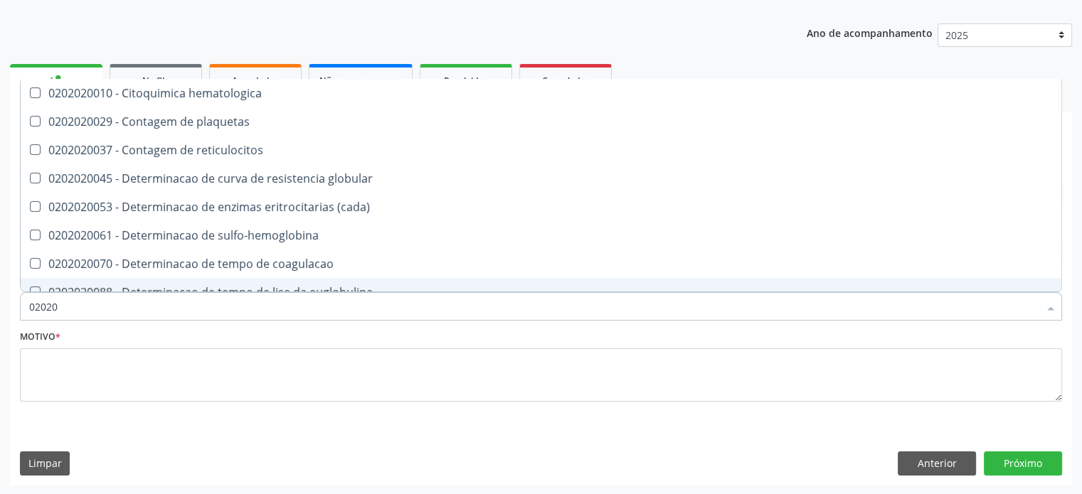
checkbox completo "false"
checkbox s "true"
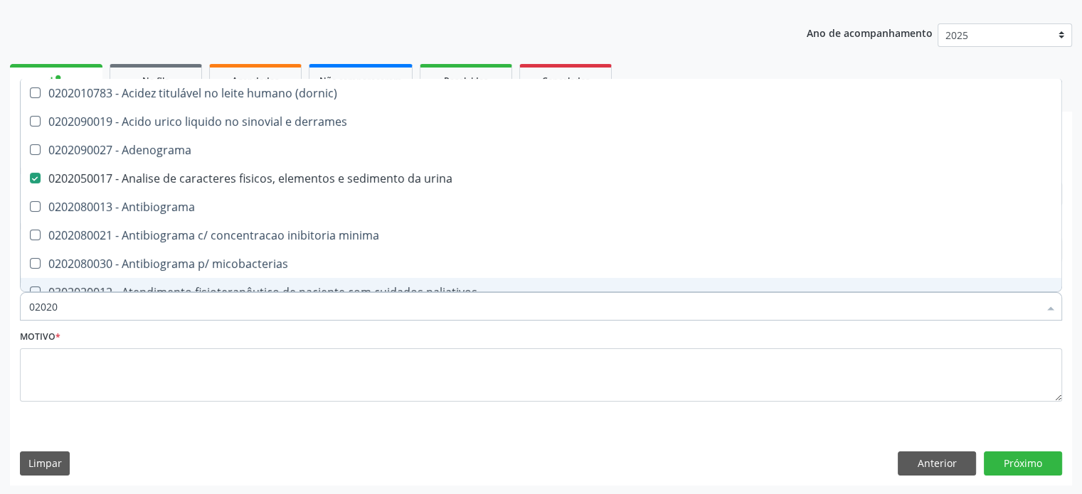
type input "020201"
checkbox urina "false"
checkbox Antibiograma "true"
checkbox \(qualitativo\) "true"
checkbox molecular "true"
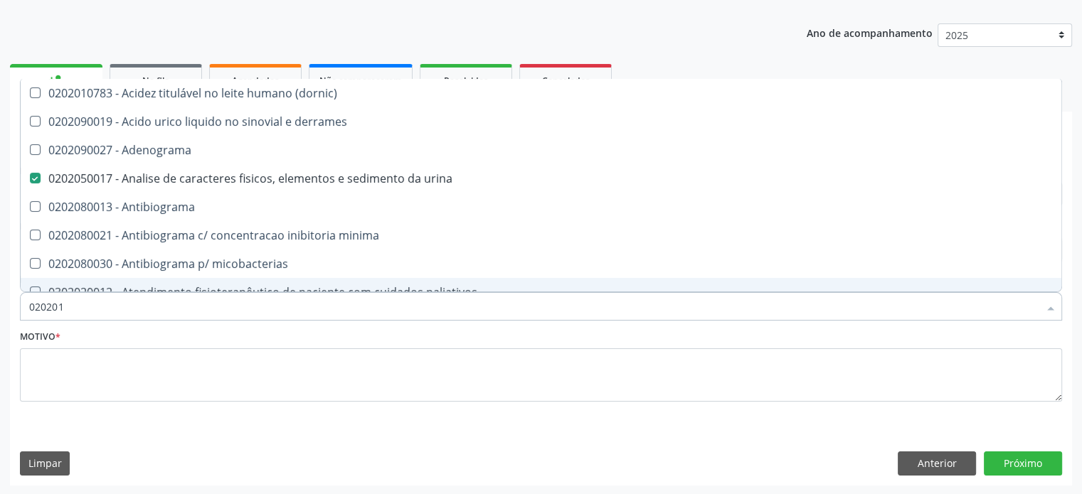
checkbox htlv-1 "true"
checkbox \(ch50\) "true"
checkbox dosagens\) "false"
checkbox -duke "true"
checkbox trombina "true"
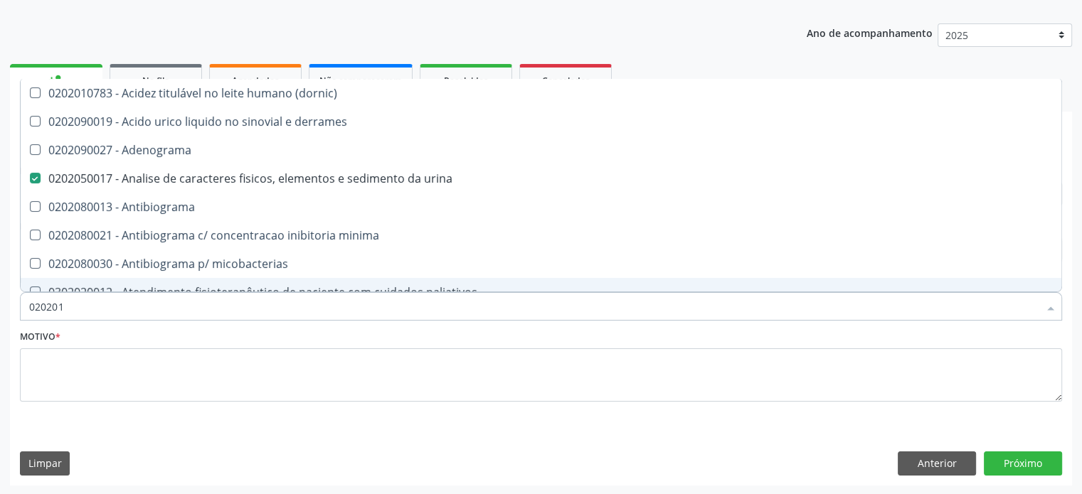
checkbox d "true"
checkbox mandelico "true"
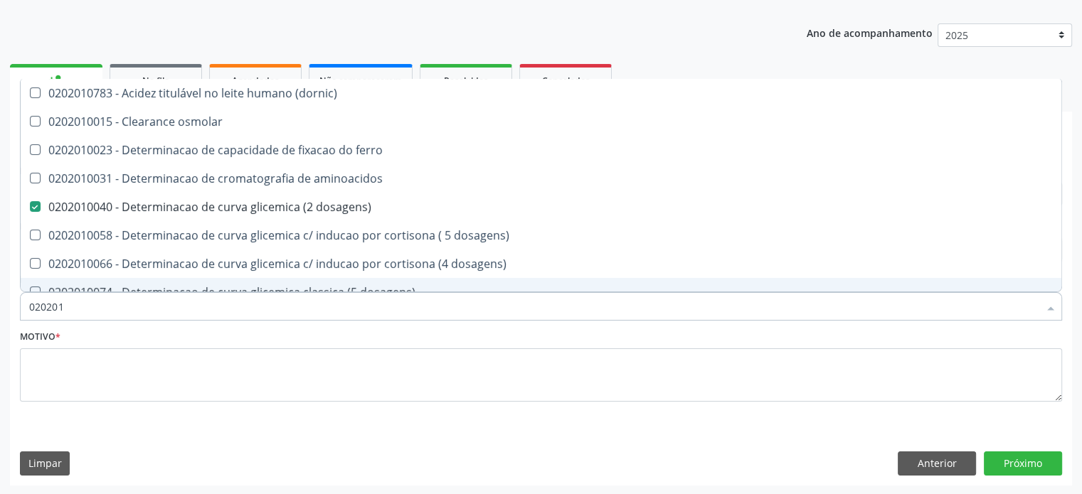
type input "0202010"
checkbox fracoes "true"
checkbox calcio "true"
checkbox ionizavel "true"
checkbox catecolaminas "true"
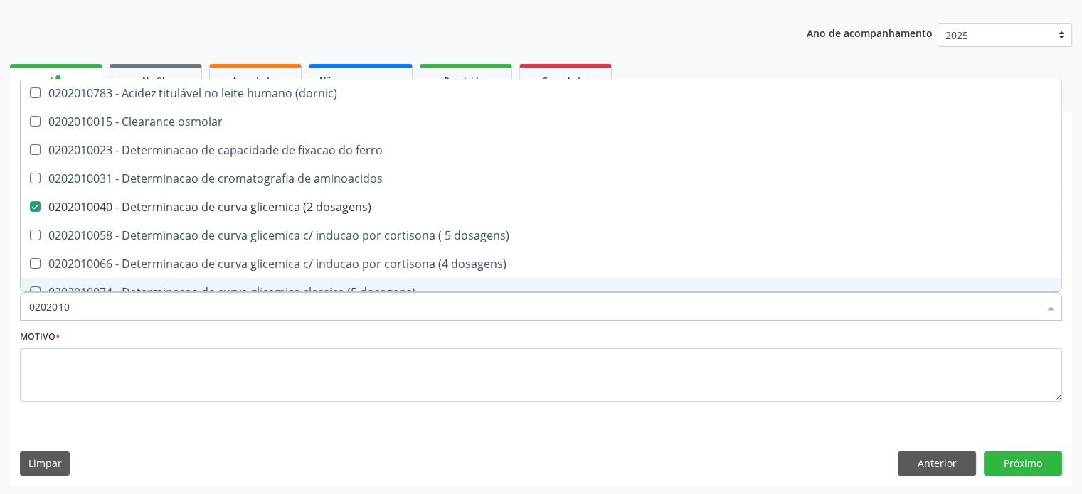
checkbox hdl "false"
checkbox ldl "false"
checkbox total "false"
checkbox creatinina "false"
checkbox ferritina "true"
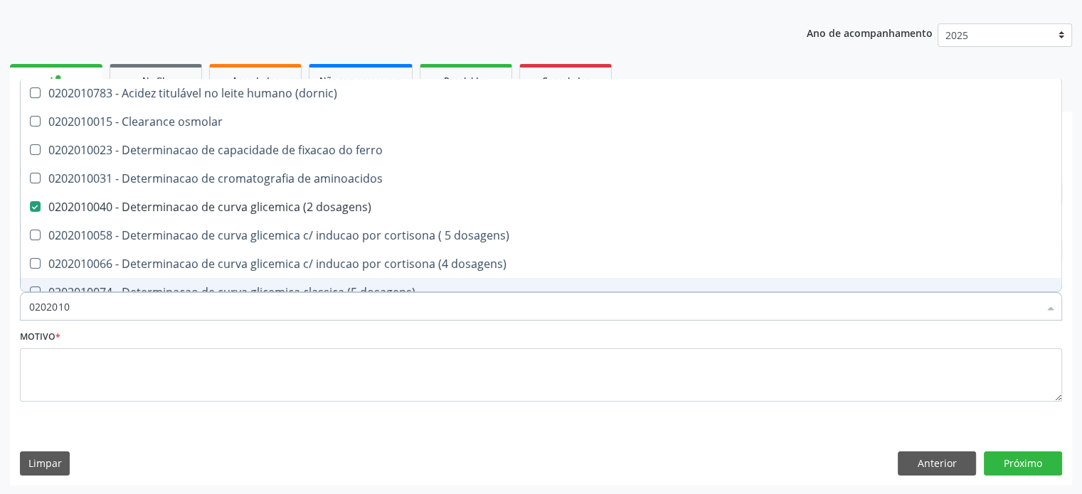
checkbox total "true"
checkbox glicose "false"
checkbox glicosilada "false"
checkbox hidroxiprolina "true"
checkbox piruvato "true"
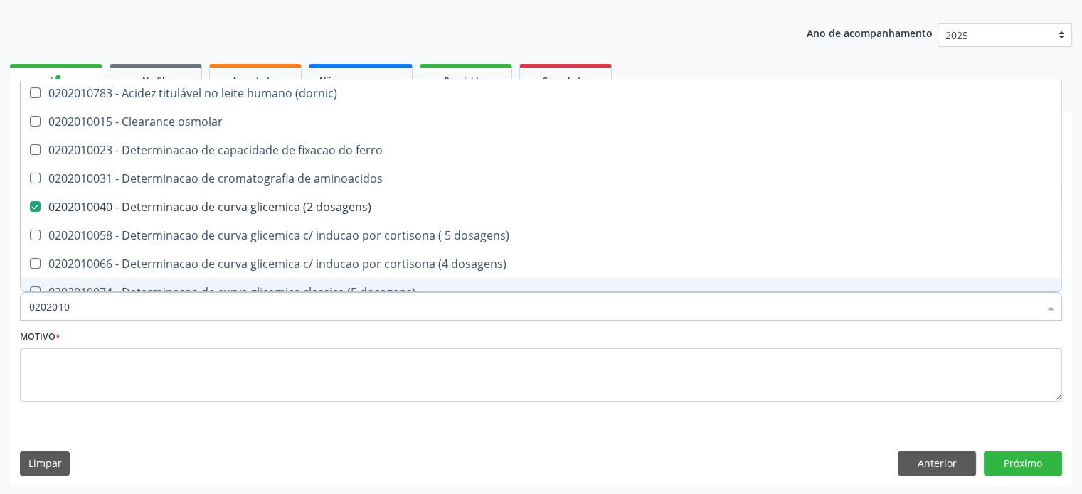
checkbox potassio "false"
type input "02020106"
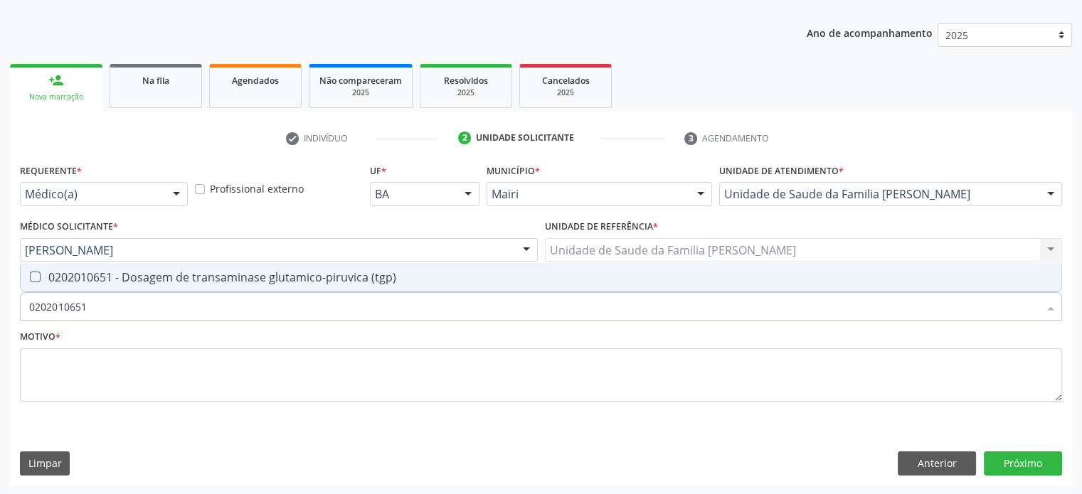
click at [114, 278] on div "0202010651 - Dosagem de transaminase glutamico-piruvica (tgp)" at bounding box center [540, 277] width 1023 height 11
click at [114, 278] on div "0202010643 - Dosagem de transaminase glutamico-oxalacetica (tgo)" at bounding box center [540, 277] width 1023 height 11
click at [114, 278] on div "0202010384 - Dosagem de ferritina" at bounding box center [540, 277] width 1023 height 11
click at [114, 278] on div "0202010708 - Dosagem de vitamina b12" at bounding box center [540, 277] width 1023 height 11
click at [105, 274] on div "0202010767 - Dosagem de 25 hidroxivitamina d" at bounding box center [540, 277] width 1023 height 11
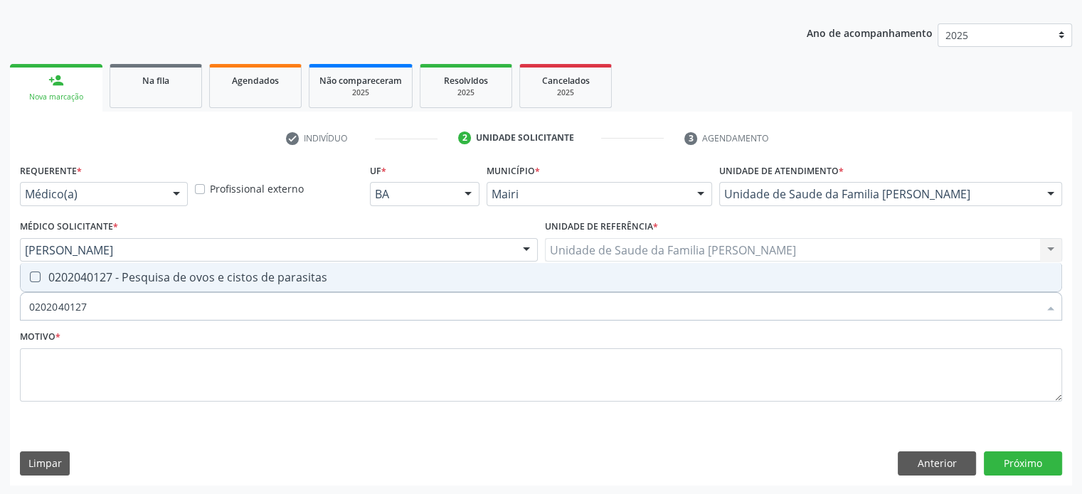
click at [105, 274] on div "0202040127 - Pesquisa de ovos e cistos de parasitas" at bounding box center [540, 277] width 1023 height 11
click at [105, 274] on div "0202020150 - Determinacao de velocidade de hemossedimentacao (vhs)" at bounding box center [540, 277] width 1023 height 11
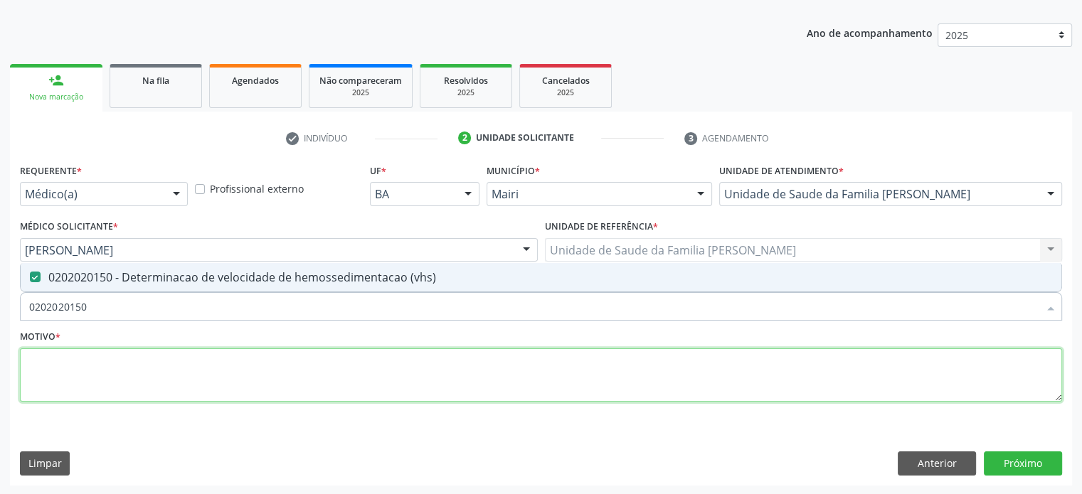
click at [69, 369] on textarea at bounding box center [541, 375] width 1042 height 54
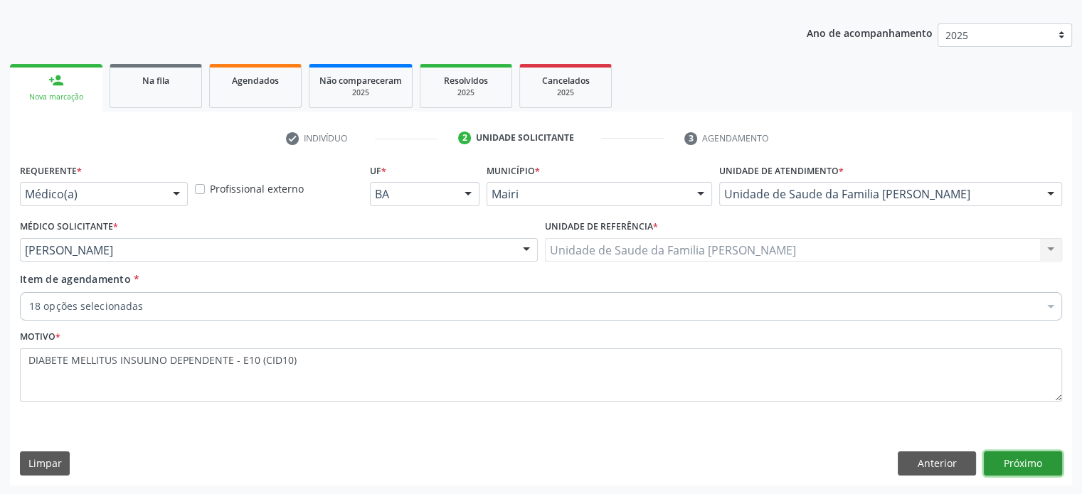
click at [1024, 460] on button "Próximo" at bounding box center [1022, 464] width 78 height 24
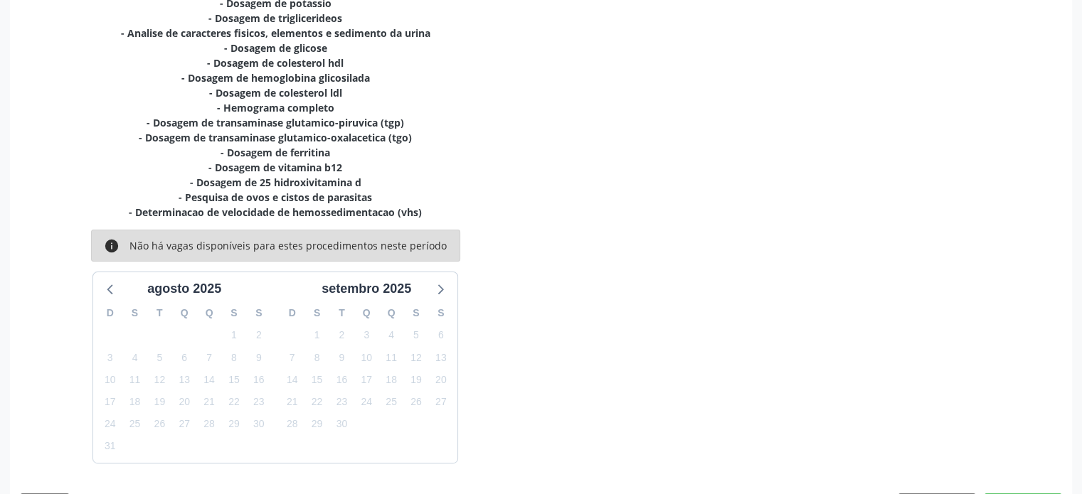
scroll to position [419, 0]
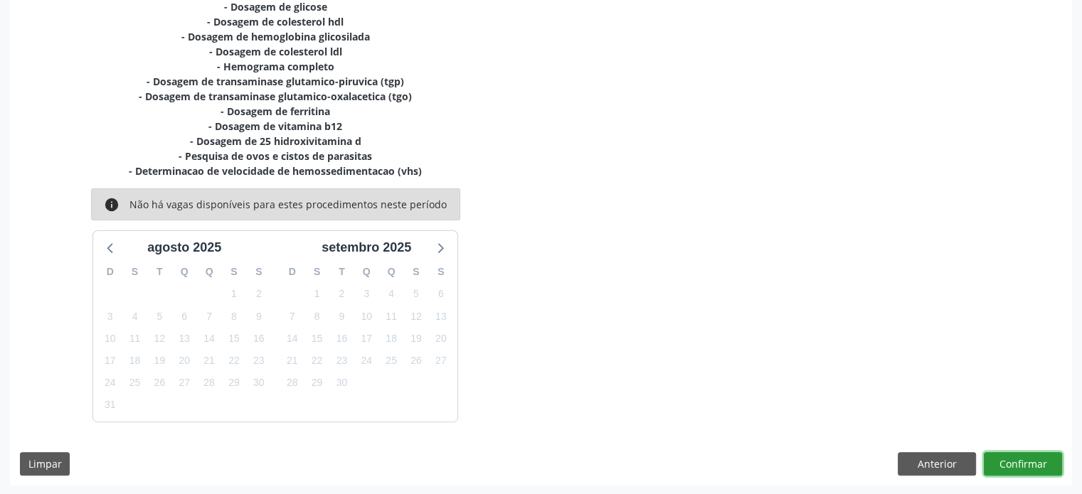
click at [1014, 462] on button "Confirmar" at bounding box center [1022, 464] width 78 height 24
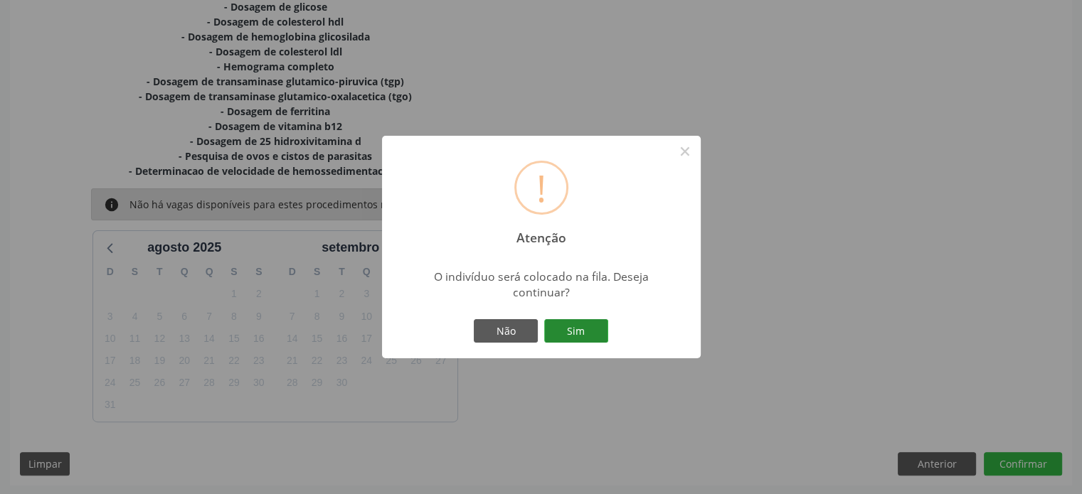
click at [562, 329] on button "Sim" at bounding box center [576, 331] width 64 height 24
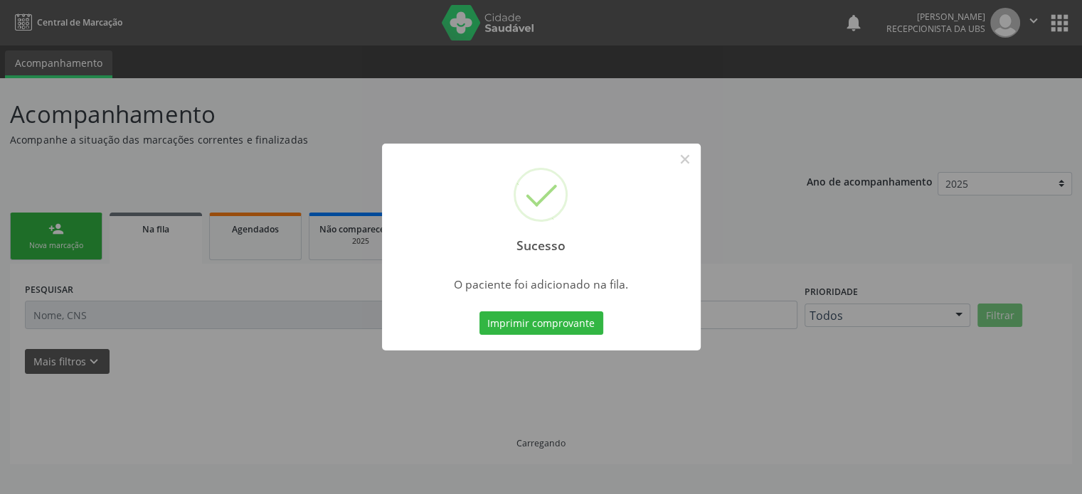
scroll to position [0, 0]
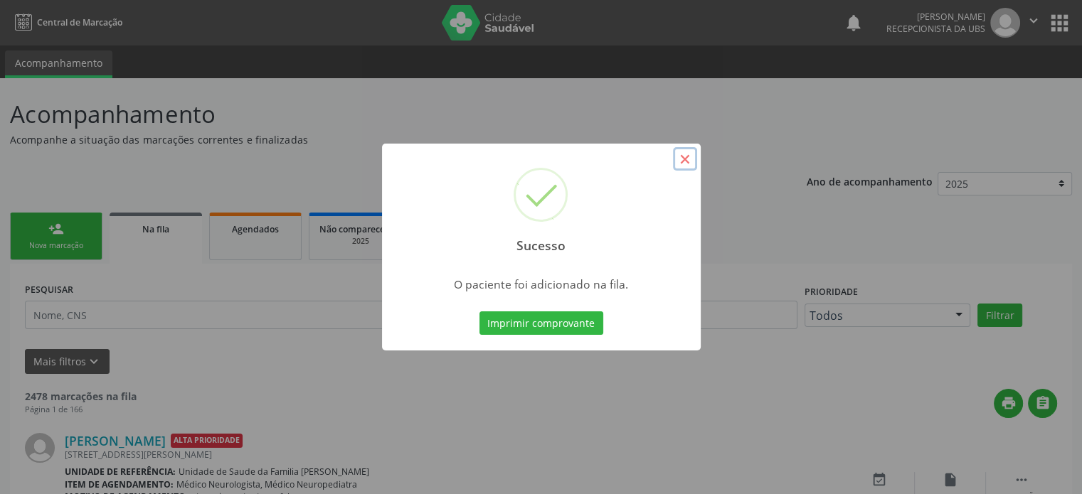
click at [687, 158] on button "×" at bounding box center [685, 159] width 24 height 24
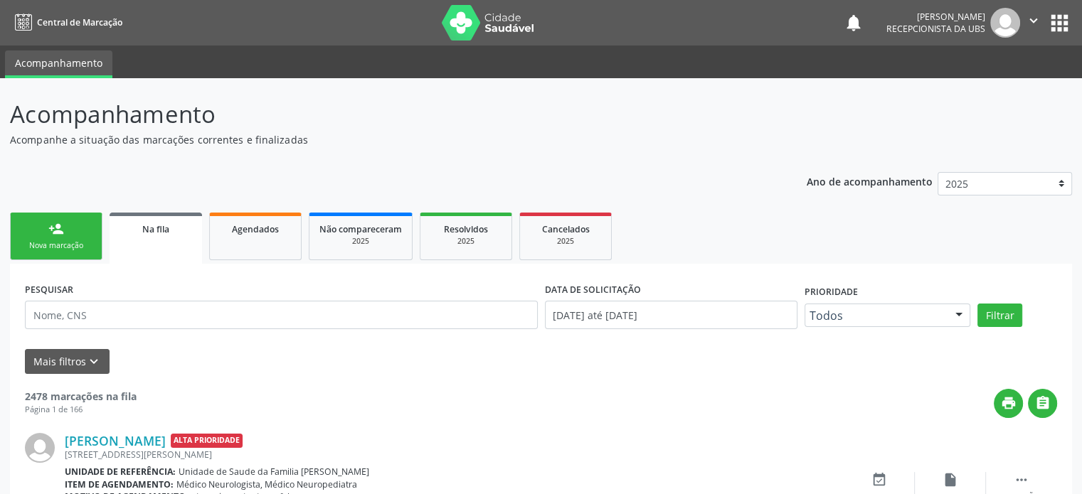
click at [71, 241] on div "Nova marcação" at bounding box center [56, 245] width 71 height 11
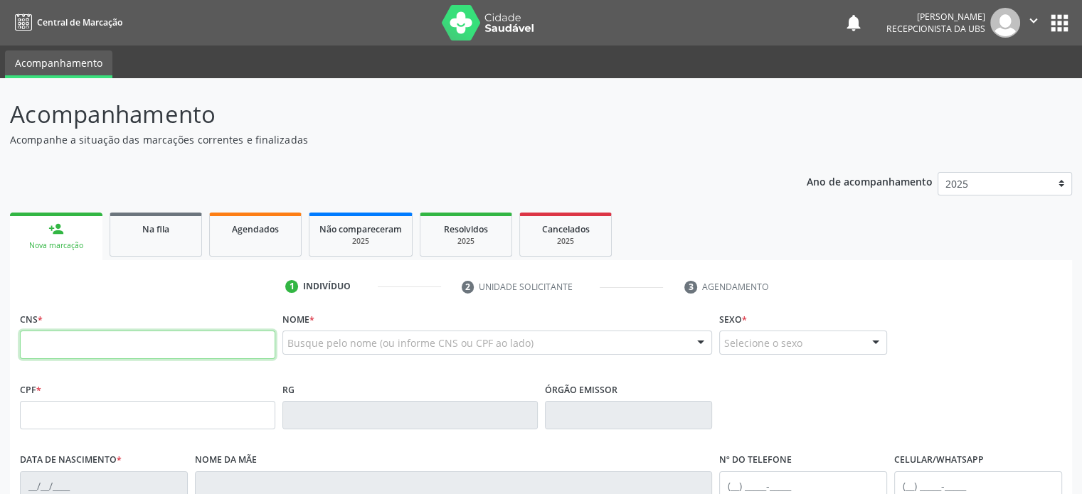
click at [63, 343] on input "text" at bounding box center [147, 345] width 255 height 28
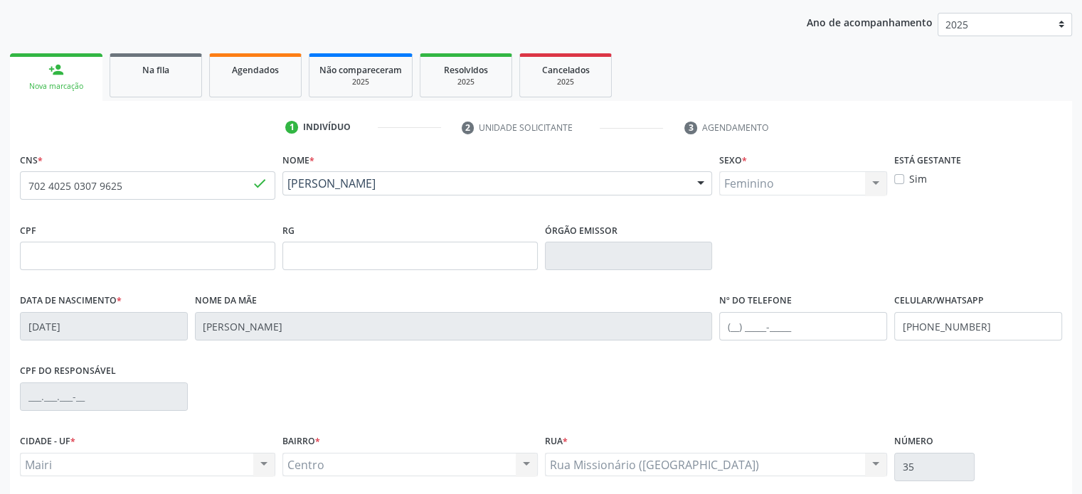
scroll to position [213, 0]
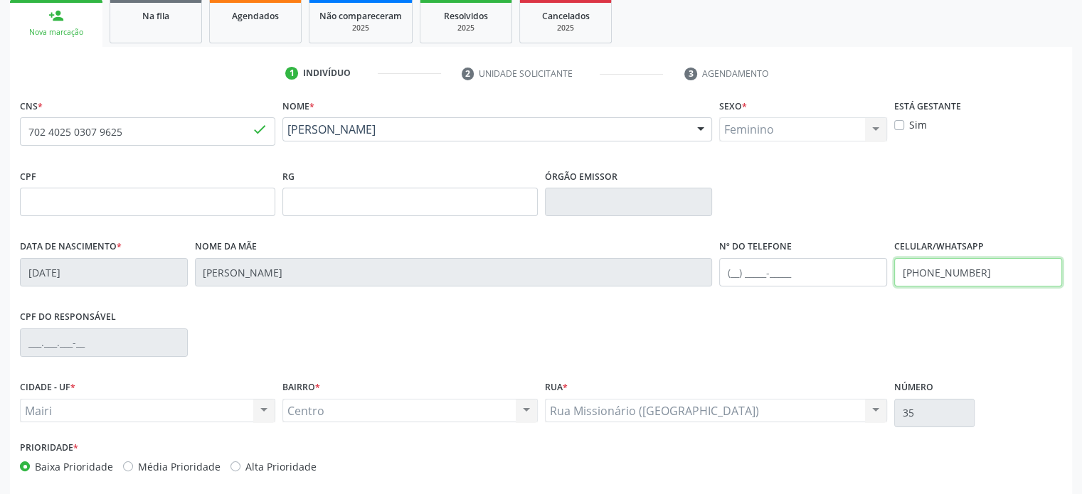
drag, startPoint x: 984, startPoint y: 271, endPoint x: 890, endPoint y: 275, distance: 94.7
click at [890, 275] on div "Celular/WhatsApp (74) 99968-9177" at bounding box center [977, 271] width 175 height 70
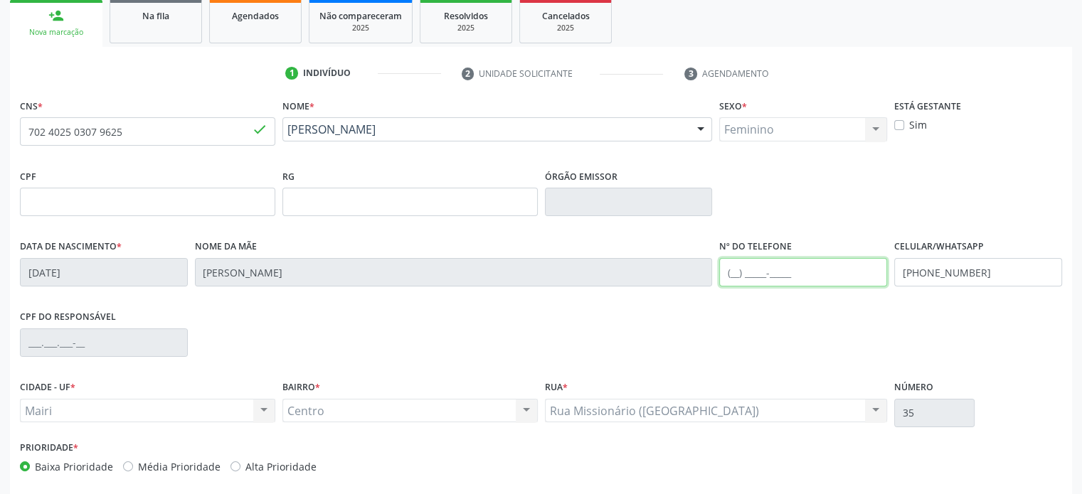
click at [737, 272] on input "text" at bounding box center [803, 272] width 168 height 28
paste input "(74) 99968-9177"
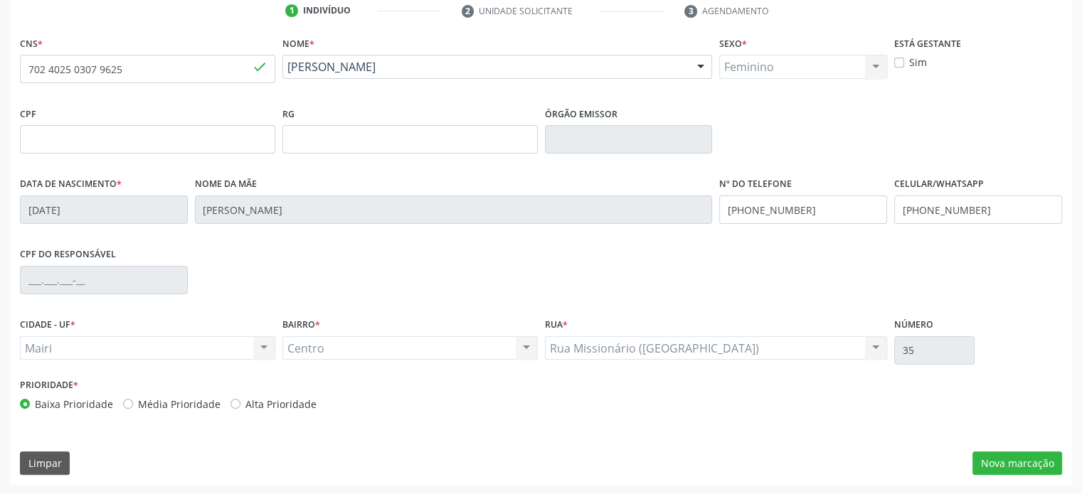
click at [156, 407] on label "Média Prioridade" at bounding box center [179, 404] width 82 height 15
click at [133, 407] on input "Média Prioridade" at bounding box center [128, 403] width 10 height 13
click at [1033, 459] on button "Nova marcação" at bounding box center [1017, 464] width 90 height 24
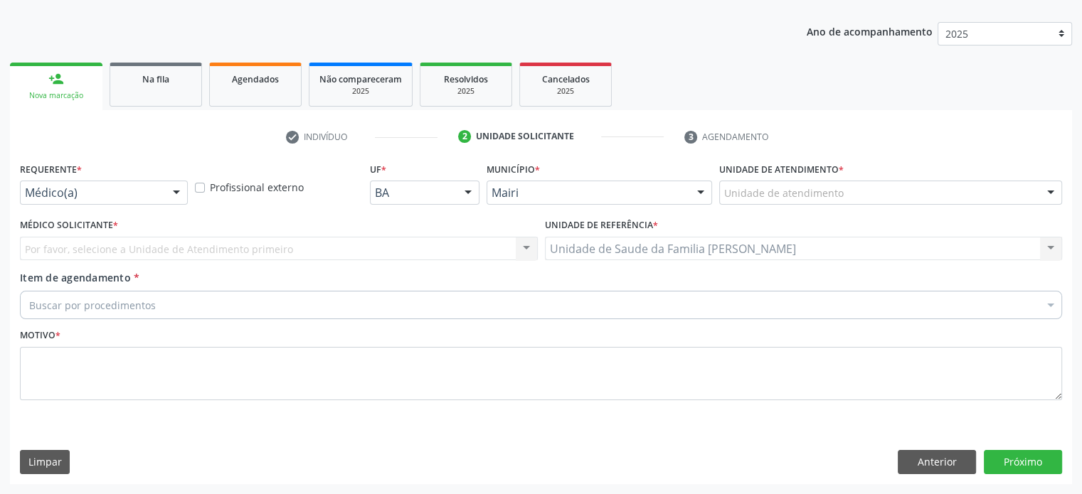
scroll to position [149, 0]
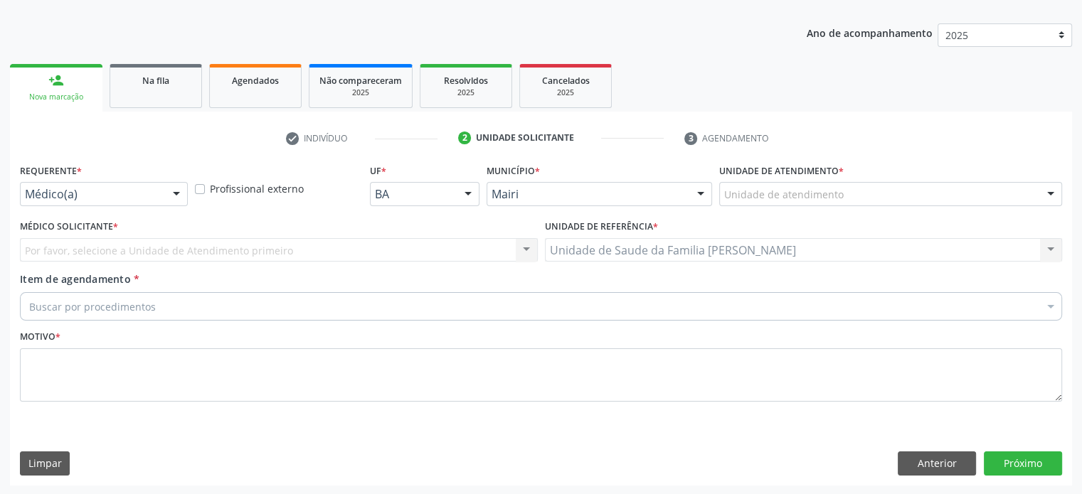
click at [846, 194] on div "Unidade de atendimento" at bounding box center [890, 194] width 343 height 24
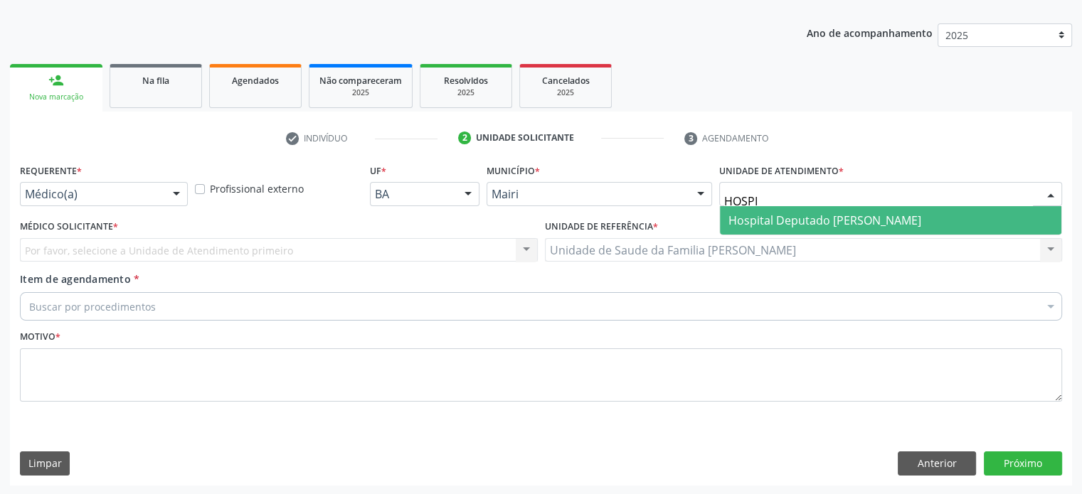
click at [857, 214] on span "Hospital Deputado [PERSON_NAME]" at bounding box center [824, 221] width 193 height 16
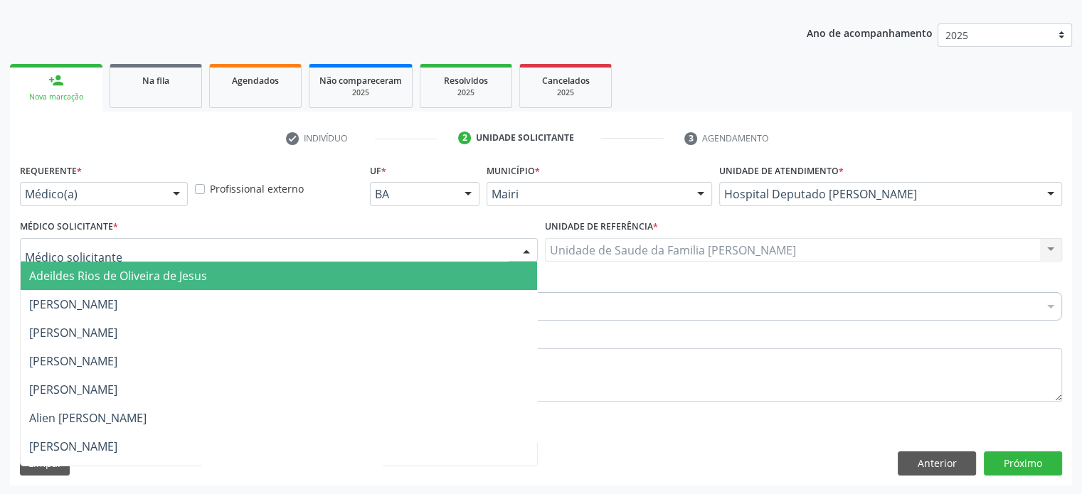
click at [146, 252] on div at bounding box center [279, 250] width 518 height 24
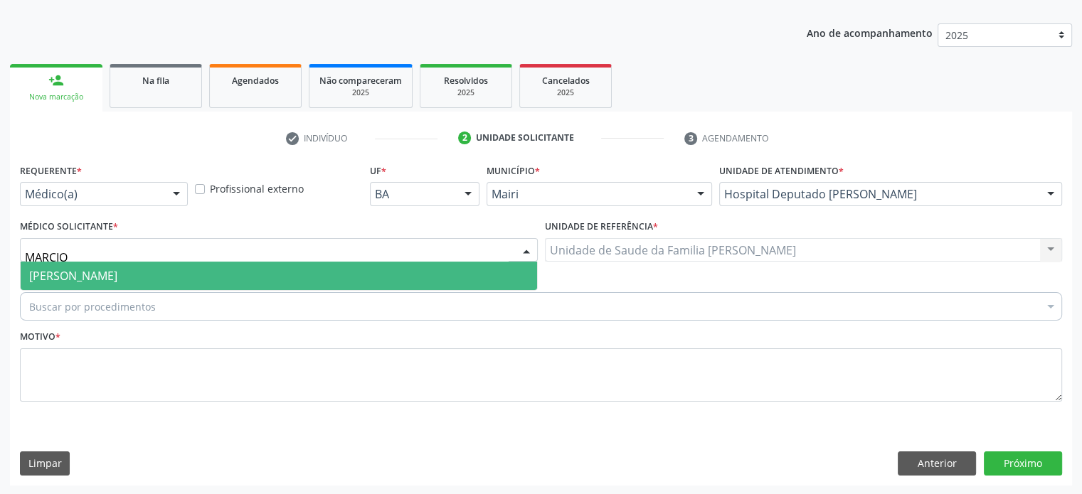
click at [117, 273] on span "Marcio Fernando Oliveira Machado" at bounding box center [73, 276] width 88 height 16
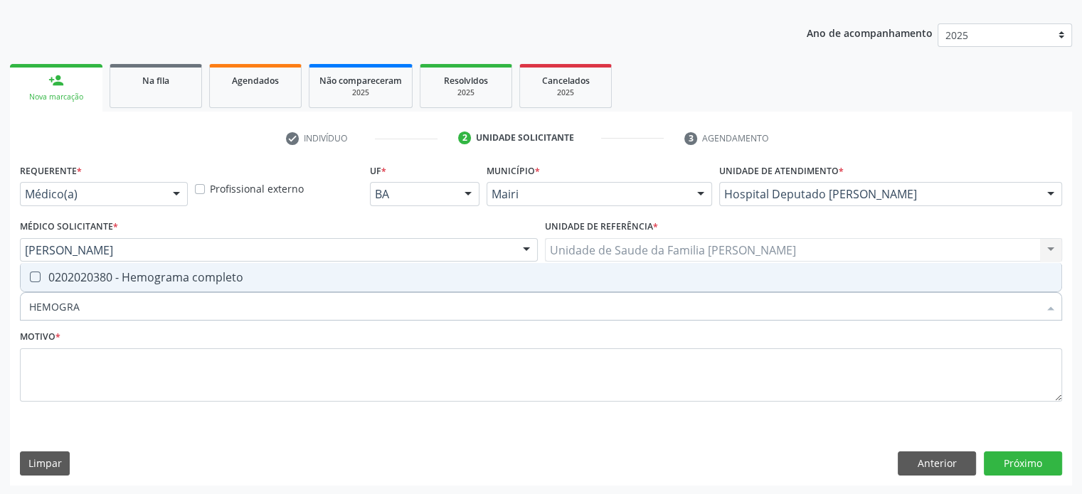
click at [117, 276] on div "0202020380 - Hemograma completo" at bounding box center [540, 277] width 1023 height 11
drag, startPoint x: 100, startPoint y: 309, endPoint x: 12, endPoint y: 309, distance: 87.5
click at [12, 309] on div "Requerente * Médico(a) Médico(a) Enfermeiro(a) Paciente Nenhum resultado encont…" at bounding box center [541, 322] width 1062 height 325
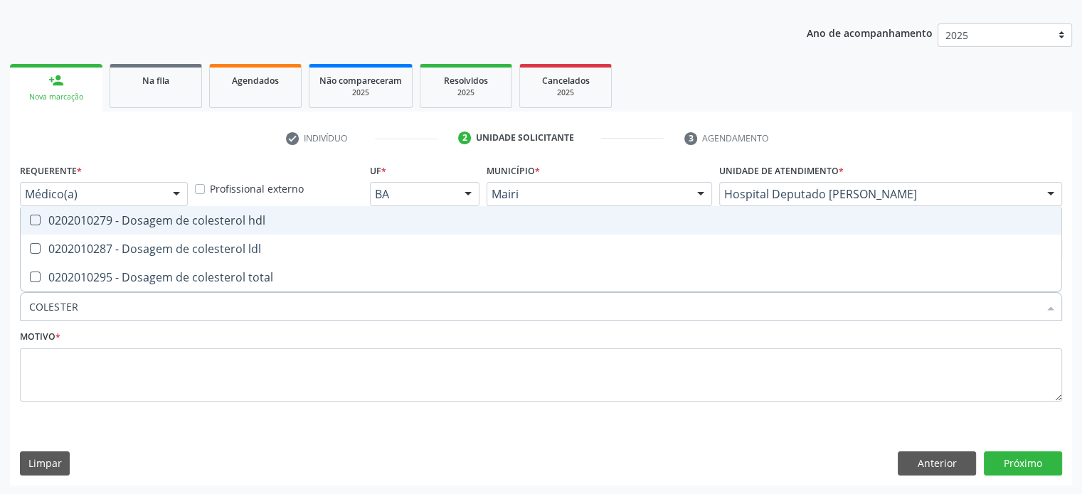
click at [136, 220] on div "0202010279 - Dosagem de colesterol hdl" at bounding box center [540, 220] width 1023 height 11
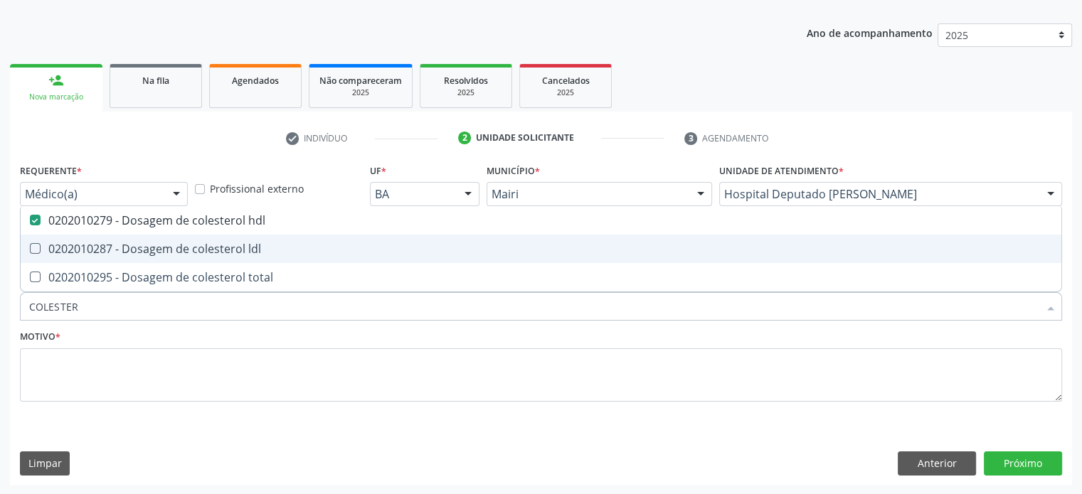
click at [130, 248] on div "0202010287 - Dosagem de colesterol ldl" at bounding box center [540, 248] width 1023 height 11
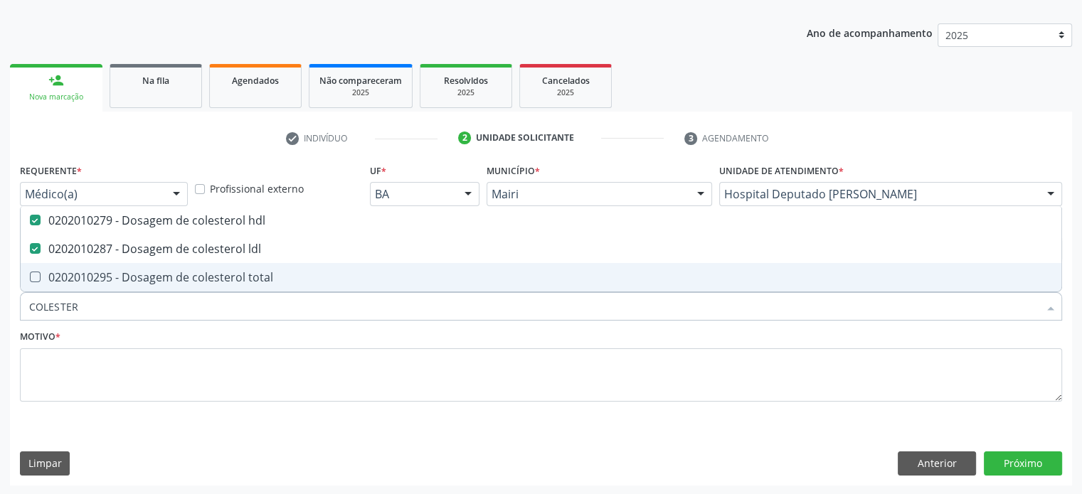
click at [130, 279] on div "0202010295 - Dosagem de colesterol total" at bounding box center [540, 277] width 1023 height 11
drag, startPoint x: 107, startPoint y: 309, endPoint x: 1, endPoint y: 304, distance: 106.1
click at [1, 304] on div "Acompanhamento Acompanhe a situação das marcações correntes e finalizadas Relat…" at bounding box center [541, 213] width 1082 height 566
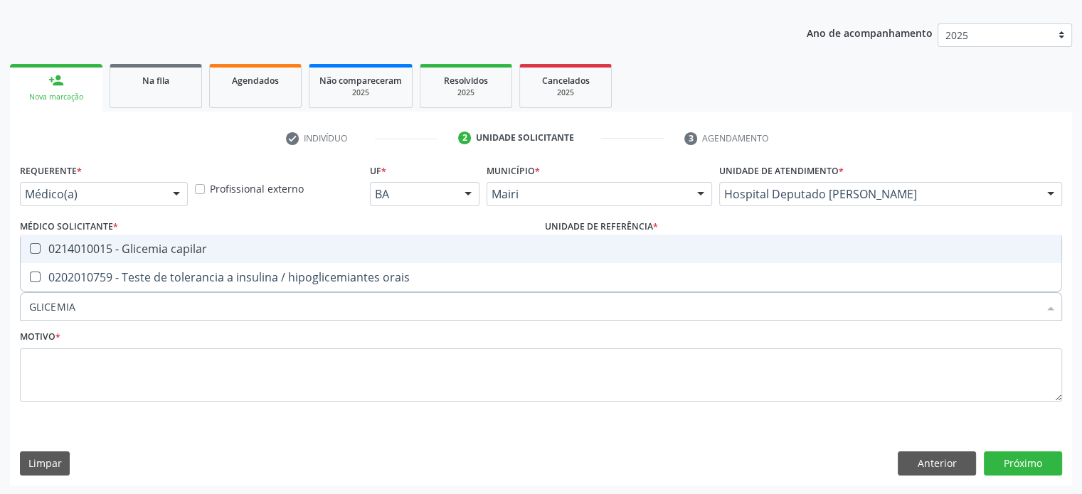
click at [91, 244] on div "0214010015 - Glicemia capilar" at bounding box center [540, 248] width 1023 height 11
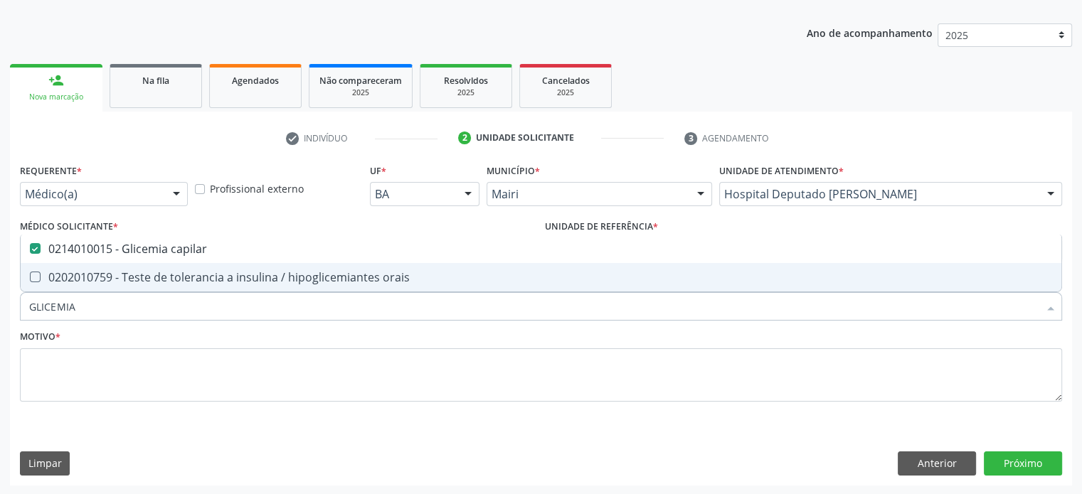
drag, startPoint x: 82, startPoint y: 309, endPoint x: 23, endPoint y: 302, distance: 59.4
click at [23, 302] on div "GLICEMIA" at bounding box center [541, 306] width 1042 height 28
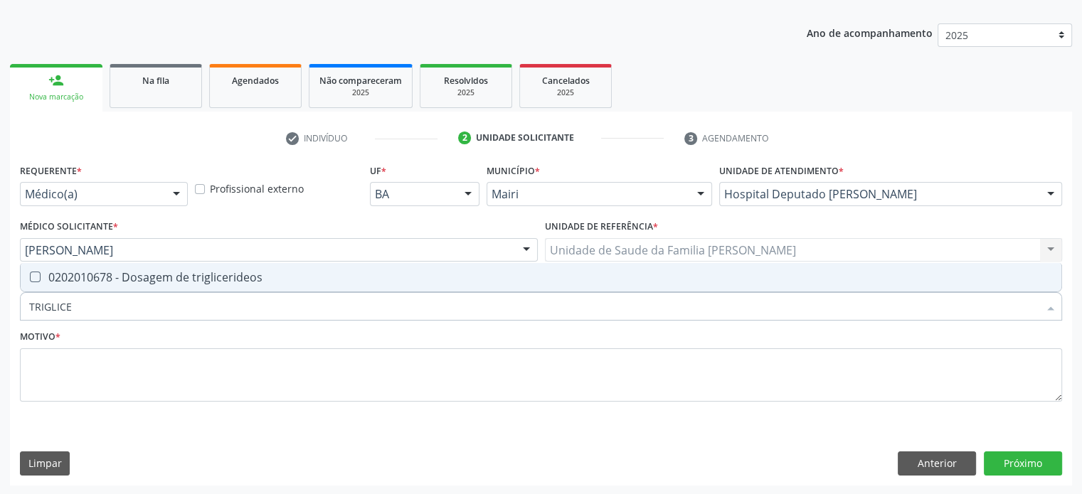
click at [107, 275] on div "0202010678 - Dosagem de triglicerideos" at bounding box center [540, 277] width 1023 height 11
drag, startPoint x: 82, startPoint y: 307, endPoint x: 21, endPoint y: 309, distance: 61.2
click at [21, 309] on div "TRIGLICE" at bounding box center [541, 306] width 1042 height 28
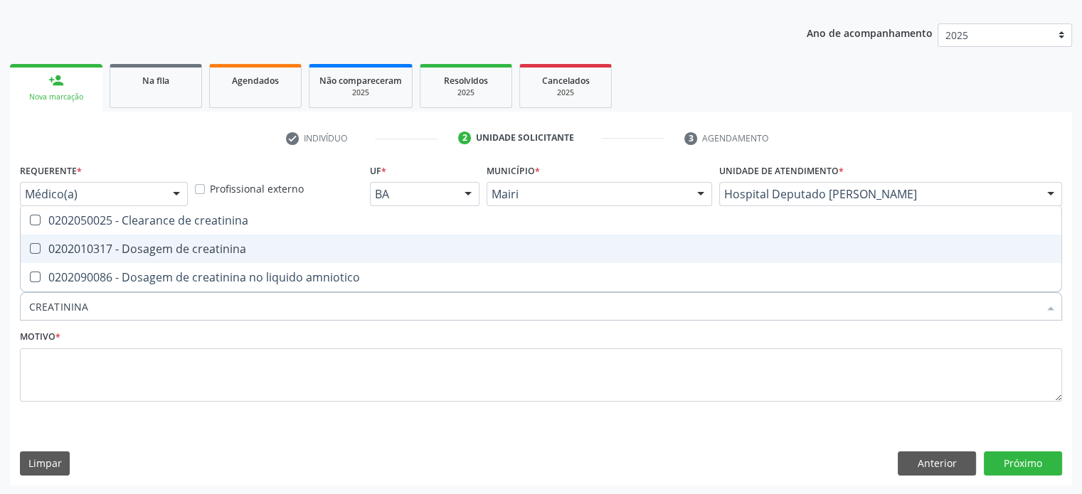
click at [124, 250] on div "0202010317 - Dosagem de creatinina" at bounding box center [540, 248] width 1023 height 11
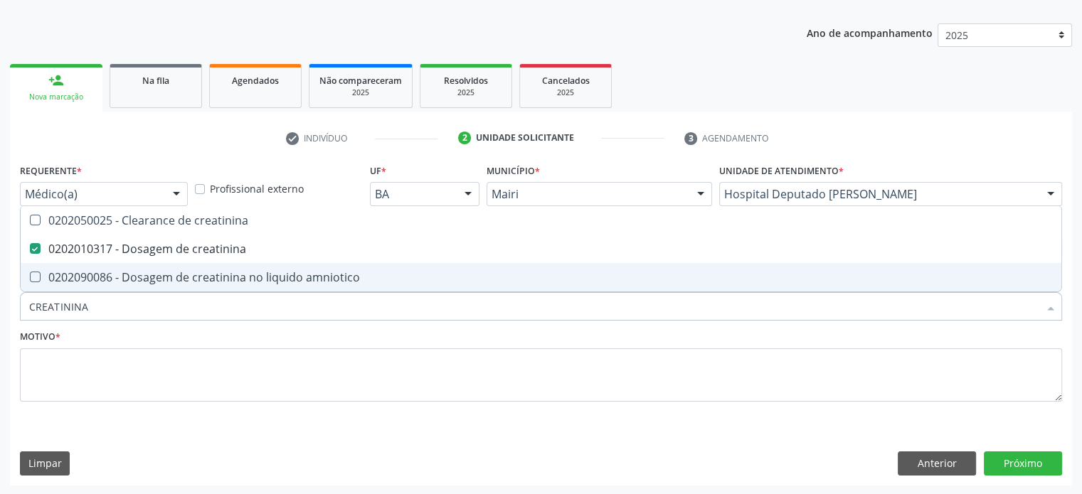
drag, startPoint x: 100, startPoint y: 309, endPoint x: 24, endPoint y: 309, distance: 75.4
click at [25, 309] on div "CREATININA" at bounding box center [541, 306] width 1042 height 28
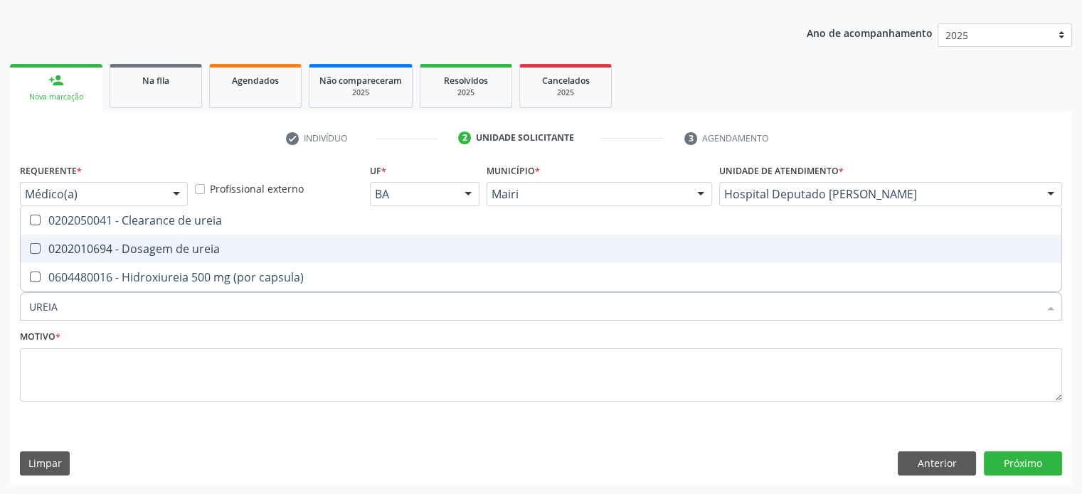
click at [106, 243] on div "0202010694 - Dosagem de ureia" at bounding box center [540, 248] width 1023 height 11
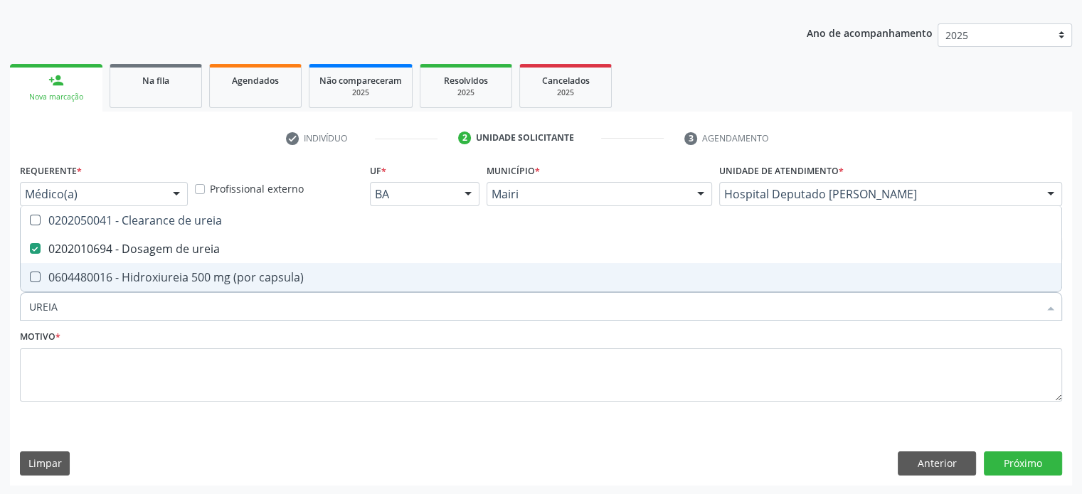
drag, startPoint x: 90, startPoint y: 307, endPoint x: 12, endPoint y: 310, distance: 77.6
click at [12, 310] on div "Requerente * Médico(a) Médico(a) Enfermeiro(a) Paciente Nenhum resultado encont…" at bounding box center [541, 322] width 1062 height 325
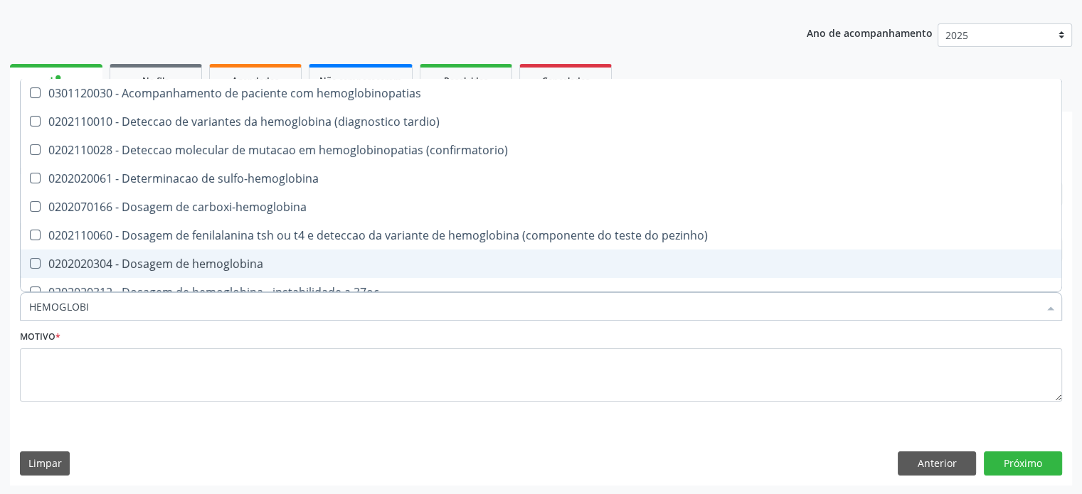
click at [169, 264] on div "0202020304 - Dosagem de hemoglobina" at bounding box center [540, 263] width 1023 height 11
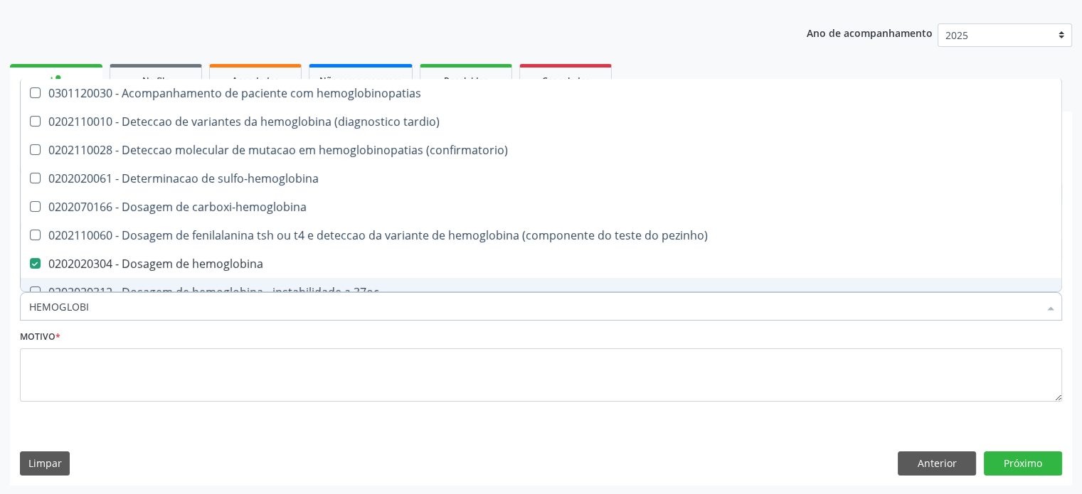
drag, startPoint x: 108, startPoint y: 307, endPoint x: 20, endPoint y: 306, distance: 88.2
click at [20, 306] on div "HEMOGLOBI" at bounding box center [541, 306] width 1042 height 28
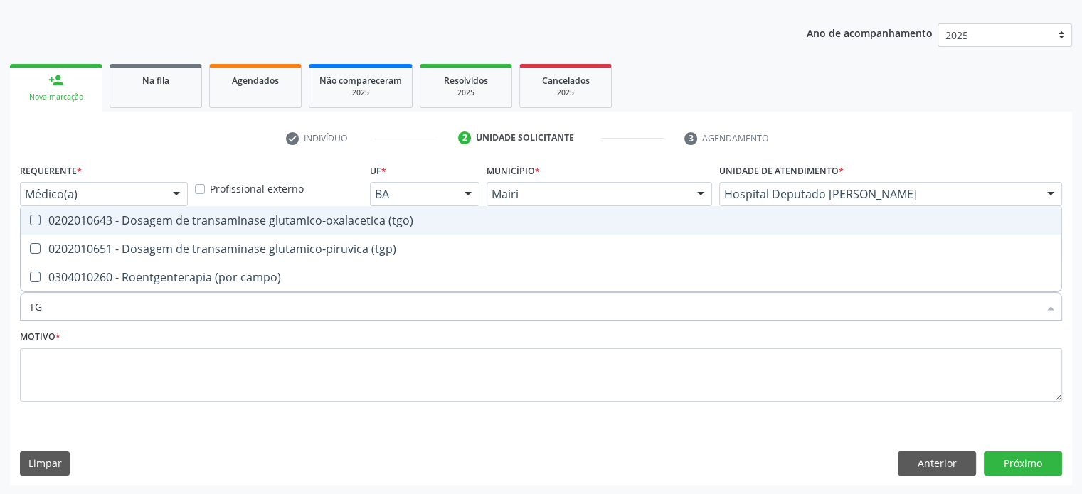
click at [172, 219] on div "0202010643 - Dosagem de transaminase glutamico-oxalacetica (tgo)" at bounding box center [540, 220] width 1023 height 11
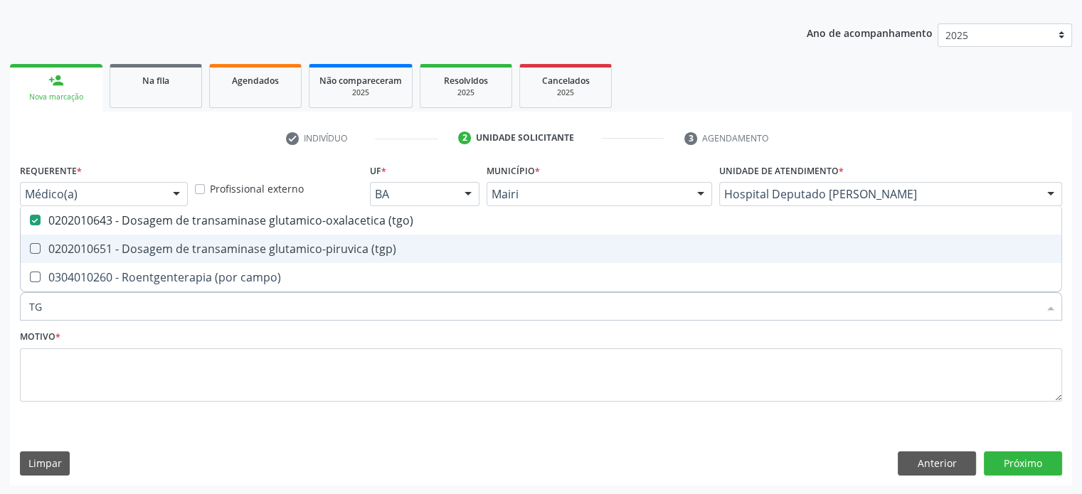
click at [171, 249] on div "0202010651 - Dosagem de transaminase glutamico-piruvica (tgp)" at bounding box center [540, 248] width 1023 height 11
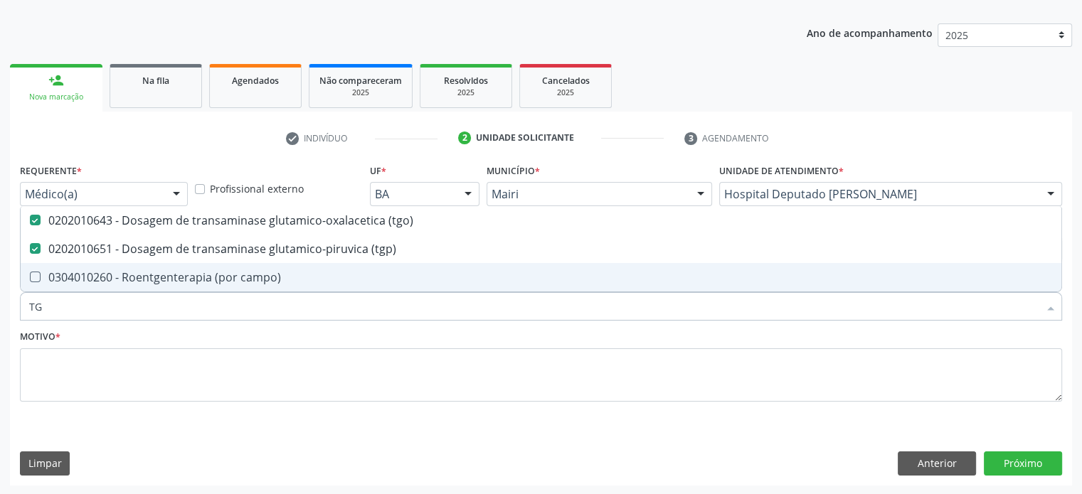
drag, startPoint x: 63, startPoint y: 306, endPoint x: 17, endPoint y: 306, distance: 45.5
click at [17, 306] on div "Item de agendamento * TG Desfazer seleção 0202010643 - Dosagem de transaminase …" at bounding box center [540, 299] width 1049 height 55
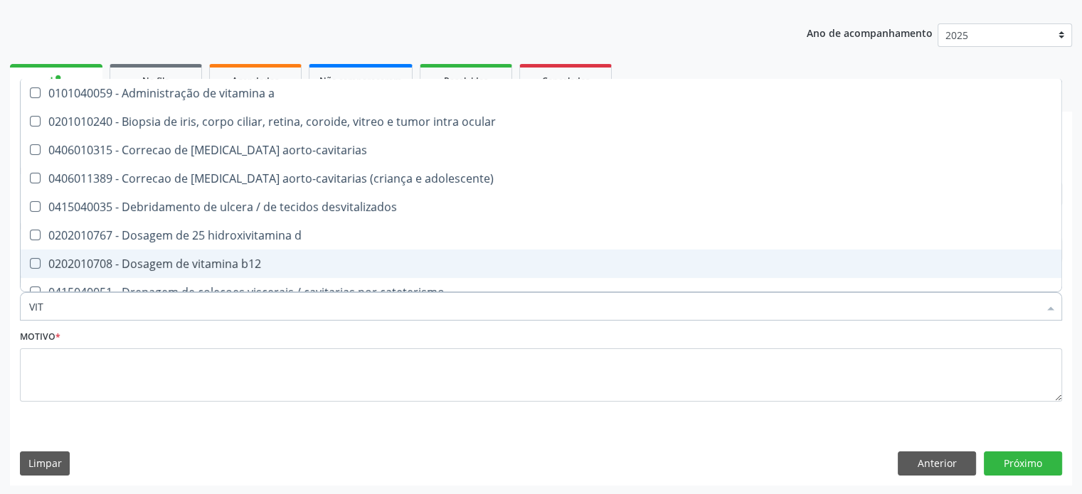
click at [171, 258] on div "0202010708 - Dosagem de vitamina b12" at bounding box center [540, 263] width 1023 height 11
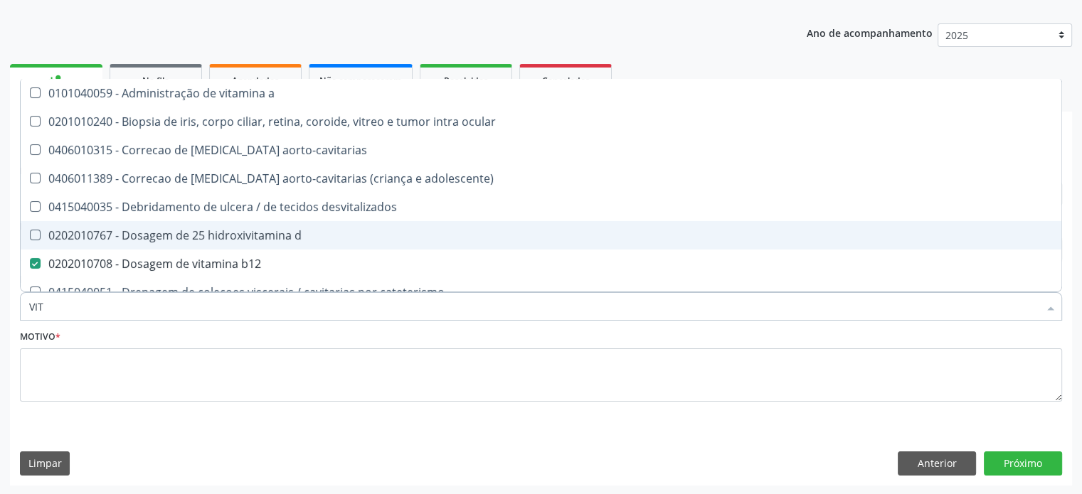
click at [179, 231] on div "0202010767 - Dosagem de 25 hidroxivitamina d" at bounding box center [540, 235] width 1023 height 11
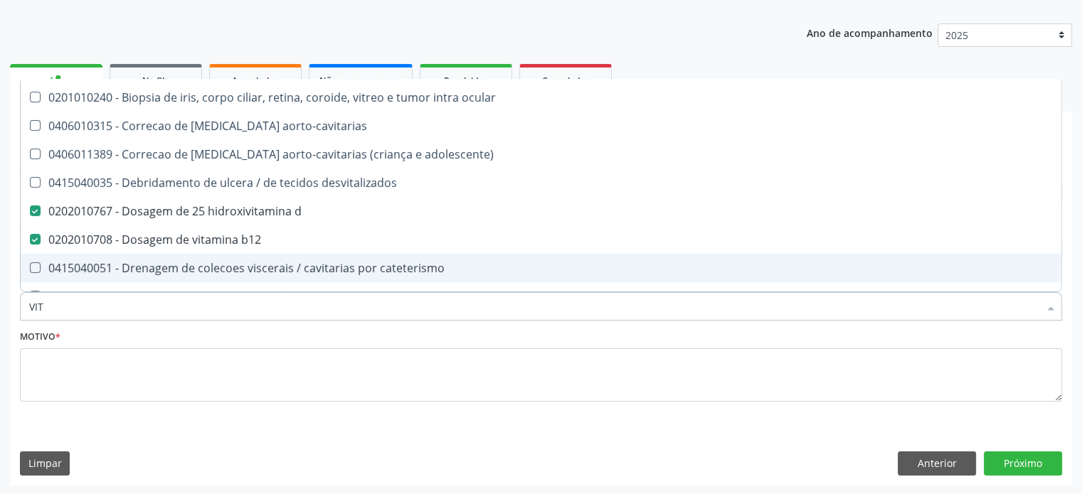
scroll to position [0, 0]
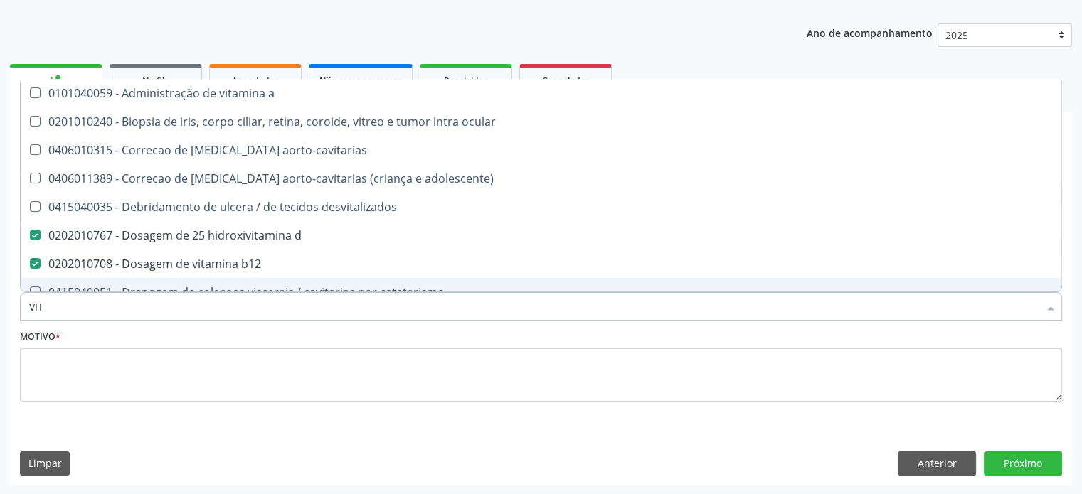
drag, startPoint x: 71, startPoint y: 306, endPoint x: 14, endPoint y: 306, distance: 56.9
click at [14, 306] on div "Requerente * Médico(a) Médico(a) Enfermeiro(a) Paciente Nenhum resultado encont…" at bounding box center [541, 322] width 1062 height 325
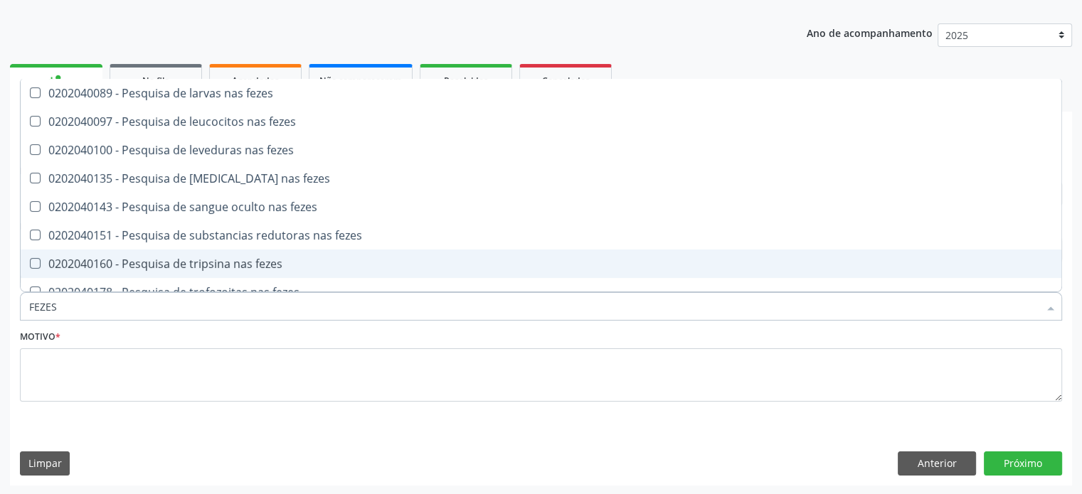
scroll to position [78, 0]
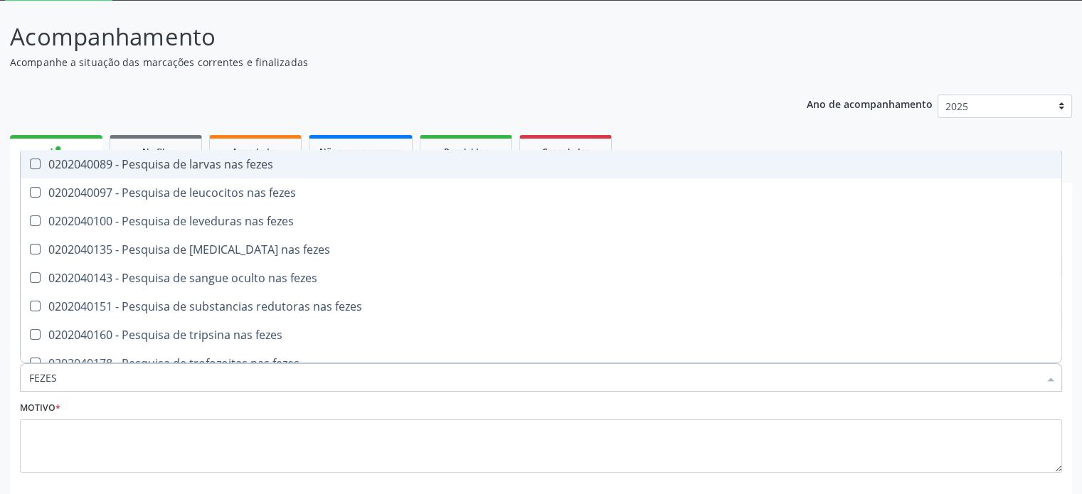
click at [213, 166] on div "0202040089 - Pesquisa de larvas nas fezes" at bounding box center [540, 164] width 1023 height 11
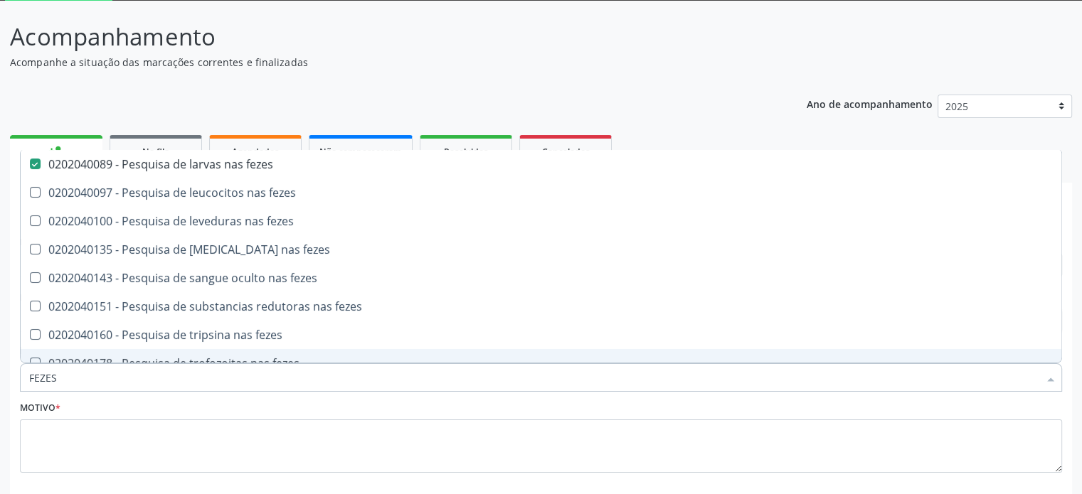
drag, startPoint x: 75, startPoint y: 379, endPoint x: 14, endPoint y: 378, distance: 61.2
click at [14, 378] on div "Requerente * Médico(a) Médico(a) Enfermeiro(a) Paciente Nenhum resultado encont…" at bounding box center [541, 393] width 1062 height 325
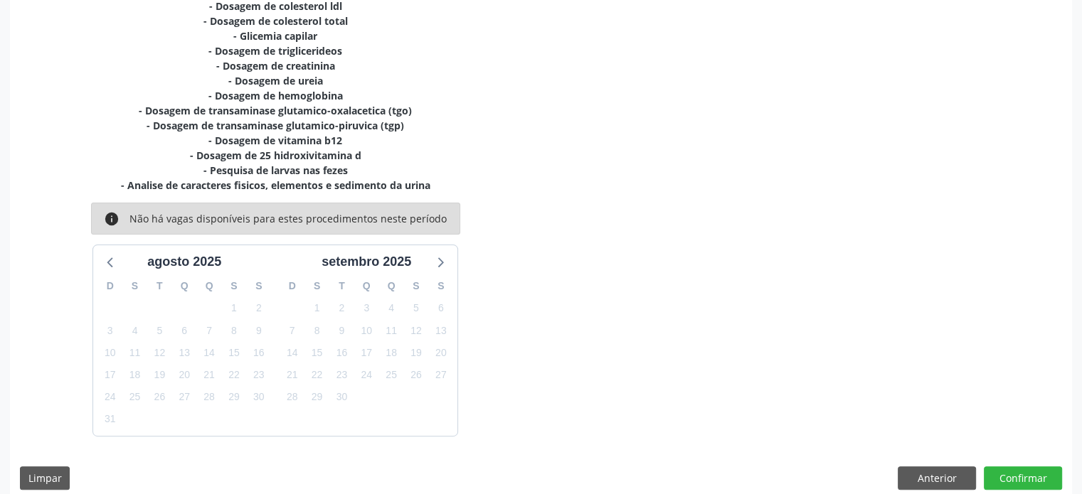
scroll to position [374, 0]
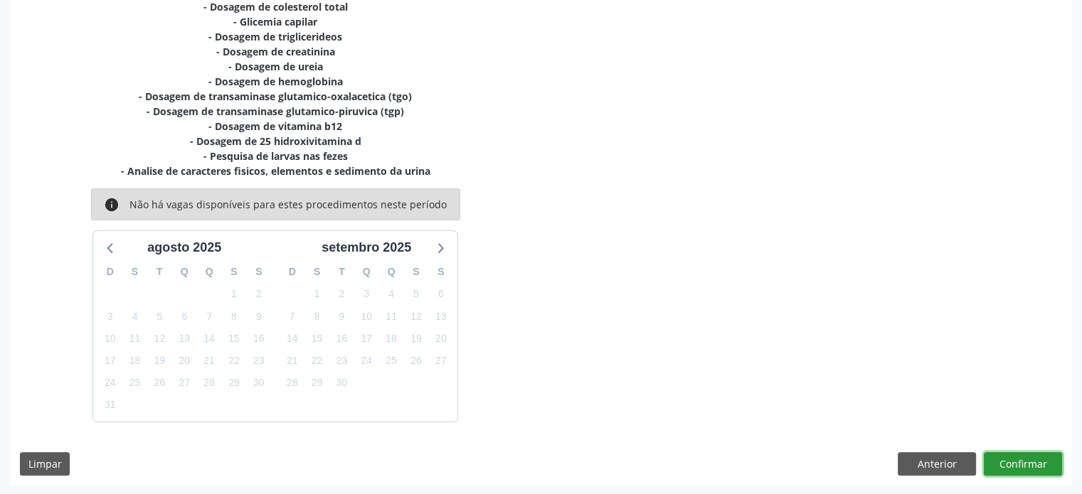
click at [1013, 460] on button "Confirmar" at bounding box center [1022, 464] width 78 height 24
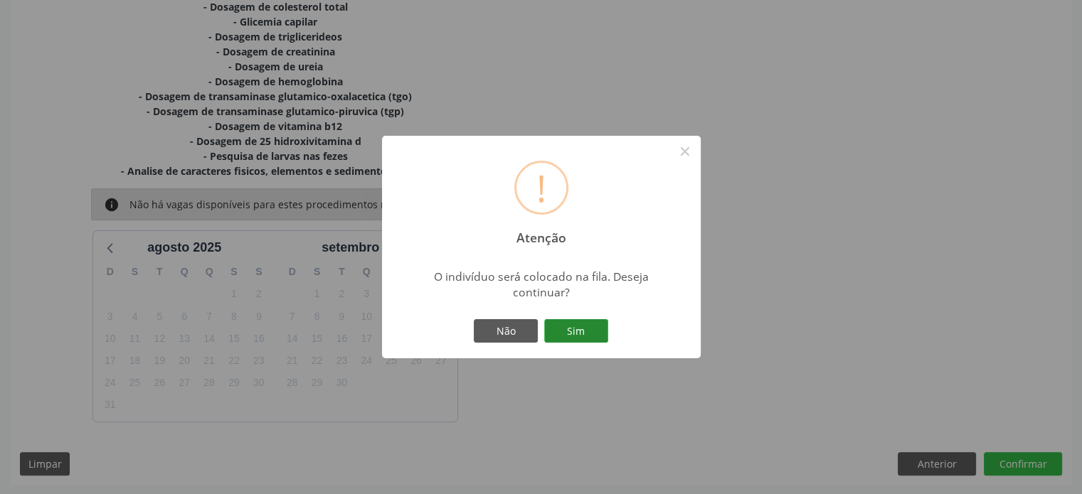
click at [572, 331] on button "Sim" at bounding box center [576, 331] width 64 height 24
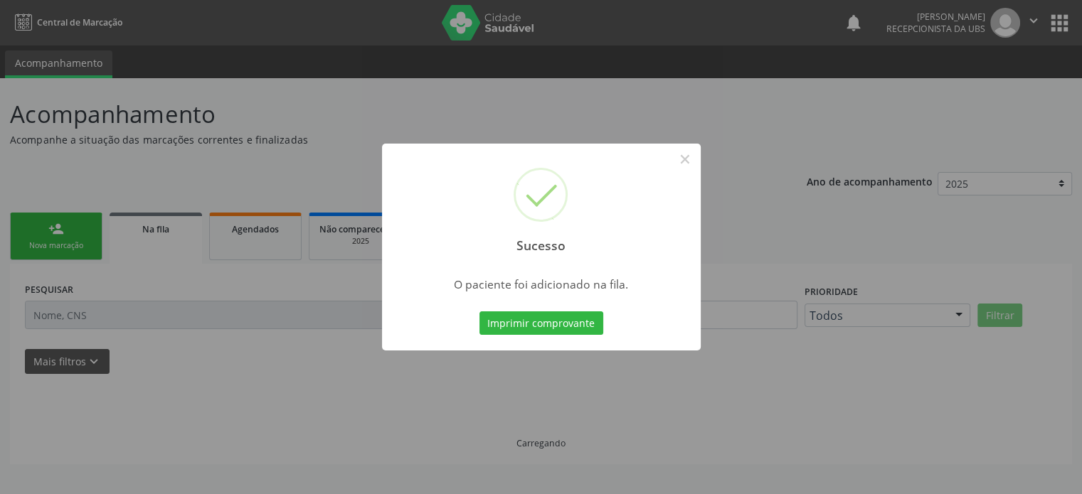
scroll to position [0, 0]
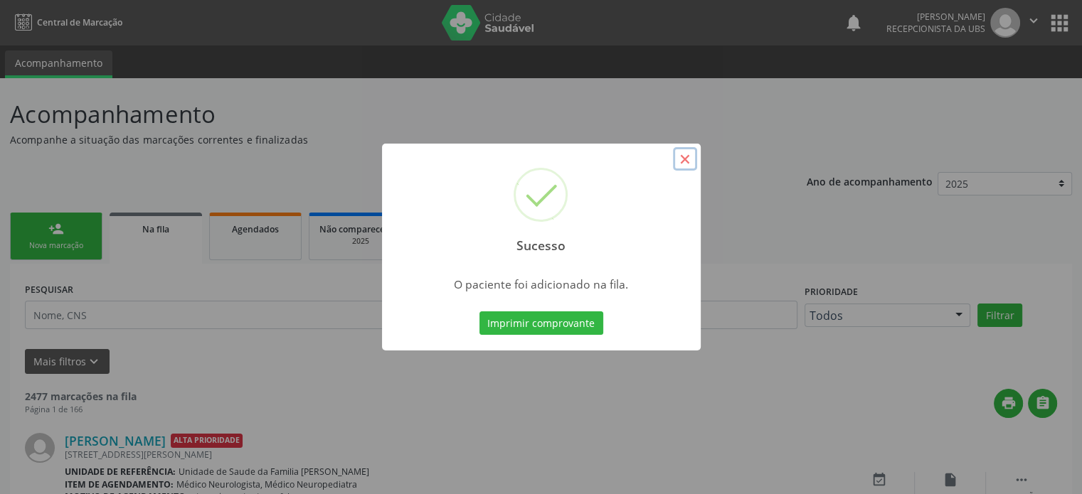
click at [685, 160] on button "×" at bounding box center [685, 159] width 24 height 24
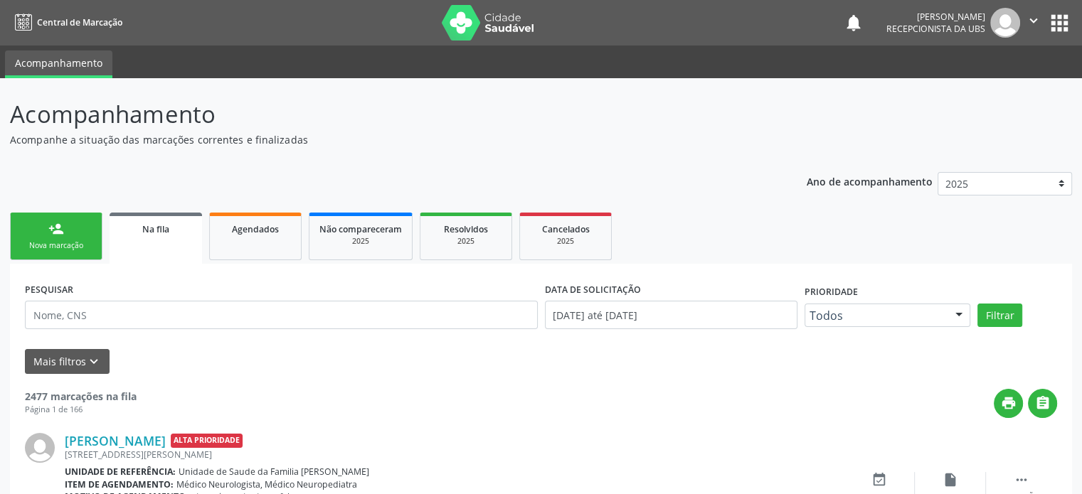
click at [56, 240] on div "Nova marcação" at bounding box center [56, 245] width 71 height 11
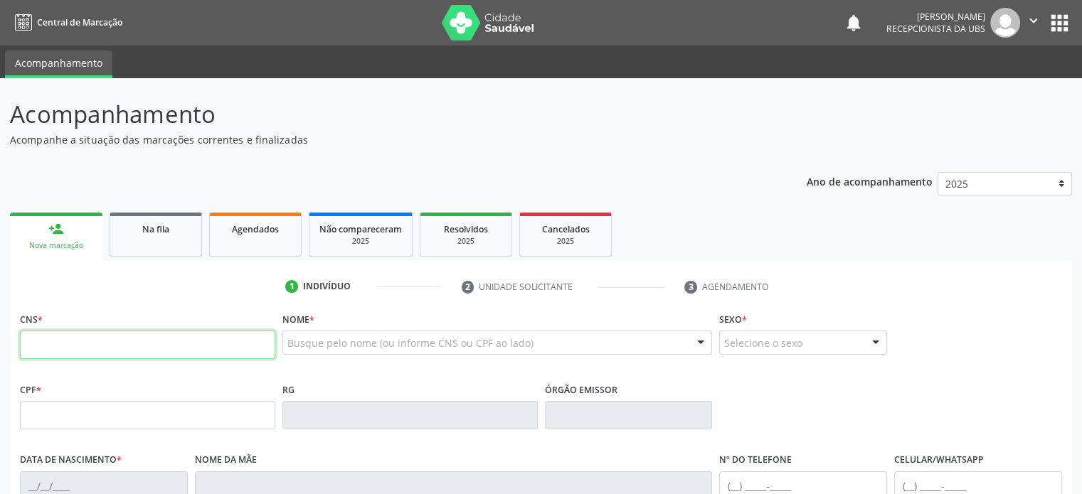
click at [74, 343] on input "text" at bounding box center [147, 345] width 255 height 28
type input "706 4041 1711 0586"
type input "080.921.425-30"
type input "25/05/1989"
type input "Maria Antonia Cruz de Jesus"
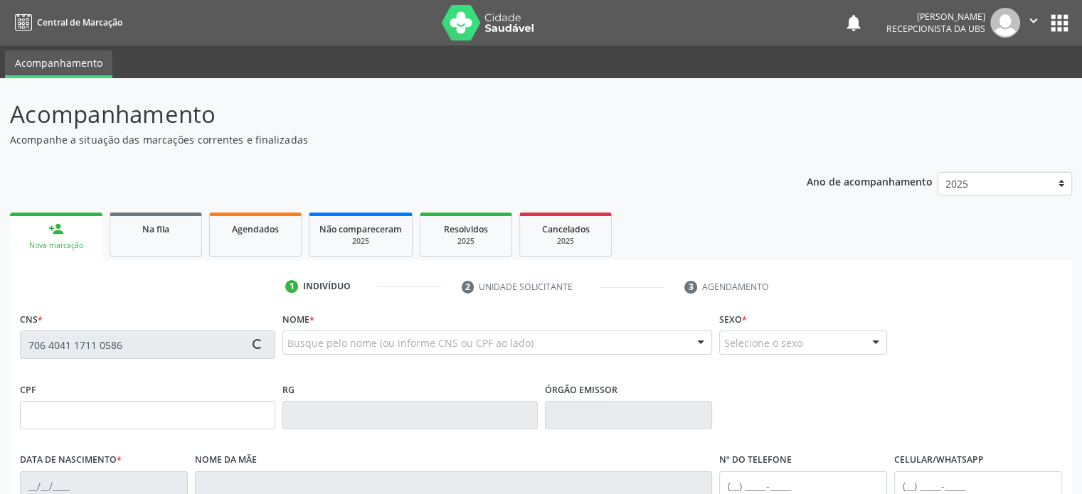
type input "(74) 99919-2483"
type input "526.961.385-91"
type input "435"
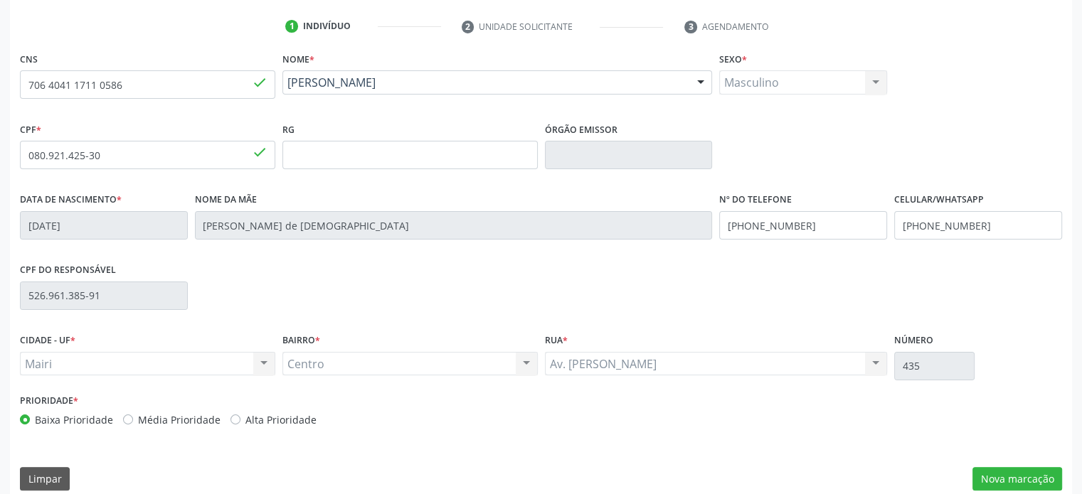
scroll to position [276, 0]
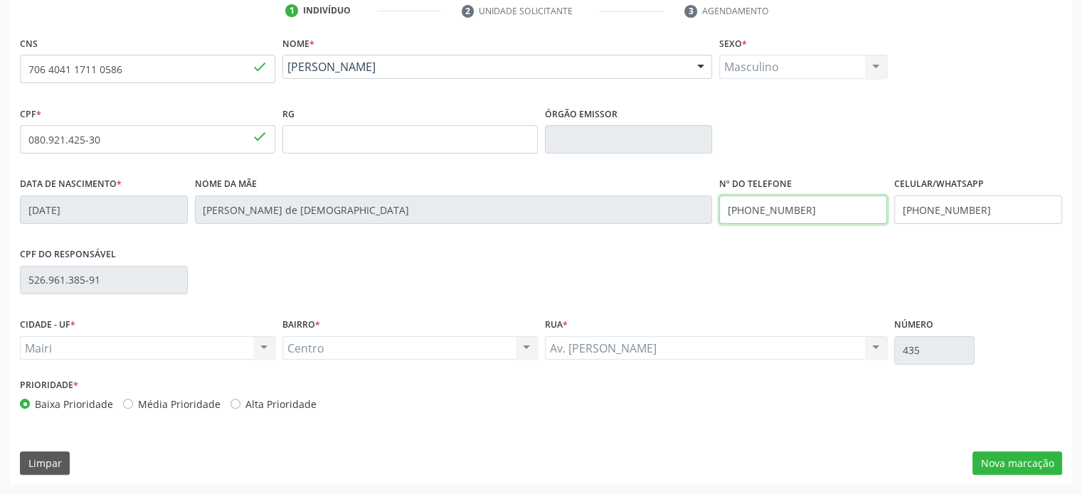
drag, startPoint x: 802, startPoint y: 206, endPoint x: 764, endPoint y: 207, distance: 37.7
click at [764, 207] on input "(74) 99919-2483" at bounding box center [803, 210] width 168 height 28
drag, startPoint x: 809, startPoint y: 207, endPoint x: 715, endPoint y: 201, distance: 94.8
click at [715, 201] on div "Nº do Telefone (74) 99984-4045" at bounding box center [802, 209] width 175 height 70
type input "(74) 99984-4045"
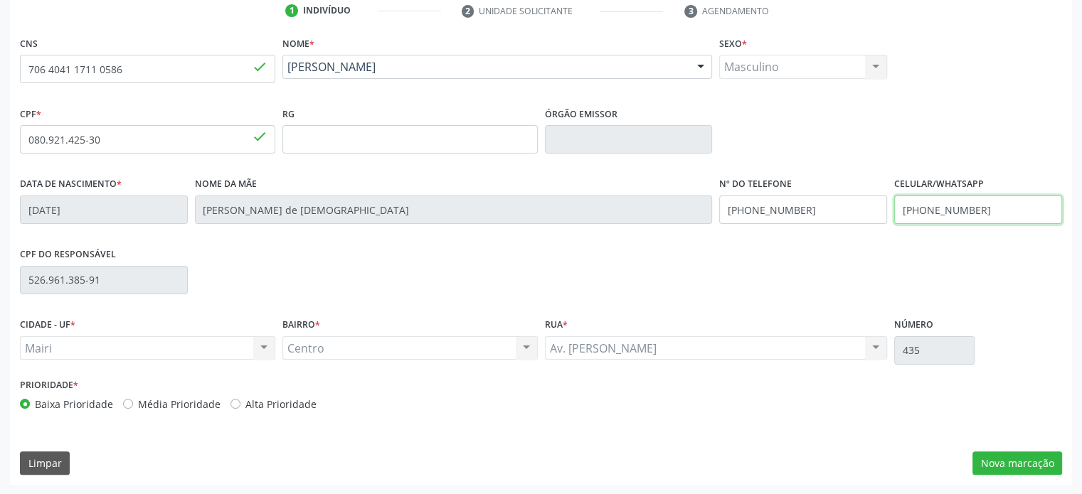
drag, startPoint x: 900, startPoint y: 207, endPoint x: 984, endPoint y: 207, distance: 84.6
click at [984, 207] on input "(74) 99919-2483" at bounding box center [978, 210] width 168 height 28
paste input "84-4045"
type input "(74) 99984-4045"
click at [264, 403] on label "Alta Prioridade" at bounding box center [280, 404] width 71 height 15
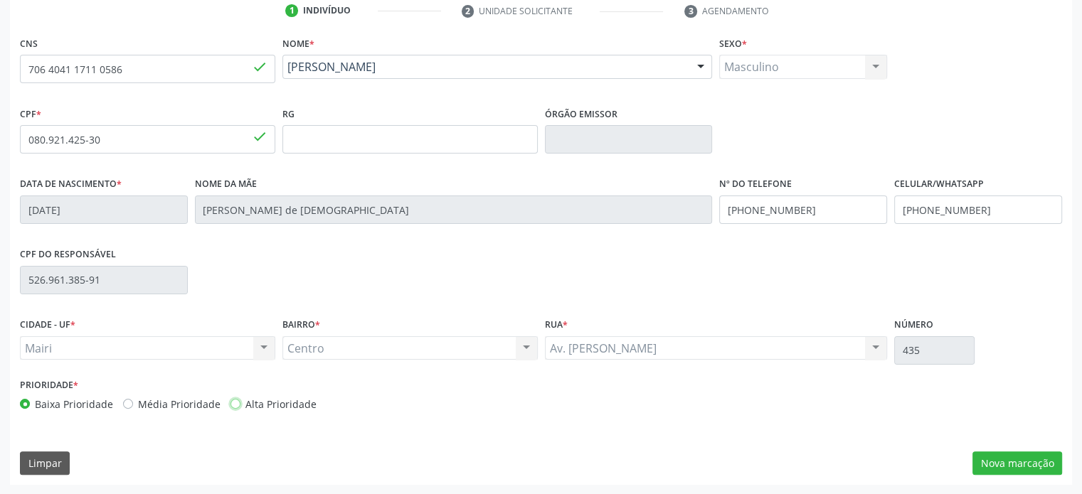
click at [240, 403] on input "Alta Prioridade" at bounding box center [235, 403] width 10 height 13
radio input "true"
click at [168, 401] on label "Média Prioridade" at bounding box center [179, 404] width 82 height 15
click at [133, 401] on input "Média Prioridade" at bounding box center [128, 403] width 10 height 13
radio input "true"
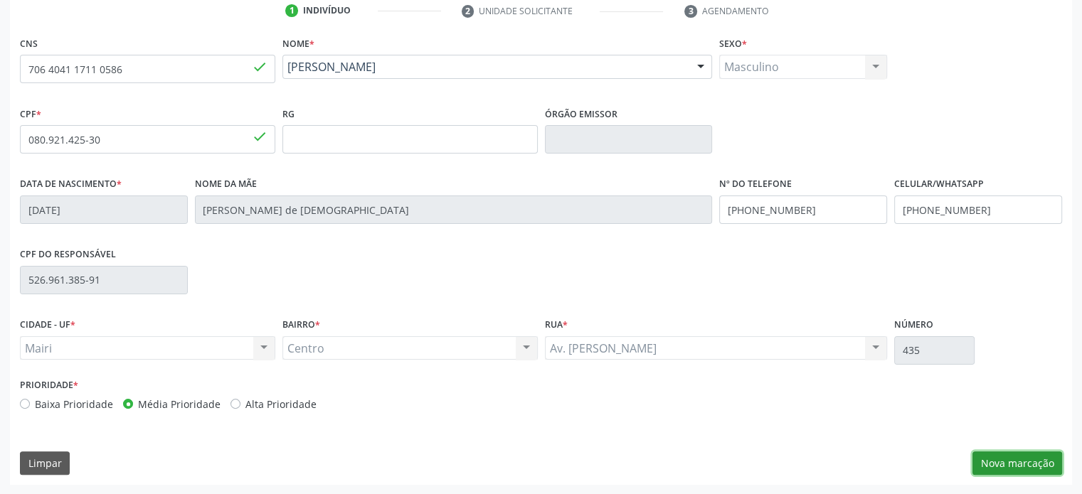
click at [1032, 461] on button "Nova marcação" at bounding box center [1017, 464] width 90 height 24
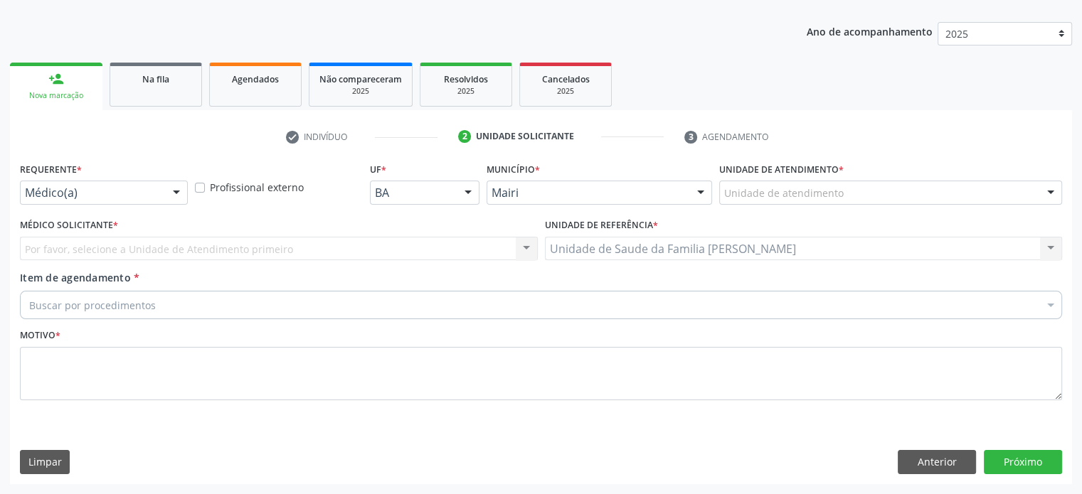
scroll to position [149, 0]
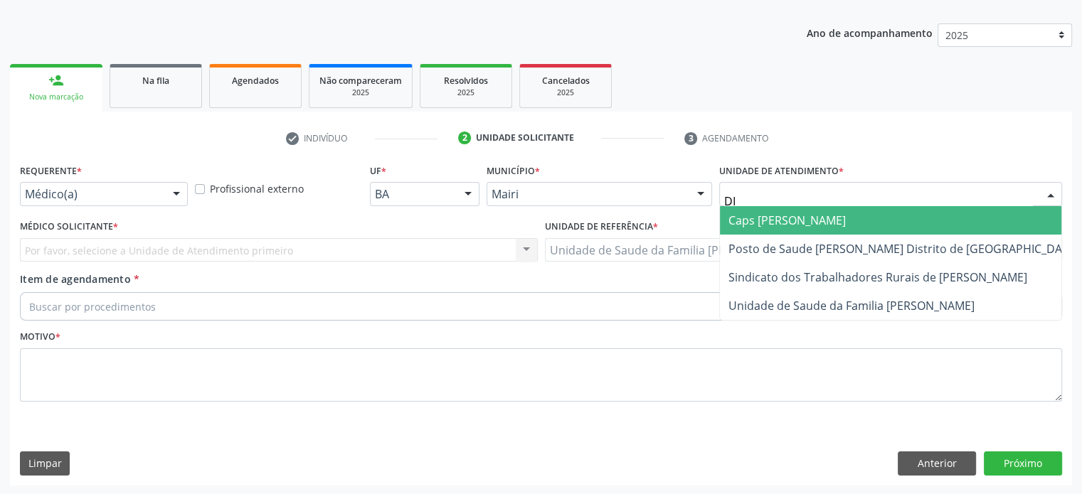
type input "DIL"
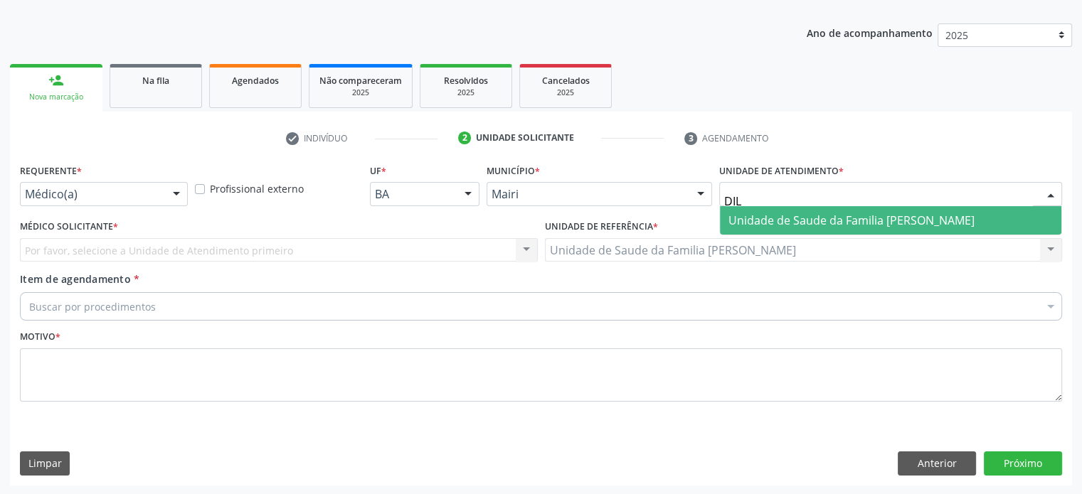
click at [772, 219] on span "Unidade de Saude da Familia [PERSON_NAME]" at bounding box center [851, 221] width 246 height 16
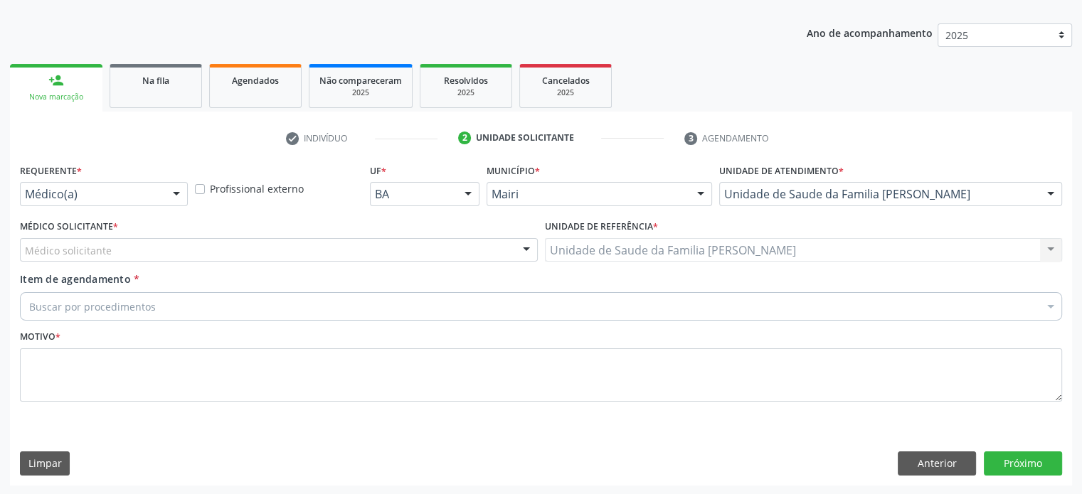
click at [176, 246] on div "Médico solicitante" at bounding box center [279, 250] width 518 height 24
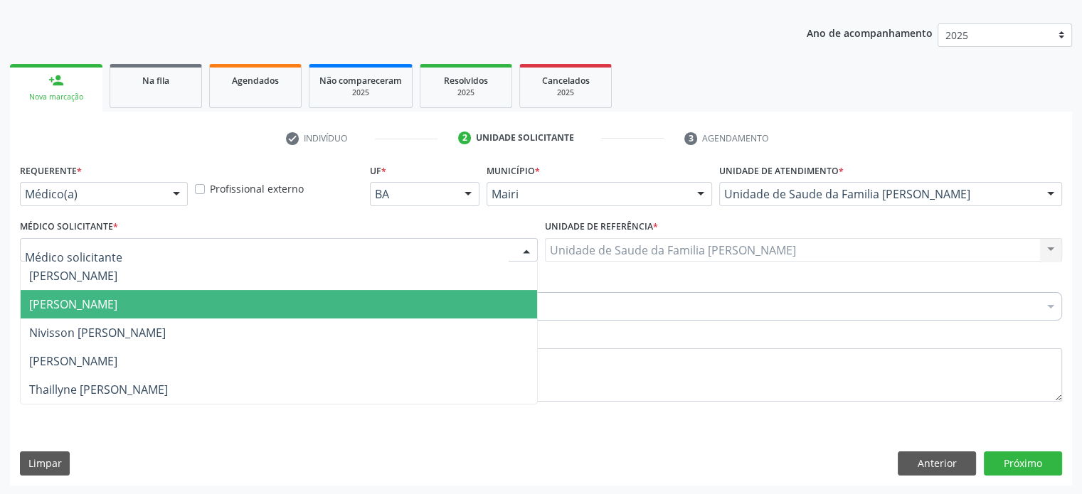
click at [117, 299] on span "[PERSON_NAME]" at bounding box center [73, 305] width 88 height 16
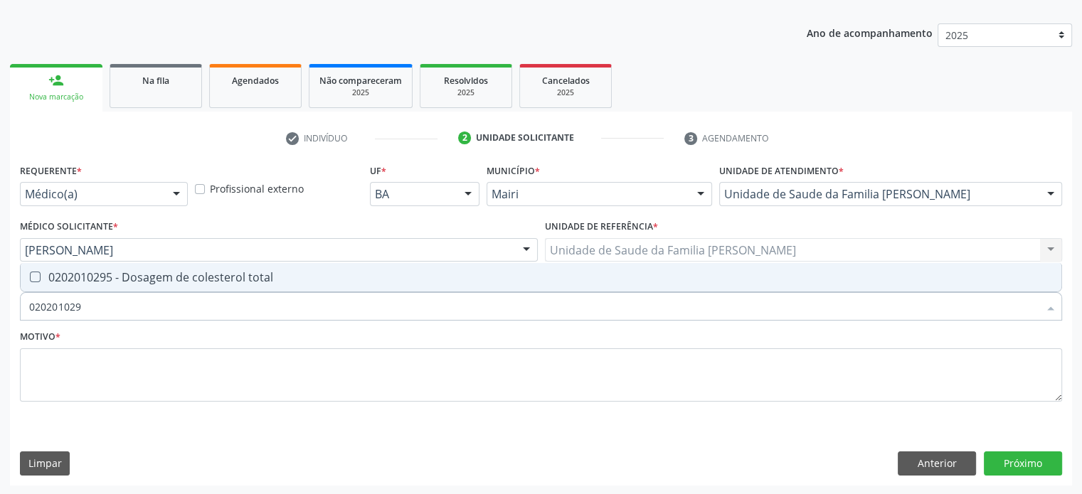
type input "0202010295"
click at [139, 278] on div "0202010295 - Dosagem de colesterol total" at bounding box center [540, 277] width 1023 height 11
checkbox total "true"
type input "02020102"
checkbox total "false"
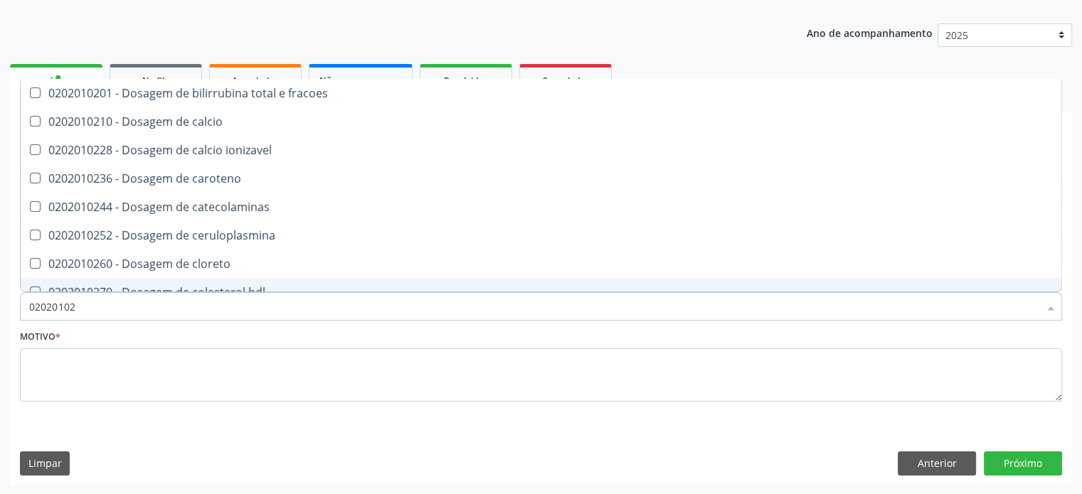
type input "0202010"
checkbox total "false"
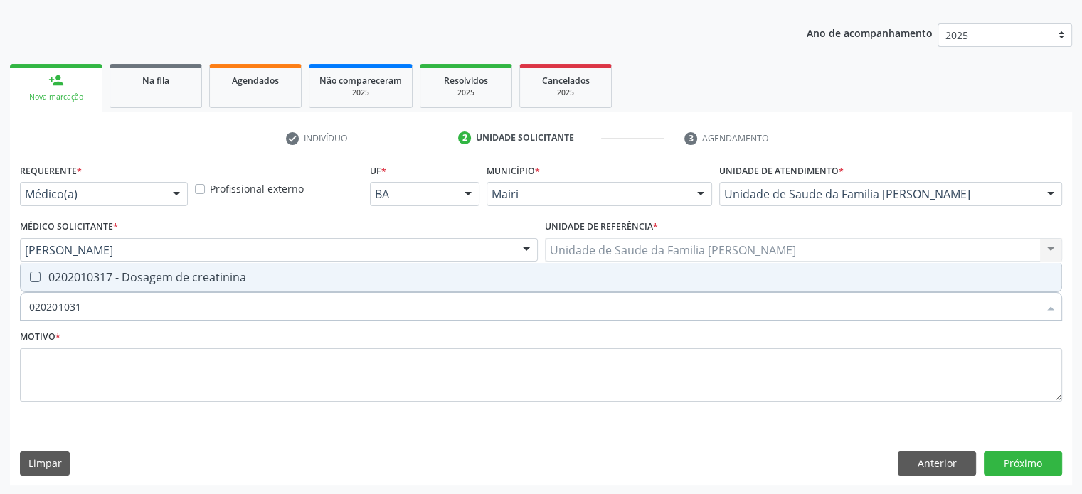
type input "0202010317"
click at [139, 278] on div "0202010317 - Dosagem de creatinina" at bounding box center [540, 277] width 1023 height 11
checkbox creatinina "true"
type input "02020103"
checkbox creatinina "false"
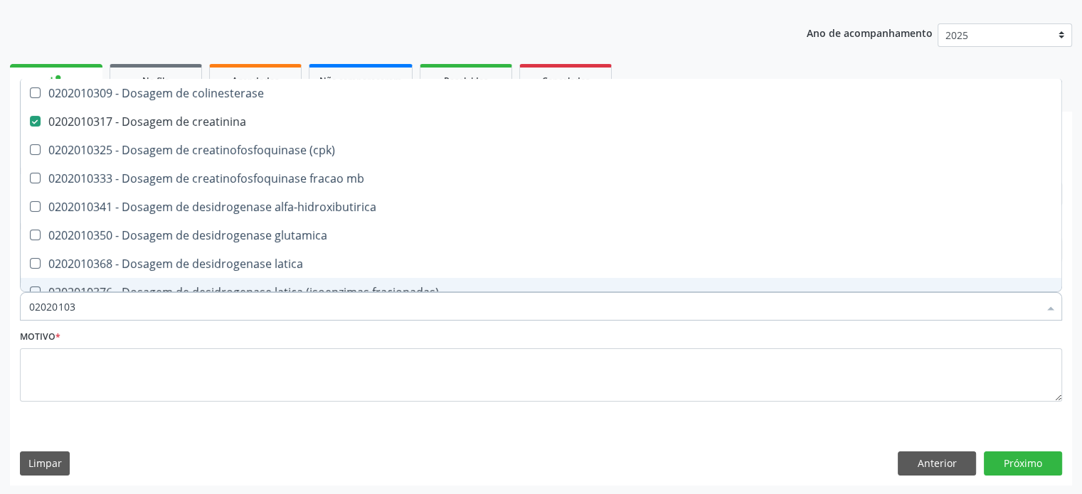
type input "0202010"
checkbox creatinina "false"
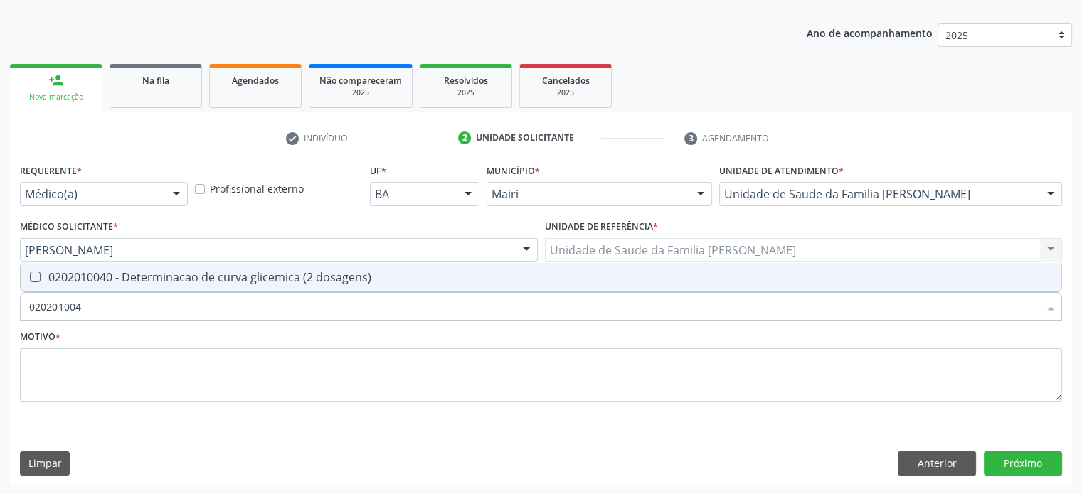
type input "0202010040"
click at [139, 278] on div "0202010040 - Determinacao de curva glicemica (2 dosagens)" at bounding box center [540, 277] width 1023 height 11
checkbox dosagens\) "true"
type input "02020100"
checkbox dosagens\) "false"
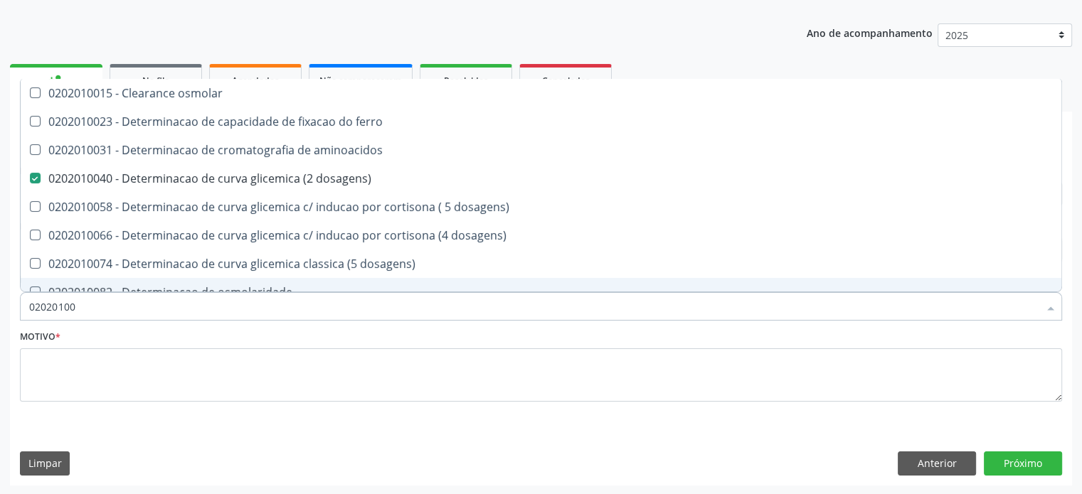
type input "0202010"
checkbox dosagens\) "false"
checkbox dosagens\) "true"
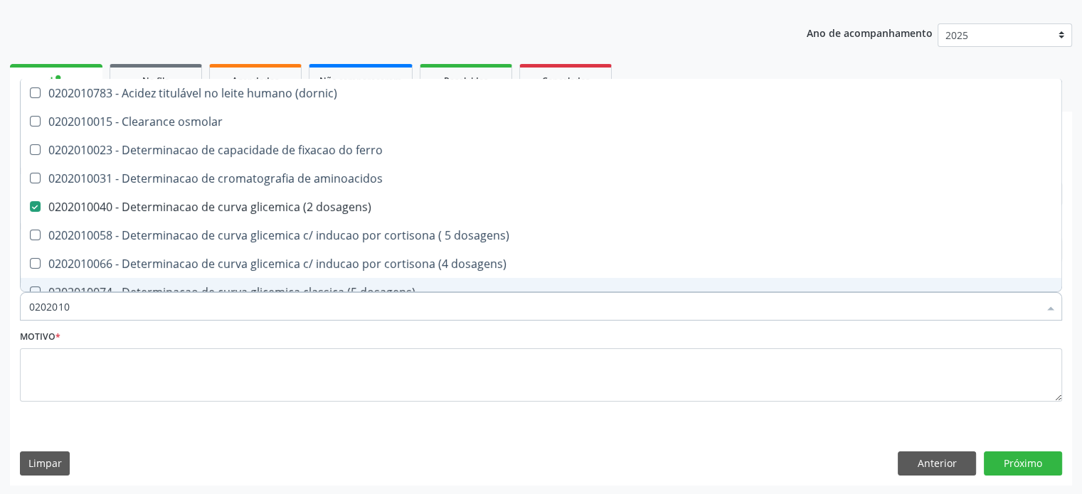
type input "02020106"
checkbox dosagens\) "false"
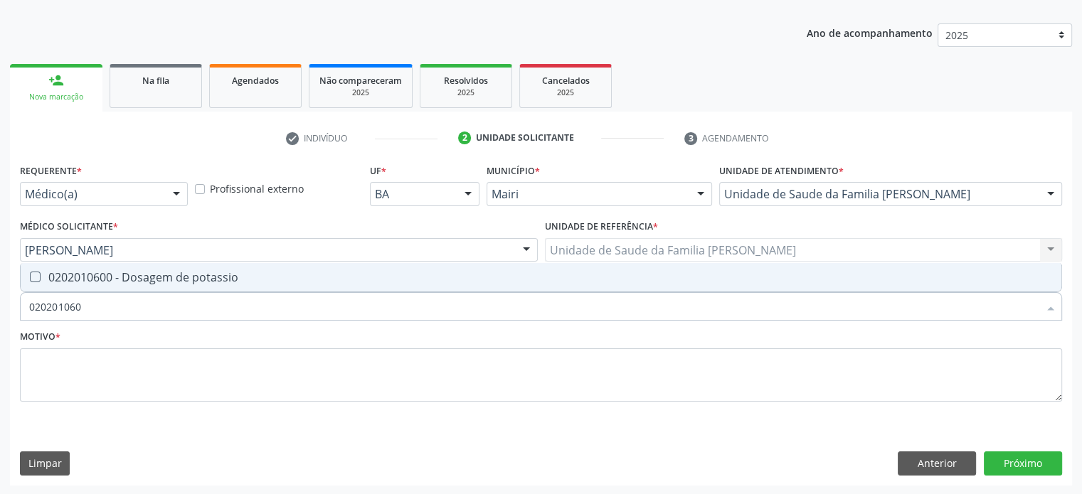
type input "0202010600"
click at [139, 278] on div "0202010600 - Dosagem de potassio" at bounding box center [540, 277] width 1023 height 11
checkbox potassio "true"
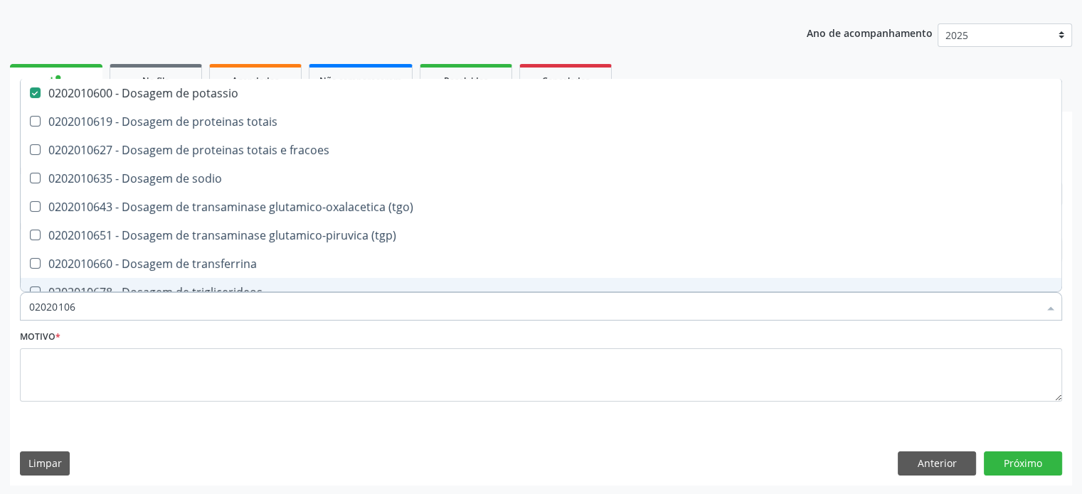
type input "020201067"
checkbox potassio "false"
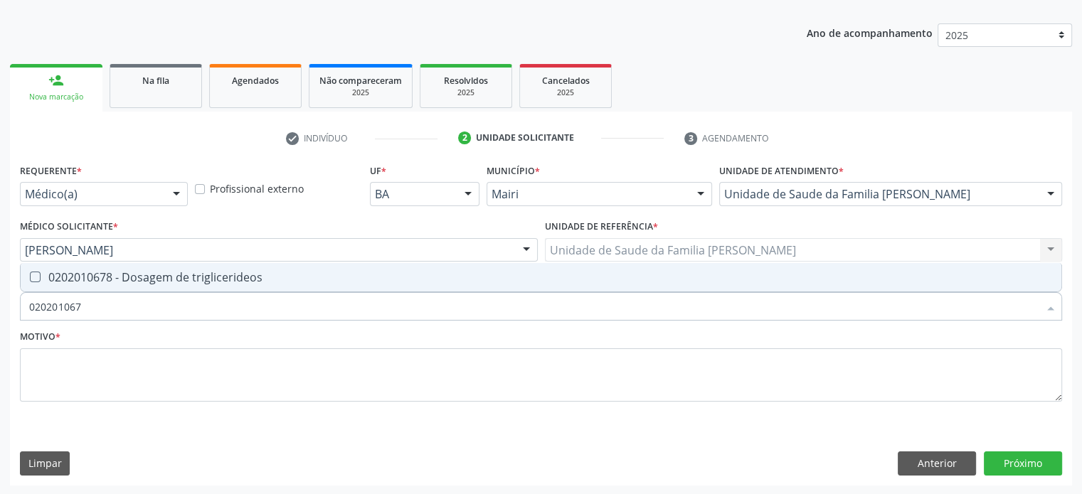
type input "0202010678"
click at [139, 278] on div "0202010678 - Dosagem de triglicerideos" at bounding box center [540, 277] width 1023 height 11
checkbox triglicerideos "true"
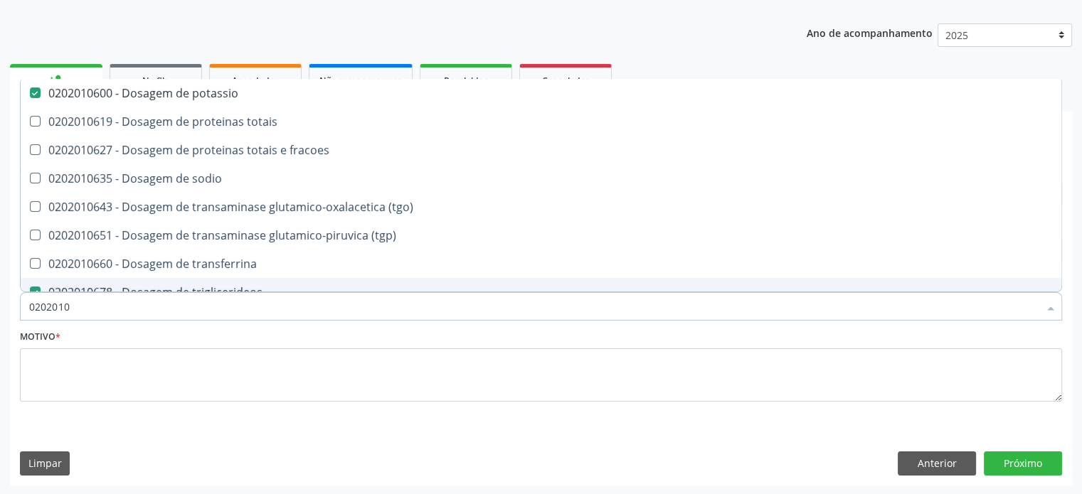
type input "020201"
checkbox potassio "false"
checkbox \(tgo\) "true"
checkbox triglicerideos "false"
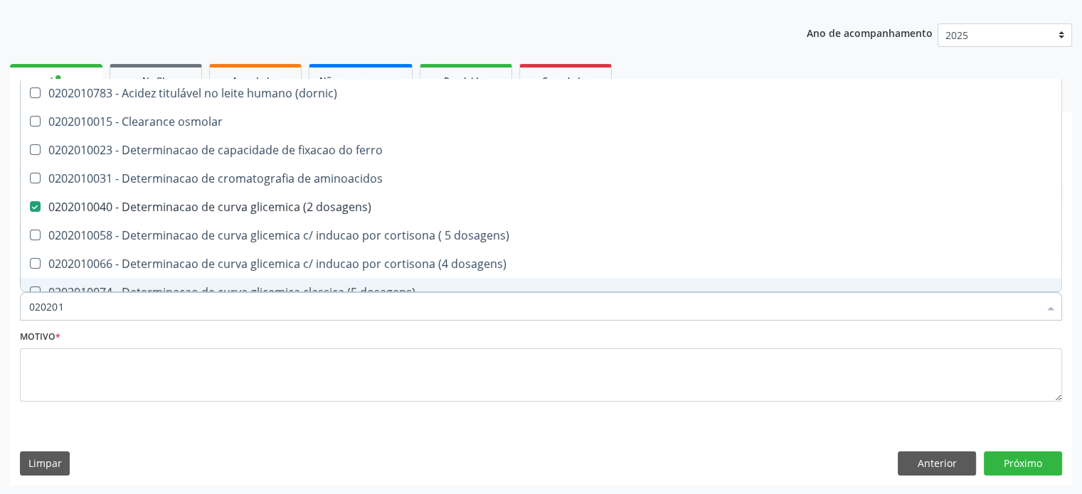
type input "02020"
checkbox dosagens\) "false"
checkbox total "false"
checkbox creatinina "false"
checkbox alfa-hidroxibutirica "true"
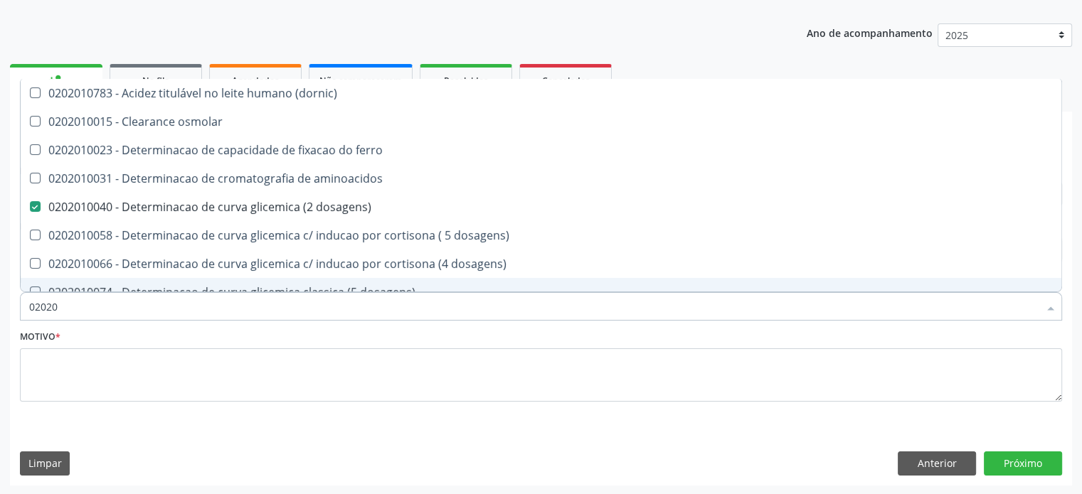
checkbox potassio "false"
checkbox triglicerideos "false"
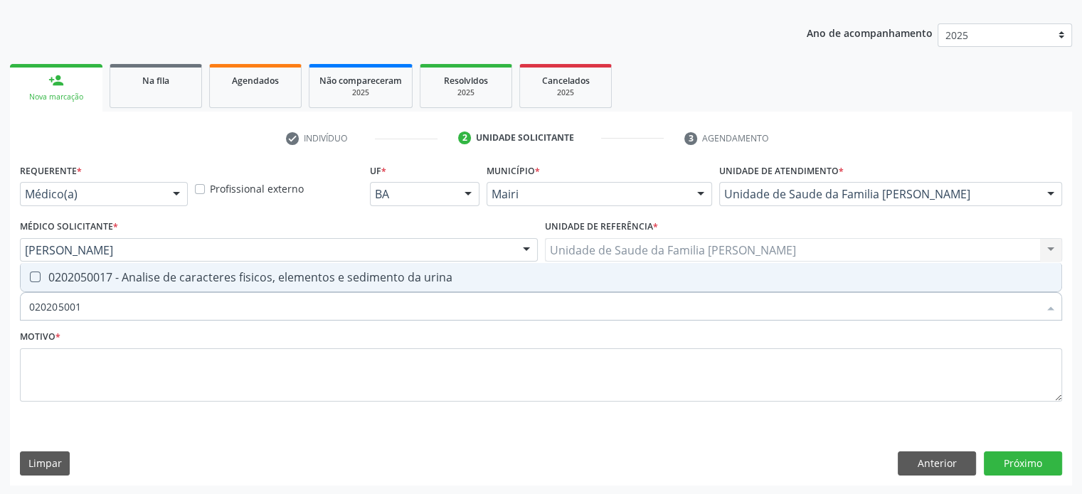
type input "0202050017"
click at [139, 278] on div "0202050017 - Analise de caracteres fisicos, elementos e sedimento da urina" at bounding box center [540, 277] width 1023 height 11
checkbox urina "true"
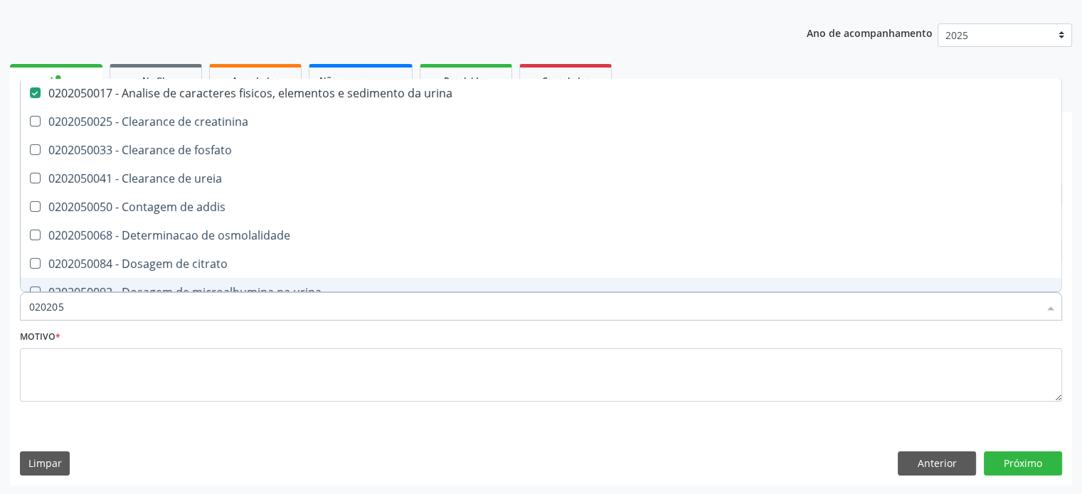
type input "02020"
checkbox urina "false"
checkbox ureia "true"
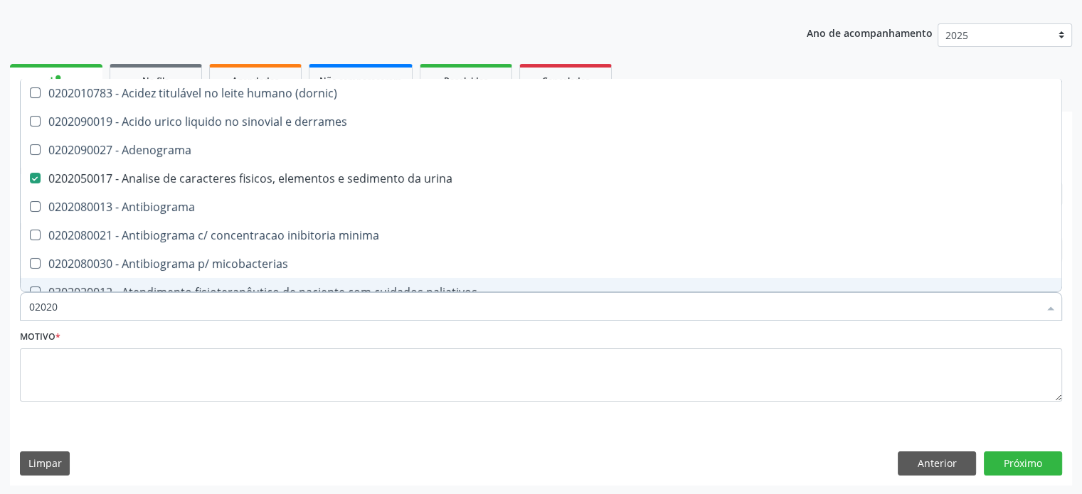
type input "020201"
checkbox urina "false"
checkbox Antibiograma "true"
checkbox htlv-1 "true"
checkbox \(ch50\) "true"
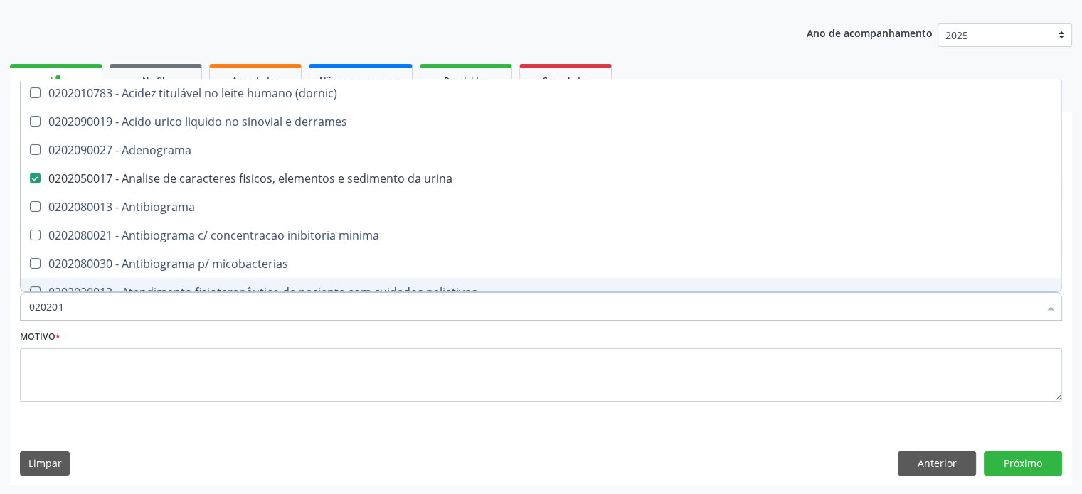
checkbox dosagens\) "false"
checkbox d "true"
checkbox mandelico "true"
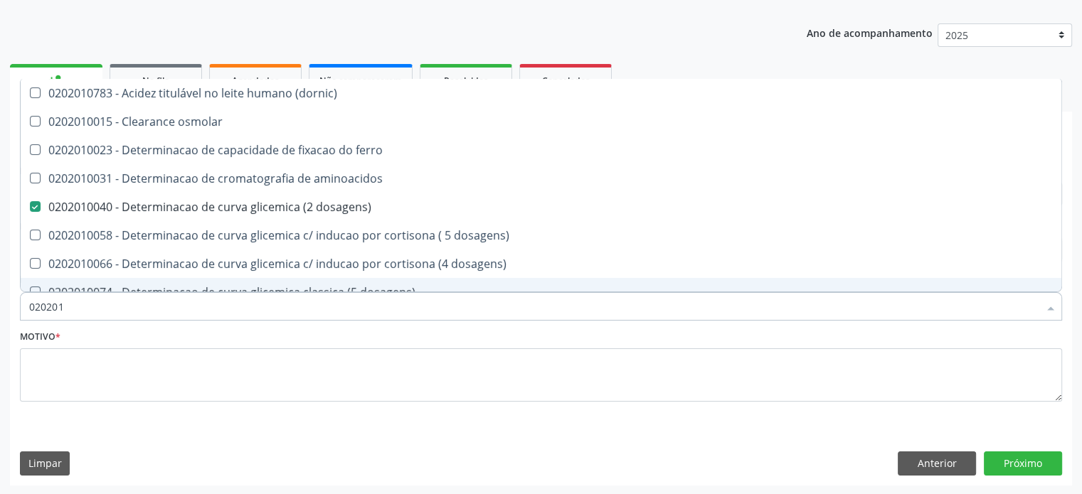
type input "0202010"
checkbox ionizavel "true"
checkbox catecolaminas "true"
checkbox total "false"
checkbox creatinina "false"
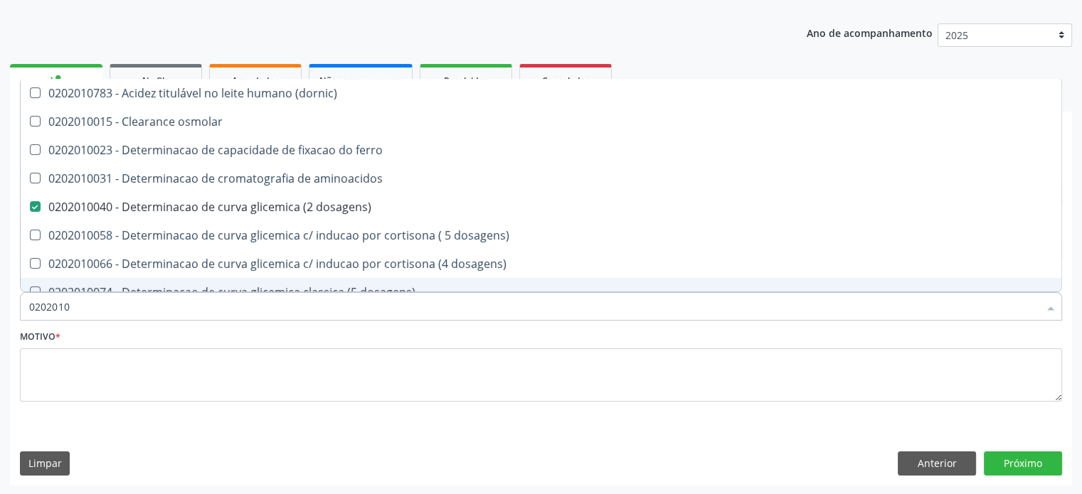
checkbox hidroxiprolina "true"
checkbox piruvato "true"
checkbox potassio "false"
type input "02020104"
checkbox dosagens\) "false"
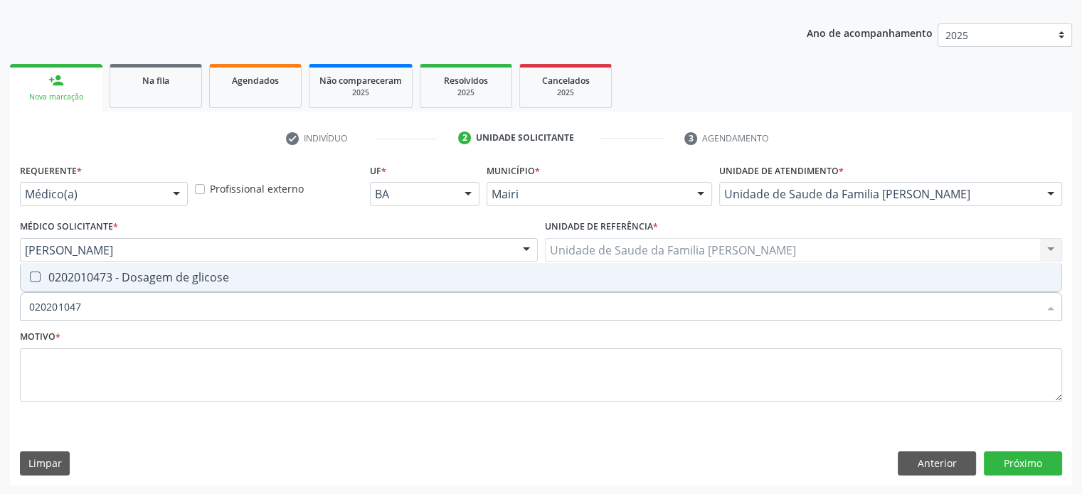
type input "0202010473"
click at [139, 278] on div "0202010473 - Dosagem de glicose" at bounding box center [540, 277] width 1023 height 11
checkbox glicose "true"
type input "02020104"
checkbox glicose "false"
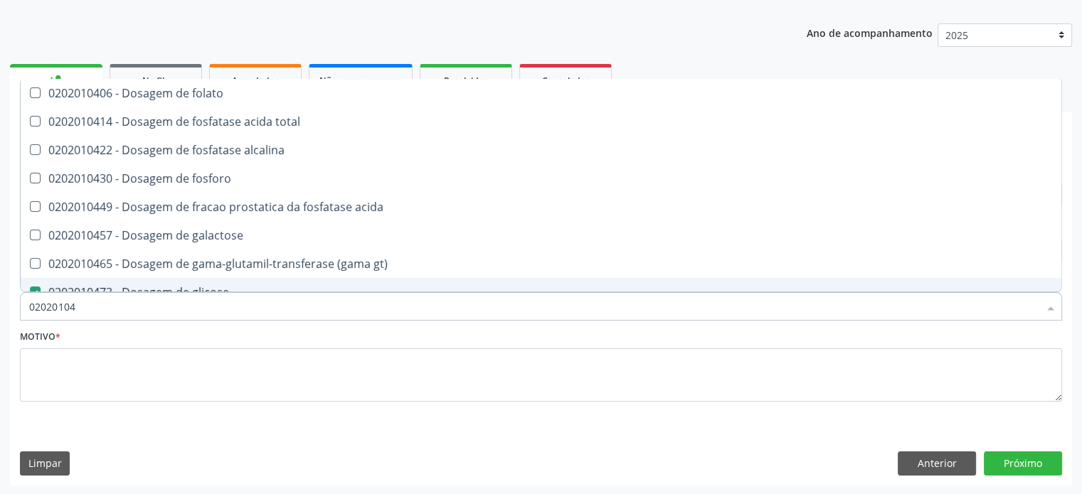
type input "0202010"
checkbox acida "true"
checkbox glicose "false"
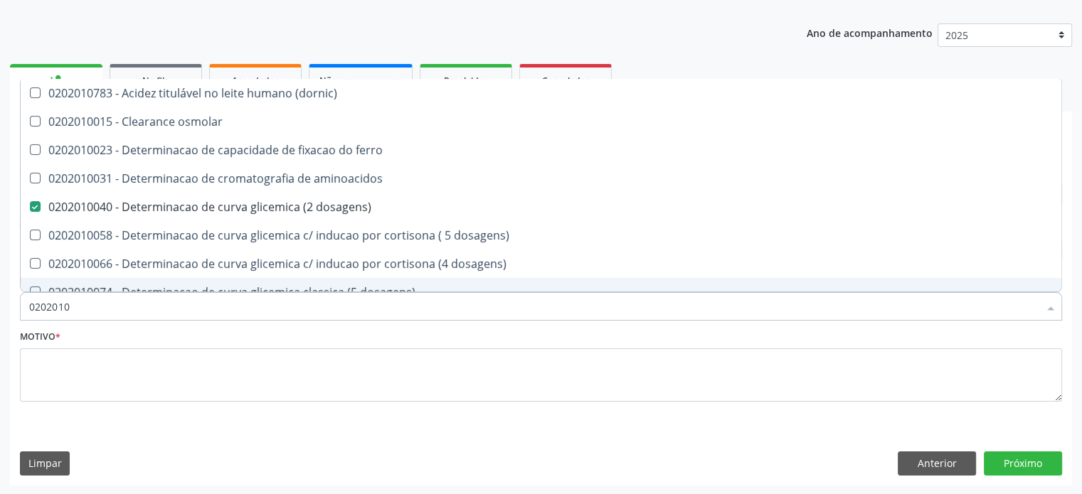
type input "02020102"
checkbox dosagens\) "false"
checkbox ivy "true"
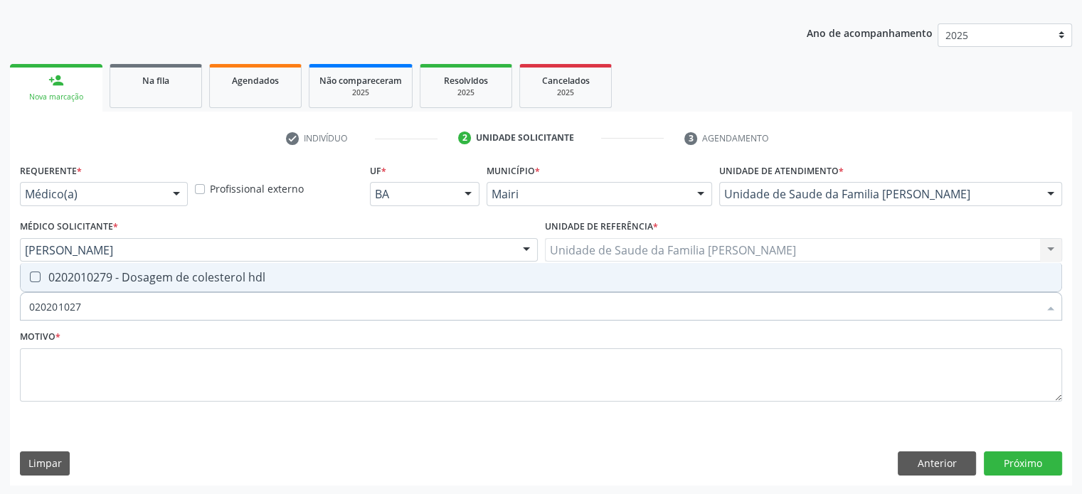
type input "0202010279"
click at [139, 278] on div "0202010279 - Dosagem de colesterol hdl" at bounding box center [540, 277] width 1023 height 11
checkbox hdl "true"
type input "02020102"
checkbox hdl "false"
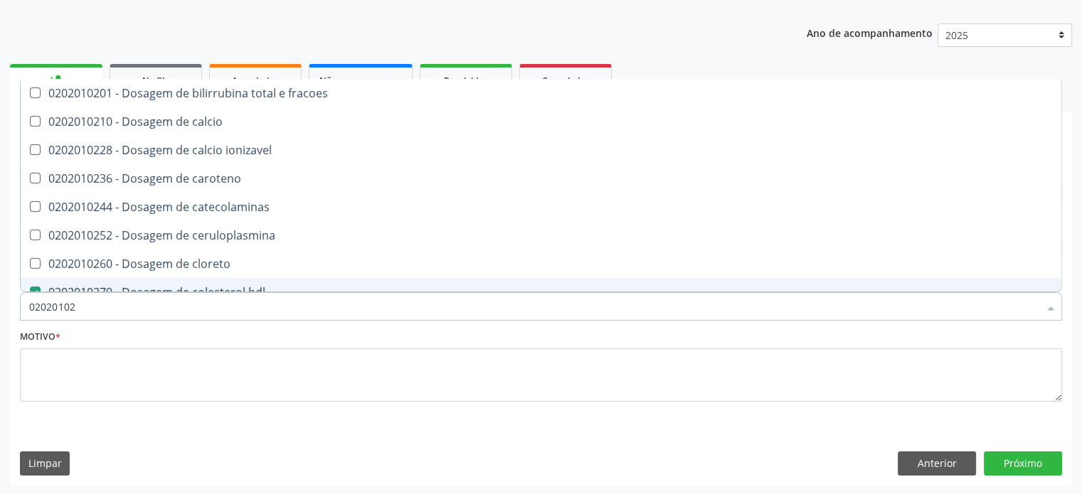
type input "0202010"
checkbox catecolaminas "true"
checkbox hdl "false"
checkbox total "false"
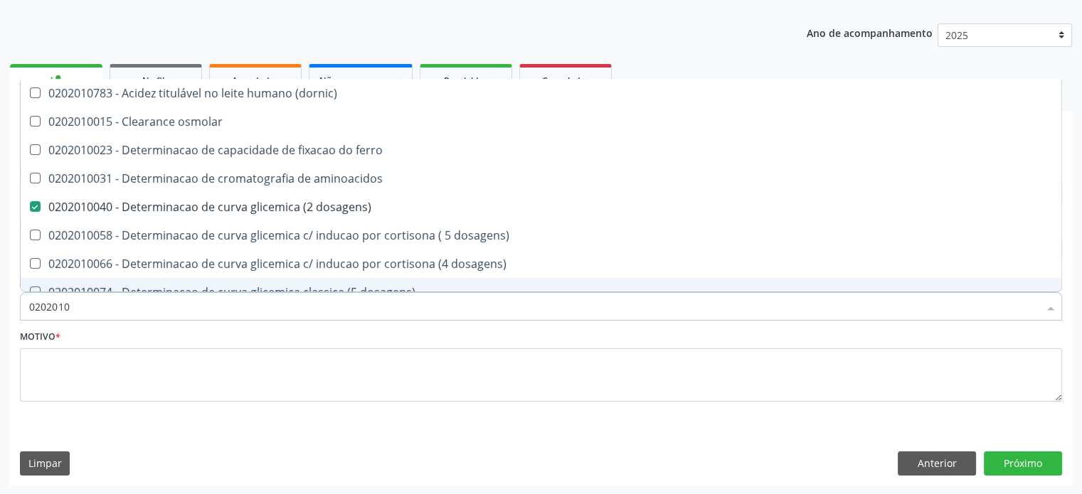
type input "02020105"
checkbox dosagens\) "false"
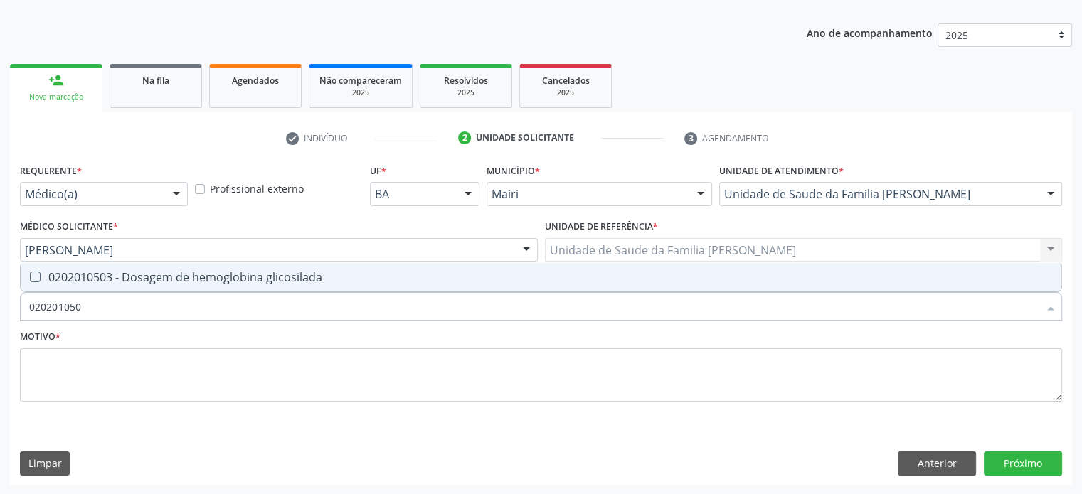
type input "0202010503"
click at [139, 278] on div "0202010503 - Dosagem de hemoglobina glicosilada" at bounding box center [540, 277] width 1023 height 11
checkbox glicosilada "true"
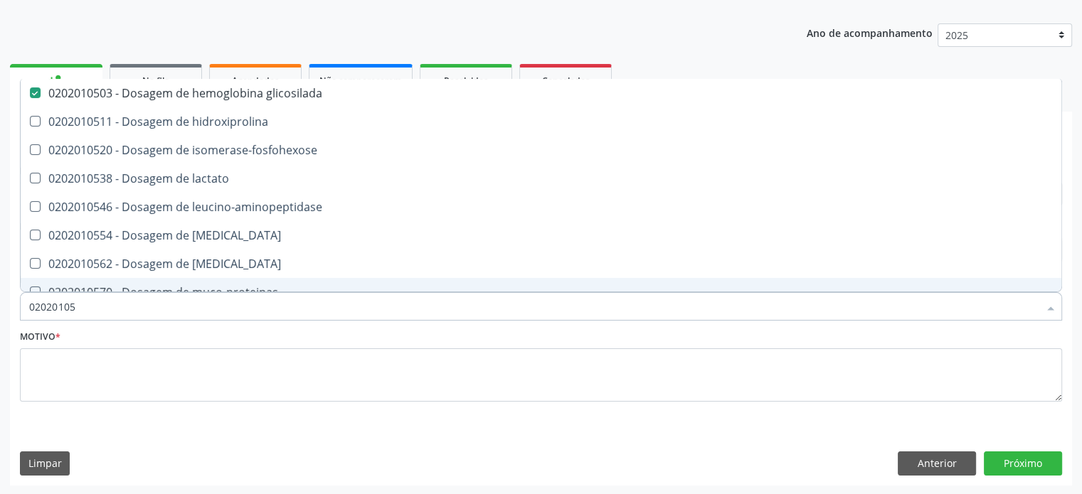
type input "0202010"
checkbox glicosilada "false"
checkbox leucino-aminopeptidase "true"
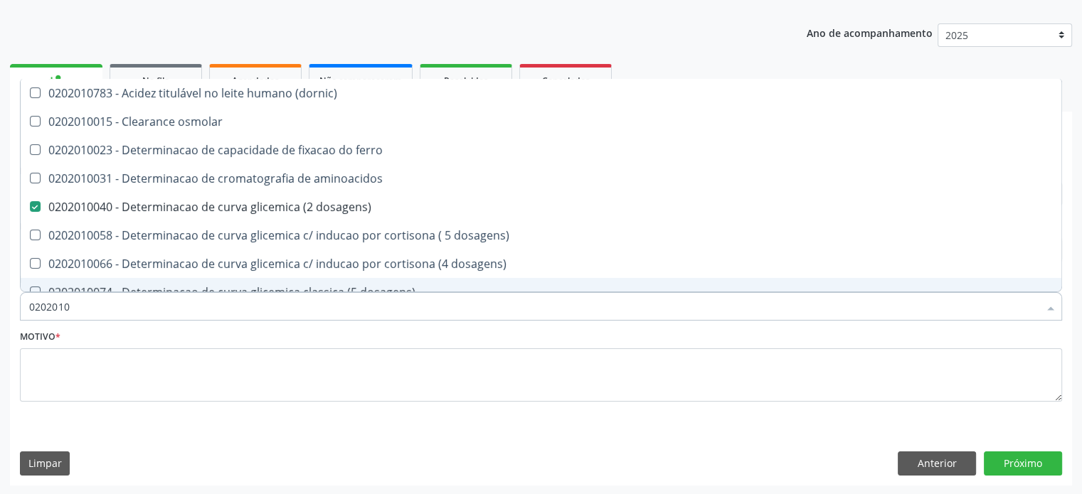
type input "02020102"
checkbox dosagens\) "false"
checkbox dosagens\) "true"
checkbox ivy "true"
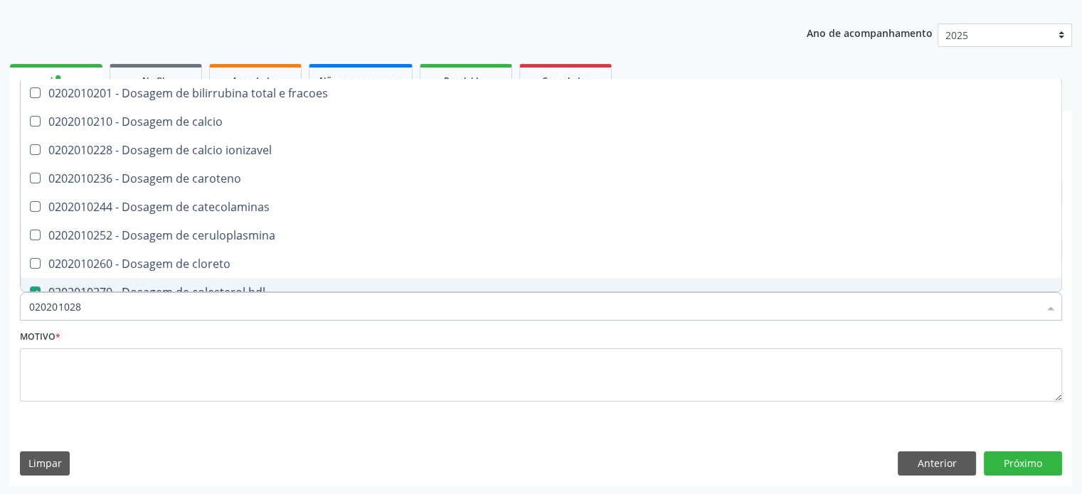
type input "0202010287"
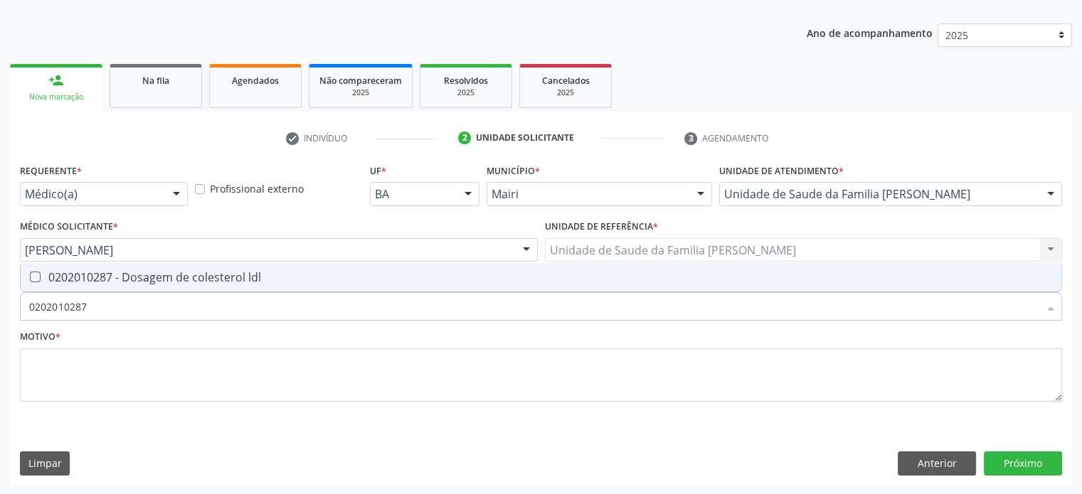
click at [139, 278] on div "0202010287 - Dosagem de colesterol ldl" at bounding box center [540, 277] width 1023 height 11
checkbox ldl "true"
type input "02020102"
checkbox ldl "false"
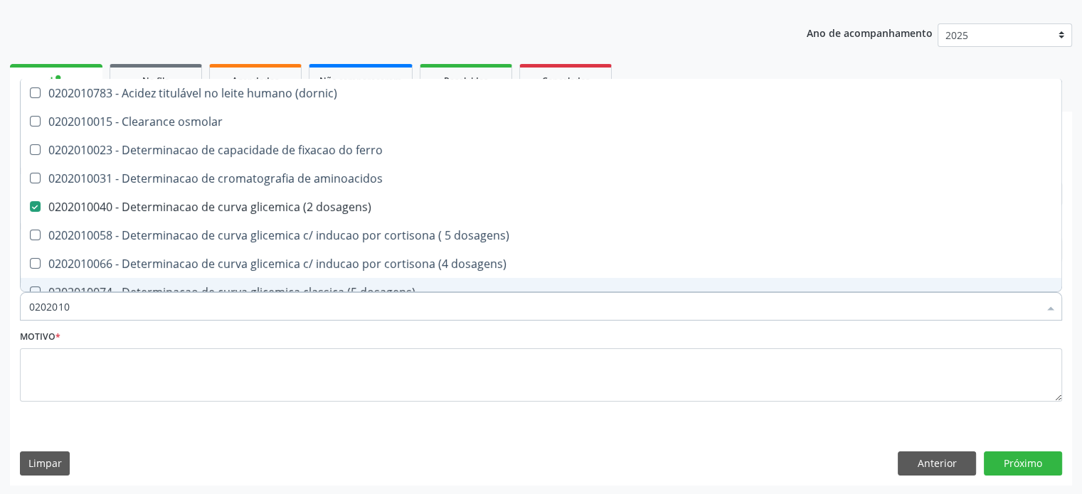
type input "020201"
checkbox hdl "false"
checkbox ldl "false"
checkbox total "false"
checkbox creatinina "false"
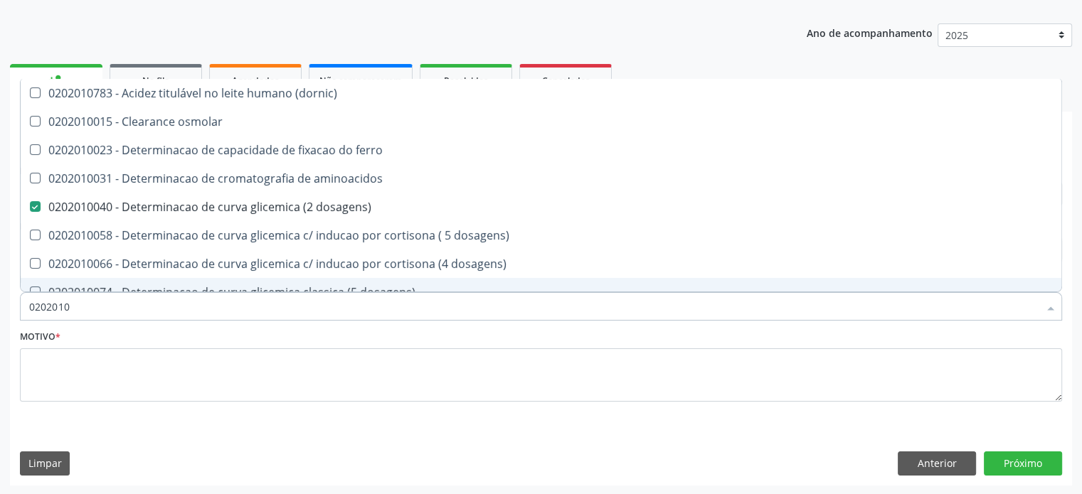
checkbox alfa-hidroxibutirica "true"
checkbox glutamica "true"
checkbox latica "true"
checkbox ferritina "true"
checkbox glicose "false"
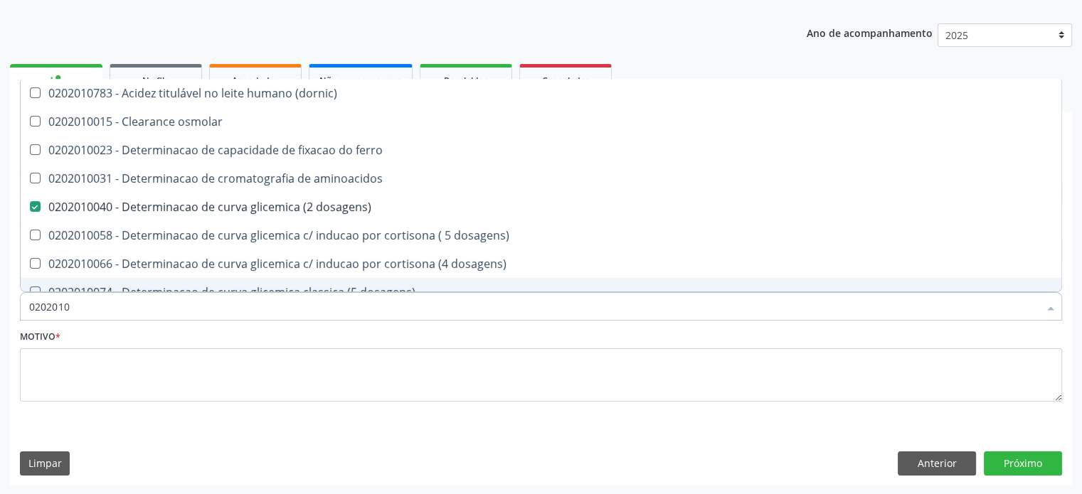
checkbox glicosilada "false"
checkbox magnesio "true"
checkbox porfirinas "true"
checkbox potassio "false"
checkbox triglicerideos "false"
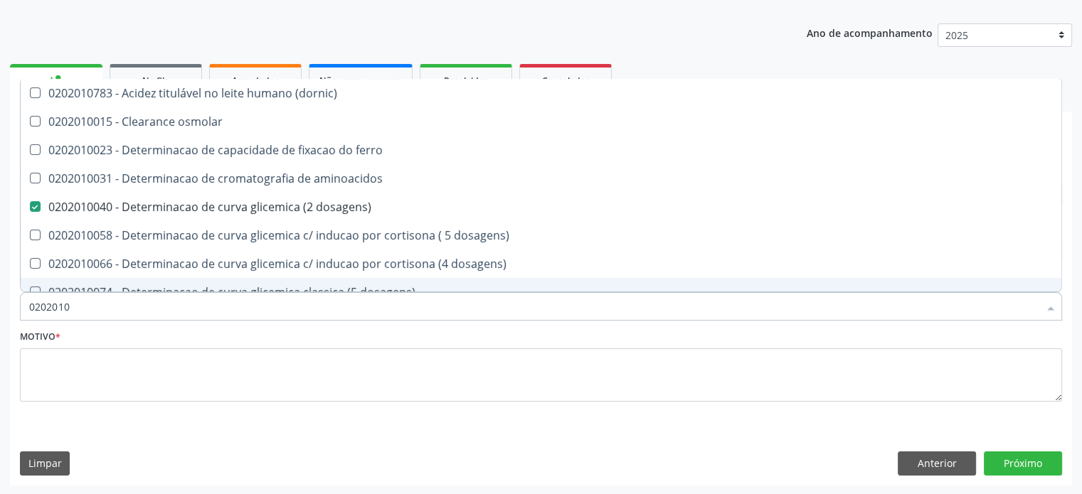
checkbox ureia "true"
type input "02020"
checkbox aminoacidos "true"
checkbox dosagens\) "false"
checkbox hdl "false"
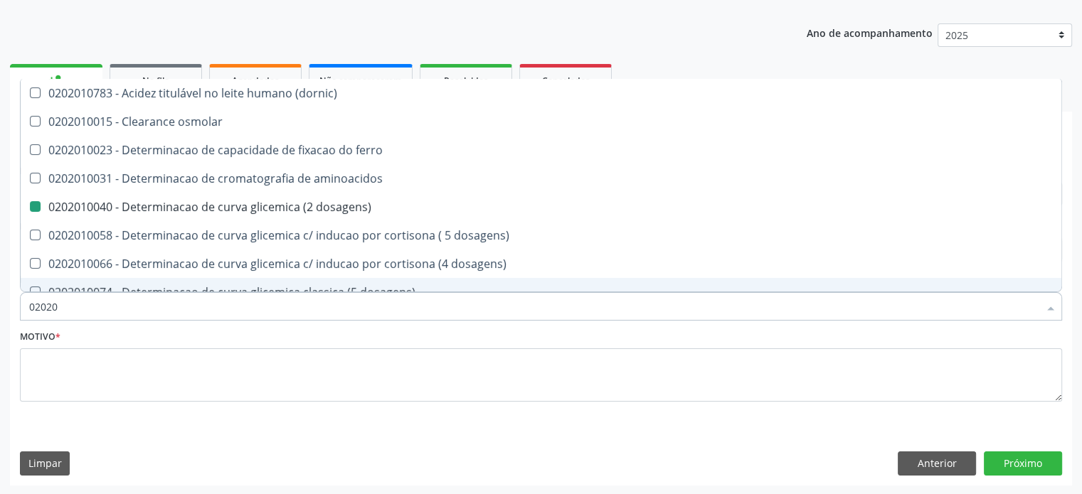
checkbox ldl "false"
checkbox total "false"
checkbox creatinina "false"
checkbox alfa-hidroxibutirica "true"
checkbox glicose "false"
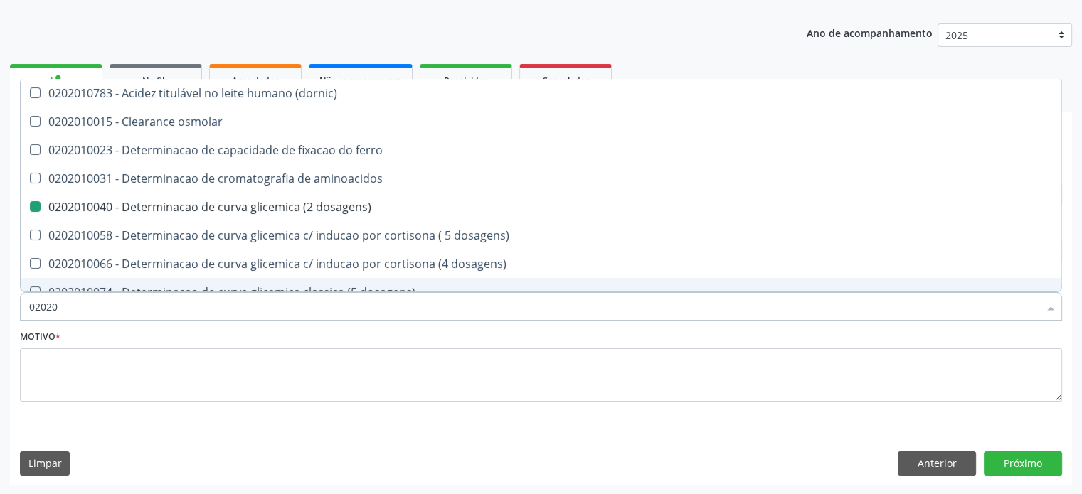
checkbox glicosilada "false"
checkbox potassio "false"
checkbox triglicerideos "false"
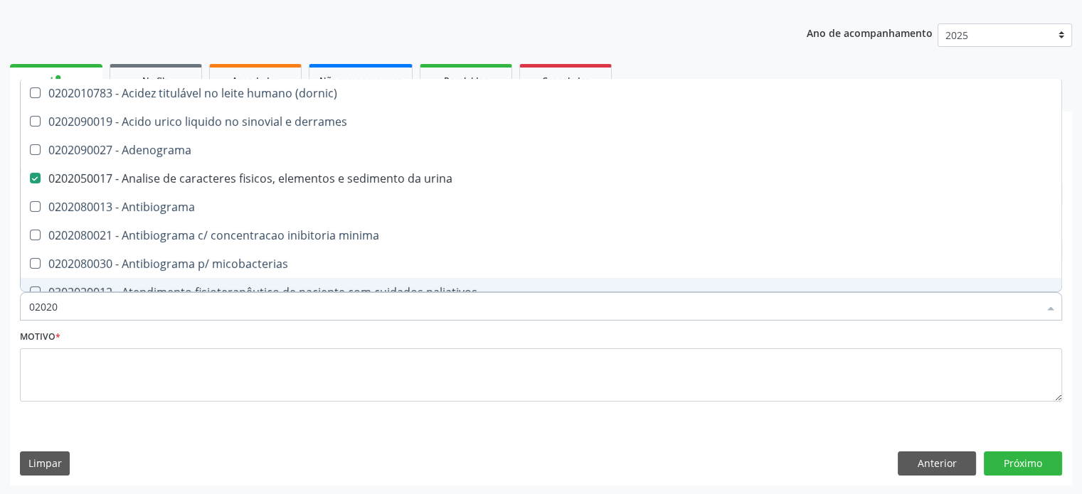
type input "020202"
checkbox urina "false"
checkbox dosagens\) "false"
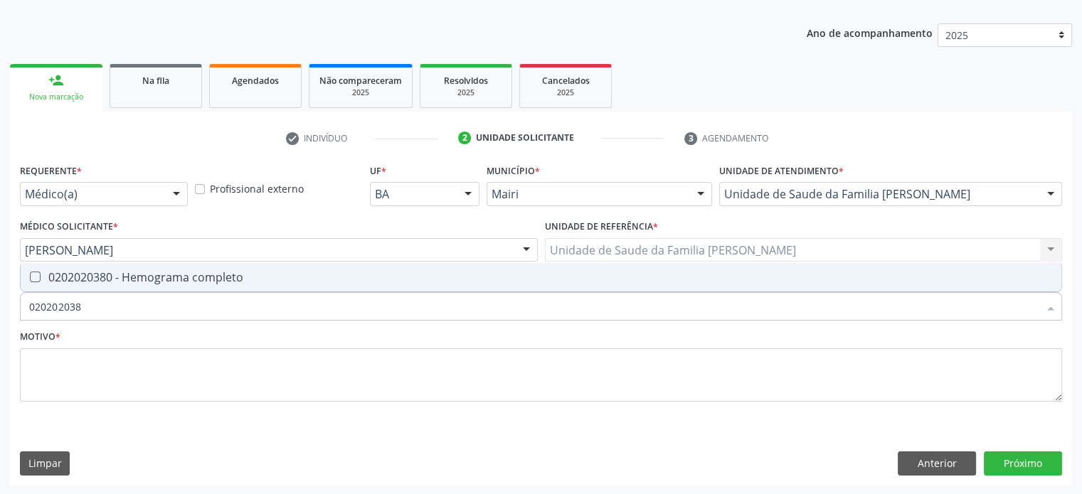
type input "0202020380"
click at [139, 278] on div "0202020380 - Hemograma completo" at bounding box center [540, 277] width 1023 height 11
checkbox completo "true"
type input "02020203"
checkbox completo "false"
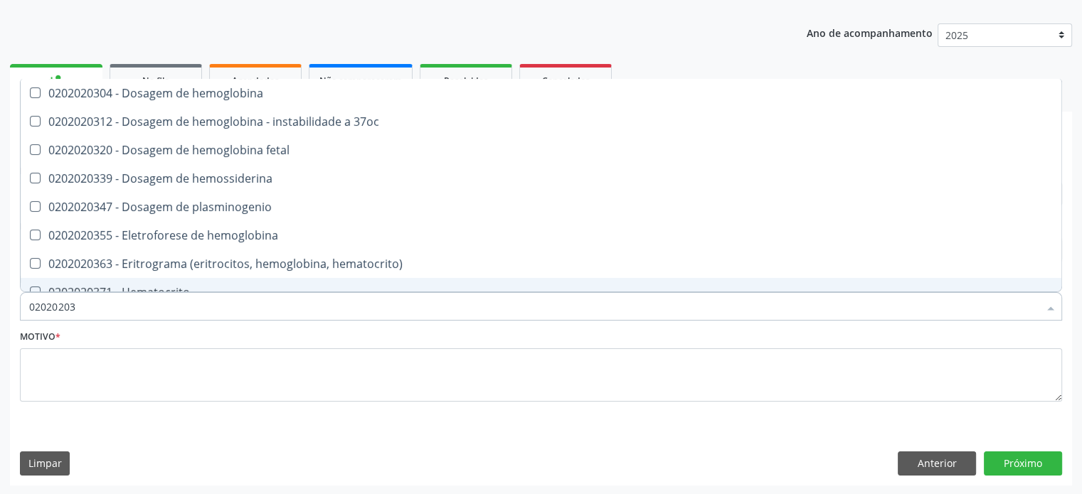
type input "0202020"
checkbox completo "false"
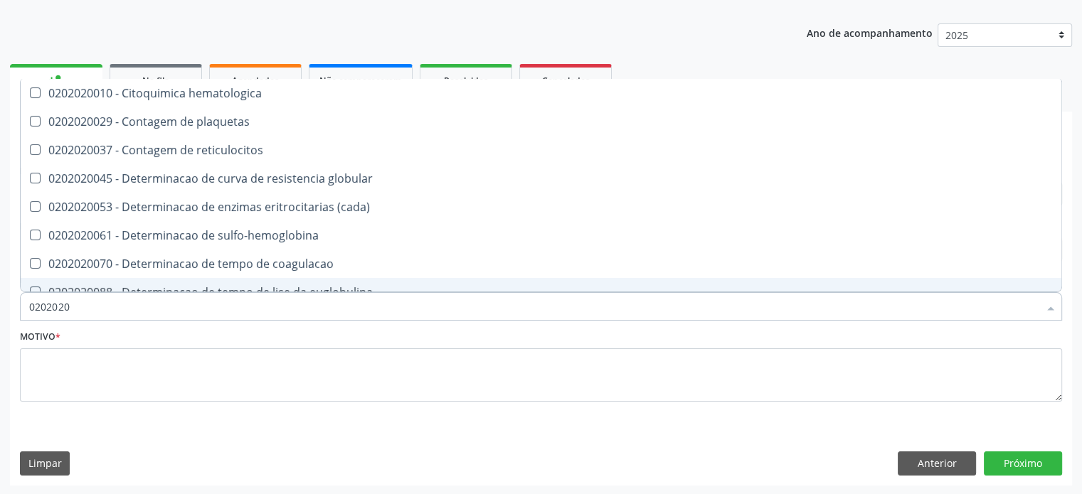
type input "020202"
checkbox completo "false"
checkbox Leucograma "true"
type input "02020"
checkbox globular "true"
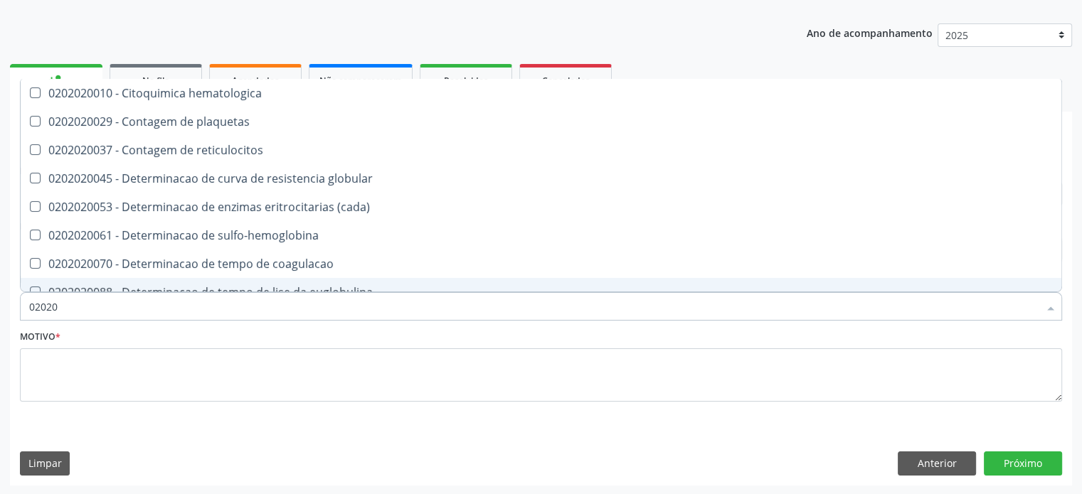
checkbox completo "false"
checkbox s "true"
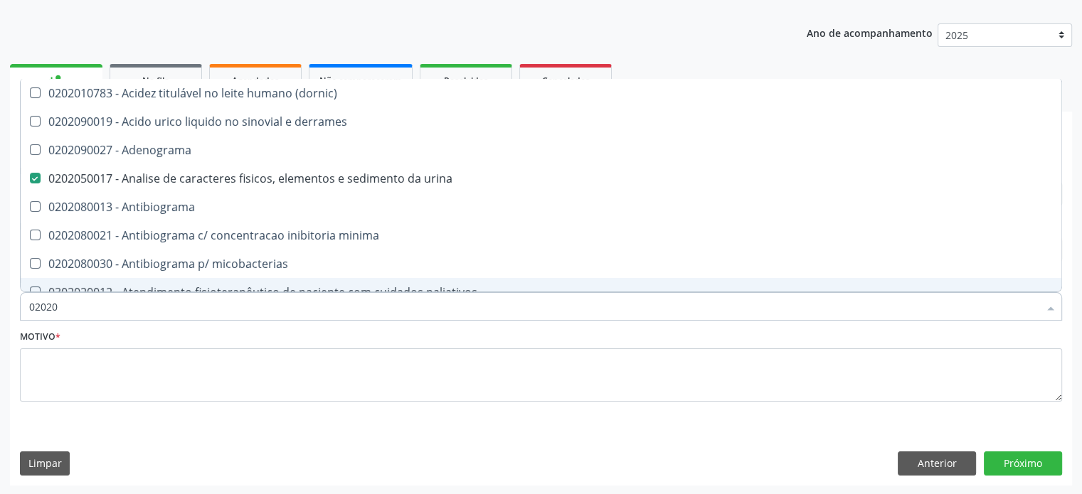
type input "020201"
checkbox urina "false"
checkbox Antibiograma "true"
checkbox \(qualitativo\) "true"
checkbox molecular "true"
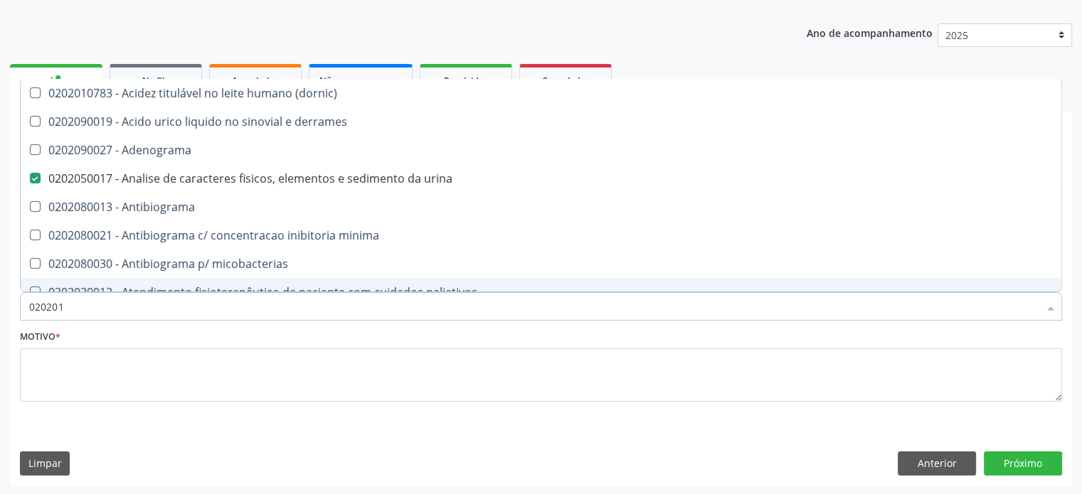
checkbox htlv-1 "true"
checkbox \(ch50\) "true"
checkbox dosagens\) "false"
checkbox -duke "true"
checkbox trombina "true"
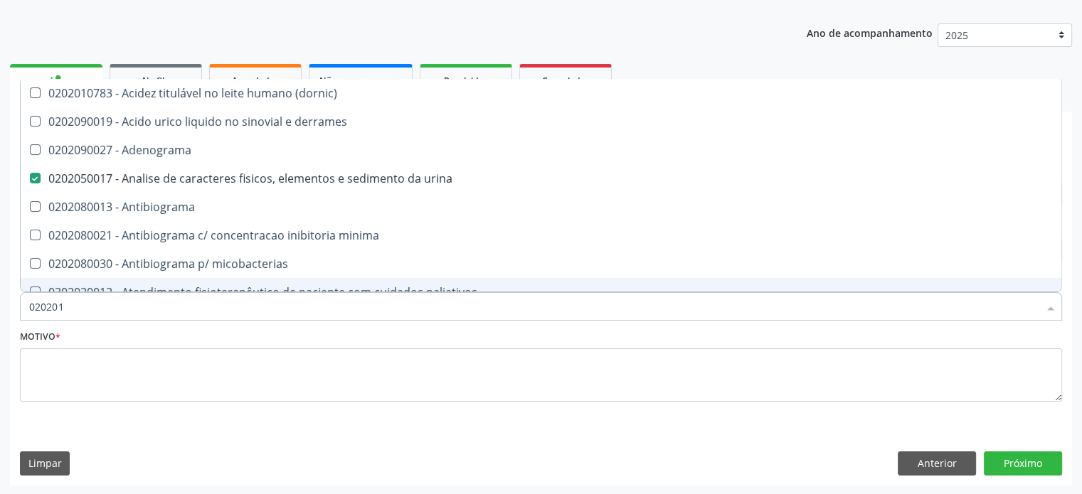
checkbox d "true"
checkbox mandelico "true"
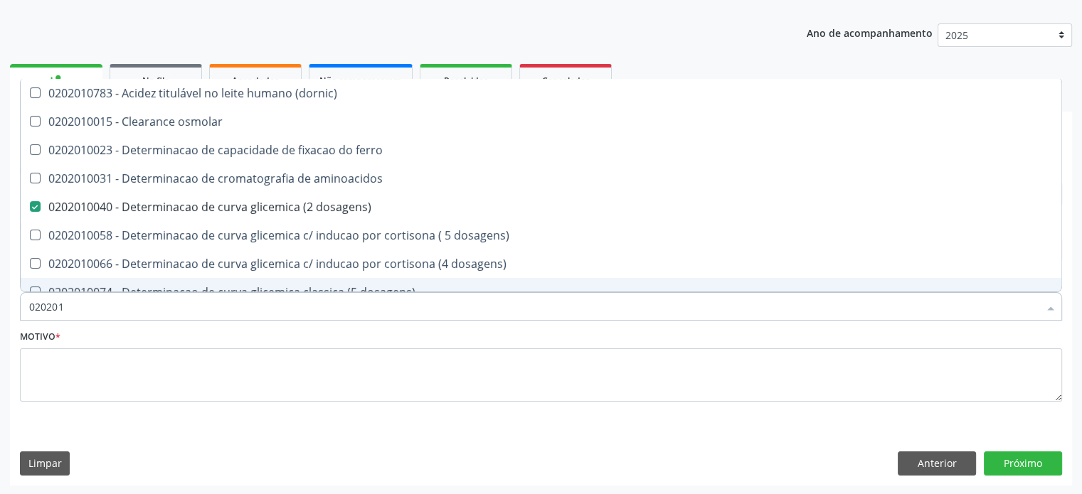
type input "0202010"
checkbox fracoes "true"
checkbox calcio "true"
checkbox ionizavel "true"
checkbox catecolaminas "true"
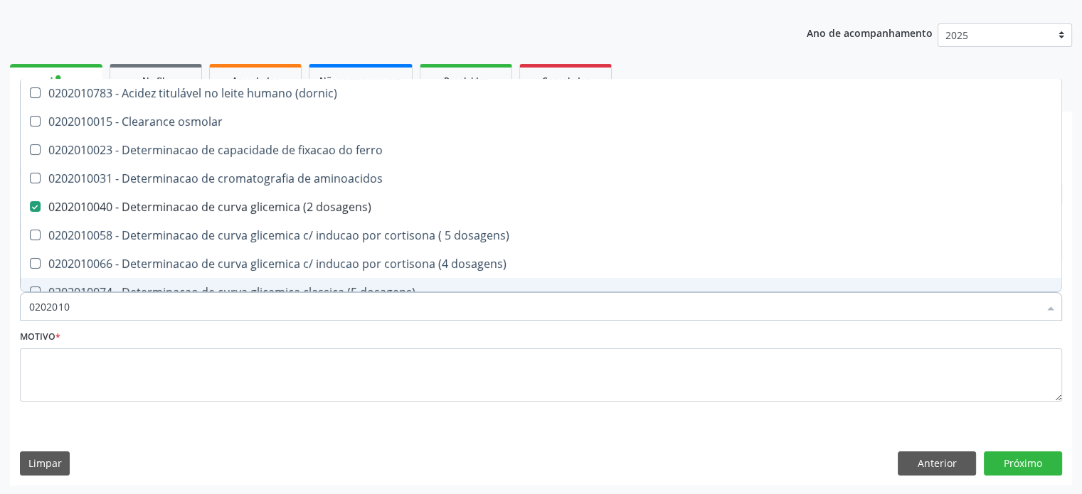
checkbox hdl "false"
checkbox ldl "false"
checkbox total "false"
checkbox creatinina "false"
checkbox ferritina "true"
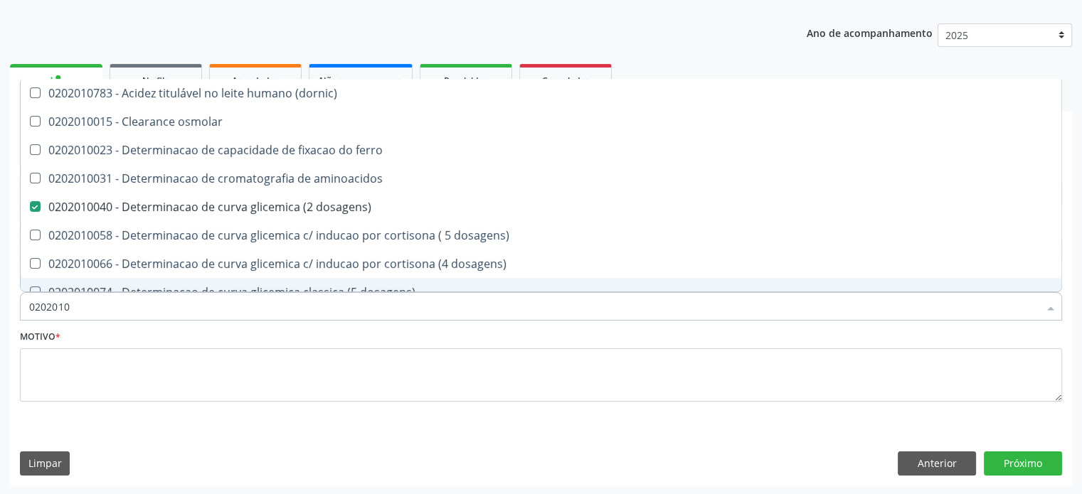
checkbox total "true"
checkbox glicose "false"
checkbox glicosilada "false"
checkbox hidroxiprolina "true"
checkbox piruvato "true"
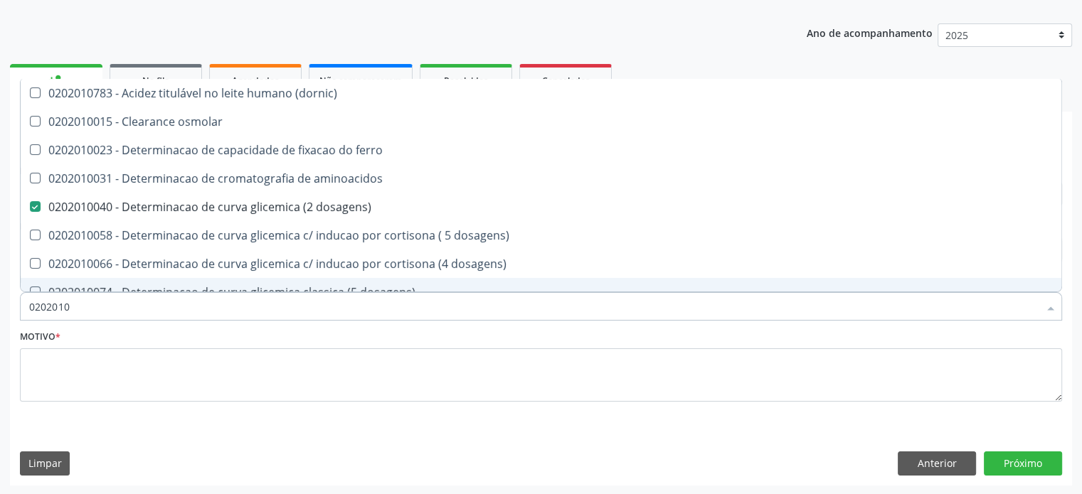
checkbox potassio "false"
type input "02020106"
checkbox \(dornic\) "true"
checkbox dosagens\) "false"
checkbox dosagens\) "true"
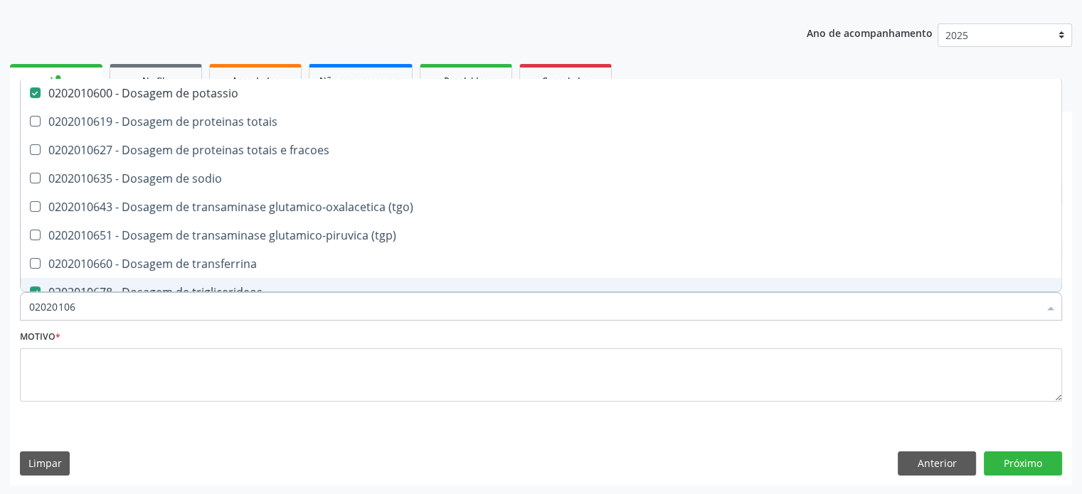
type input "020201065"
checkbox potassio "false"
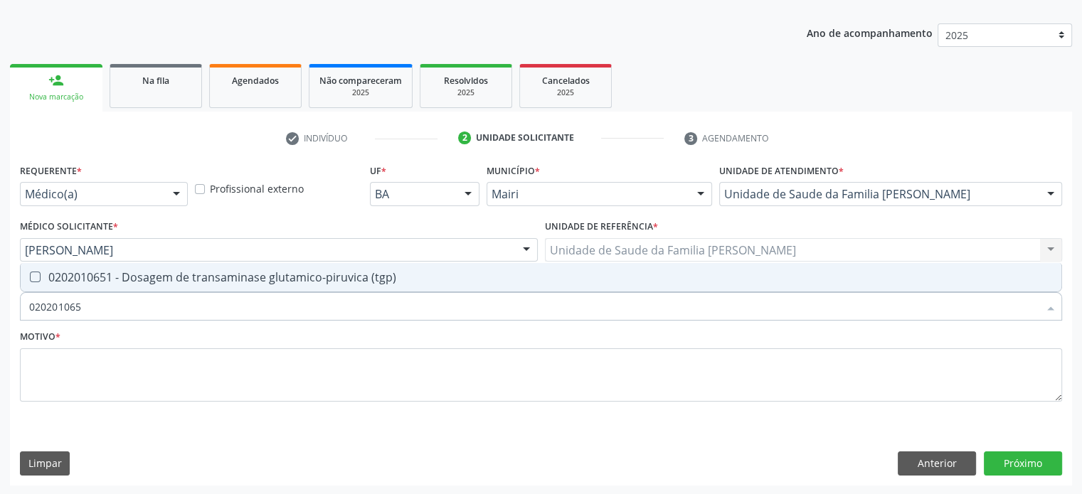
type input "0202010651"
click at [139, 278] on div "0202010651 - Dosagem de transaminase glutamico-piruvica (tgp)" at bounding box center [540, 277] width 1023 height 11
checkbox \(tgp\) "true"
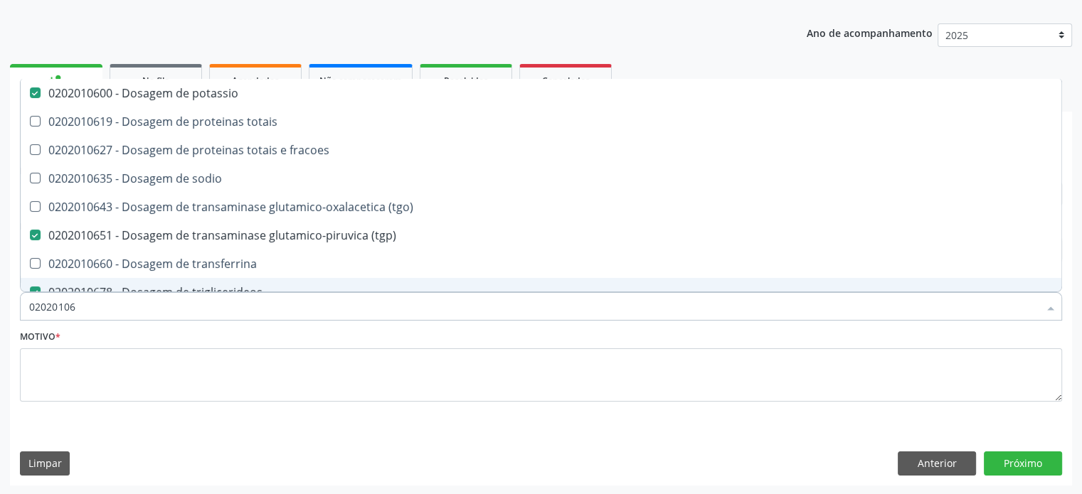
type input "020201064"
checkbox potassio "false"
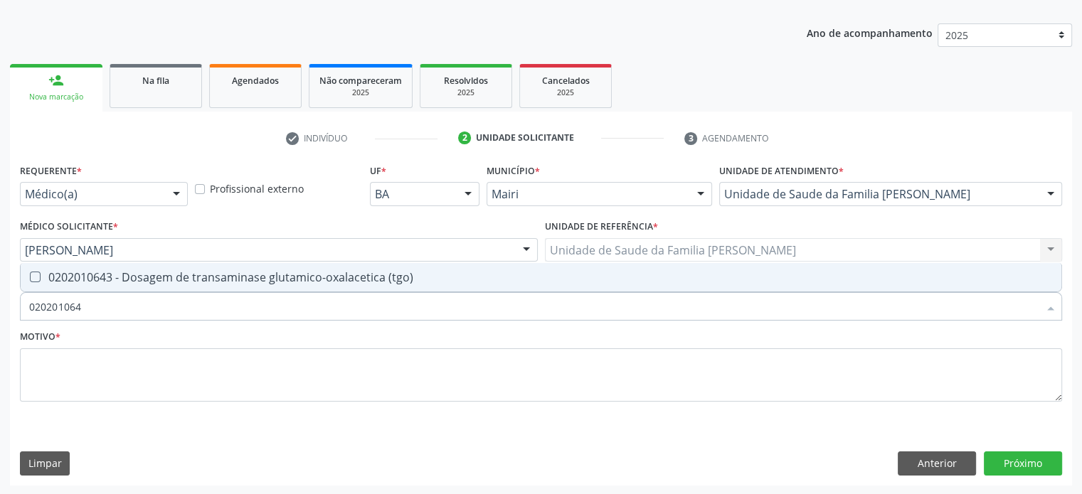
type input "0202010643"
click at [139, 278] on div "0202010643 - Dosagem de transaminase glutamico-oxalacetica (tgo)" at bounding box center [540, 277] width 1023 height 11
checkbox \(tgo\) "true"
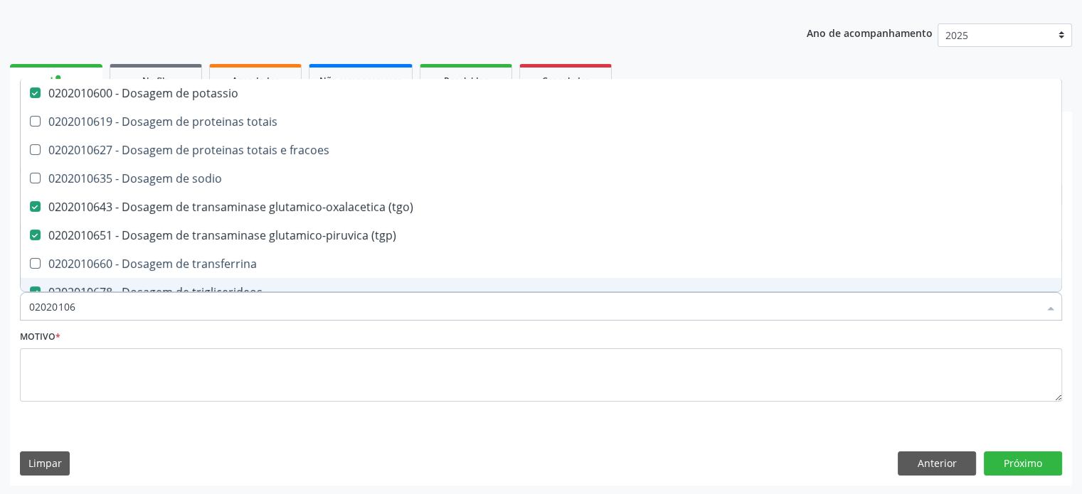
type input "0202010"
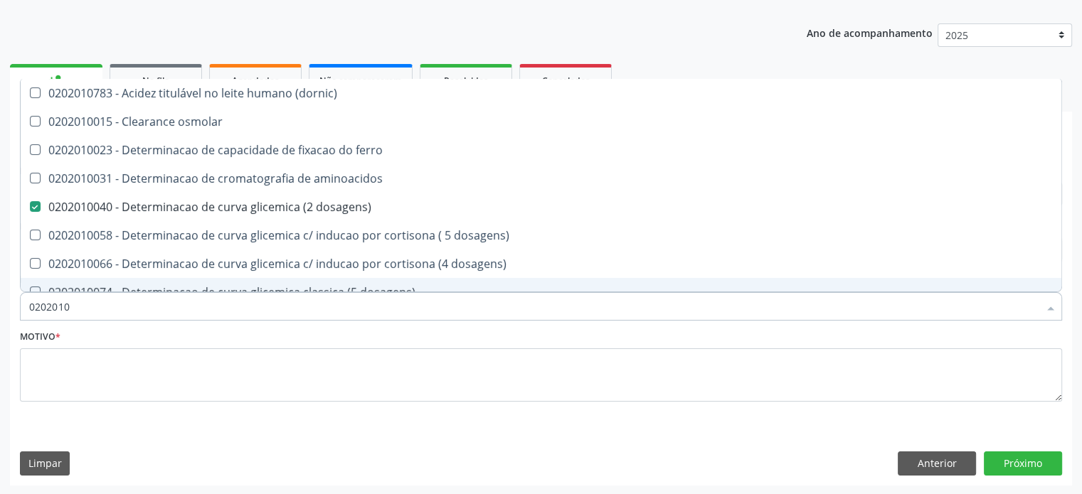
checkbox \(dornic\) "false"
checkbox dosagens\) "false"
type input "02020107"
checkbox dosagens\) "false"
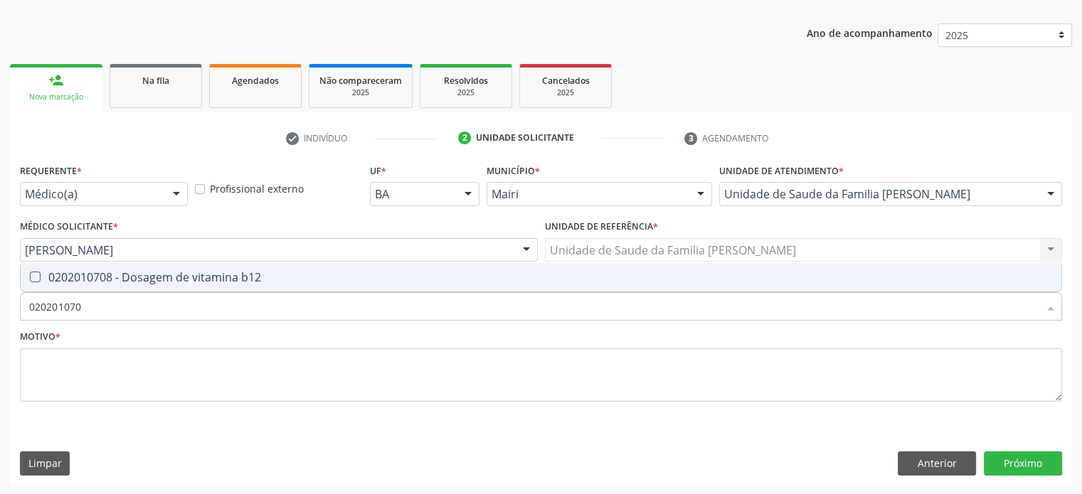
type input "0202010708"
click at [139, 278] on div "0202010708 - Dosagem de vitamina b12" at bounding box center [540, 277] width 1023 height 11
checkbox b12 "true"
type input "02020107"
click at [139, 278] on div "0202010767 - Dosagem de 25 hidroxivitamina d" at bounding box center [540, 277] width 1023 height 11
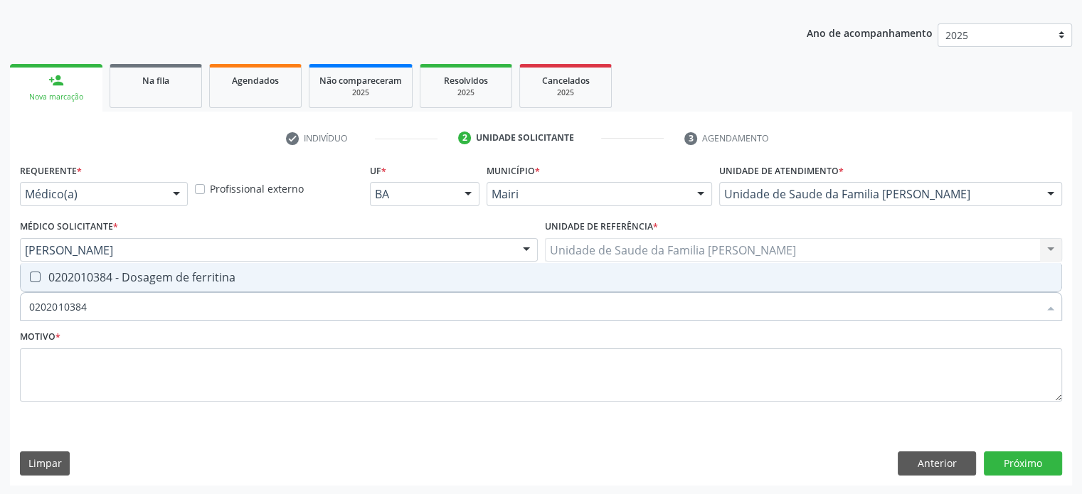
click at [139, 278] on div "0202010384 - Dosagem de ferritina" at bounding box center [540, 277] width 1023 height 11
click at [139, 278] on div "0202020150 - Determinacao de velocidade de hemossedimentacao (vhs)" at bounding box center [540, 277] width 1023 height 11
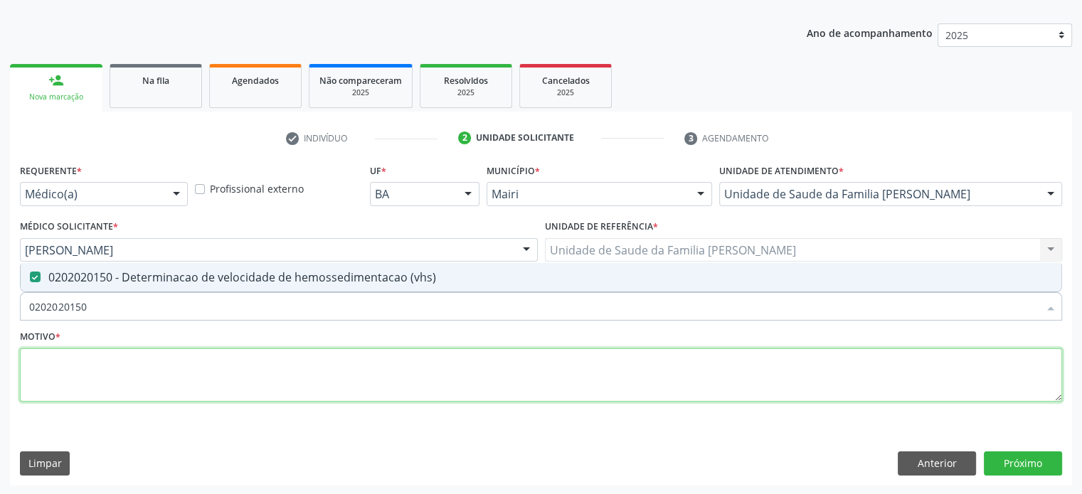
click at [102, 375] on textarea at bounding box center [541, 375] width 1042 height 54
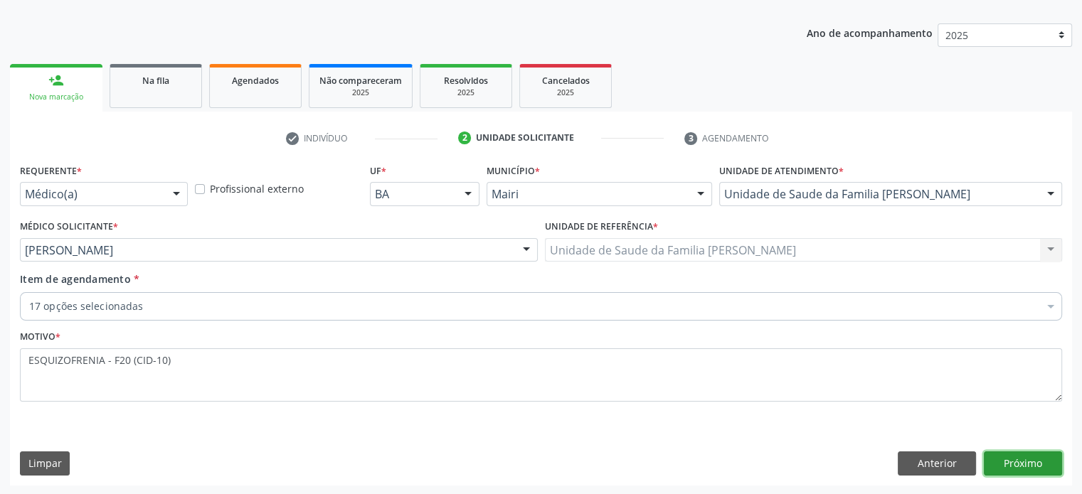
click at [1013, 463] on button "Próximo" at bounding box center [1022, 464] width 78 height 24
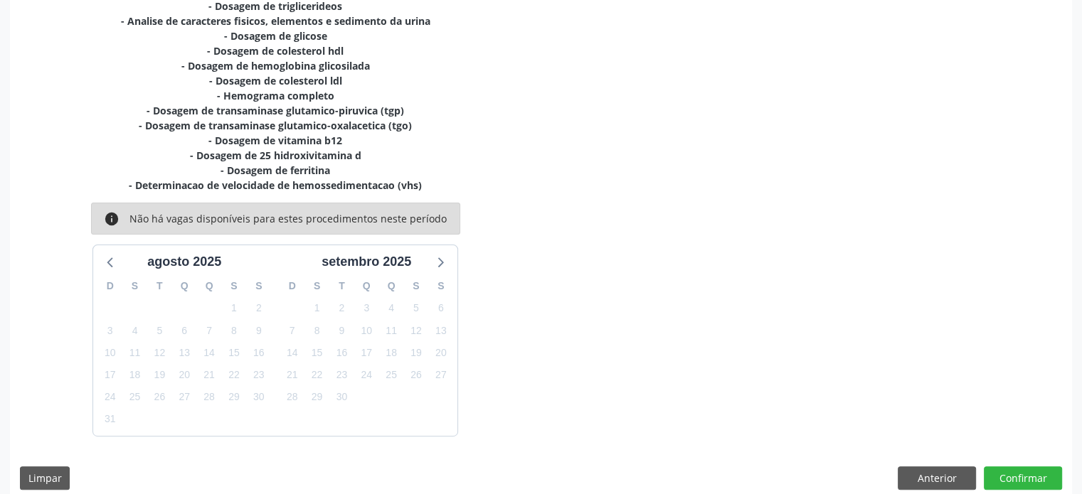
scroll to position [404, 0]
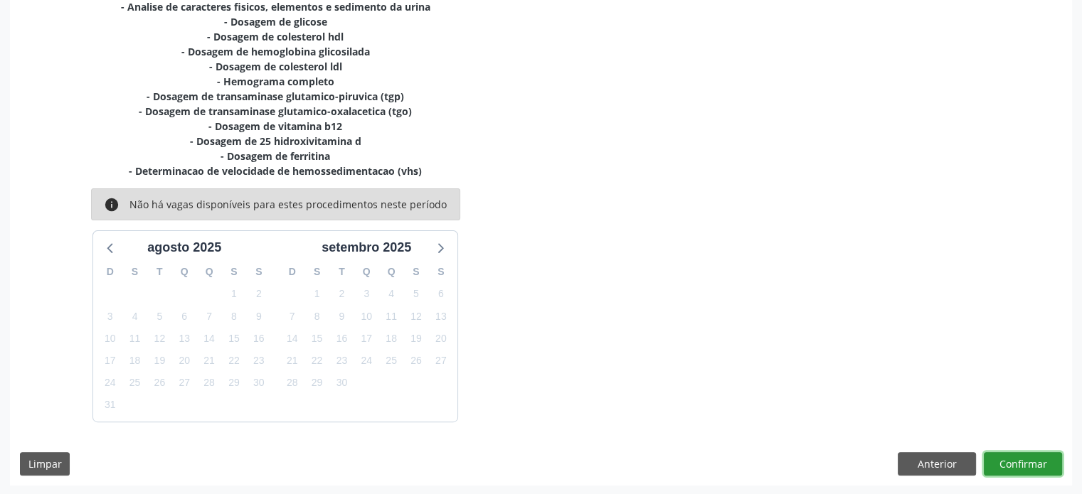
click at [1031, 468] on button "Confirmar" at bounding box center [1022, 464] width 78 height 24
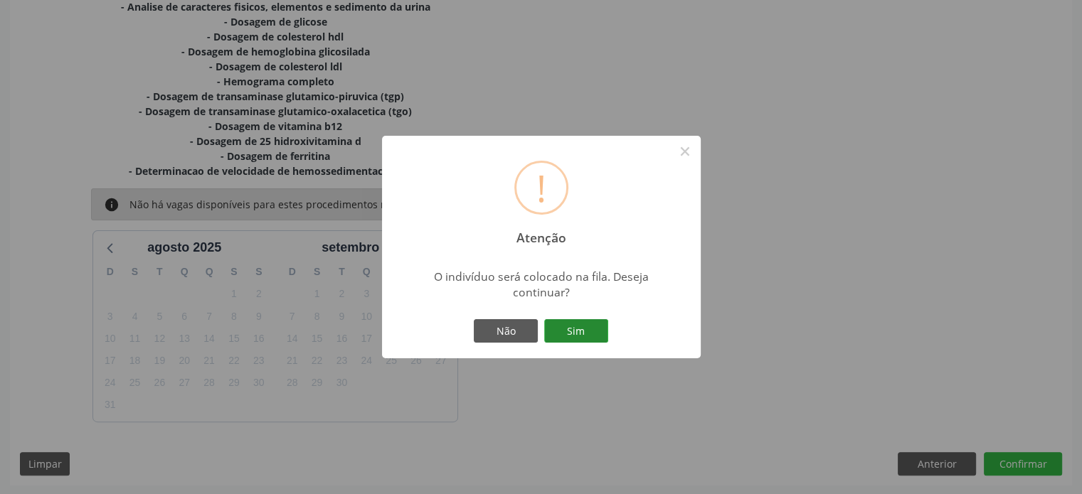
click at [596, 329] on button "Sim" at bounding box center [576, 331] width 64 height 24
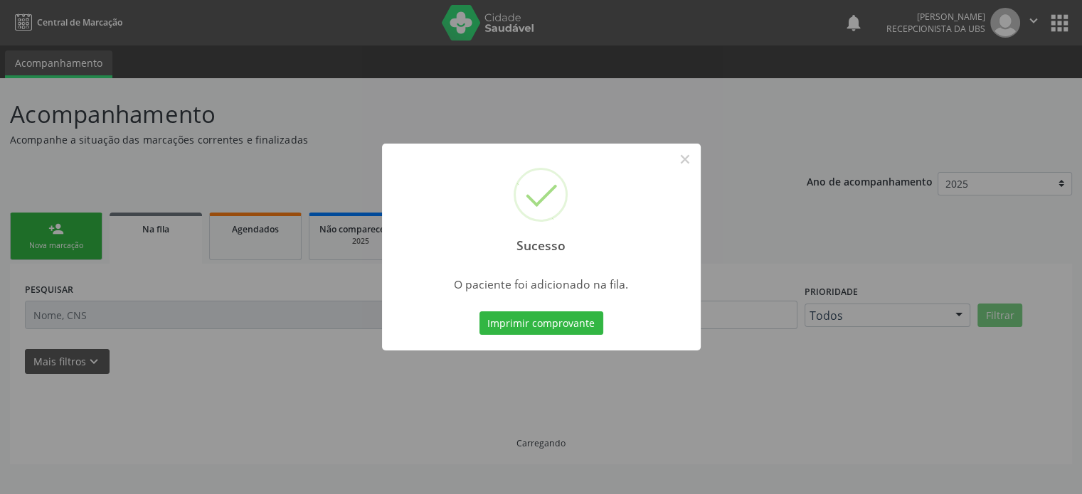
scroll to position [0, 0]
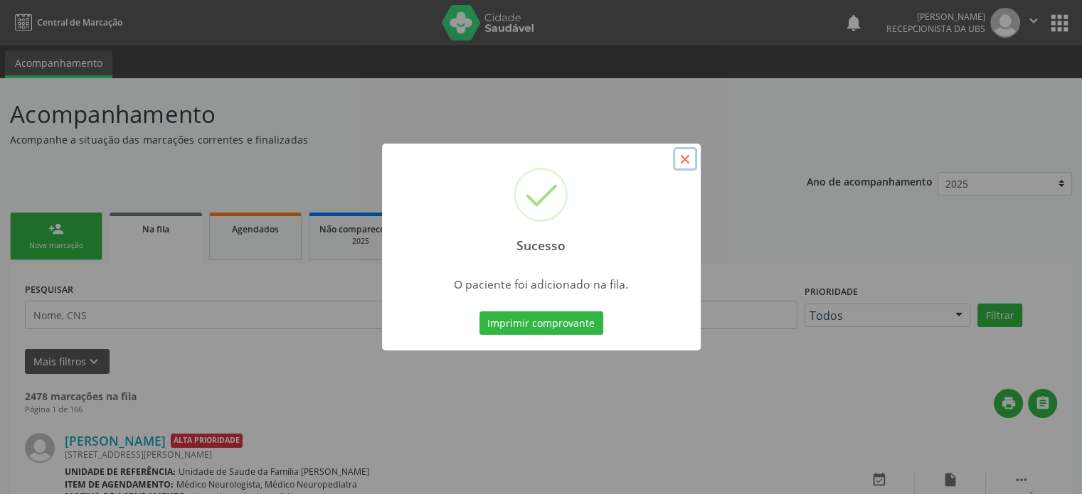
click at [683, 159] on button "×" at bounding box center [685, 159] width 24 height 24
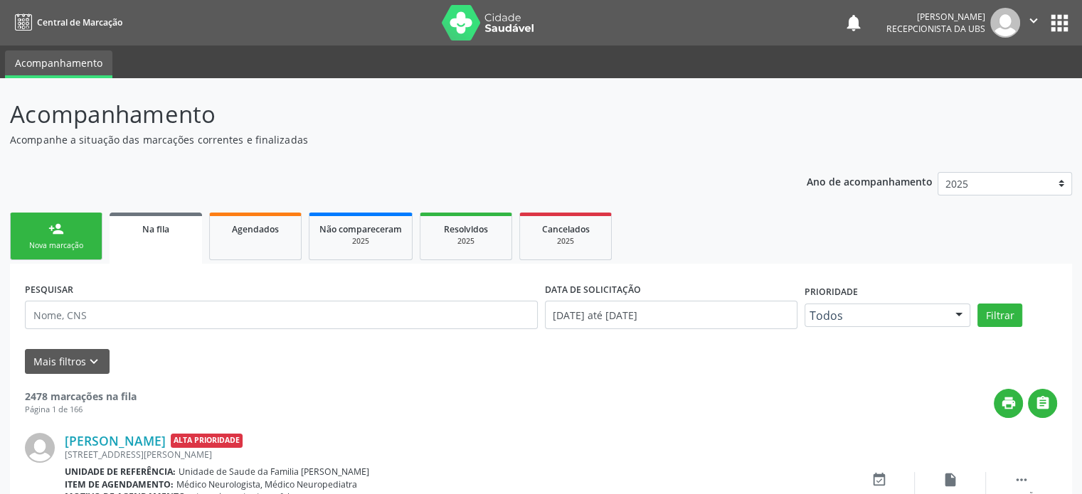
drag, startPoint x: 12, startPoint y: 111, endPoint x: 321, endPoint y: 144, distance: 311.1
click at [321, 144] on div "Acompanhamento Acompanhe a situação das marcações correntes e finalizadas" at bounding box center [381, 122] width 743 height 50
click at [400, 144] on p "Acompanhe a situação das marcações correntes e finalizadas" at bounding box center [381, 139] width 743 height 15
click at [65, 235] on link "person_add Nova marcação" at bounding box center [56, 237] width 92 height 48
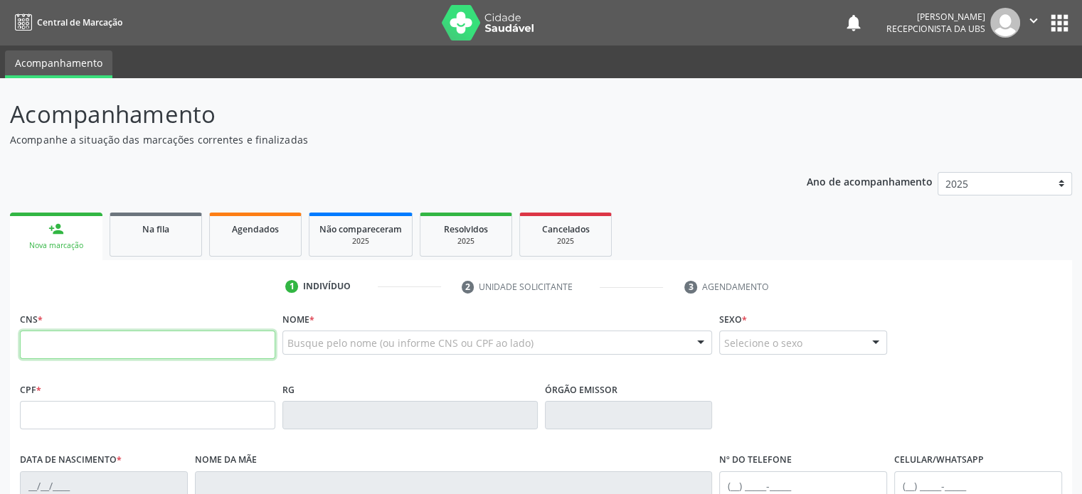
click at [144, 343] on input "text" at bounding box center [147, 345] width 255 height 28
click at [156, 246] on link "Na fila" at bounding box center [156, 235] width 92 height 44
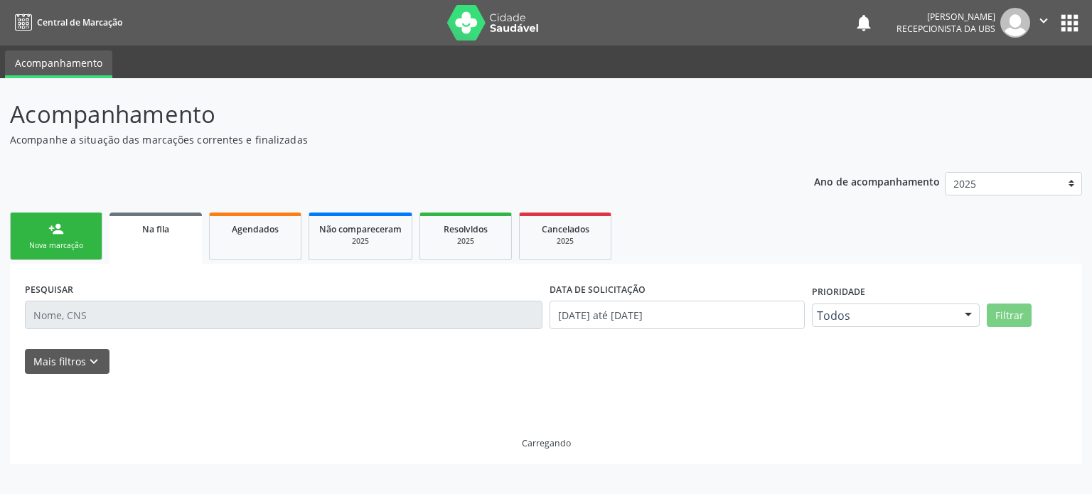
click at [70, 244] on div "Nova marcação" at bounding box center [56, 245] width 71 height 11
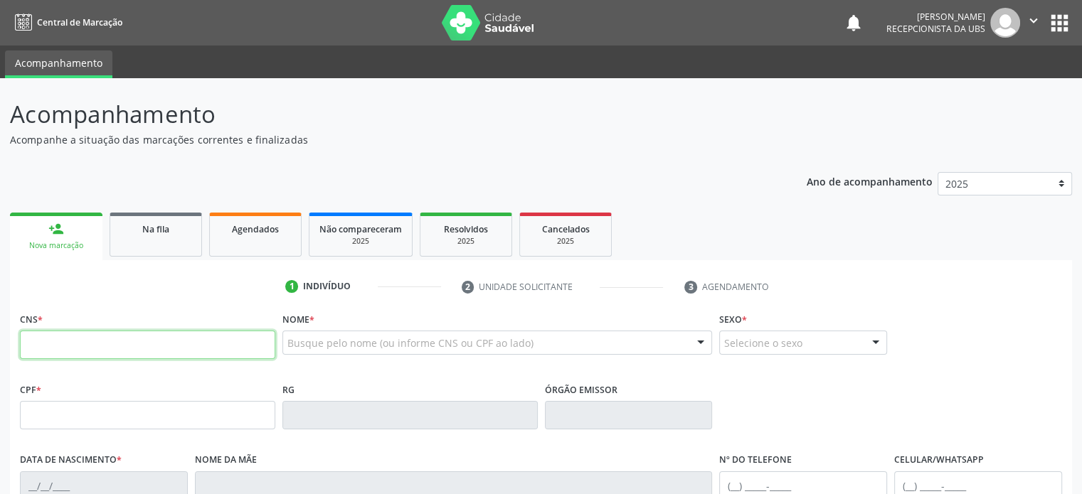
click at [69, 356] on input "text" at bounding box center [147, 345] width 255 height 28
drag, startPoint x: 212, startPoint y: 116, endPoint x: 22, endPoint y: 146, distance: 192.2
click at [22, 146] on div "Acompanhamento Acompanhe a situação das marcações correntes e finalizadas" at bounding box center [381, 122] width 743 height 50
drag, startPoint x: 300, startPoint y: 139, endPoint x: 11, endPoint y: 111, distance: 290.1
click at [11, 111] on div "Acompanhamento Acompanhe a situação das marcações correntes e finalizadas" at bounding box center [381, 122] width 743 height 50
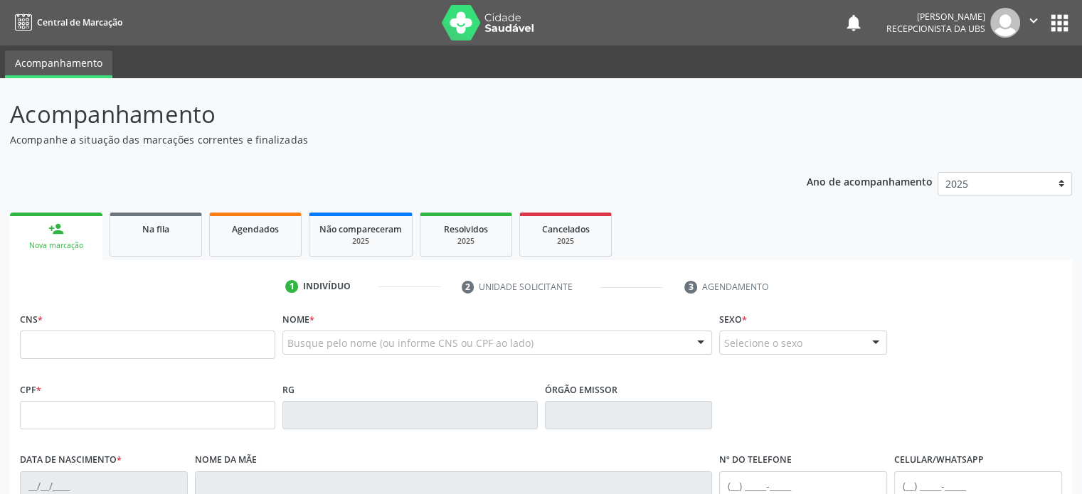
click at [267, 116] on p "Acompanhamento" at bounding box center [381, 115] width 743 height 36
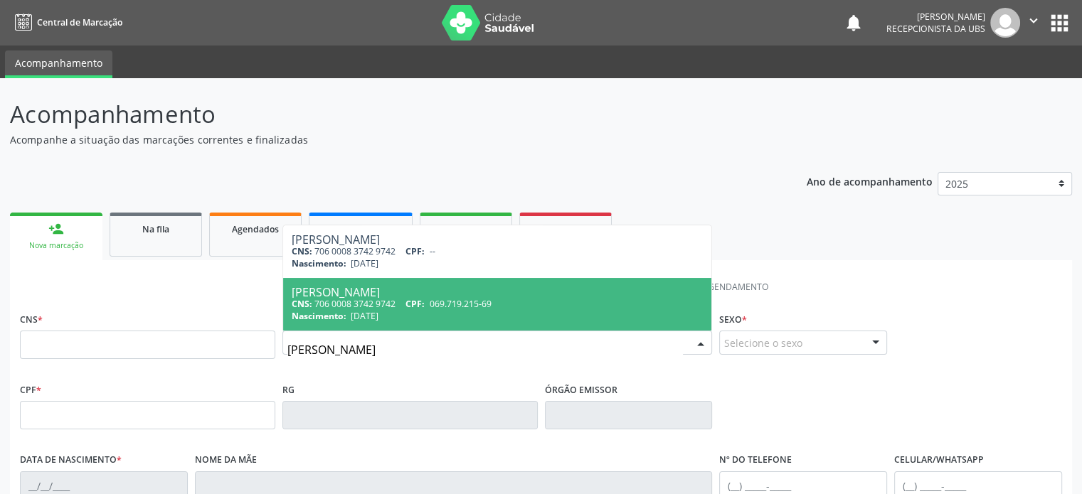
click at [354, 299] on div "CNS: 706 0008 3742 9742 CPF: 069.719.215-69" at bounding box center [498, 304] width 412 height 12
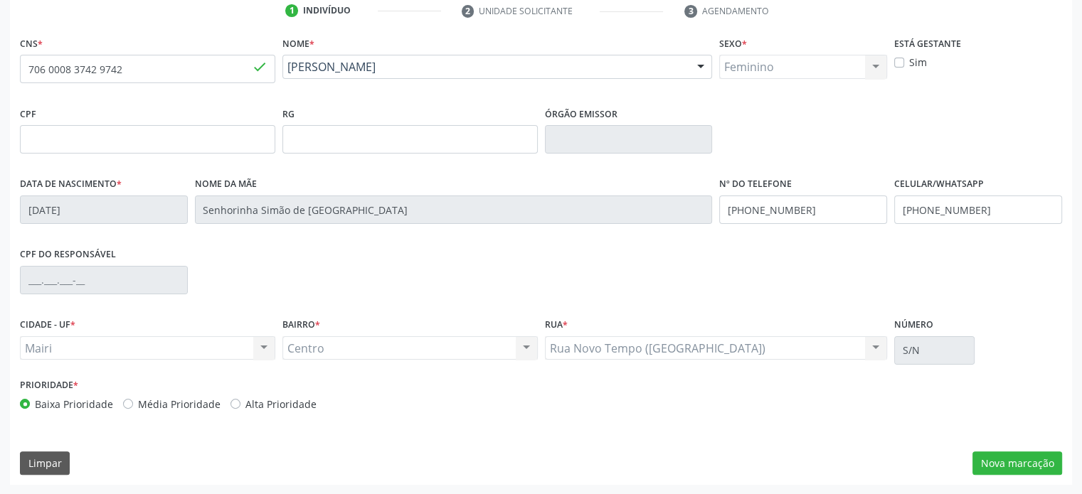
scroll to position [276, 0]
click at [162, 406] on label "Média Prioridade" at bounding box center [179, 404] width 82 height 15
click at [133, 406] on input "Média Prioridade" at bounding box center [128, 403] width 10 height 13
click at [998, 457] on button "Nova marcação" at bounding box center [1017, 464] width 90 height 24
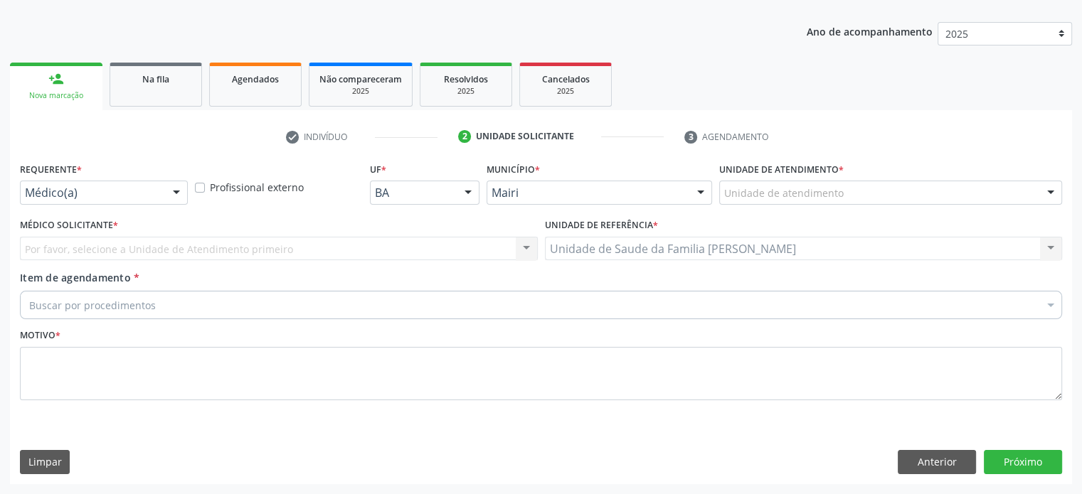
scroll to position [149, 0]
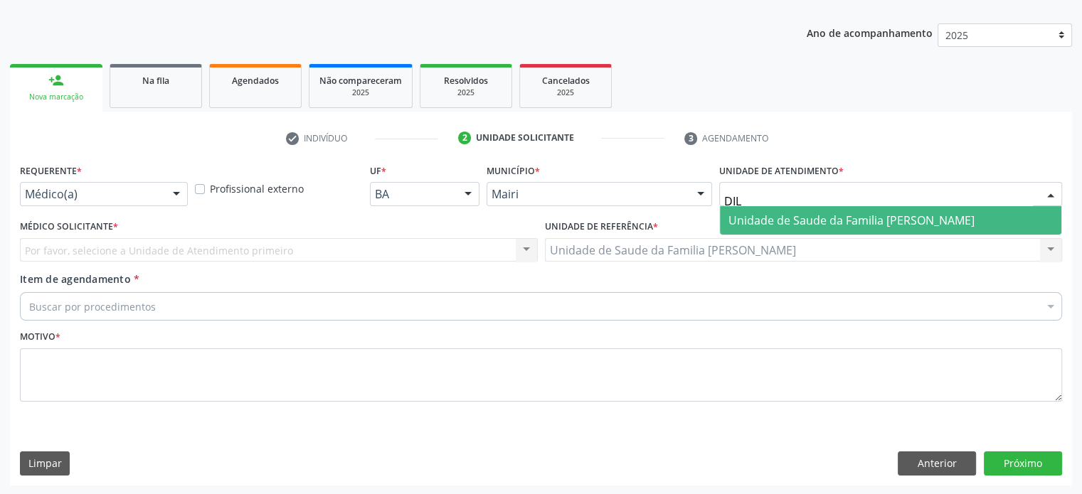
click at [799, 221] on span "Unidade de Saude da Familia [PERSON_NAME]" at bounding box center [851, 221] width 246 height 16
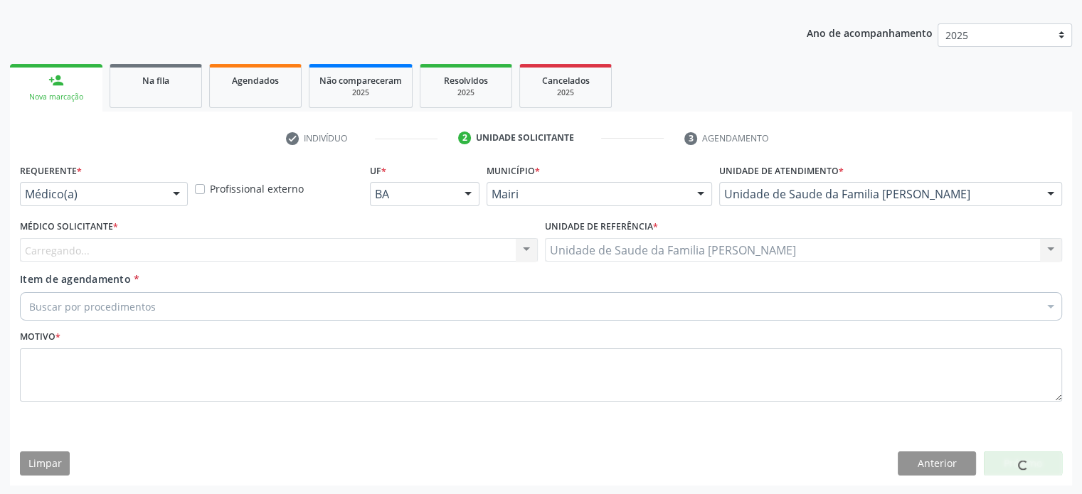
click at [100, 250] on div "Carregando... Nenhum resultado encontrado para: " " Não há nenhuma opção para s…" at bounding box center [279, 250] width 518 height 24
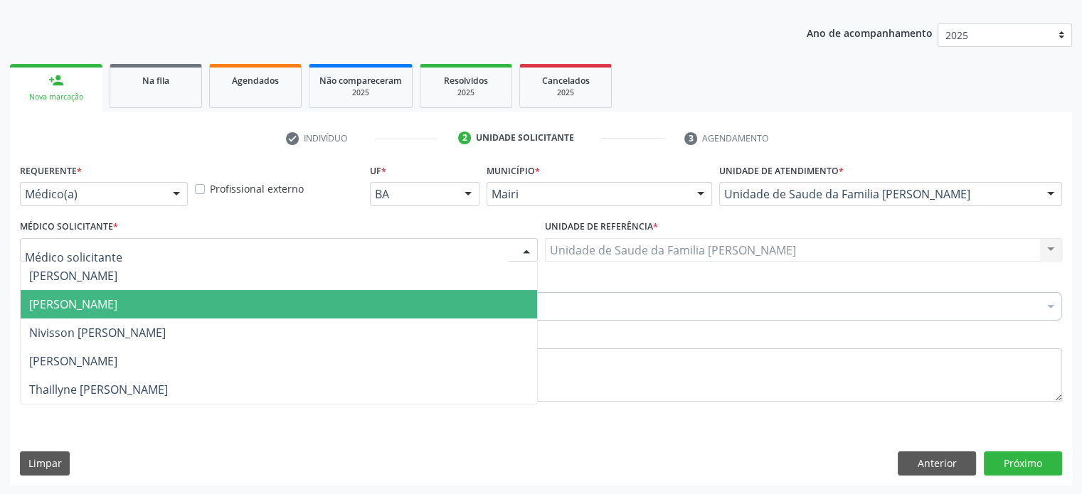
click at [94, 299] on span "[PERSON_NAME]" at bounding box center [73, 305] width 88 height 16
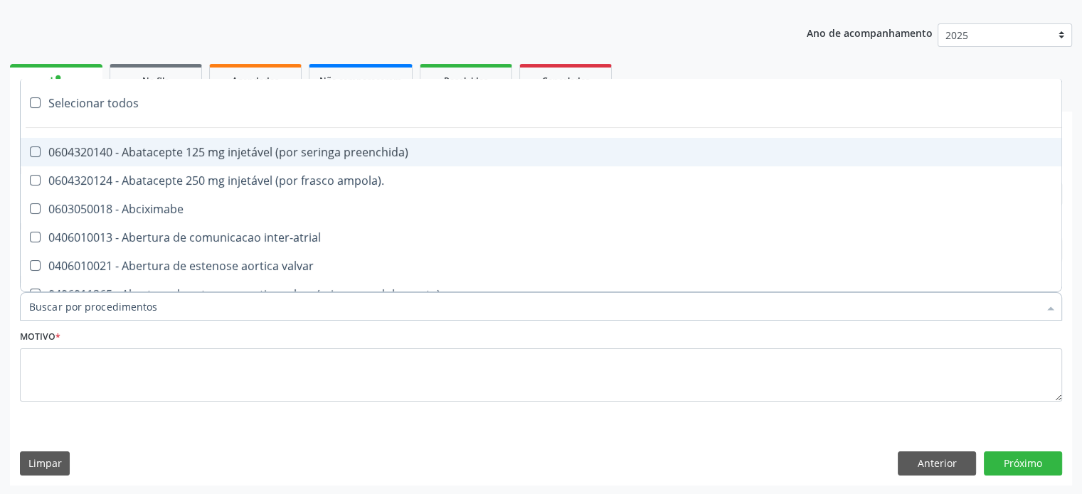
paste input "0205020186"
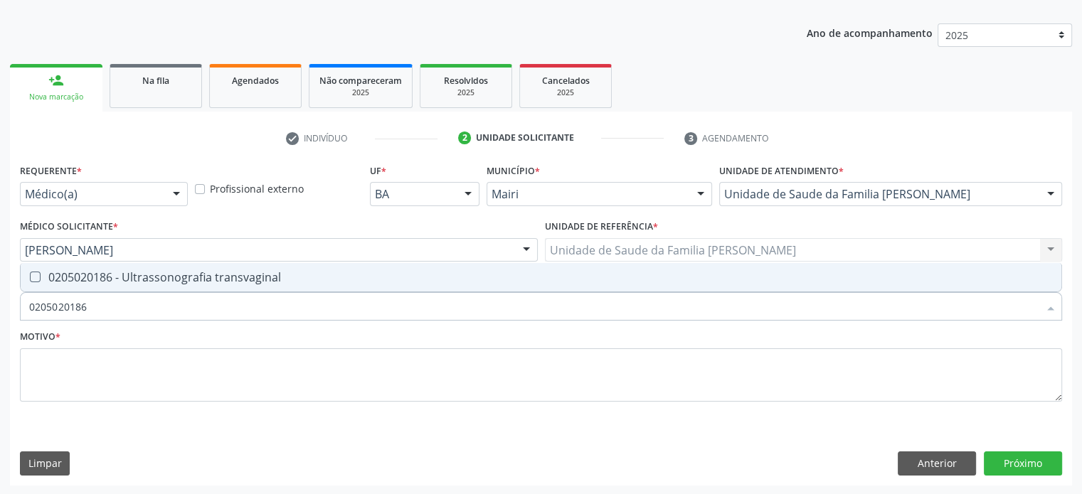
click at [142, 272] on div "0205020186 - Ultrassonografia transvaginal" at bounding box center [540, 277] width 1023 height 11
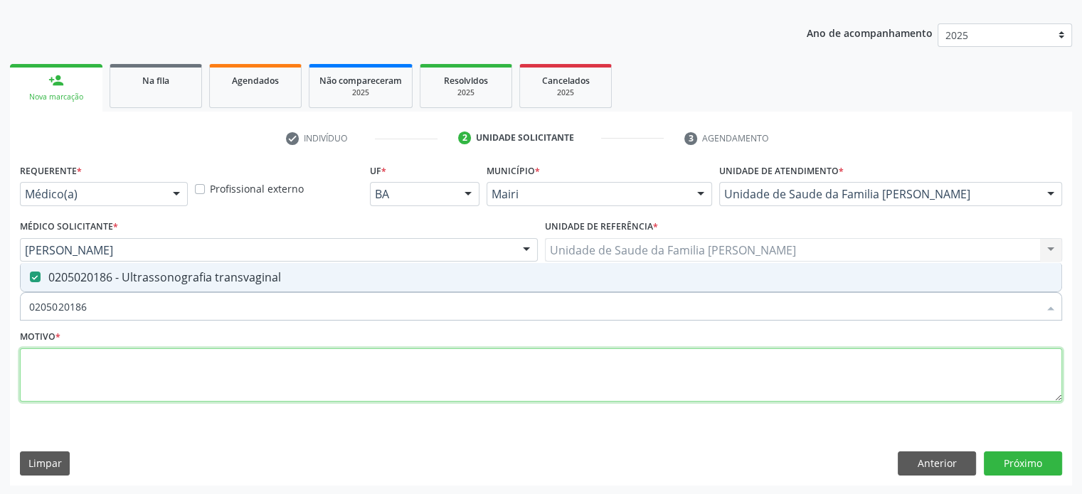
click at [79, 370] on textarea at bounding box center [541, 375] width 1042 height 54
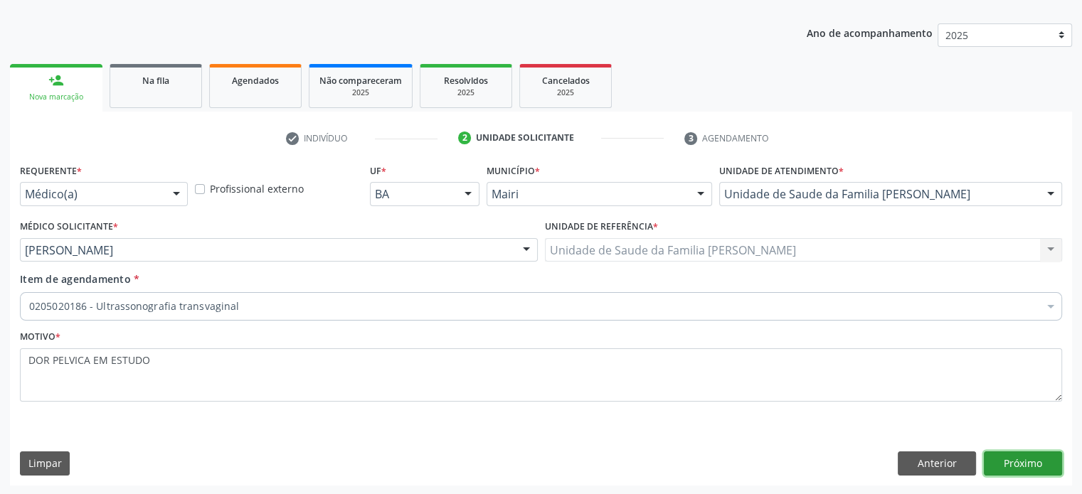
click at [1016, 465] on button "Próximo" at bounding box center [1022, 464] width 78 height 24
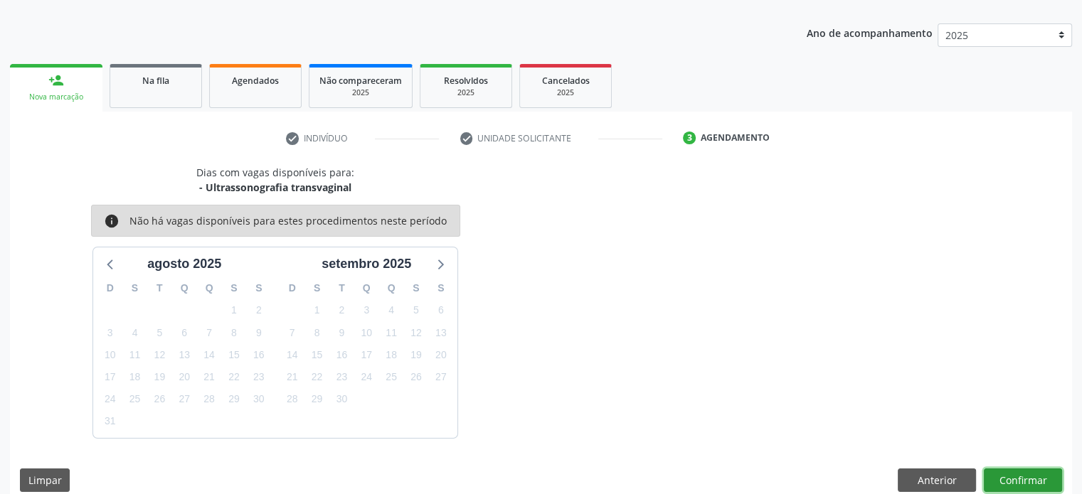
click at [1027, 478] on button "Confirmar" at bounding box center [1022, 481] width 78 height 24
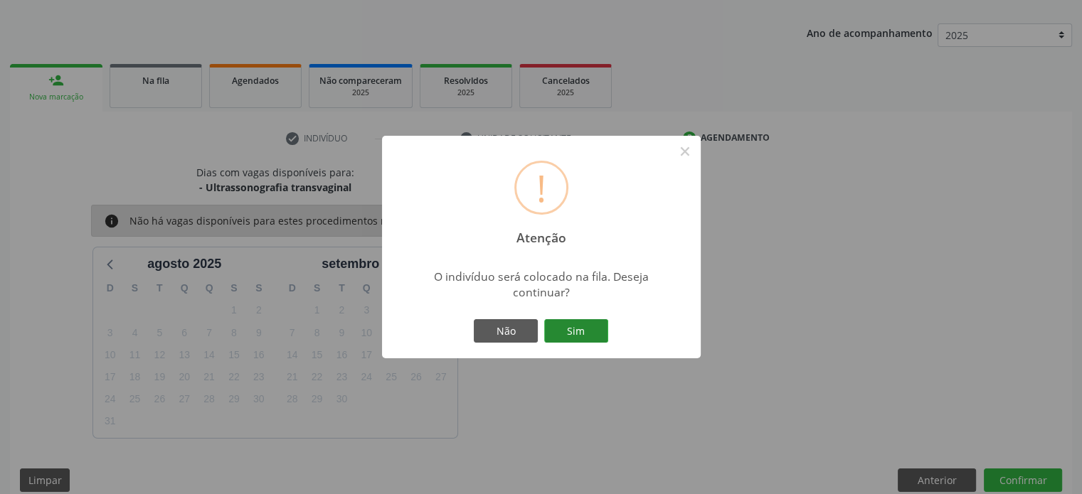
click at [580, 334] on button "Sim" at bounding box center [576, 331] width 64 height 24
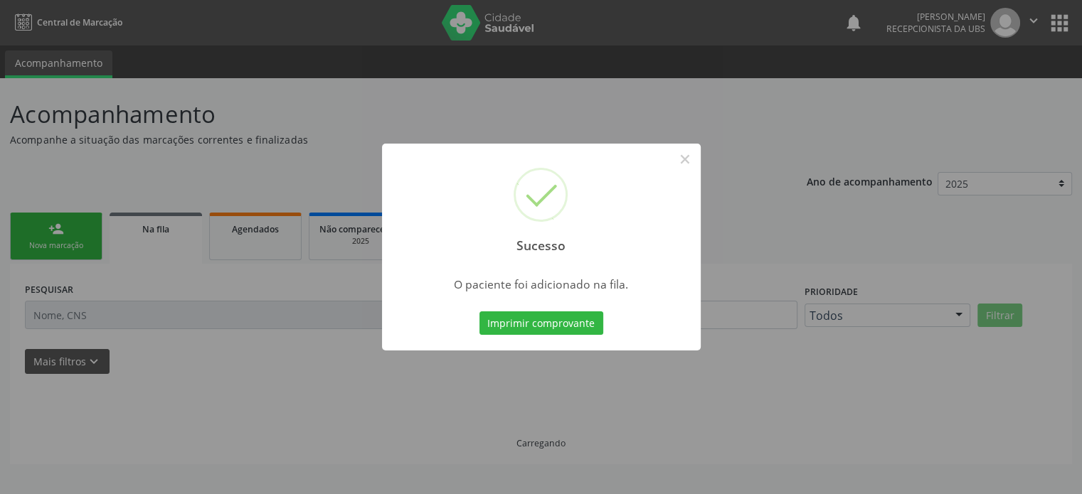
scroll to position [0, 0]
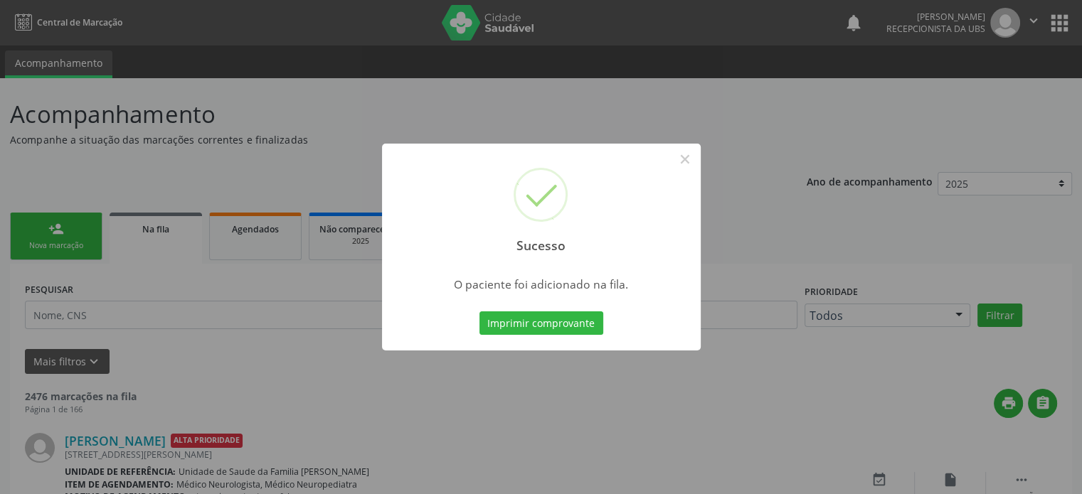
click at [51, 235] on div "Sucesso × O paciente foi adicionado na fila. Imprimir comprovante Cancel" at bounding box center [541, 247] width 1082 height 494
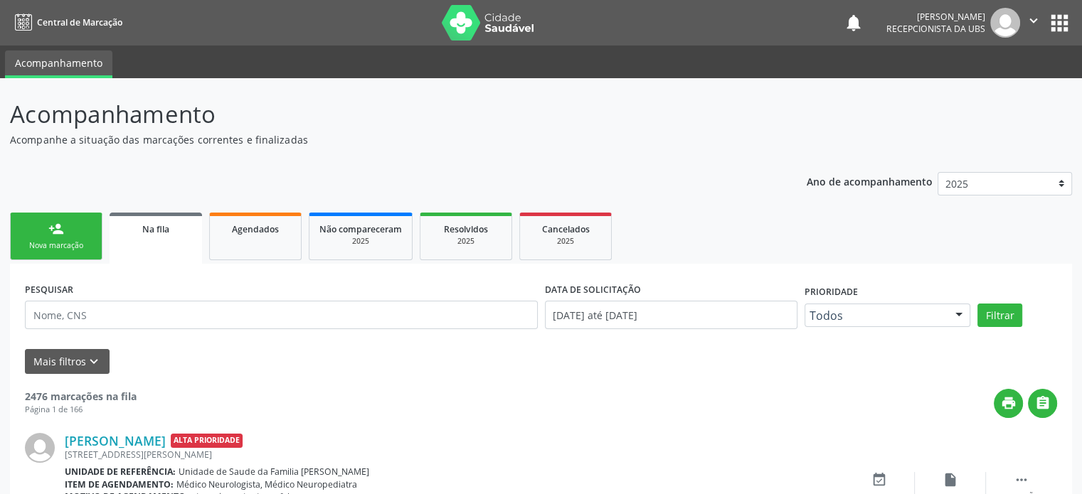
click at [68, 245] on div "Nova marcação" at bounding box center [56, 245] width 71 height 11
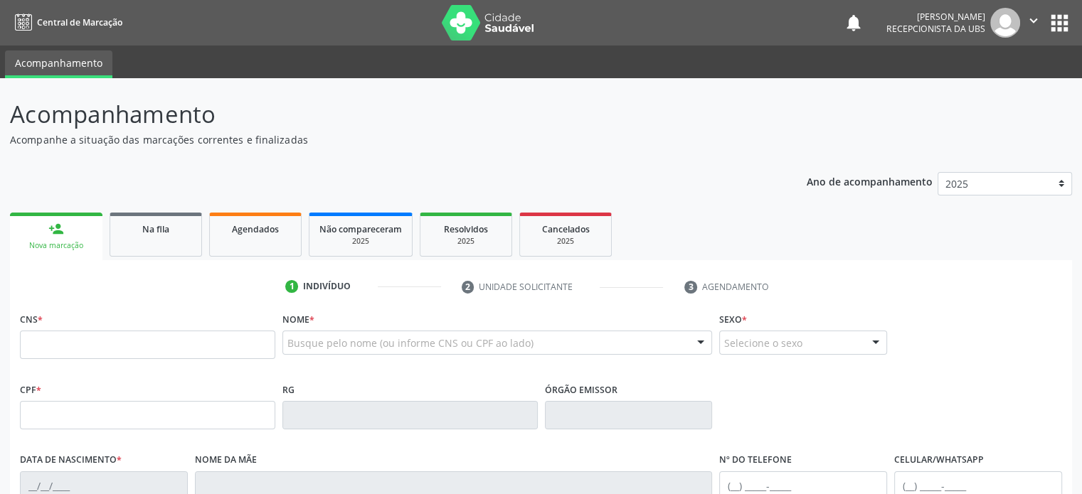
click at [54, 226] on div "person_add" at bounding box center [56, 229] width 16 height 16
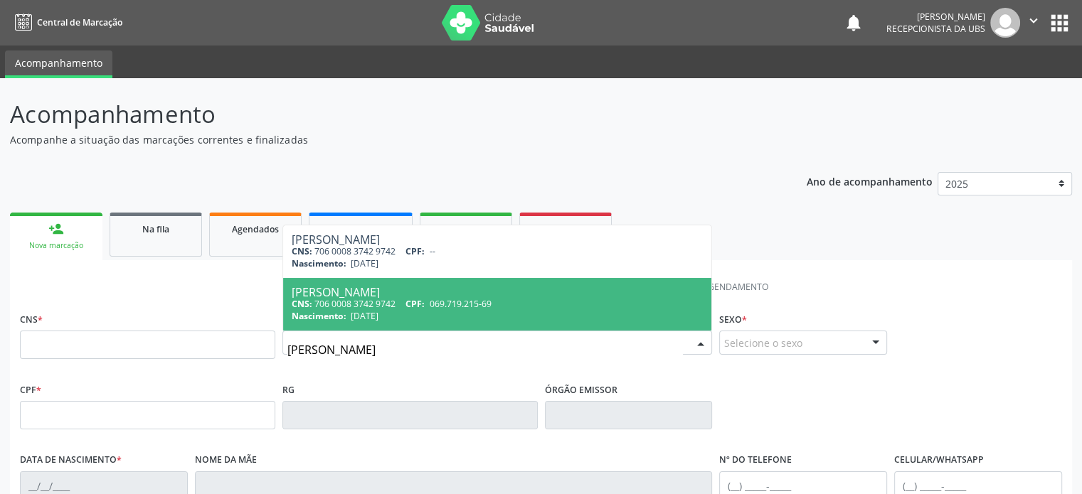
click at [367, 302] on div "CNS: 706 0008 3742 9742 CPF: 069.719.215-69" at bounding box center [498, 304] width 412 height 12
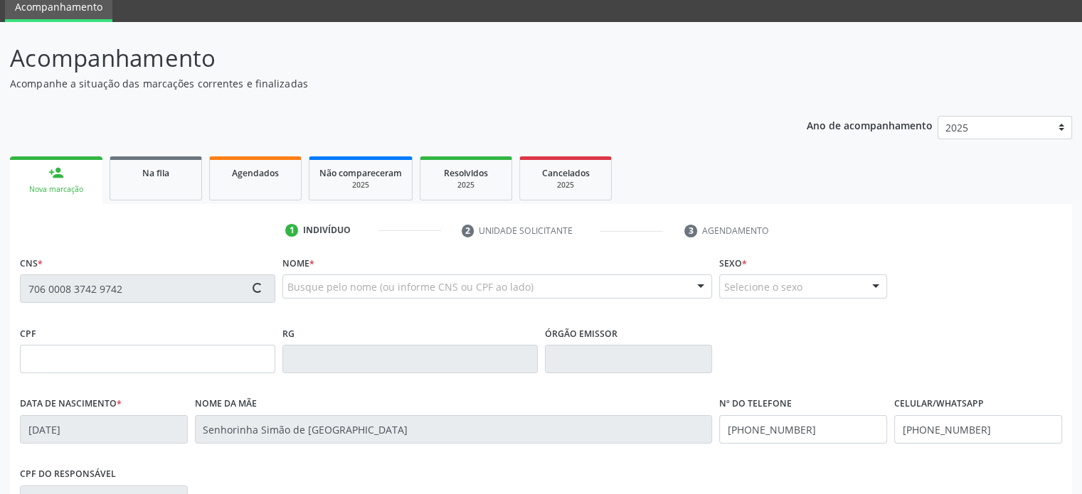
scroll to position [276, 0]
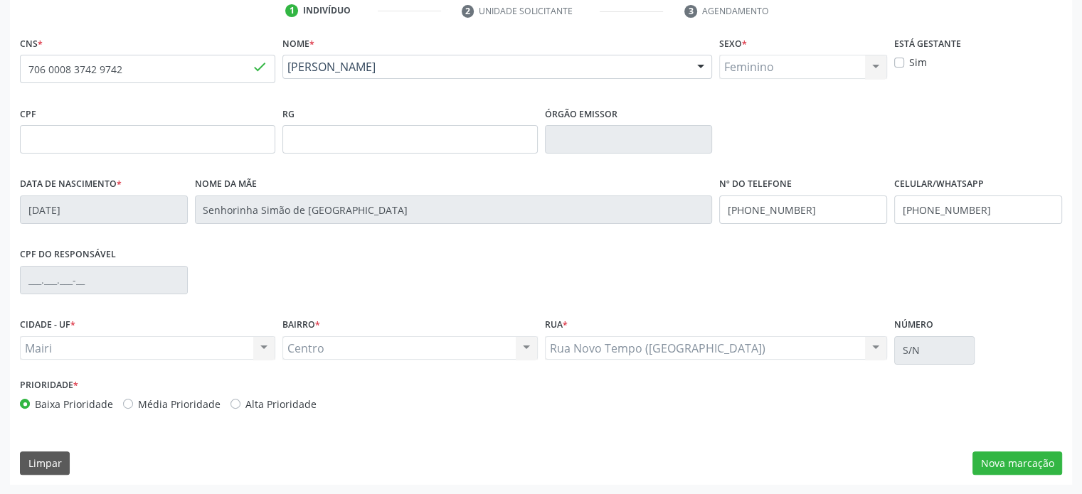
click at [191, 401] on label "Média Prioridade" at bounding box center [179, 404] width 82 height 15
click at [133, 401] on input "Média Prioridade" at bounding box center [128, 403] width 10 height 13
click at [1015, 459] on button "Nova marcação" at bounding box center [1017, 464] width 90 height 24
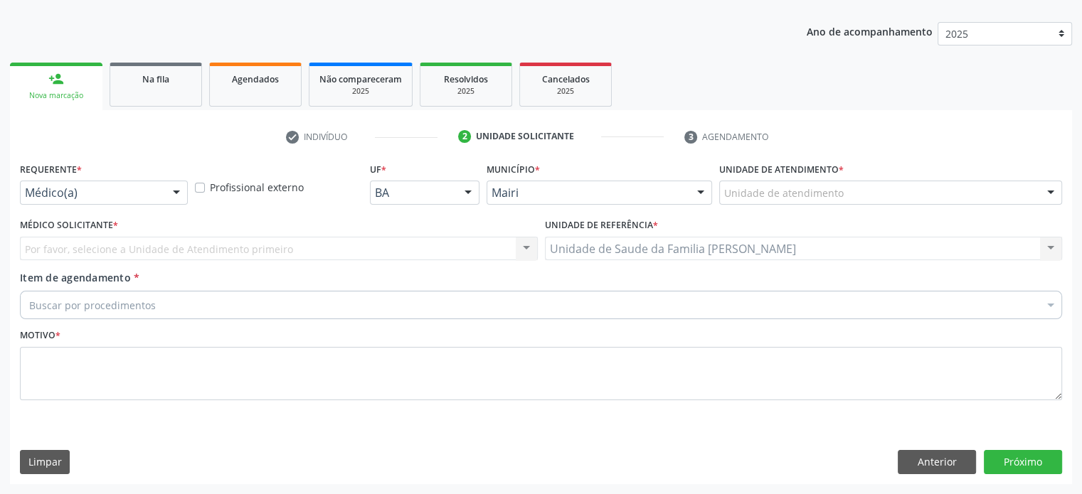
scroll to position [149, 0]
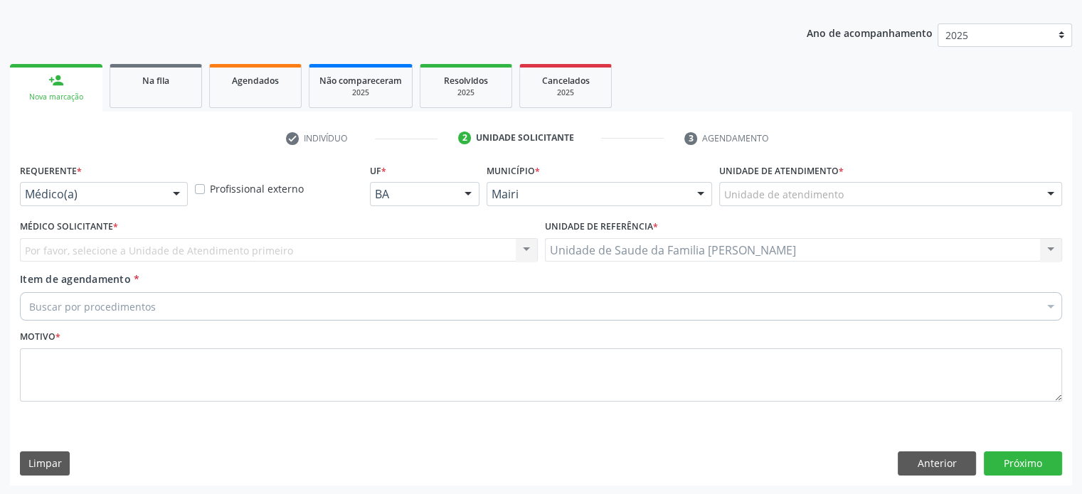
click at [850, 193] on div "Unidade de atendimento" at bounding box center [890, 194] width 343 height 24
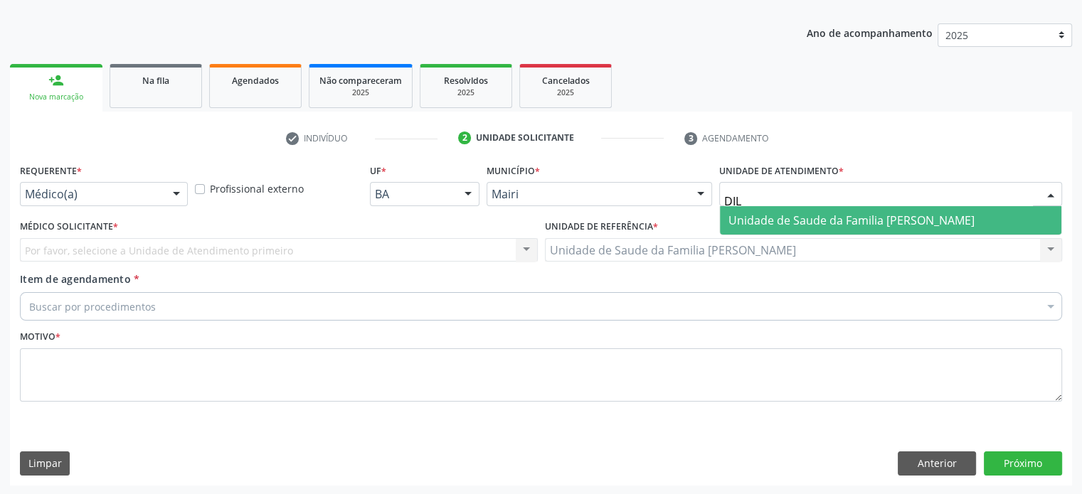
click at [850, 213] on span "Unidade de Saude da Familia [PERSON_NAME]" at bounding box center [851, 221] width 246 height 16
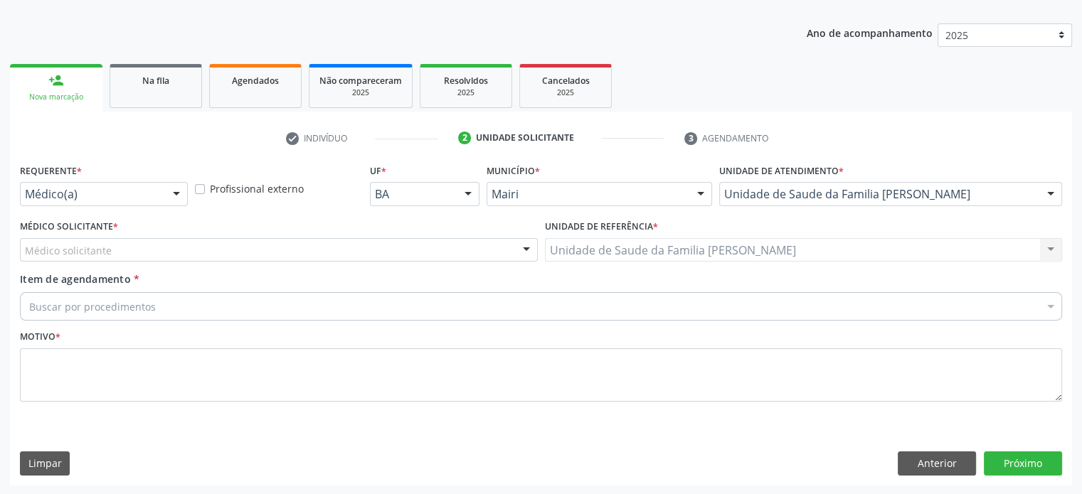
click at [146, 249] on div "Médico solicitante" at bounding box center [279, 250] width 518 height 24
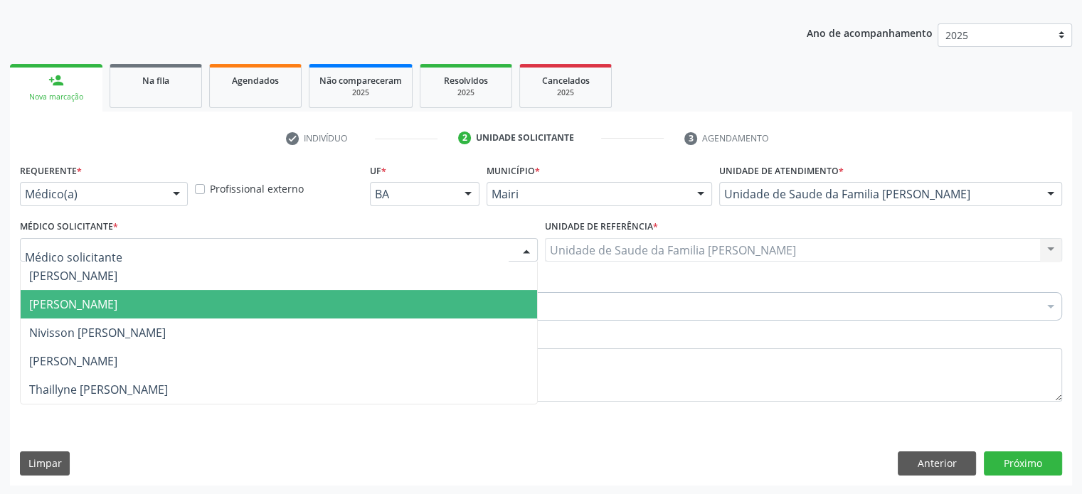
click at [97, 292] on span "[PERSON_NAME]" at bounding box center [279, 304] width 516 height 28
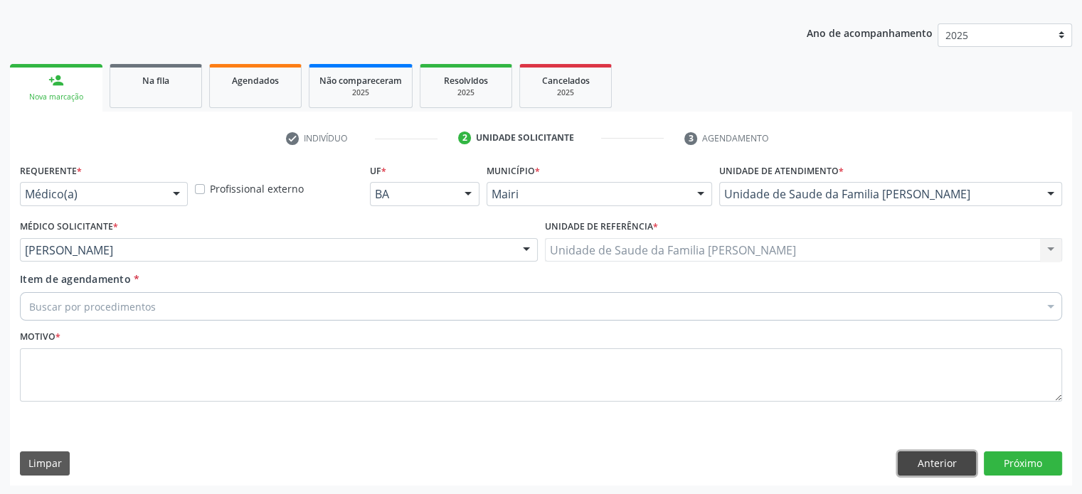
click at [927, 463] on button "Anterior" at bounding box center [936, 464] width 78 height 24
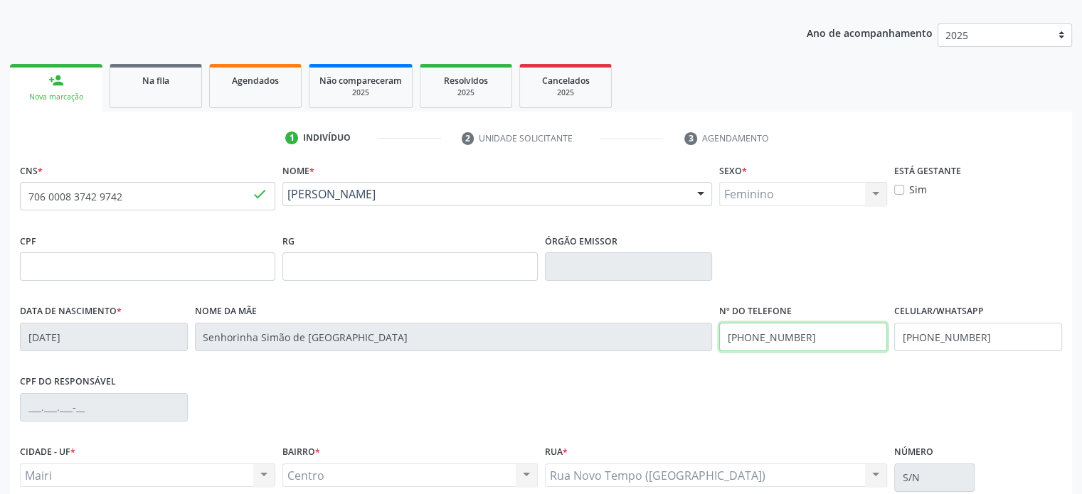
drag, startPoint x: 817, startPoint y: 336, endPoint x: 724, endPoint y: 338, distance: 93.2
click at [724, 338] on input "(74) 99906-7204" at bounding box center [803, 337] width 168 height 28
drag, startPoint x: 819, startPoint y: 338, endPoint x: 715, endPoint y: 336, distance: 104.5
click at [715, 336] on div "Nº do Telefone (71) 99687-0096" at bounding box center [802, 336] width 175 height 70
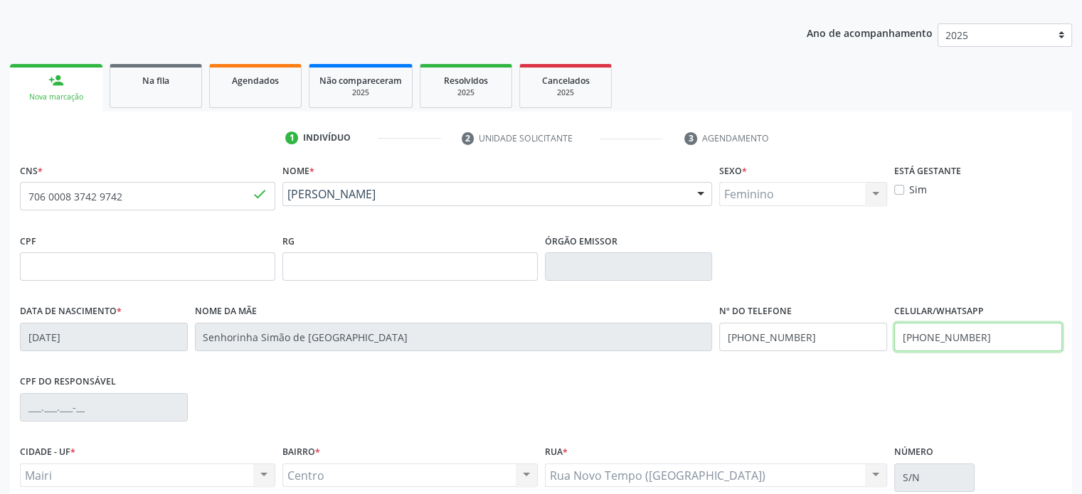
drag, startPoint x: 991, startPoint y: 336, endPoint x: 890, endPoint y: 338, distance: 101.0
click at [890, 338] on div "Celular/WhatsApp (74) 99906-7204" at bounding box center [977, 336] width 175 height 70
paste input "1) 99687-0096"
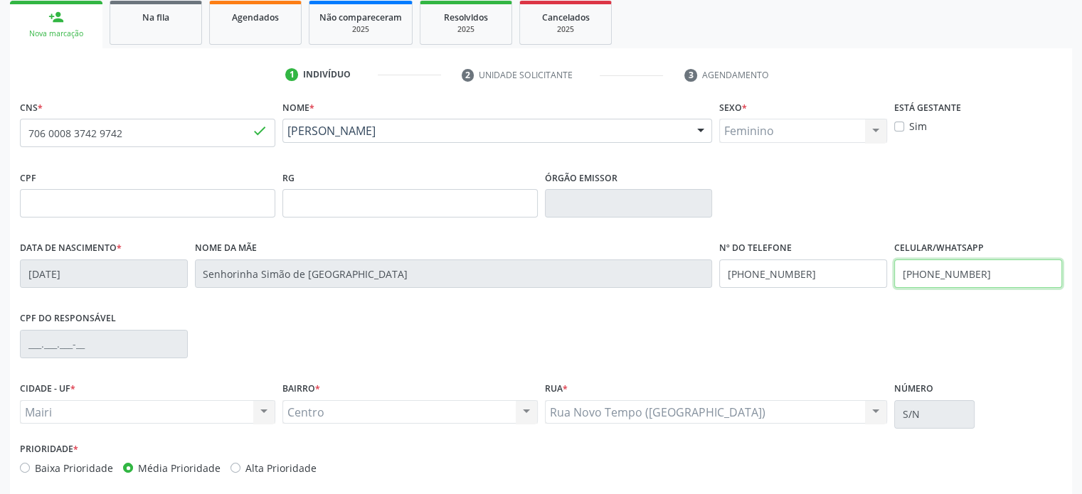
scroll to position [276, 0]
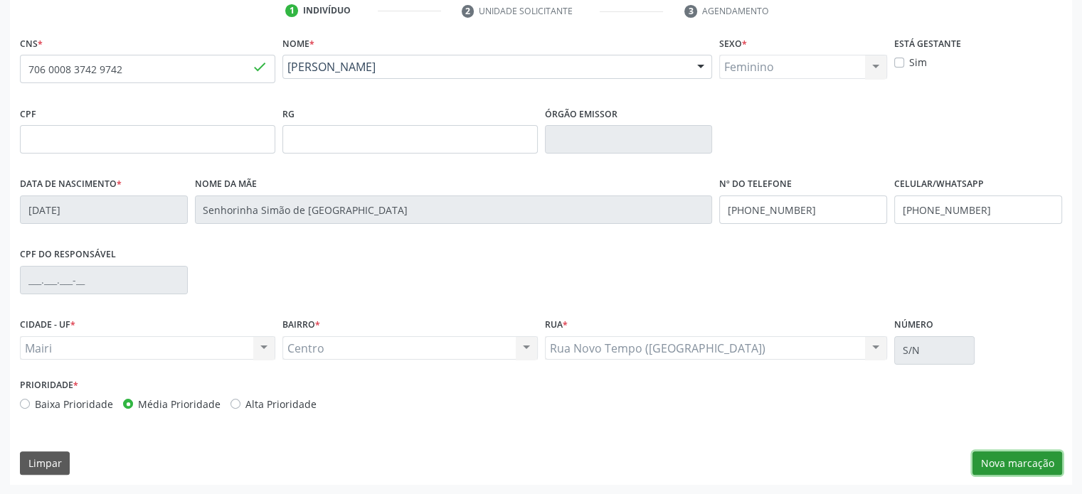
click at [1010, 462] on button "Nova marcação" at bounding box center [1017, 464] width 90 height 24
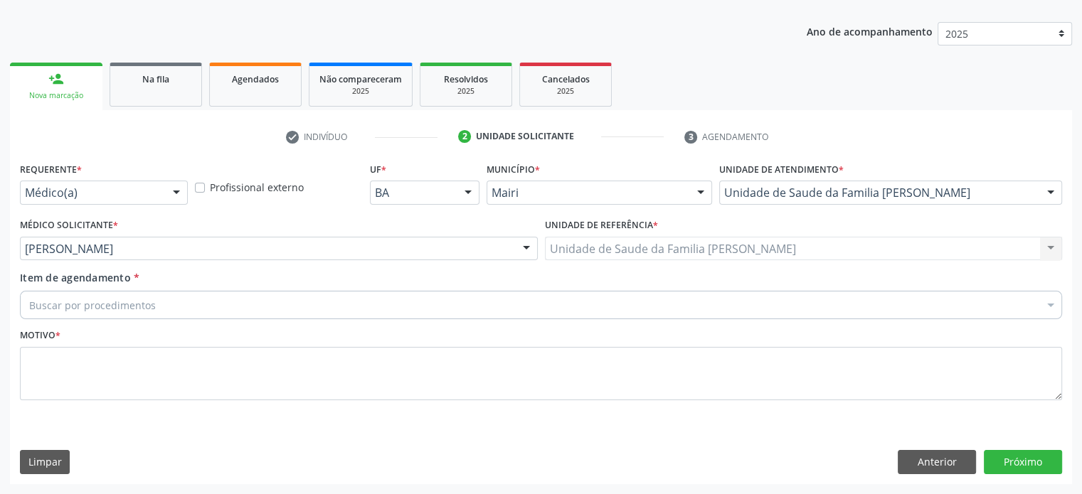
scroll to position [149, 0]
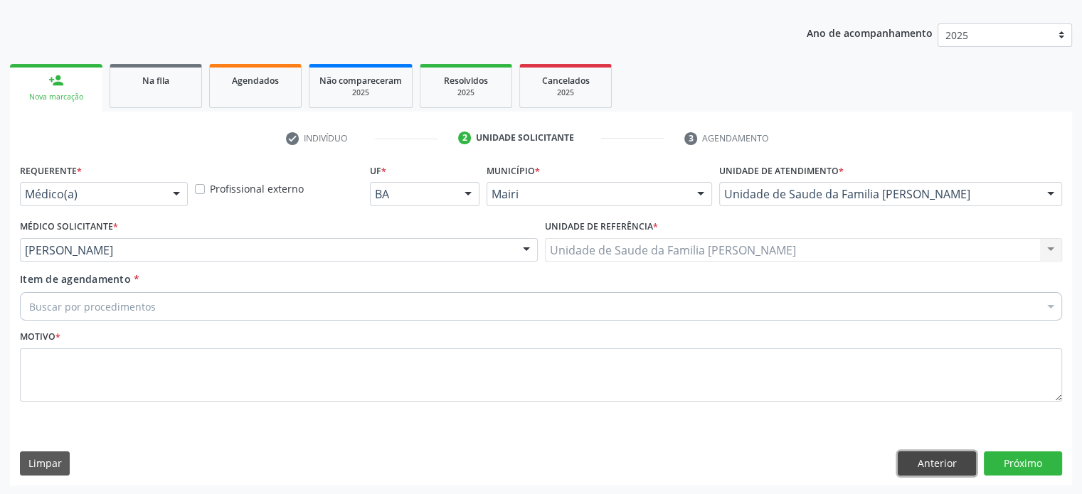
click at [943, 460] on button "Anterior" at bounding box center [936, 464] width 78 height 24
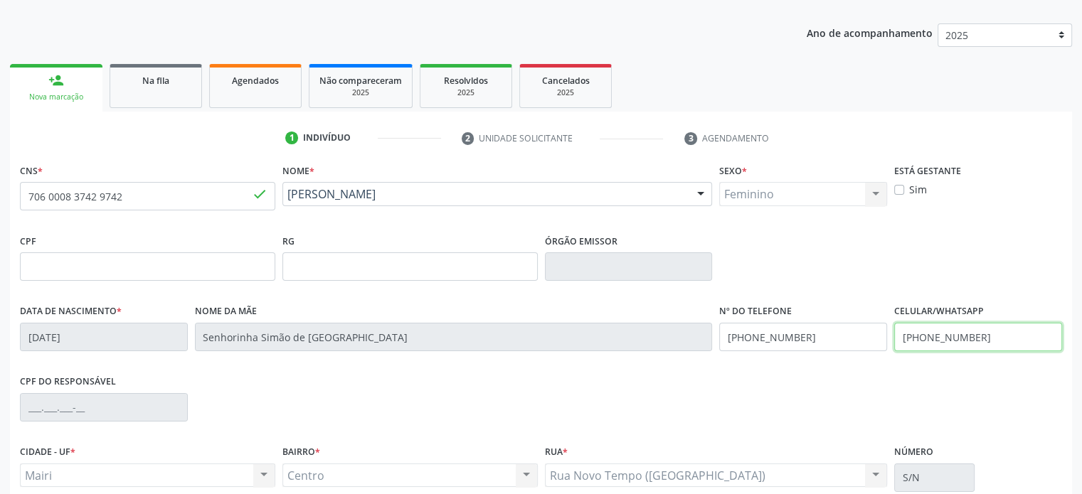
drag, startPoint x: 981, startPoint y: 331, endPoint x: 892, endPoint y: 341, distance: 89.5
click at [892, 341] on div "Celular/WhatsApp (71) 99687-0096" at bounding box center [977, 336] width 175 height 70
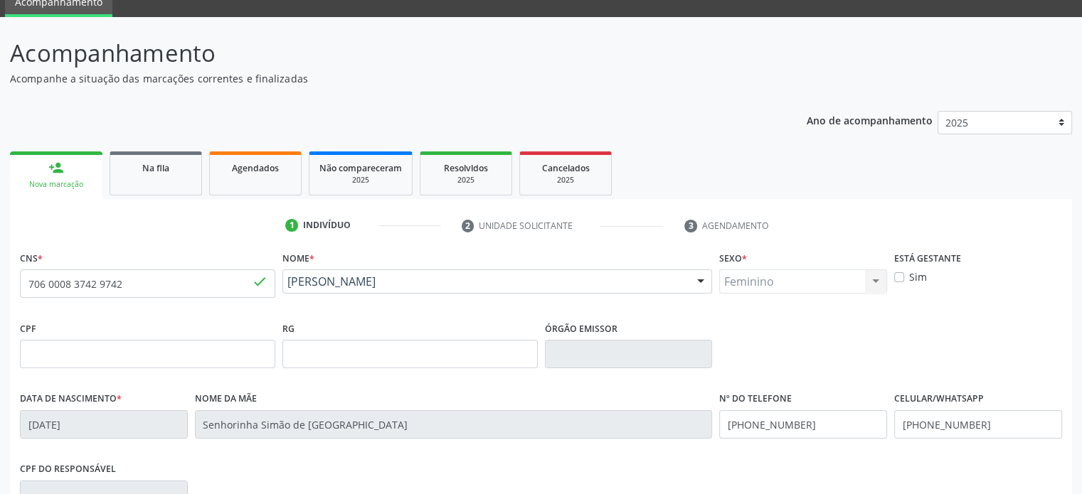
scroll to position [0, 0]
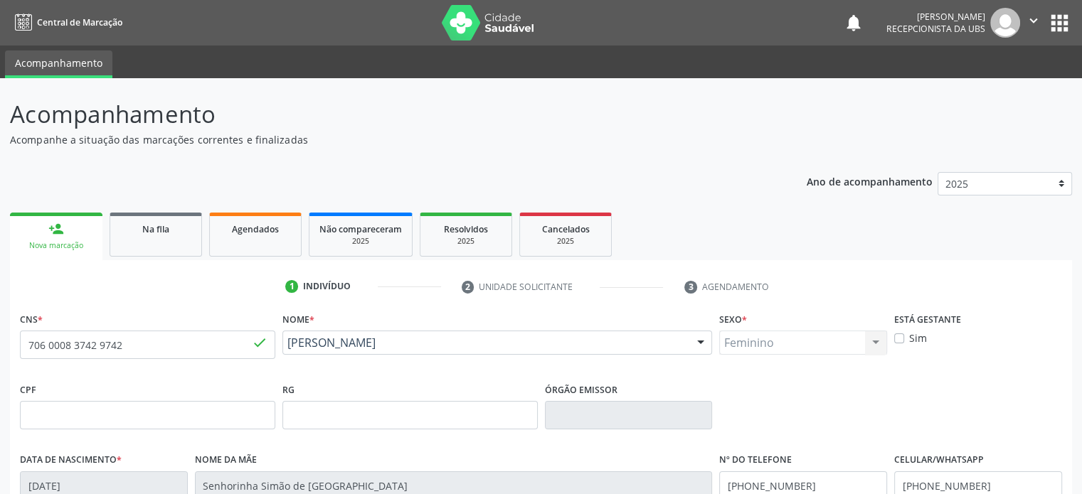
click at [62, 239] on link "person_add Nova marcação" at bounding box center [56, 237] width 92 height 48
click at [150, 236] on link "Na fila" at bounding box center [156, 235] width 92 height 44
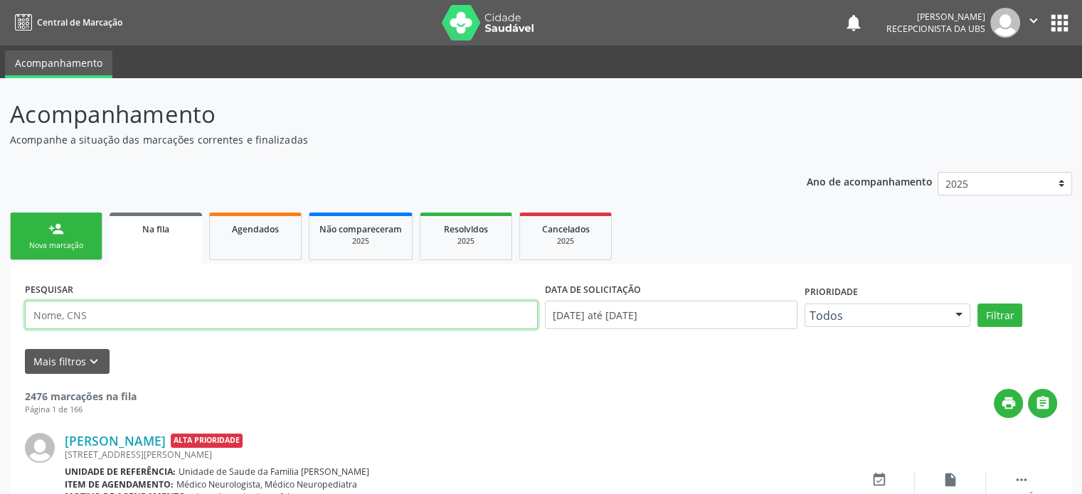
click at [108, 314] on input "text" at bounding box center [281, 315] width 513 height 28
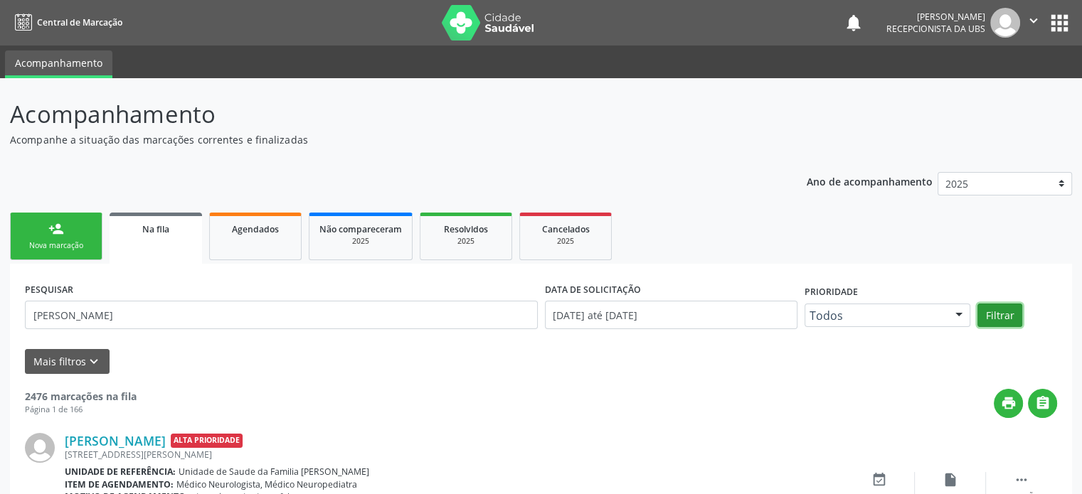
click at [1006, 315] on button "Filtrar" at bounding box center [999, 316] width 45 height 24
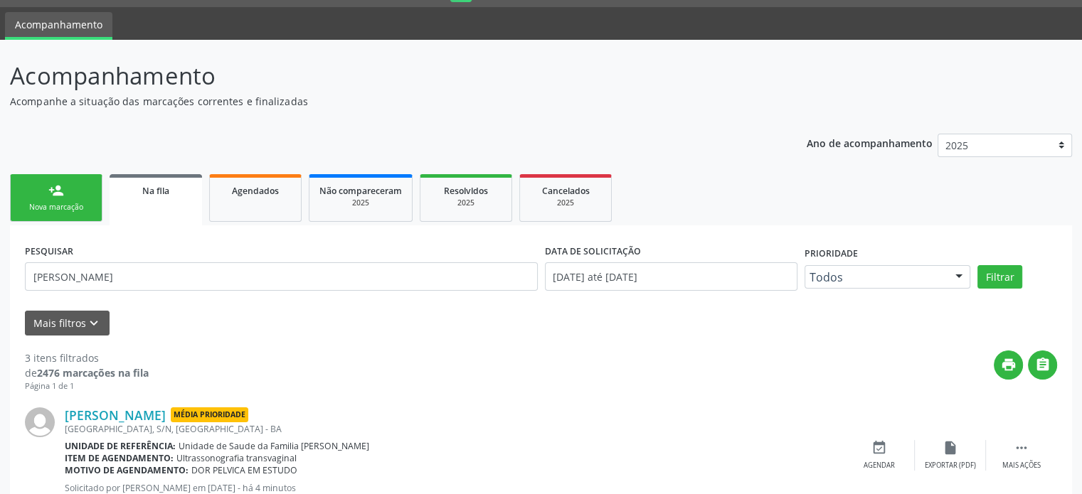
scroll to position [71, 0]
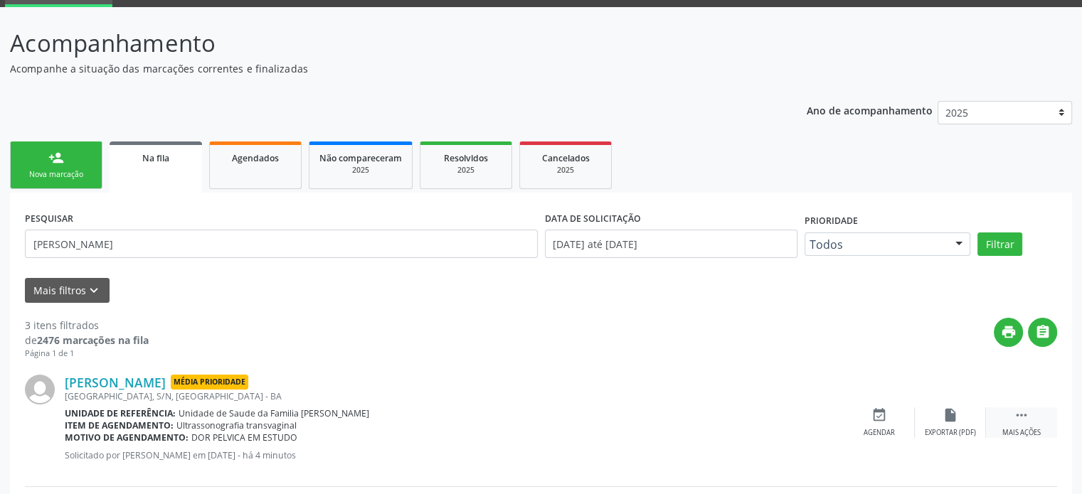
click at [1016, 415] on icon "" at bounding box center [1021, 415] width 16 height 16
click at [947, 414] on icon "edit" at bounding box center [950, 415] width 16 height 16
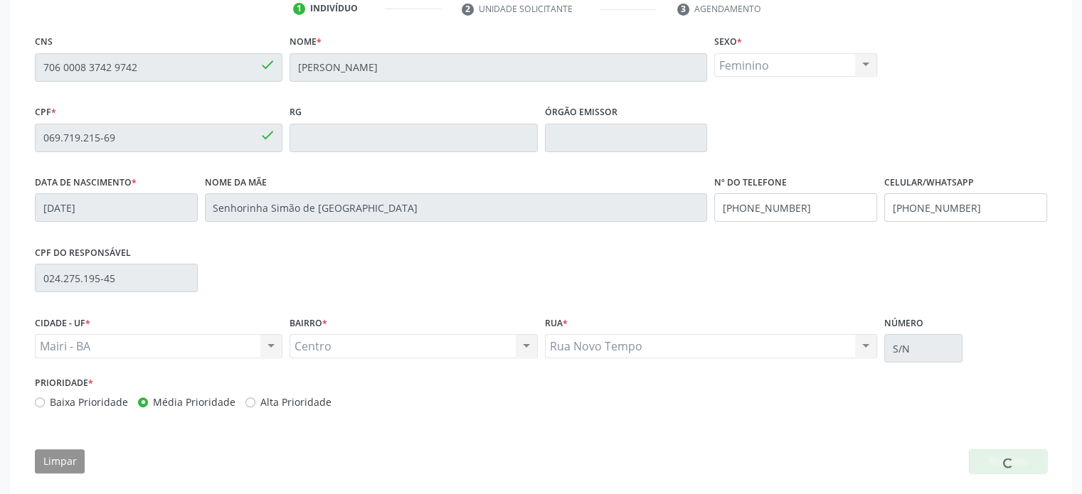
scroll to position [284, 0]
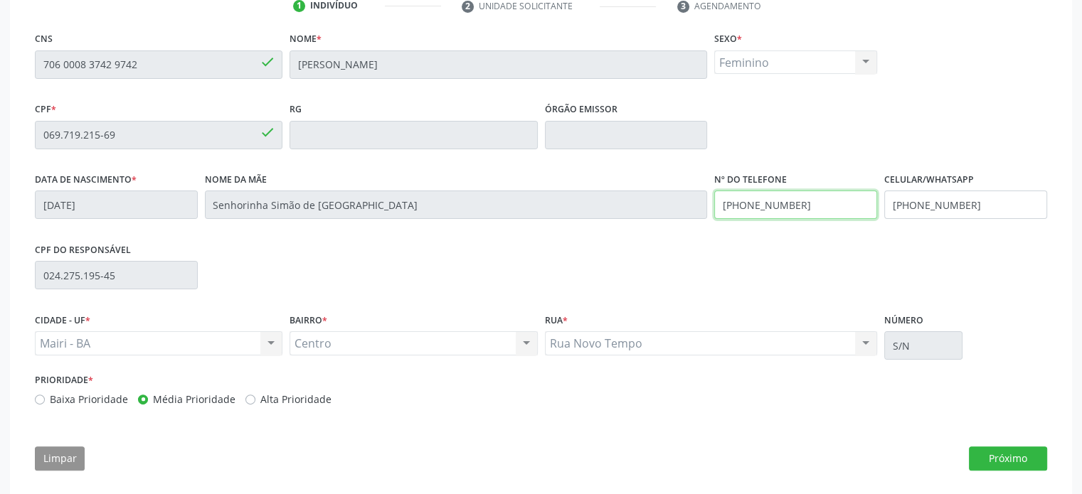
click at [706, 210] on div "Data de nascimento * 22/06/1991 Nome da mãe Senhorinha Simão de Lima Nº do Tele…" at bounding box center [540, 204] width 1019 height 70
paste input "1) 99687-0096"
drag, startPoint x: 1001, startPoint y: 203, endPoint x: 865, endPoint y: 202, distance: 136.5
click at [865, 202] on div "Data de nascimento * 22/06/1991 Nome da mãe Senhorinha Simão de Lima Nº do Tele…" at bounding box center [540, 204] width 1019 height 70
paste input "1) 99687-0096"
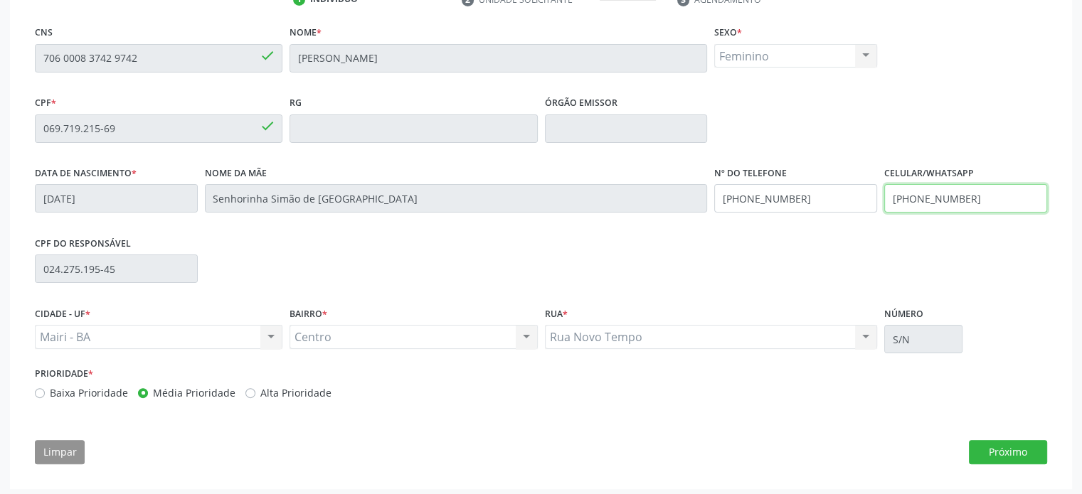
scroll to position [294, 0]
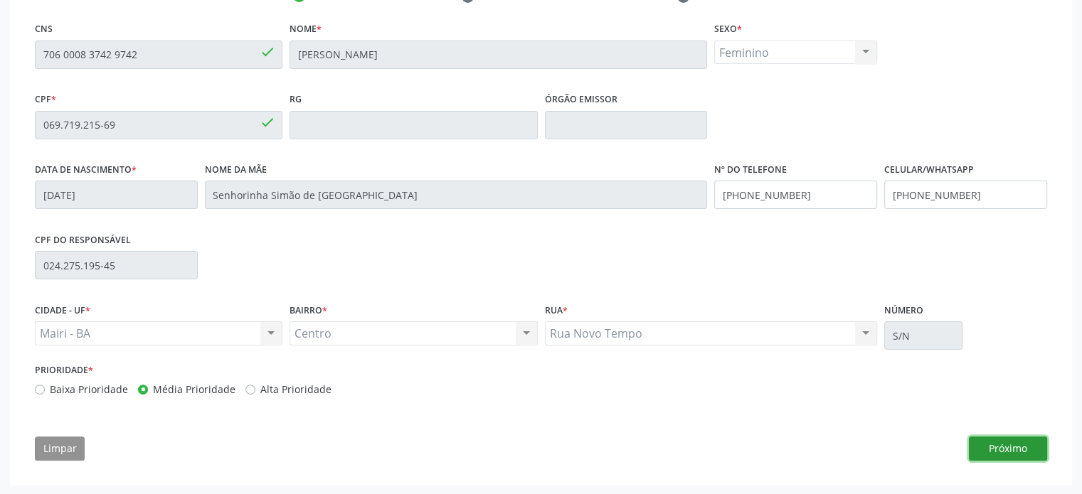
click at [1026, 450] on button "Próximo" at bounding box center [1008, 449] width 78 height 24
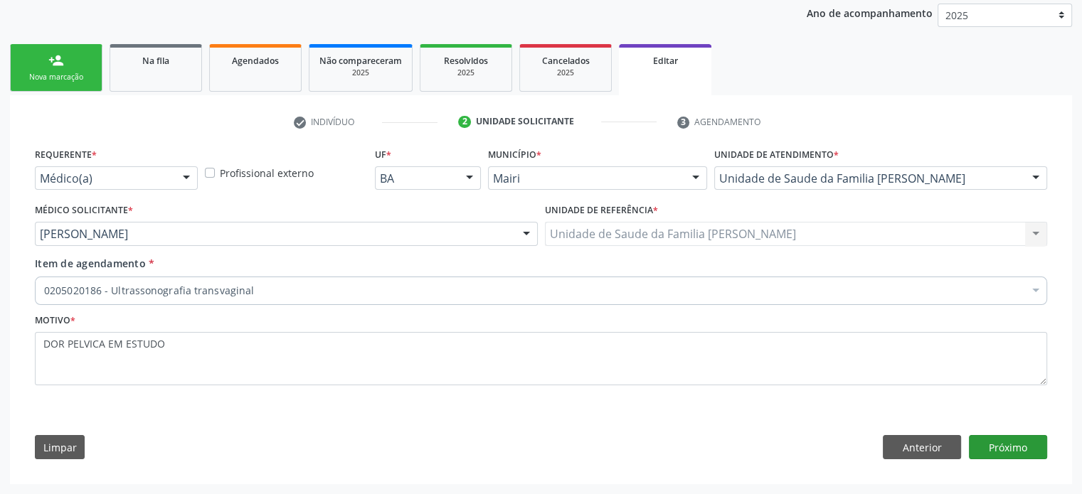
scroll to position [167, 0]
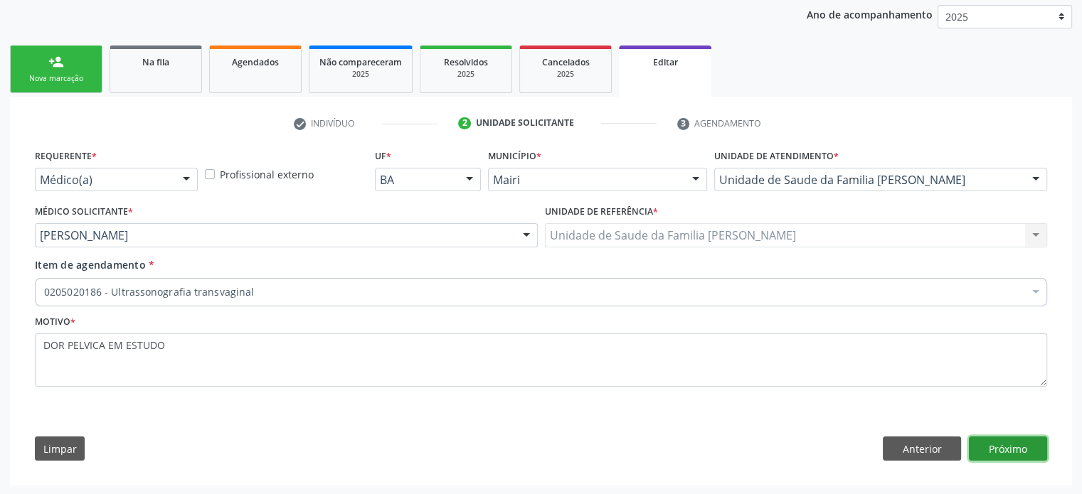
click at [1015, 445] on button "Próximo" at bounding box center [1008, 449] width 78 height 24
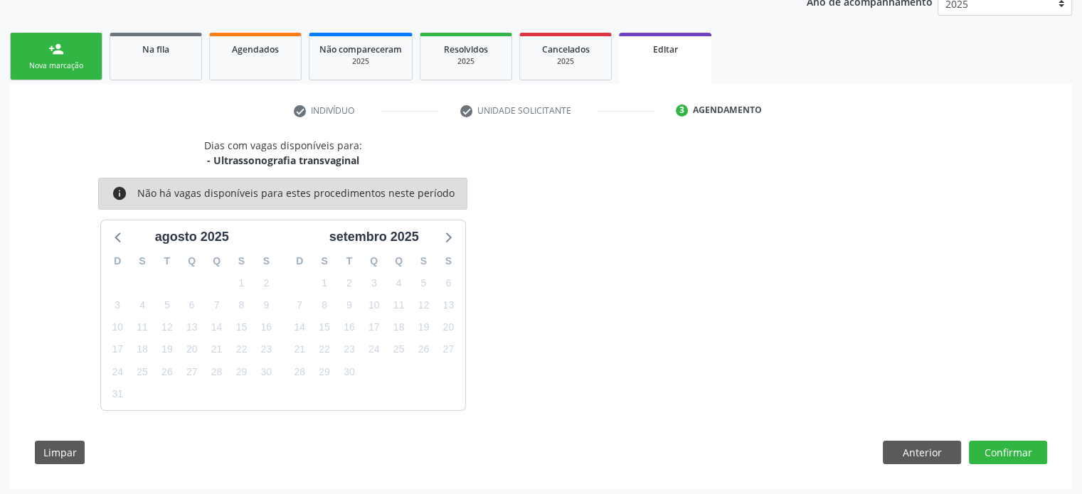
scroll to position [183, 0]
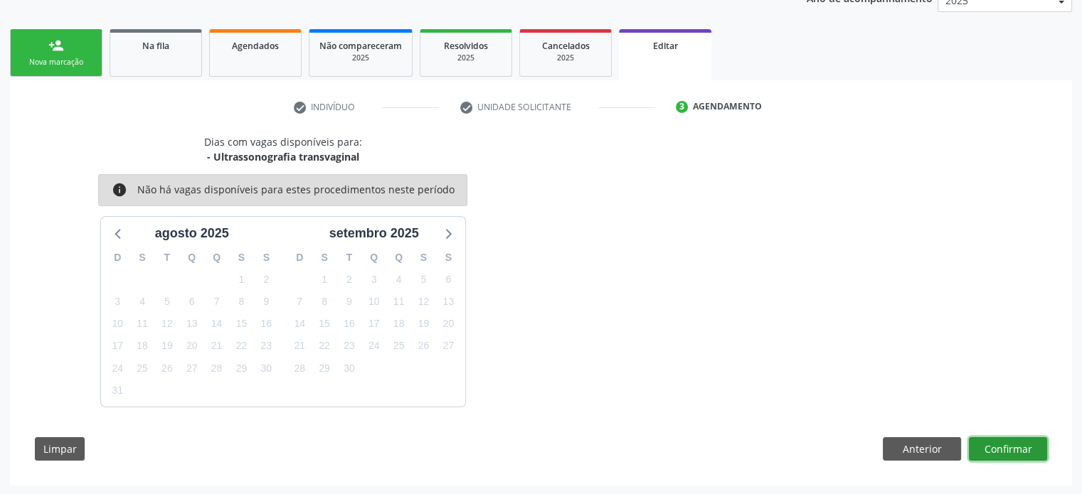
click at [1013, 449] on button "Confirmar" at bounding box center [1008, 449] width 78 height 24
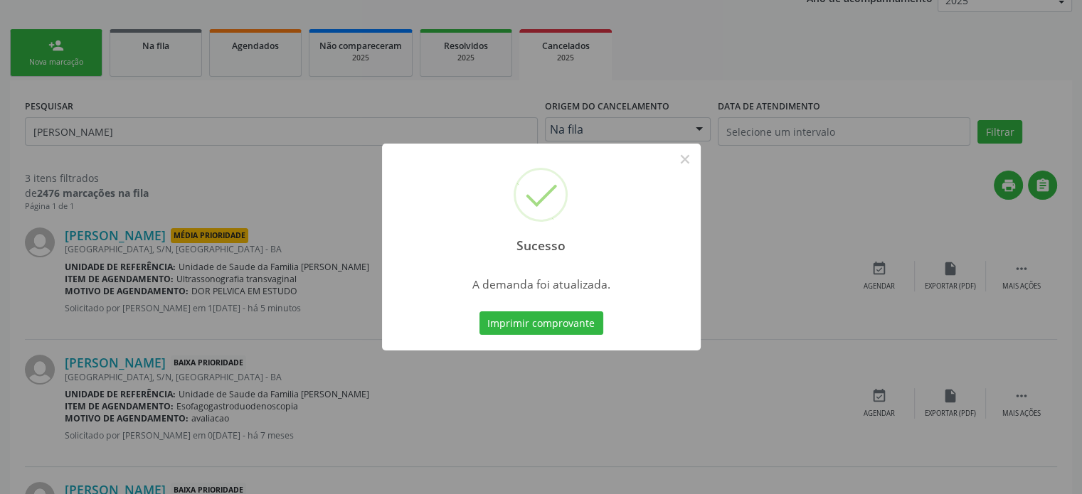
scroll to position [0, 0]
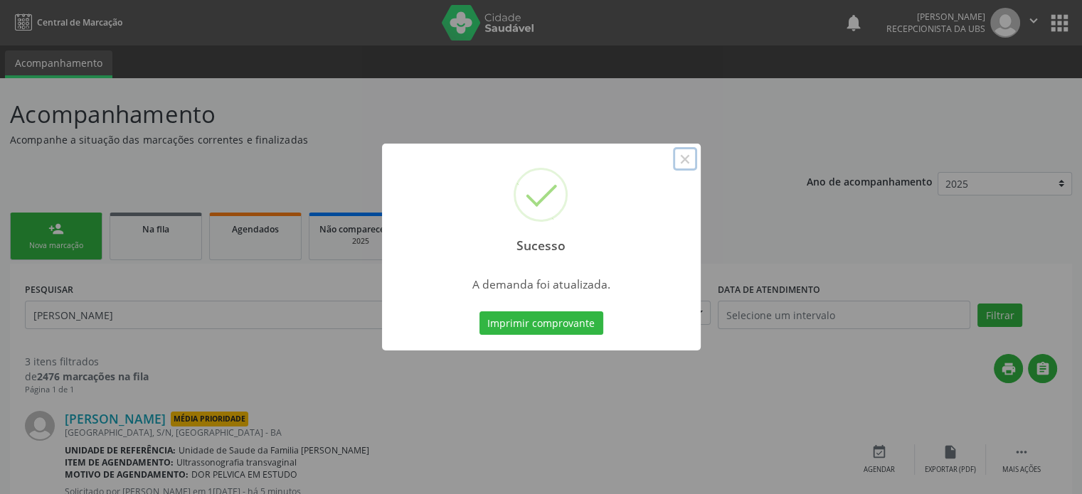
click at [681, 159] on button "×" at bounding box center [685, 159] width 24 height 24
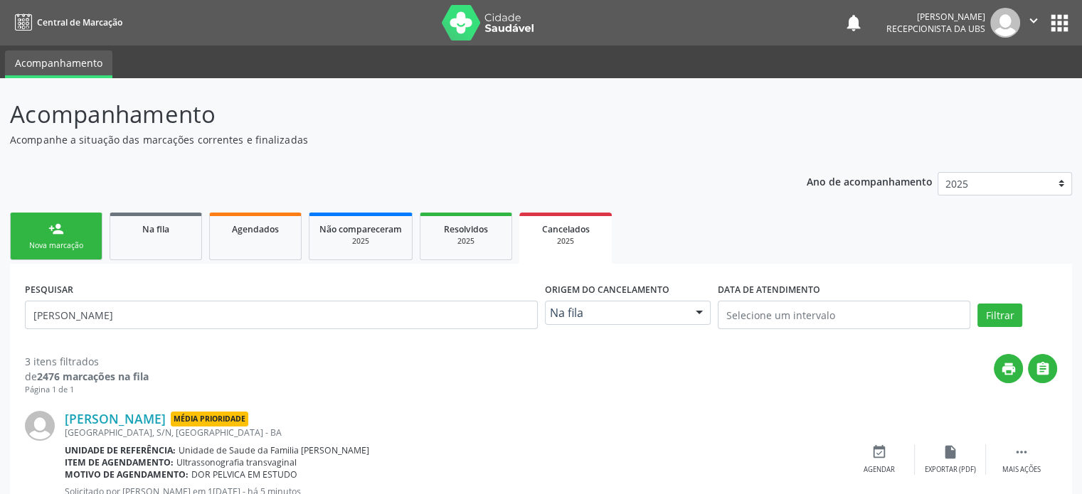
click at [68, 242] on div "Nova marcação" at bounding box center [56, 245] width 71 height 11
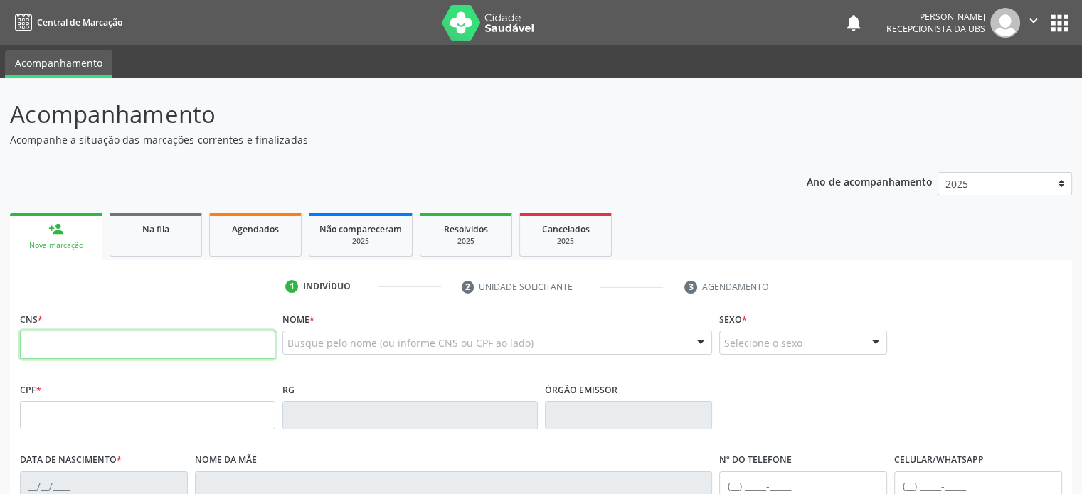
click at [100, 344] on input "text" at bounding box center [147, 345] width 255 height 28
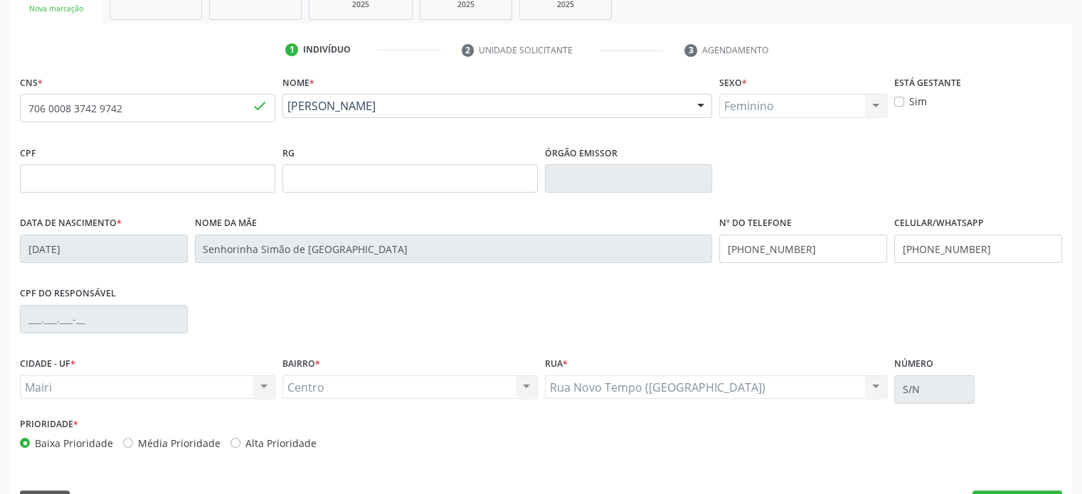
scroll to position [276, 0]
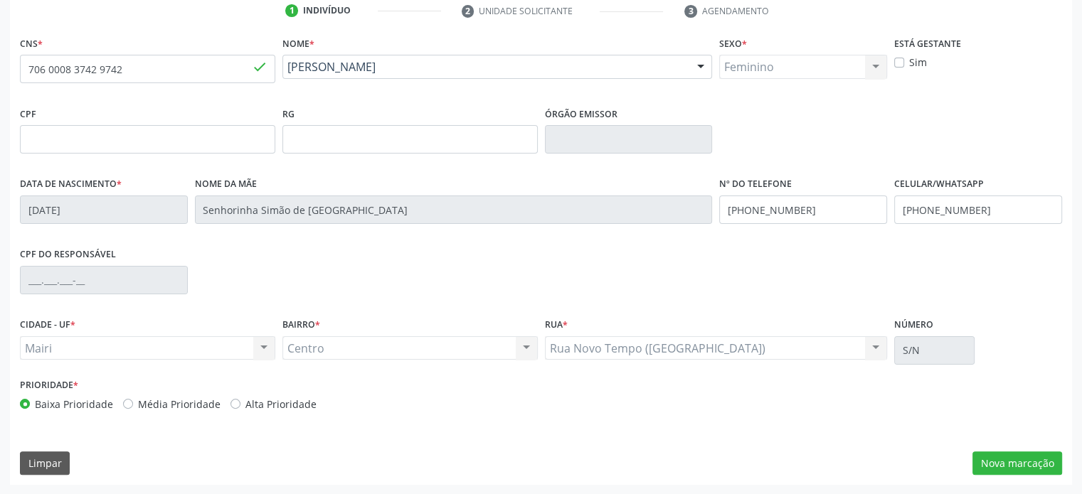
click at [265, 402] on label "Alta Prioridade" at bounding box center [280, 404] width 71 height 15
click at [1005, 458] on button "Nova marcação" at bounding box center [1017, 464] width 90 height 24
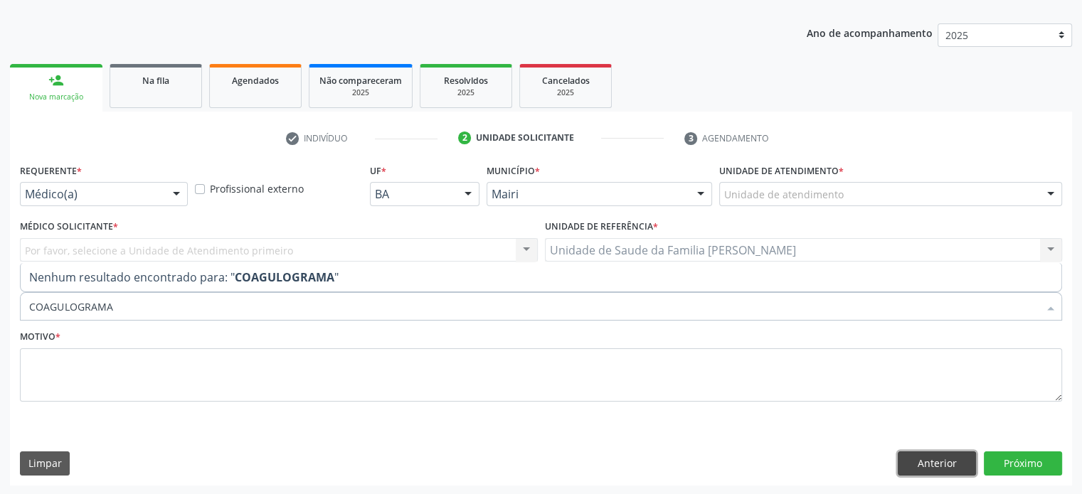
click at [937, 465] on button "Anterior" at bounding box center [936, 464] width 78 height 24
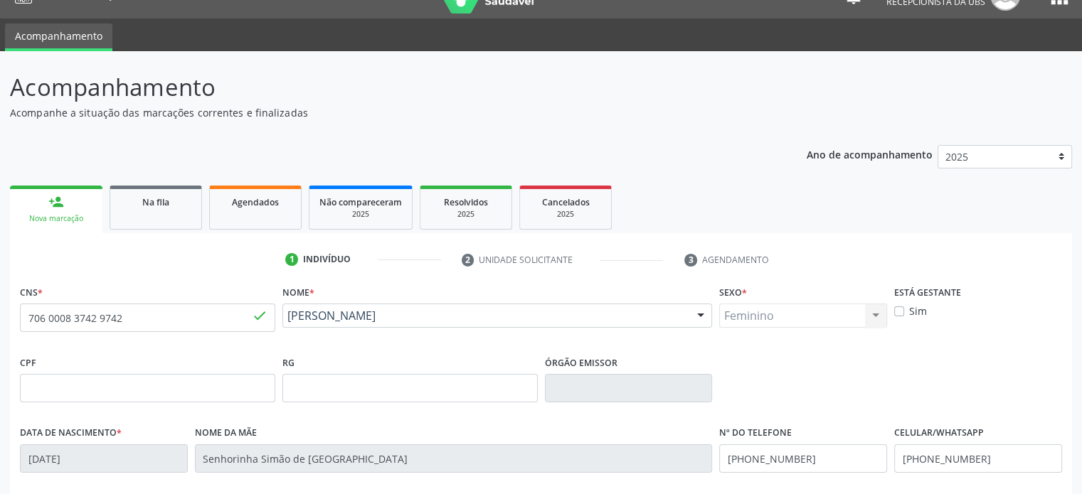
scroll to position [0, 0]
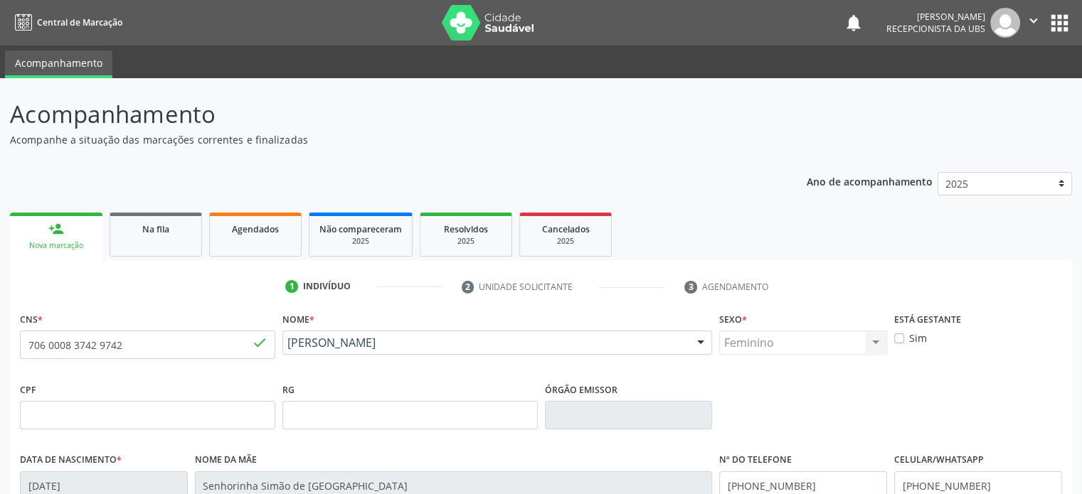
click at [68, 252] on link "person_add Nova marcação" at bounding box center [56, 237] width 92 height 48
click at [151, 241] on link "Na fila" at bounding box center [156, 235] width 92 height 44
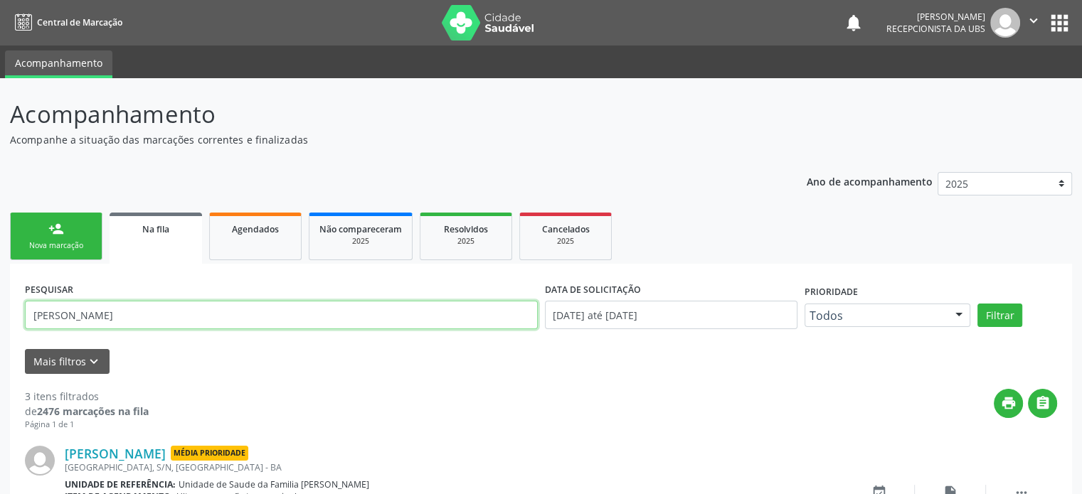
drag, startPoint x: 122, startPoint y: 312, endPoint x: 18, endPoint y: 312, distance: 103.8
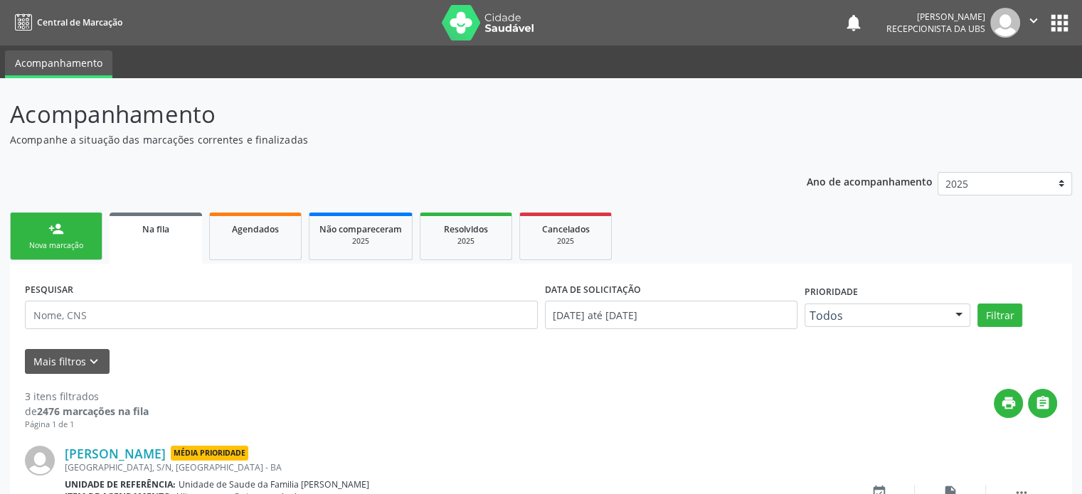
click at [58, 238] on link "person_add Nova marcação" at bounding box center [56, 237] width 92 height 48
